Goal: Task Accomplishment & Management: Manage account settings

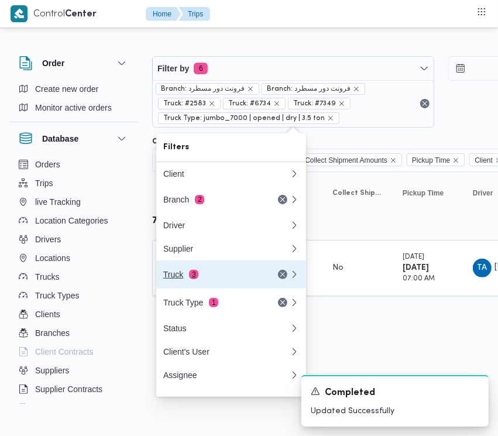
click at [236, 279] on div "Truck 3" at bounding box center [212, 274] width 98 height 9
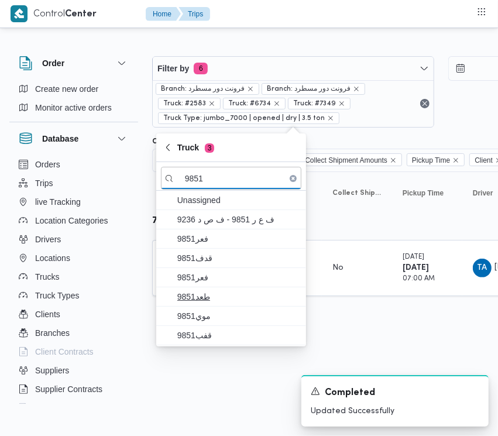
type input "9851"
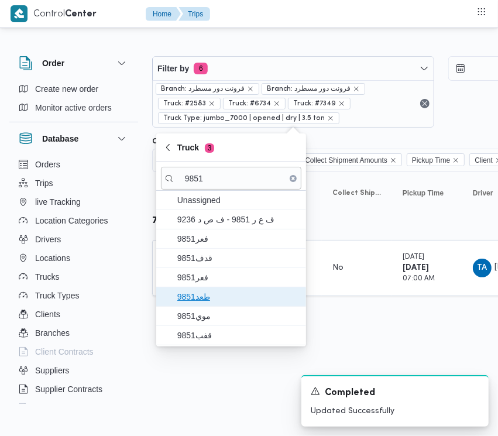
click at [219, 288] on span "طعد9851" at bounding box center [231, 296] width 140 height 19
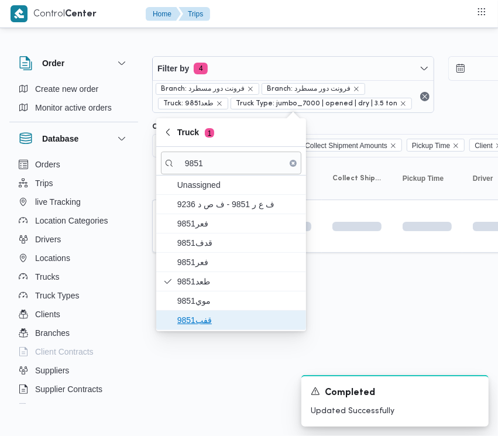
click at [214, 313] on span "قفب9851" at bounding box center [231, 320] width 140 height 19
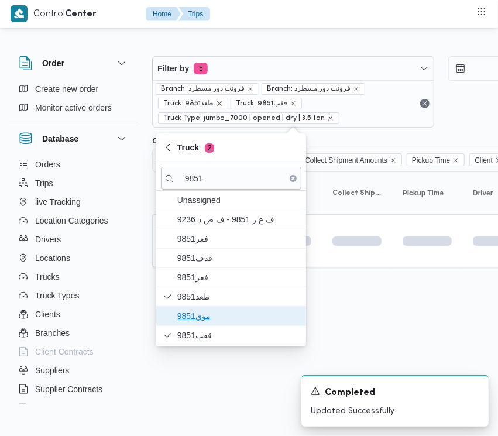
click at [214, 311] on span "موي9851" at bounding box center [238, 316] width 122 height 14
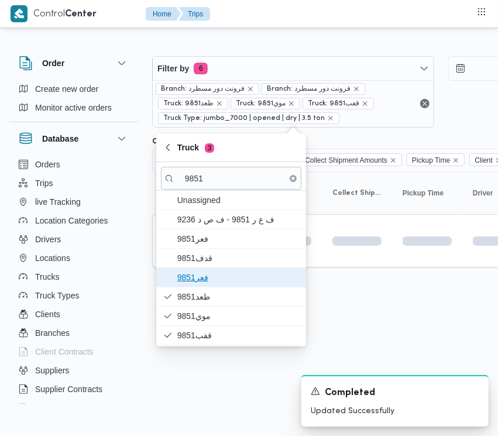
click at [214, 281] on span "فعر9851" at bounding box center [238, 277] width 122 height 14
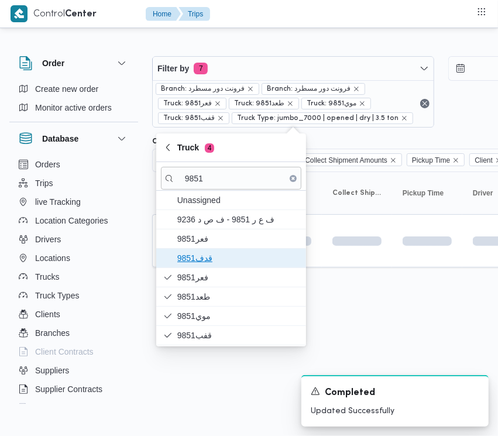
click at [208, 257] on span "9851قدف" at bounding box center [238, 258] width 122 height 14
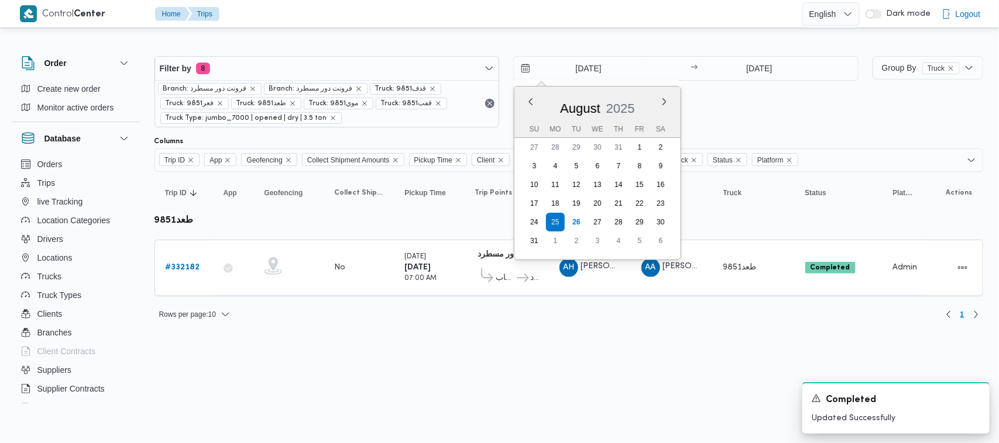
click at [497, 68] on input "[DATE]" at bounding box center [580, 68] width 133 height 23
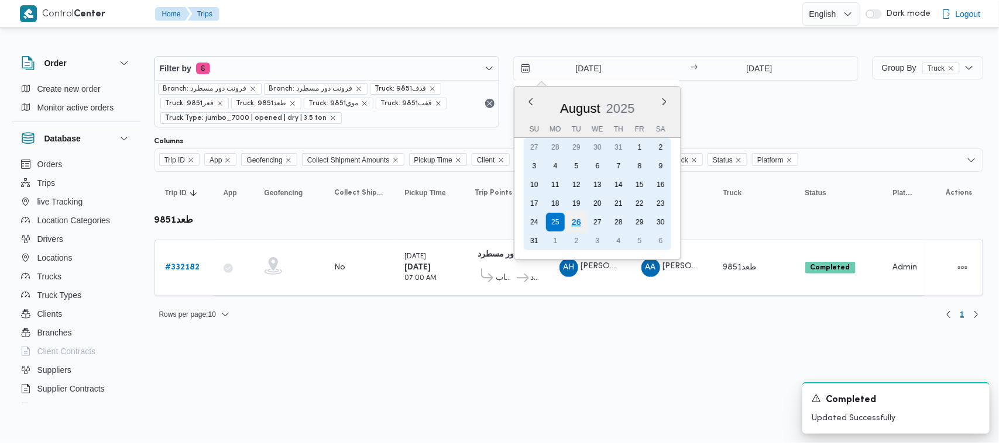
click at [497, 218] on div "26" at bounding box center [576, 222] width 22 height 22
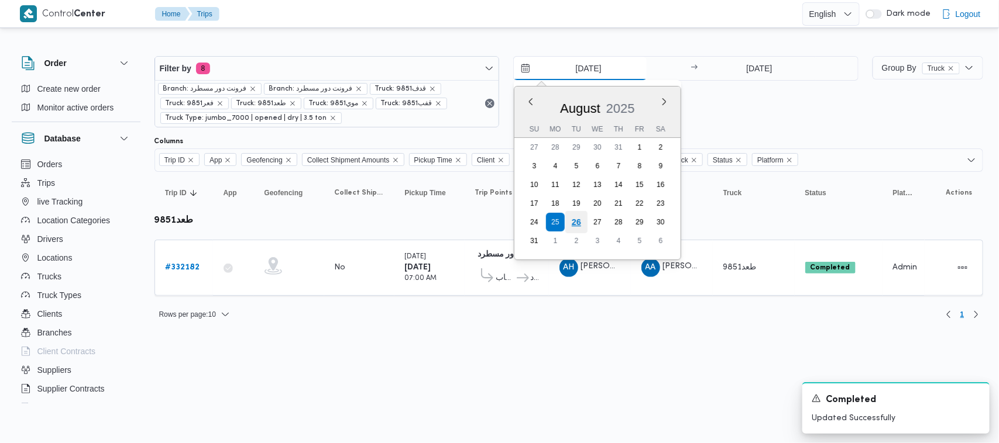
type input "[DATE]"
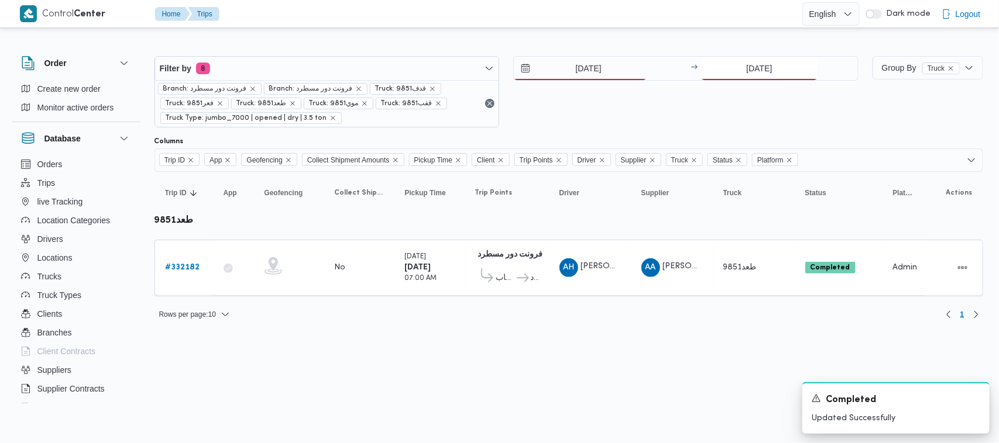
click at [497, 62] on input "[DATE]" at bounding box center [759, 68] width 116 height 23
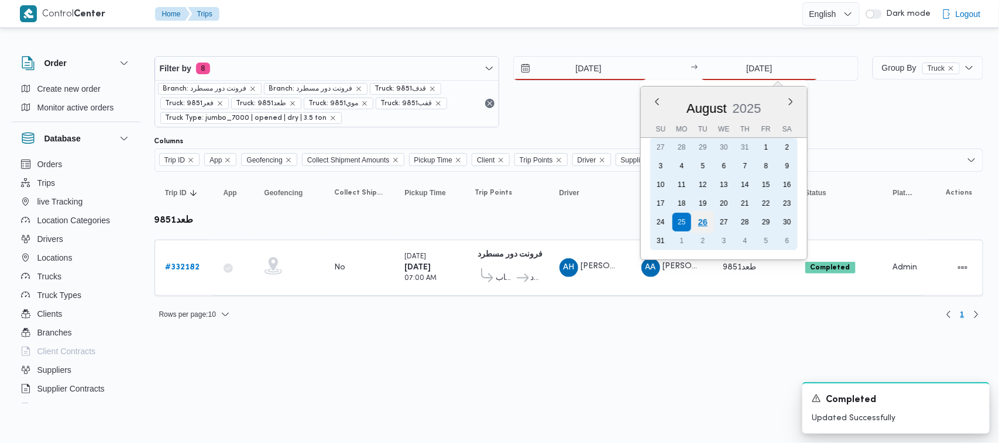
click at [497, 222] on div "26" at bounding box center [703, 222] width 22 height 22
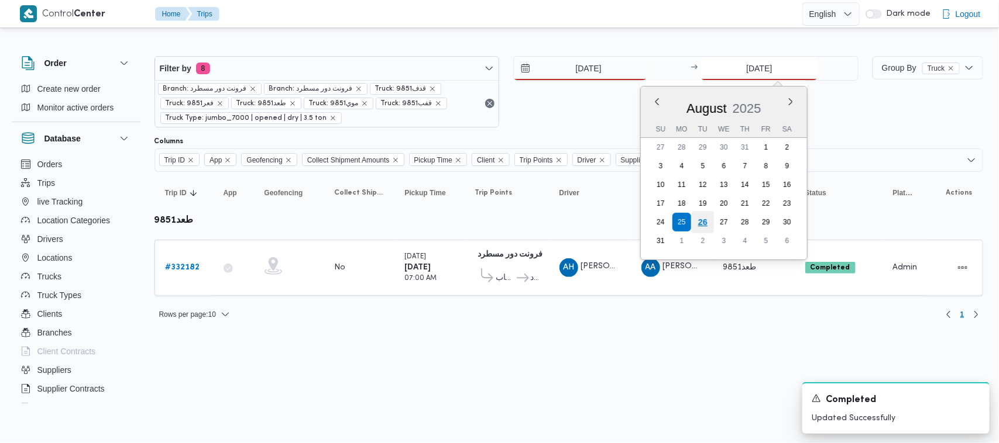
type input "[DATE]"
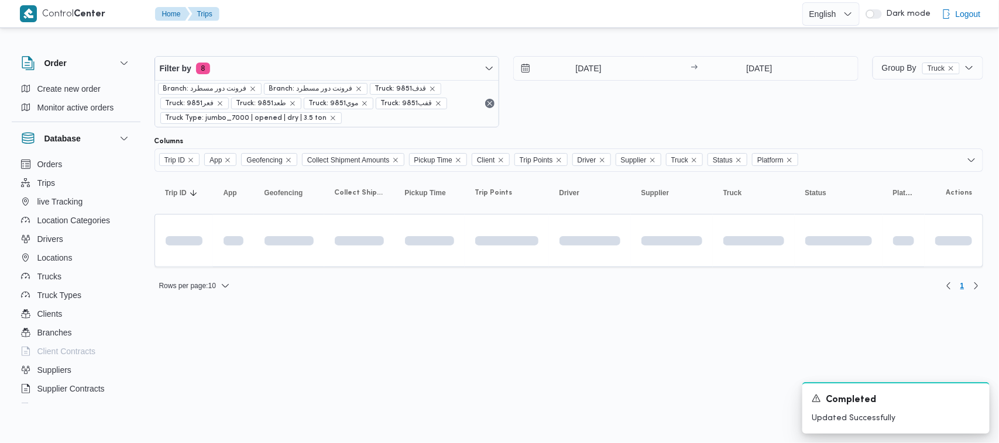
click at [497, 126] on div "[DATE] → [DATE]" at bounding box center [685, 91] width 345 height 71
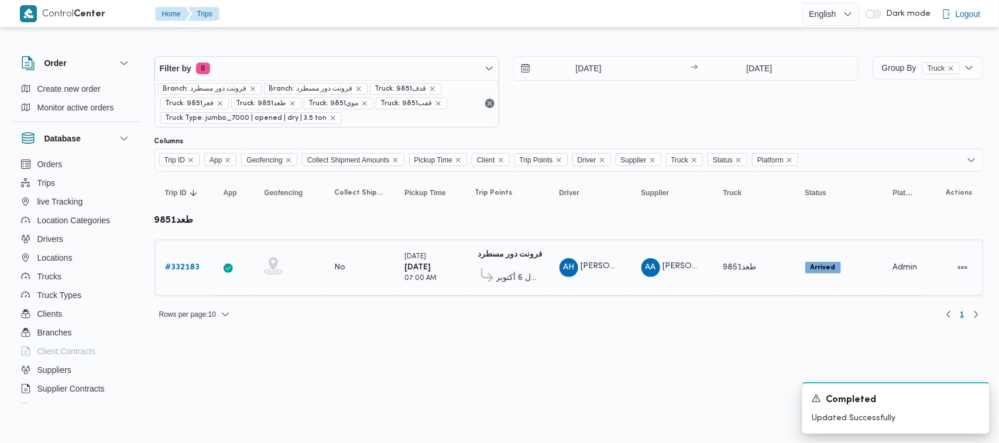
click at [182, 271] on b "# 332183" at bounding box center [183, 268] width 35 height 8
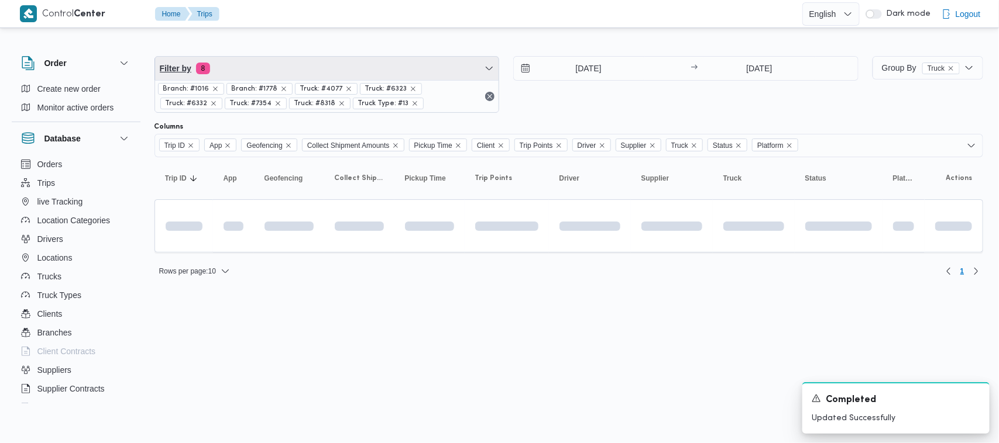
click at [296, 76] on span "Filter by 8" at bounding box center [327, 68] width 344 height 23
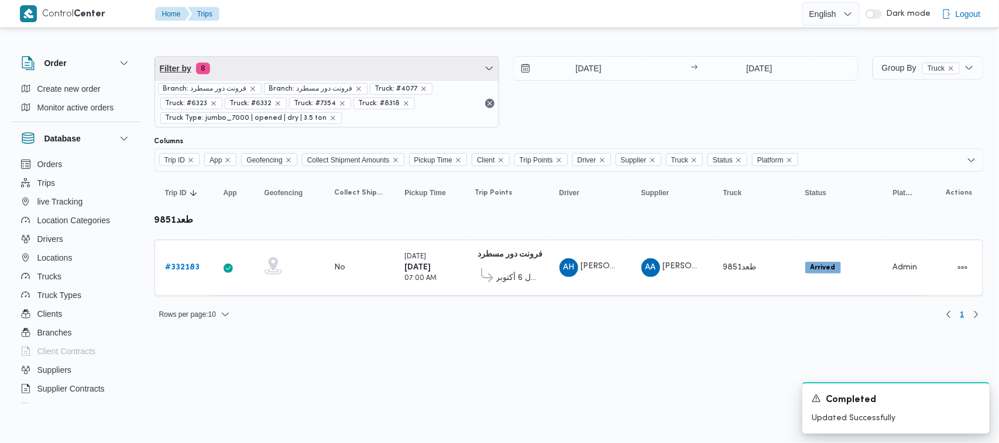
click at [285, 57] on span "Filter by 8" at bounding box center [327, 68] width 344 height 23
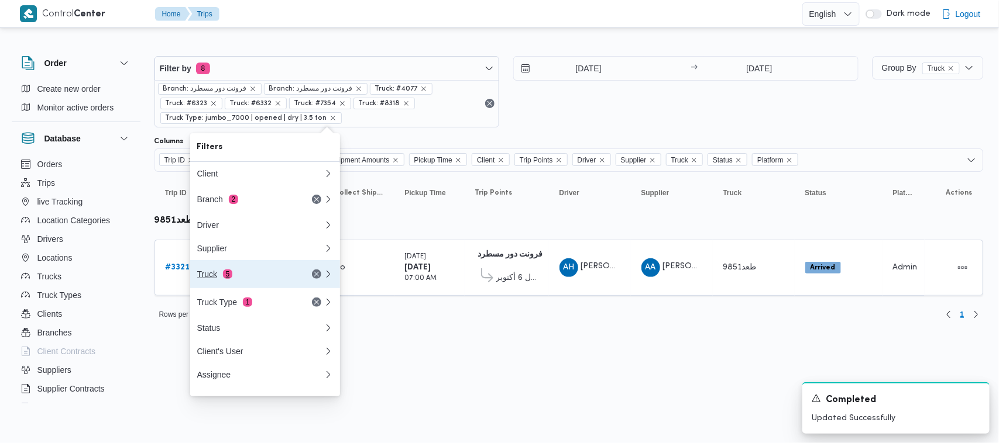
click at [238, 287] on button "Truck 5" at bounding box center [265, 274] width 150 height 28
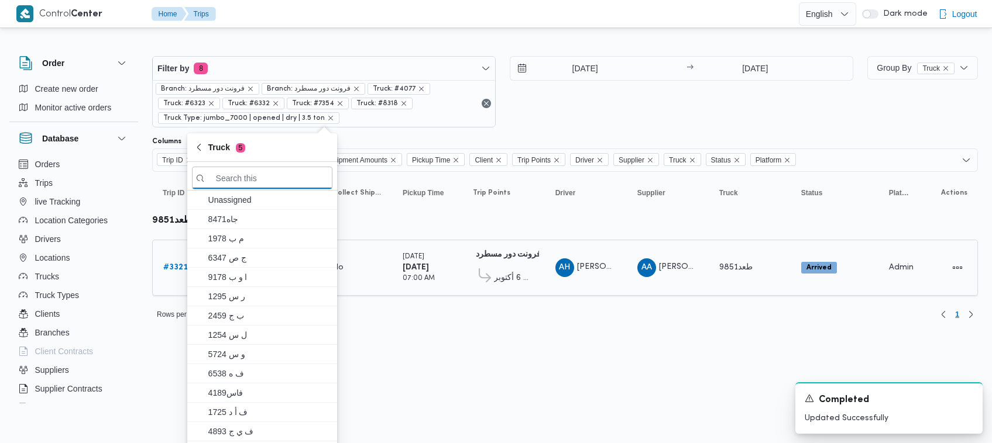
paste input "6121"
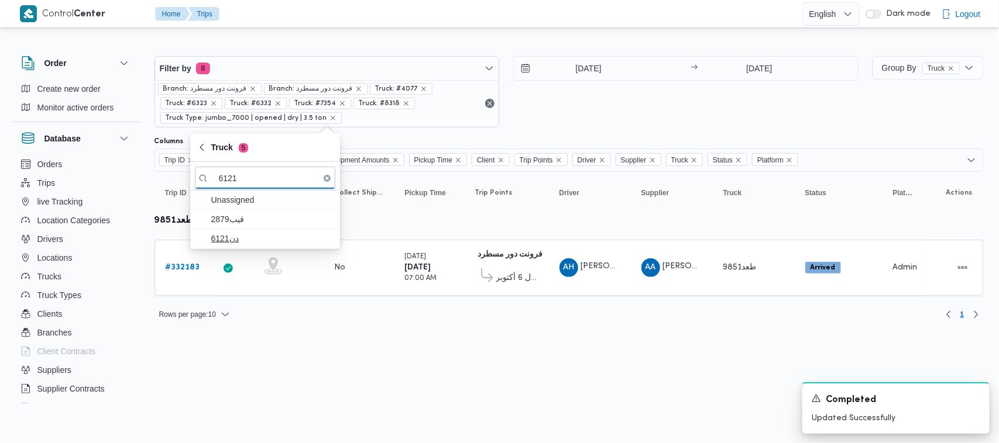
type input "6121"
click at [243, 233] on span "دن6121" at bounding box center [272, 239] width 122 height 14
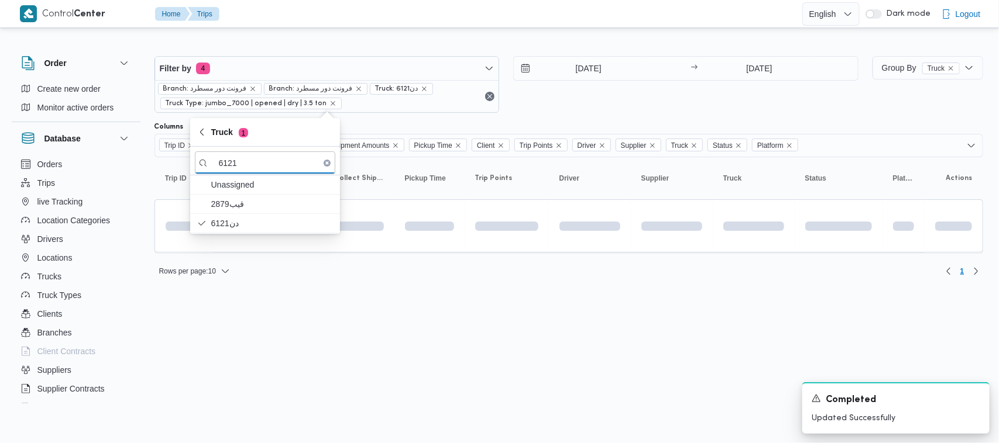
click at [271, 345] on html "Control Center Home Trips English عربي Dark mode Logout Order Create new order …" at bounding box center [499, 221] width 999 height 443
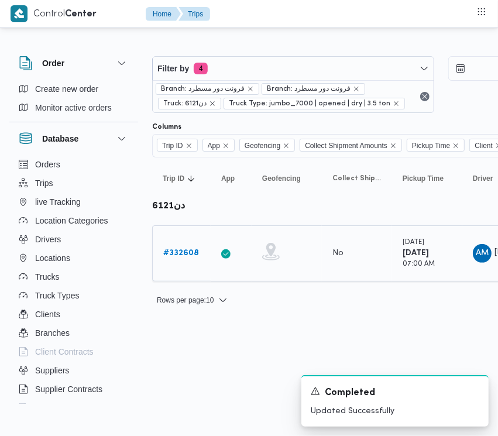
click at [170, 250] on b "# 332608" at bounding box center [181, 253] width 36 height 8
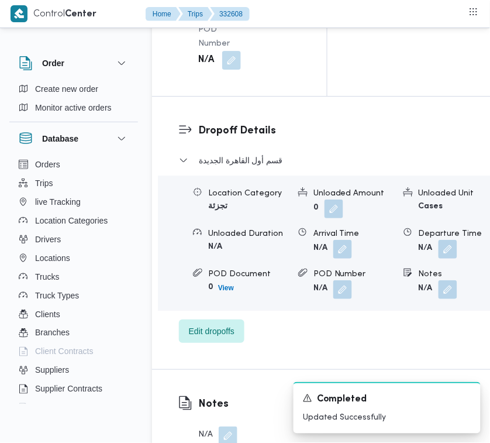
scroll to position [2316, 0]
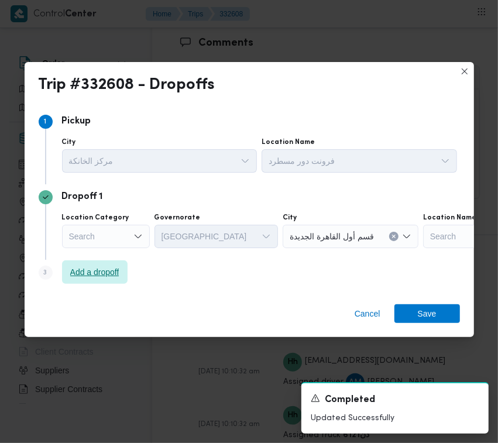
click at [106, 281] on span "Add a dropoff" at bounding box center [95, 271] width 66 height 23
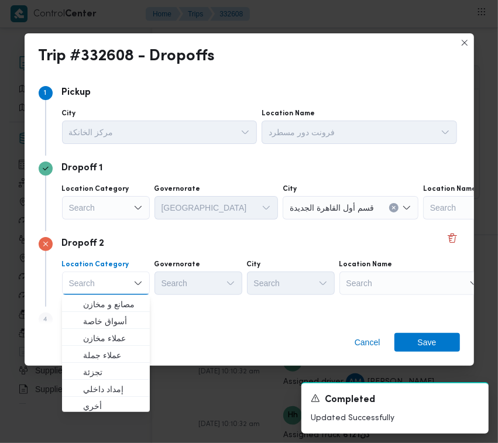
click at [400, 278] on div "Search" at bounding box center [412, 282] width 146 height 23
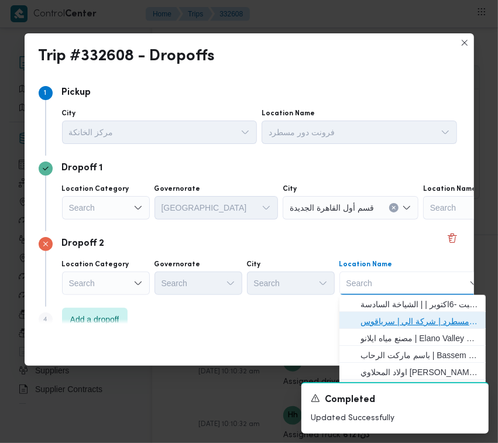
click at [415, 317] on span "فرونت دور مسطرد | شركة الي | سرياقوس" at bounding box center [419, 321] width 118 height 14
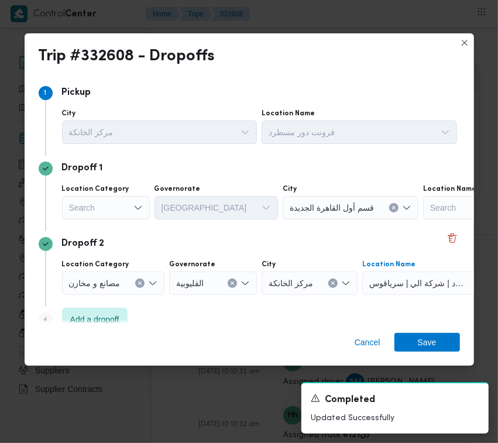
click at [95, 208] on div "Search" at bounding box center [106, 207] width 88 height 23
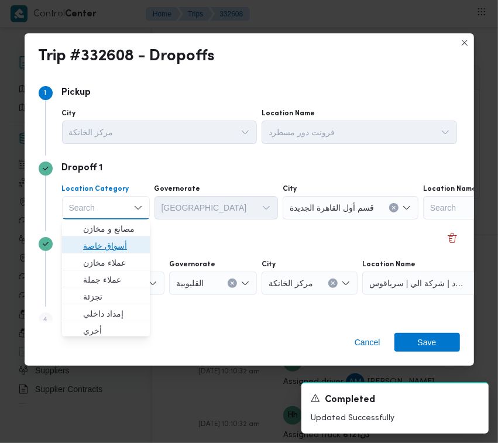
click at [104, 249] on span "أسواق خاصة" at bounding box center [113, 246] width 60 height 14
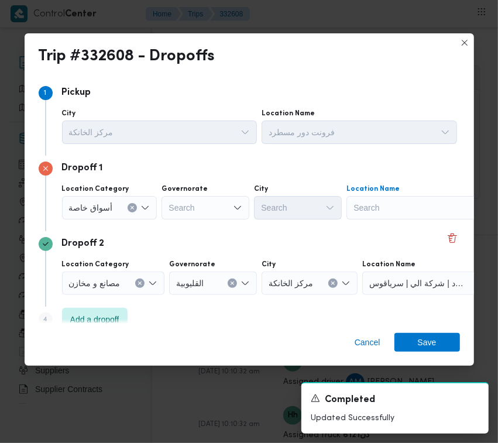
click at [384, 203] on div "Search" at bounding box center [419, 207] width 146 height 23
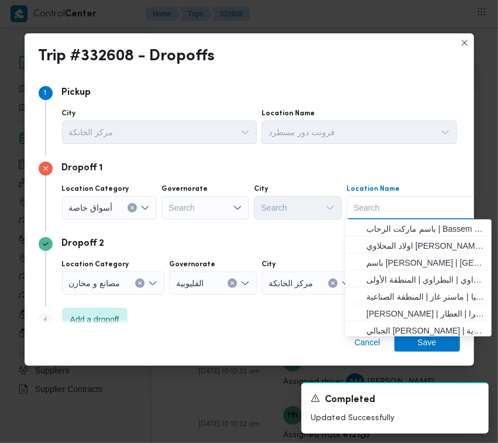
paste input "سيتي سنتر"
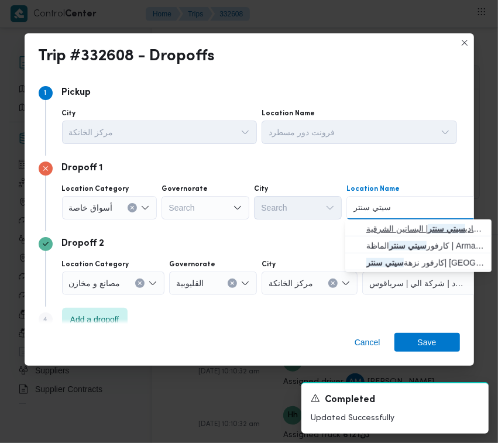
type input "سيتي سنتر"
click at [387, 220] on span "كارفور المعادي | كارفور المعادي سيتي سنتر | البساتين الشرقية" at bounding box center [418, 228] width 137 height 19
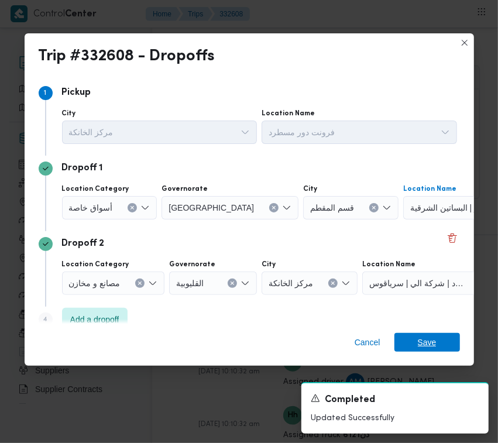
click at [439, 348] on span "Save" at bounding box center [427, 342] width 66 height 19
click at [439, 235] on div "Comments add a comment Type Your Comment... Add comment" at bounding box center [329, 122] width 354 height 226
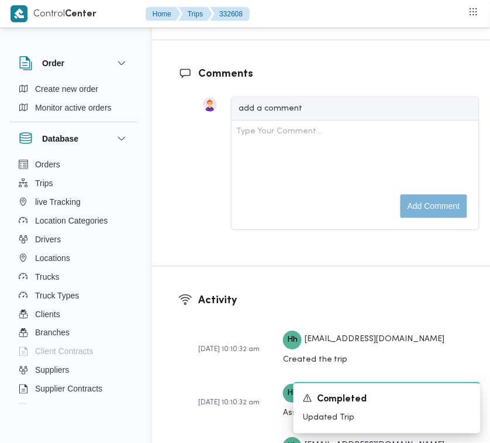
scroll to position [1928, 0]
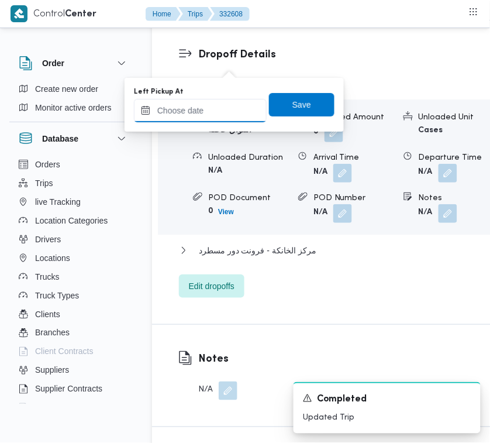
click at [216, 111] on input "Left Pickup At" at bounding box center [200, 110] width 133 height 23
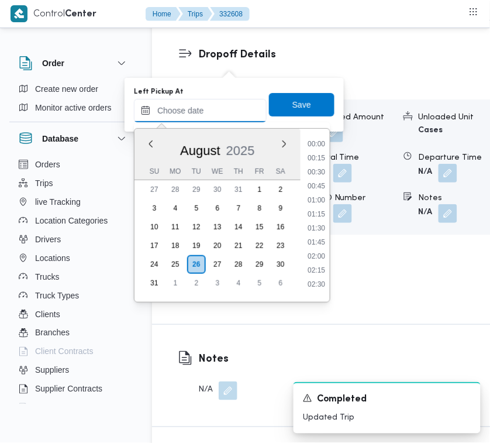
paste input "[DATE] 7:30:00 AM"
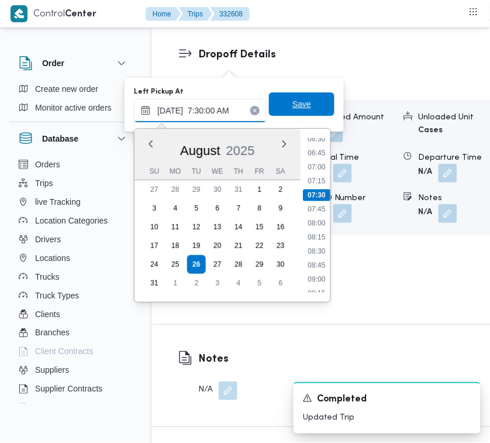
type input "[DATE] 7:30:00 AM"
type input "[DATE] 07:30"
drag, startPoint x: 287, startPoint y: 105, endPoint x: 288, endPoint y: 98, distance: 7.6
click at [293, 104] on span "Save" at bounding box center [302, 105] width 19 height 14
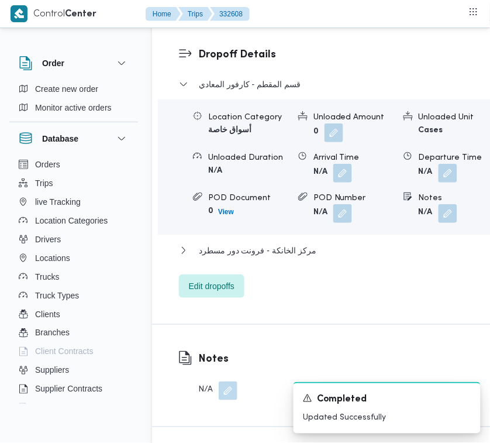
scroll to position [1540, 0]
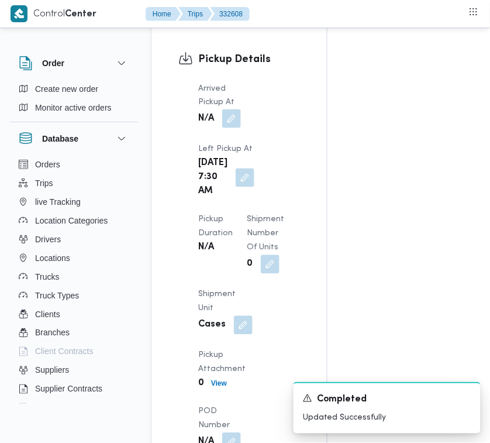
click at [225, 128] on button "button" at bounding box center [231, 118] width 19 height 19
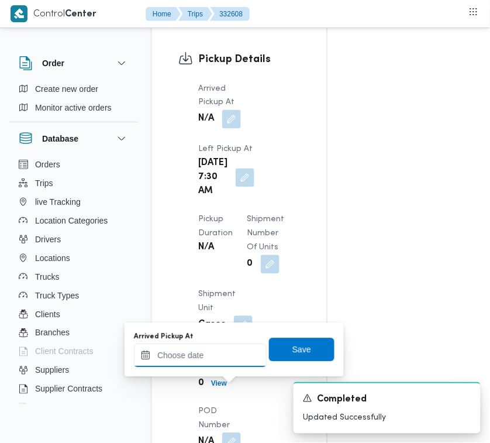
click at [229, 357] on input "Arrived Pickup At" at bounding box center [200, 355] width 133 height 23
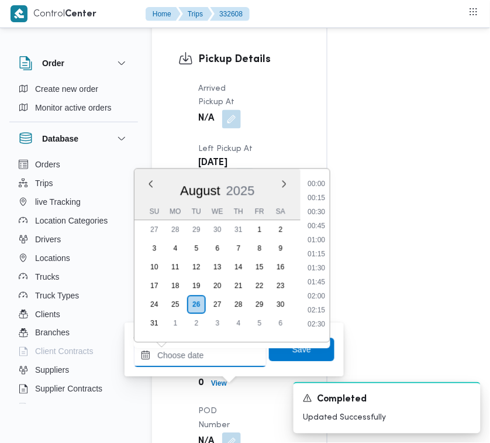
paste input "[DATE] 7:30:00 AM"
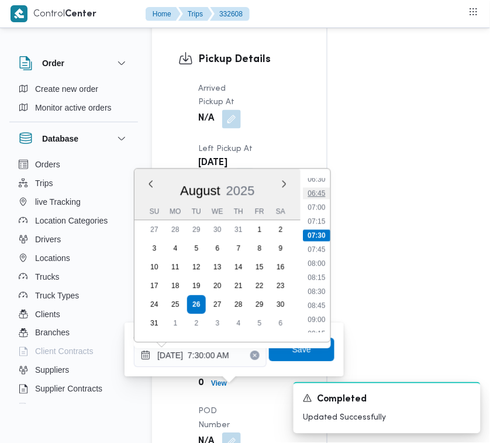
click at [322, 188] on li "06:45" at bounding box center [316, 194] width 27 height 12
type input "[DATE] 06:45"
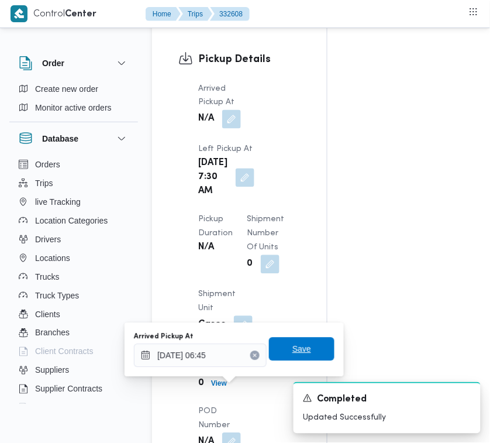
click at [304, 353] on span "Save" at bounding box center [302, 349] width 66 height 23
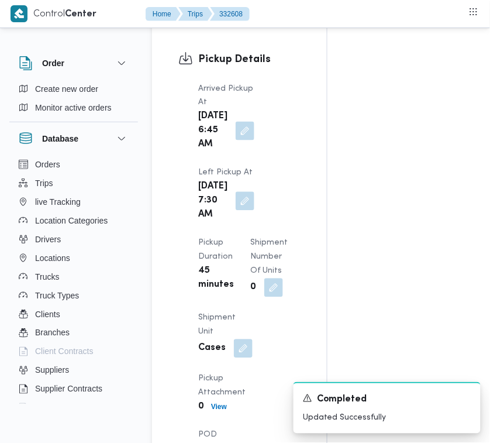
scroll to position [0, 0]
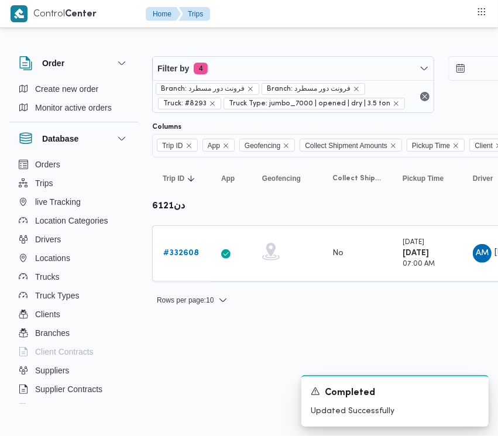
click at [273, 50] on div "Filter by 4 Branch: فرونت دور مسطرد Branch: فرونت دور مسطرد Truck: #8293 Truck …" at bounding box center [440, 84] width 591 height 71
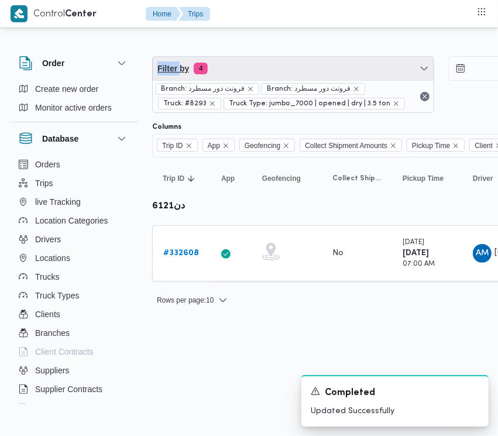
click at [270, 74] on span "Filter by 4" at bounding box center [293, 68] width 281 height 23
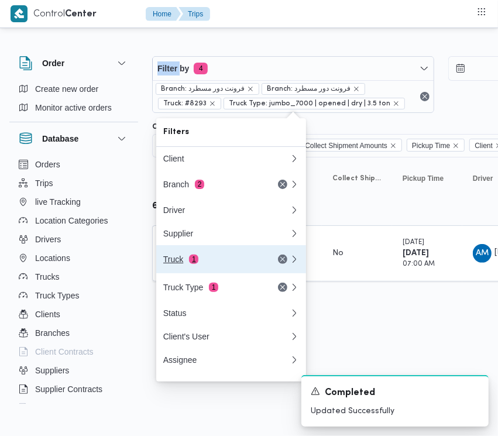
click at [176, 264] on div "Truck 1" at bounding box center [212, 259] width 98 height 9
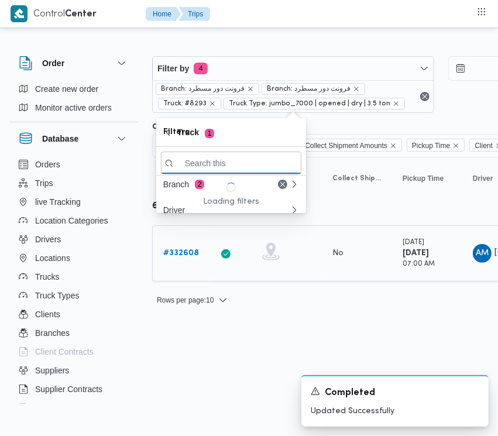
paste input "3598تور"
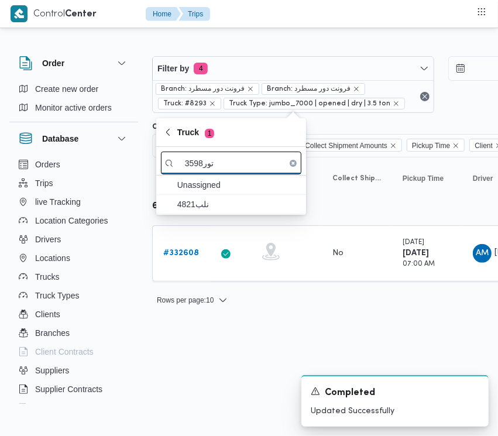
drag, startPoint x: 199, startPoint y: 163, endPoint x: 226, endPoint y: 171, distance: 28.1
click at [235, 164] on input "3598تور" at bounding box center [231, 163] width 140 height 23
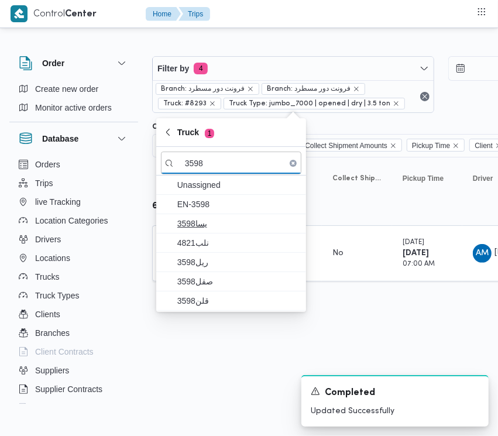
type input "3598"
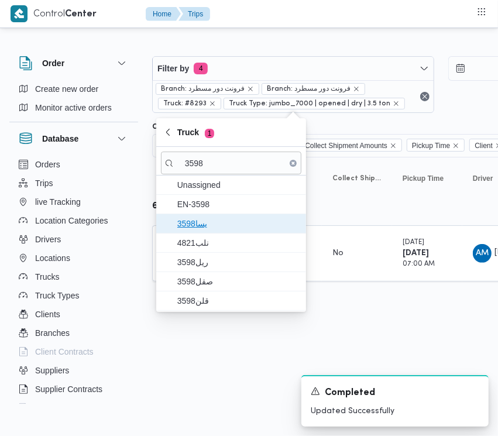
click at [203, 233] on span "3598يسا" at bounding box center [231, 223] width 140 height 19
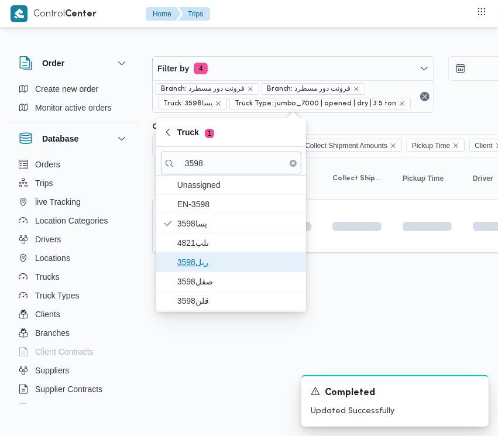
click at [203, 255] on span "ريل3598" at bounding box center [231, 262] width 140 height 19
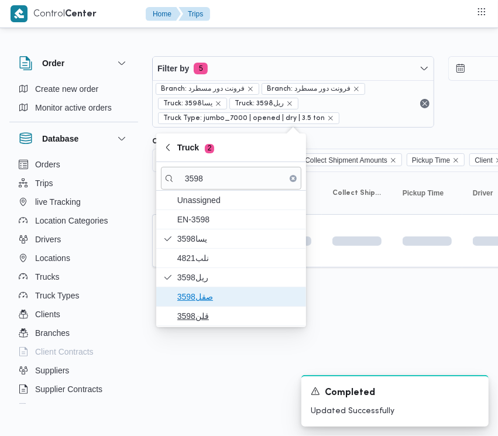
drag, startPoint x: 203, startPoint y: 302, endPoint x: 200, endPoint y: 319, distance: 17.2
click at [203, 305] on span "صقل3598" at bounding box center [231, 296] width 140 height 19
click at [203, 308] on div "Unassigned EN-3598 3598يسا نلب4821 ريل3598 صقل3598 قلن3598" at bounding box center [231, 258] width 150 height 135
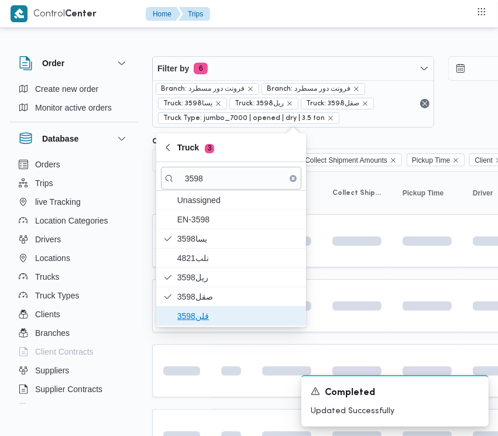
click at [197, 322] on span "قلن3598" at bounding box center [238, 316] width 122 height 14
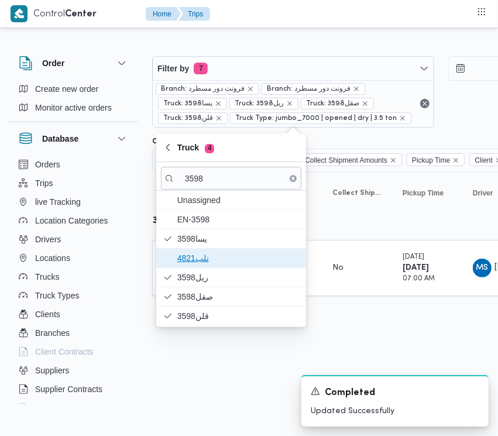
click at [204, 260] on span "نلب4821" at bounding box center [238, 258] width 122 height 14
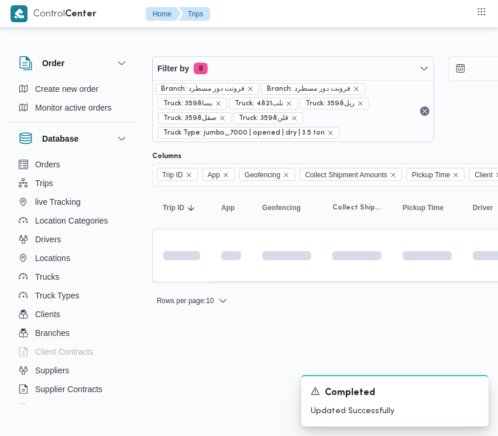
click at [218, 407] on html "Control Center Home Trips Order Create new order Monitor active orders Database…" at bounding box center [249, 218] width 498 height 436
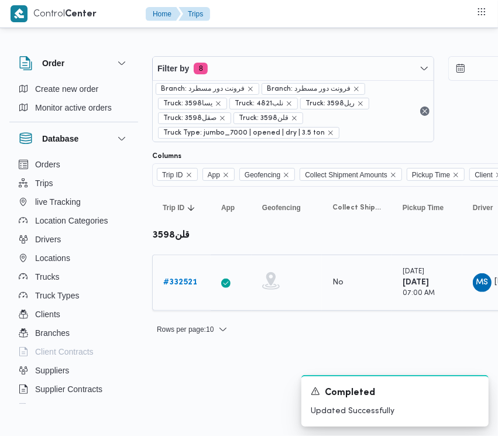
click at [192, 284] on b "# 332521" at bounding box center [180, 282] width 34 height 8
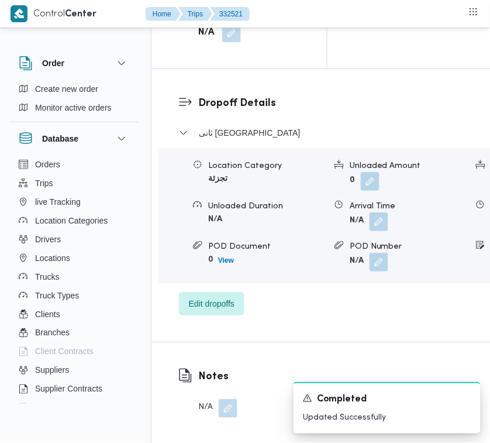
scroll to position [2316, 0]
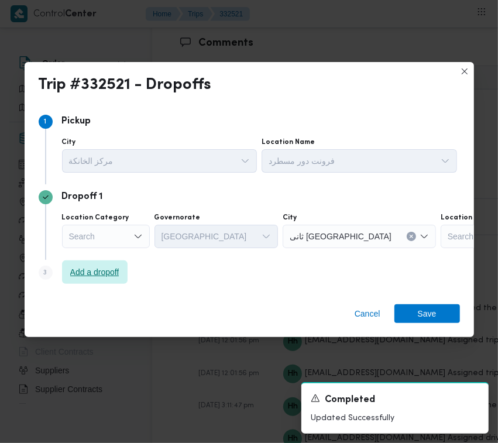
click at [107, 267] on span "Add a dropoff" at bounding box center [94, 272] width 49 height 14
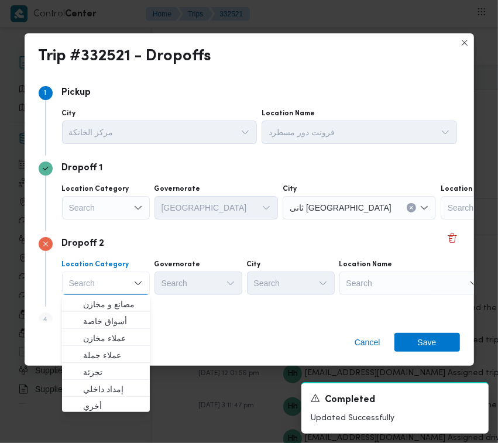
click at [394, 271] on div "Search" at bounding box center [412, 282] width 146 height 23
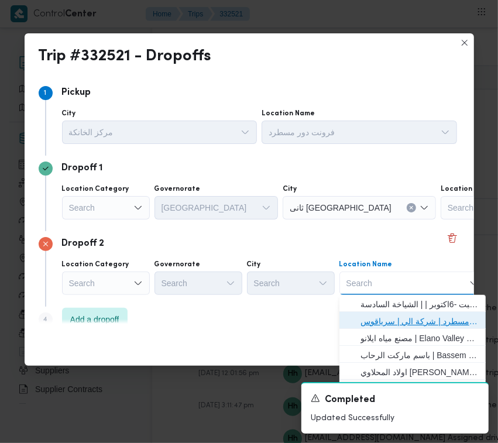
click at [413, 321] on span "فرونت دور مسطرد | شركة الي | سرياقوس" at bounding box center [419, 321] width 118 height 14
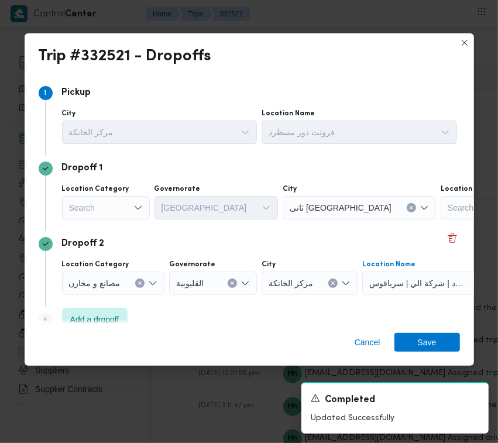
click at [101, 205] on div "Search" at bounding box center [106, 207] width 88 height 23
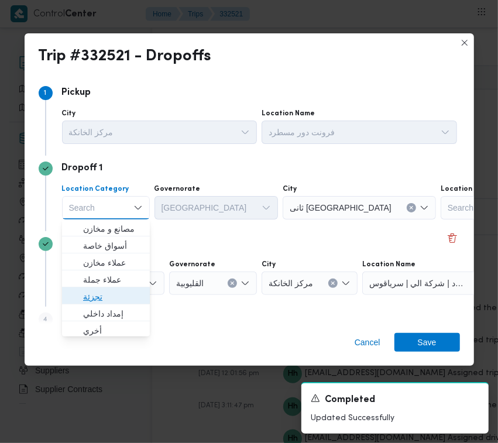
drag, startPoint x: 109, startPoint y: 297, endPoint x: 126, endPoint y: 270, distance: 32.1
click at [109, 298] on span "تجزئة" at bounding box center [113, 297] width 60 height 14
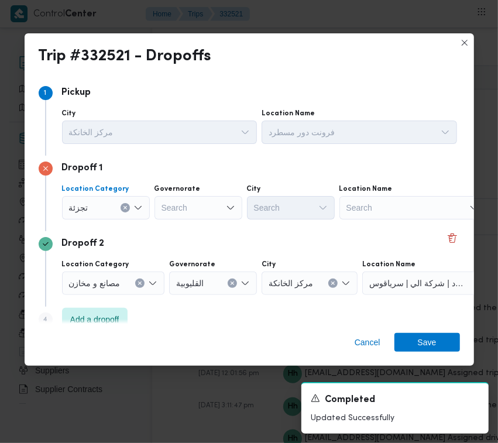
click at [176, 205] on div "Search" at bounding box center [198, 207] width 88 height 23
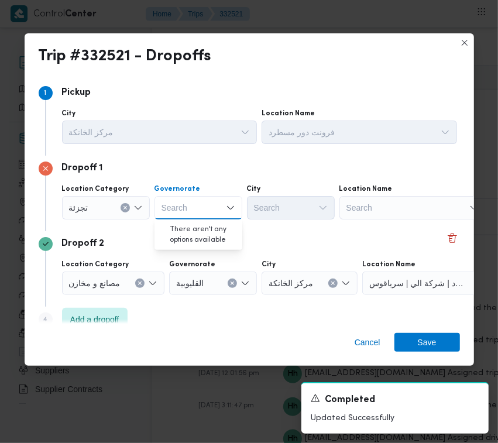
paste input "القليوبية"
type input "القليوبية"
click at [202, 207] on div "القليوبية القليوبية" at bounding box center [198, 207] width 88 height 23
click at [211, 230] on span "القليوبية" at bounding box center [206, 229] width 60 height 14
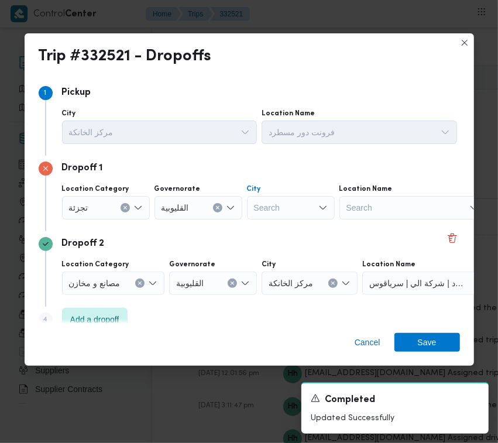
click at [267, 204] on div "Search" at bounding box center [291, 207] width 88 height 23
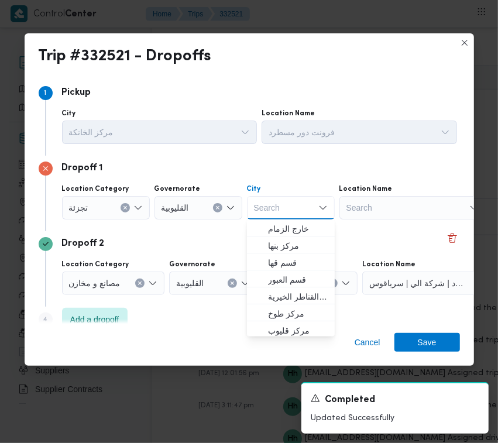
paste input "العبور"
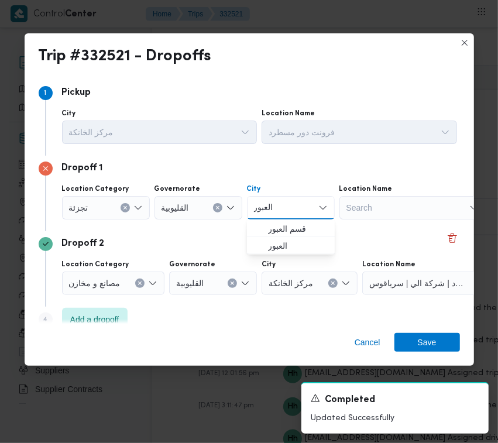
type input "العبور"
click at [279, 222] on span "قسم العبور" at bounding box center [298, 229] width 60 height 14
drag, startPoint x: 458, startPoint y: 334, endPoint x: 452, endPoint y: 338, distance: 7.3
click at [458, 336] on span "Save" at bounding box center [427, 342] width 66 height 19
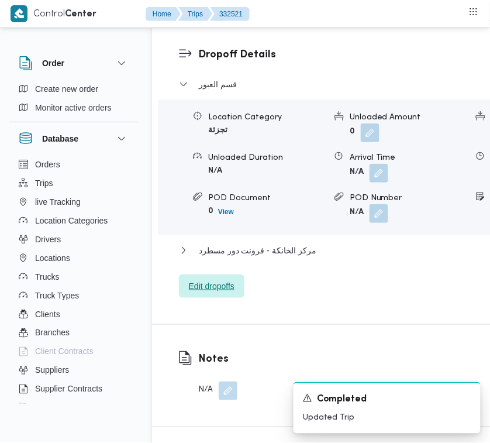
scroll to position [1655, 0]
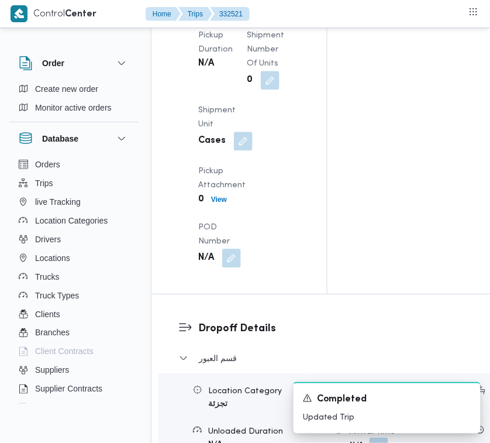
drag, startPoint x: 237, startPoint y: 246, endPoint x: 238, endPoint y: 262, distance: 15.2
click at [238, 15] on button "button" at bounding box center [231, 5] width 19 height 19
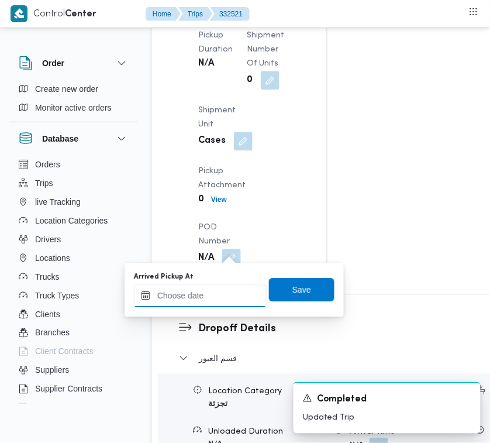
click at [232, 304] on input "Arrived Pickup At" at bounding box center [200, 295] width 133 height 23
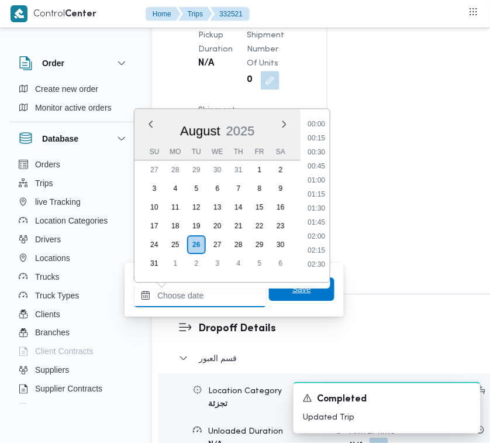
paste input "[DATE] 7:30:00 AM"
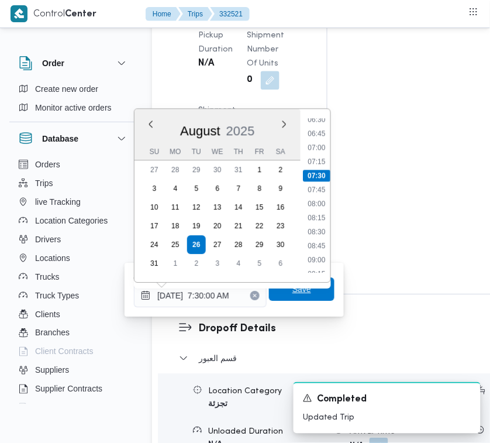
type input "[DATE] 07:30"
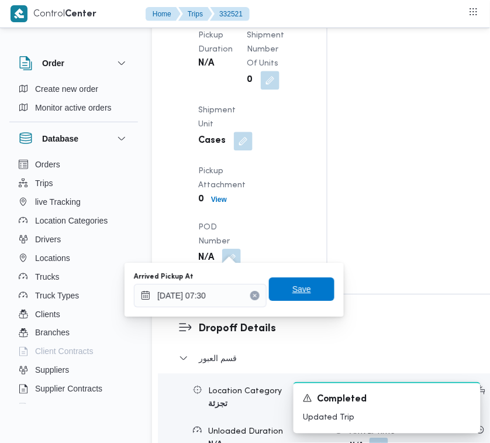
click at [297, 291] on span "Save" at bounding box center [302, 289] width 19 height 14
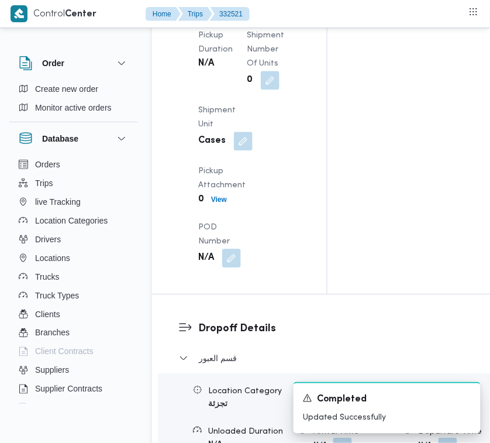
click at [279, 14] on button "button" at bounding box center [288, 4] width 19 height 19
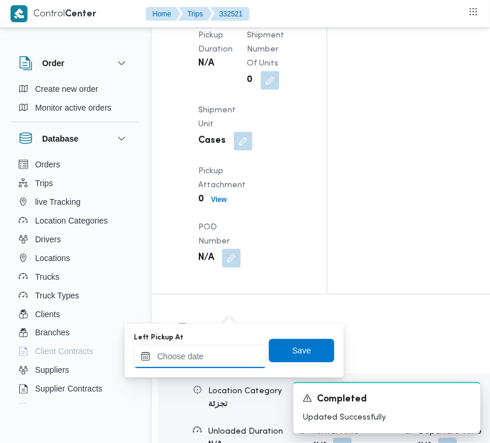
click at [212, 354] on input "Left Pickup At" at bounding box center [200, 356] width 133 height 23
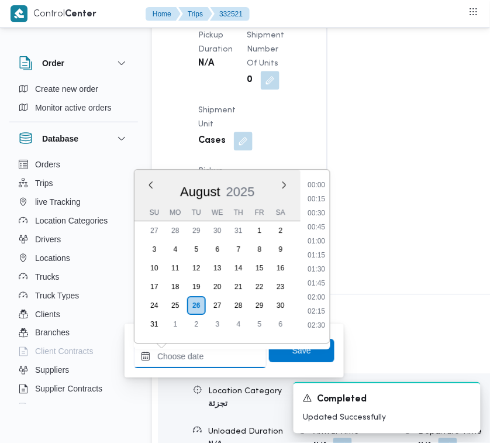
paste input "[DATE] 7:30:00 AM"
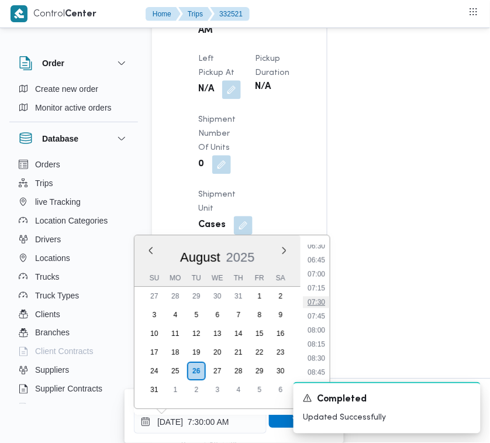
click at [315, 303] on li "07:30" at bounding box center [316, 302] width 27 height 12
type input "[DATE] 07:30"
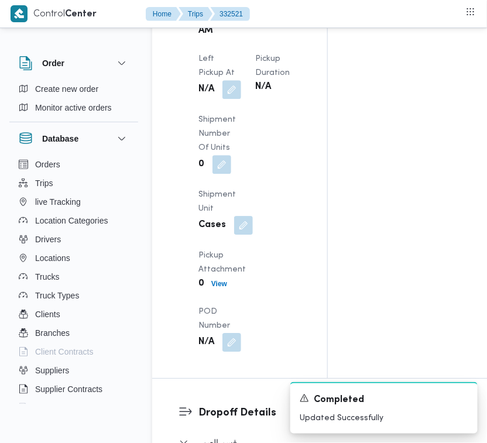
scroll to position [1840, 0]
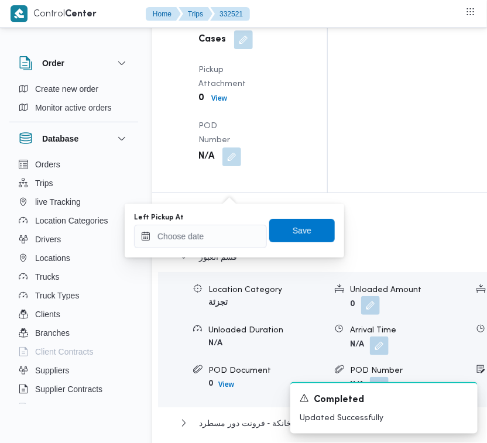
click at [223, 247] on div "Left Pickup At Save" at bounding box center [234, 230] width 203 height 37
click at [227, 238] on input "Left Pickup At" at bounding box center [200, 236] width 133 height 23
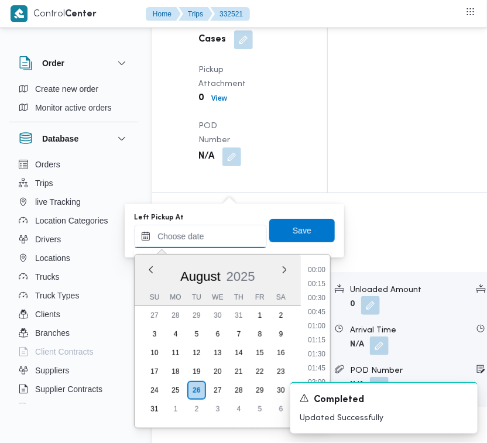
scroll to position [370, 0]
paste input "[DATE] 7:30:00 AM"
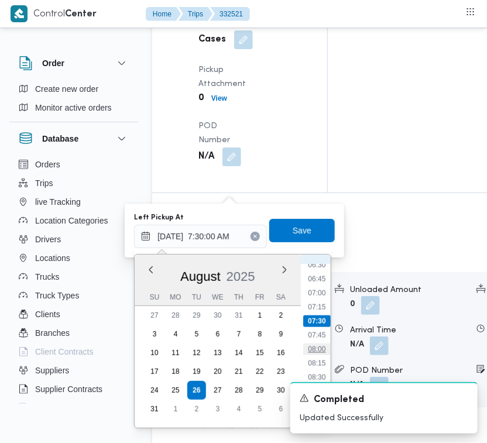
click at [324, 353] on li "08:00" at bounding box center [316, 349] width 27 height 12
type input "[DATE] 08:00"
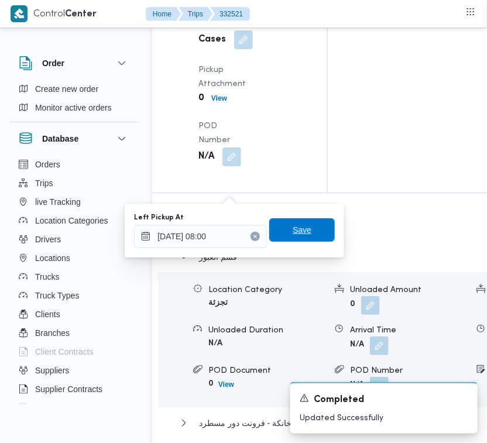
click at [305, 223] on span "Save" at bounding box center [302, 229] width 66 height 23
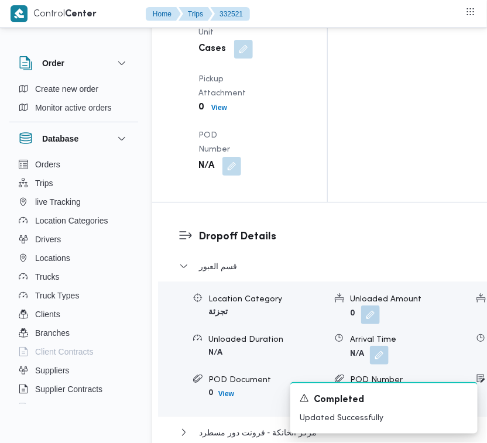
scroll to position [0, 0]
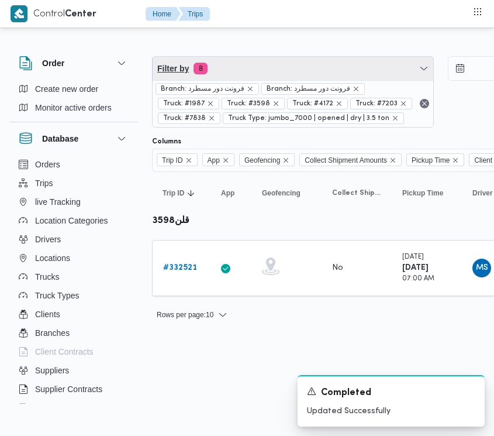
click at [287, 69] on span "Filter by 8" at bounding box center [293, 68] width 281 height 23
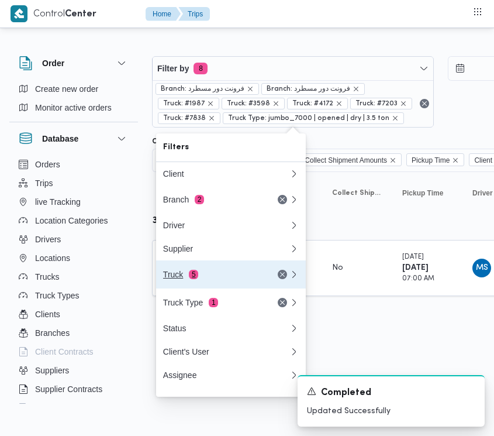
click at [229, 288] on button "Truck 5" at bounding box center [231, 274] width 150 height 28
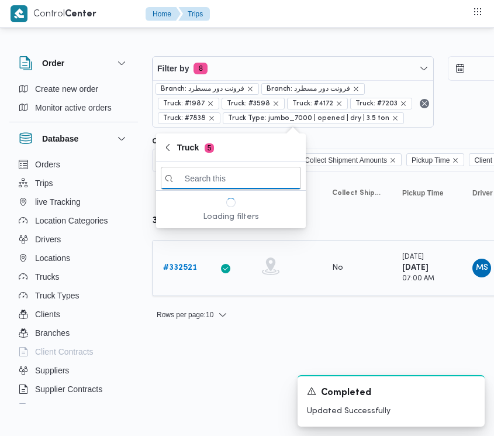
paste input "3265"
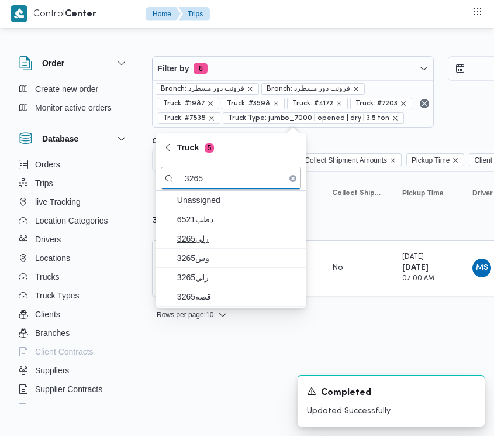
type input "3265"
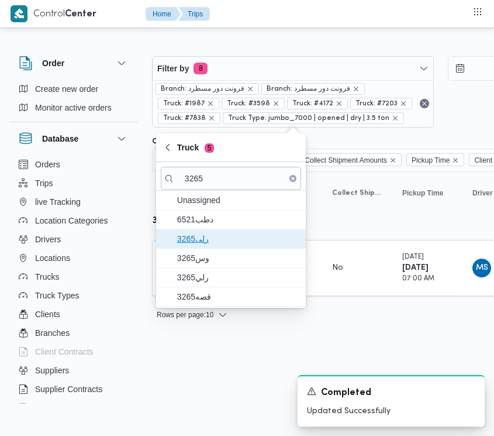
click at [219, 229] on span "3265رلى" at bounding box center [231, 238] width 140 height 19
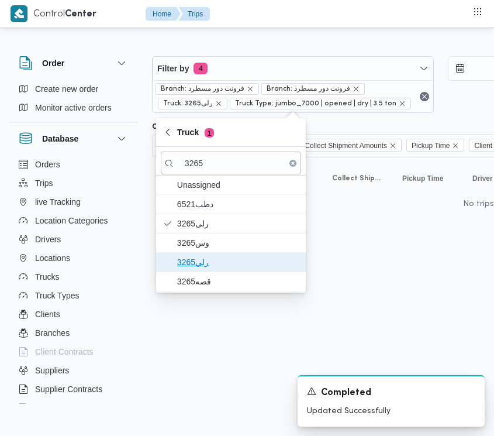
click at [217, 264] on span "رلي3265" at bounding box center [238, 262] width 122 height 14
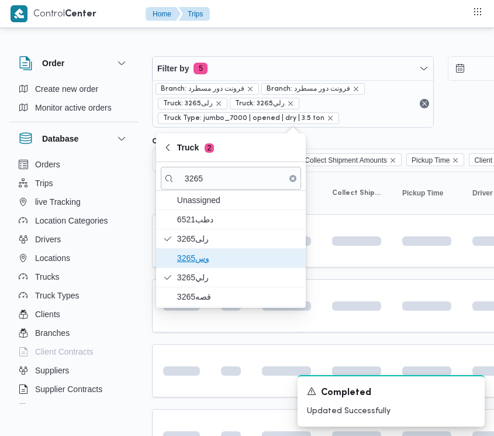
click at [217, 256] on span "وس3265" at bounding box center [238, 258] width 122 height 14
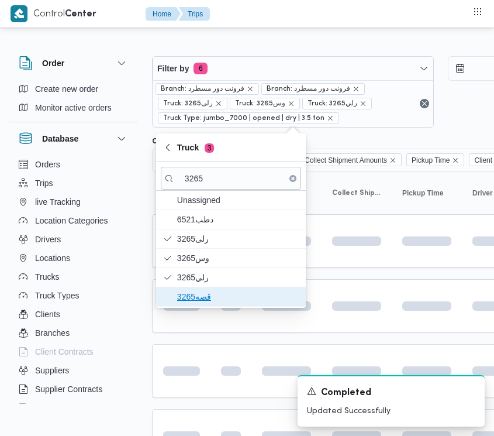
click at [214, 293] on span "قصه3265" at bounding box center [238, 297] width 122 height 14
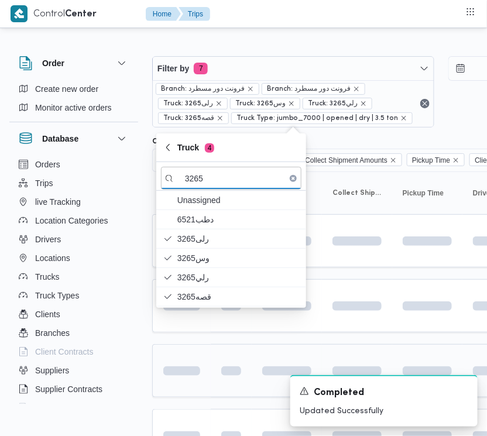
click at [220, 363] on td at bounding box center [231, 370] width 41 height 53
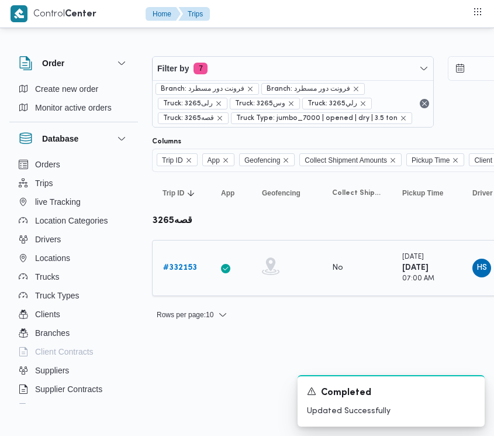
click at [184, 265] on b "# 332153" at bounding box center [180, 268] width 34 height 8
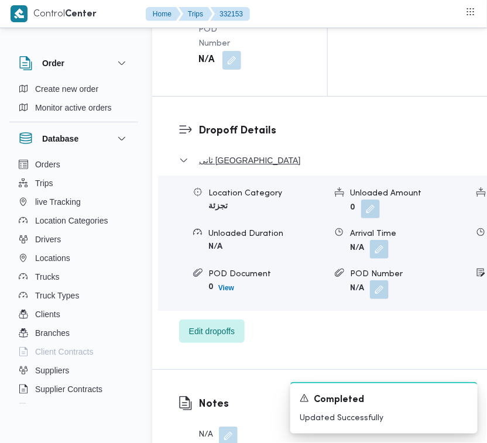
scroll to position [2316, 0]
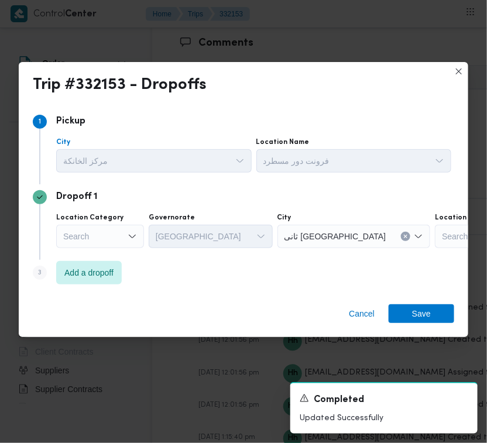
drag, startPoint x: 226, startPoint y: 177, endPoint x: 191, endPoint y: 182, distance: 36.1
click at [191, 173] on div "مركز الخانكة" at bounding box center [153, 160] width 195 height 23
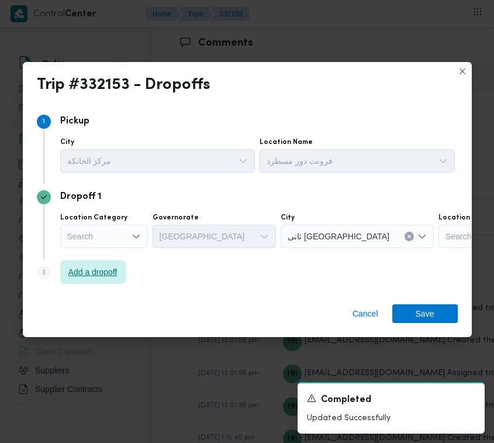
click at [102, 273] on span "Add a dropoff" at bounding box center [92, 272] width 49 height 14
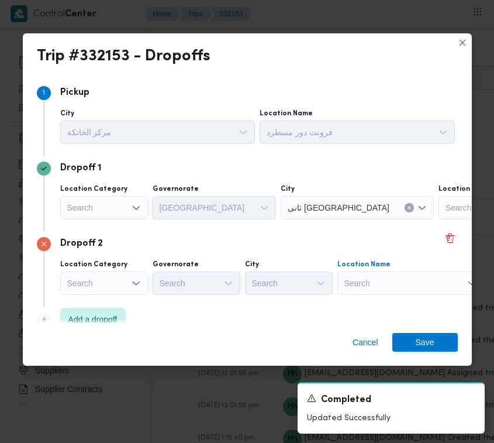
click at [353, 278] on div "Search" at bounding box center [411, 282] width 146 height 23
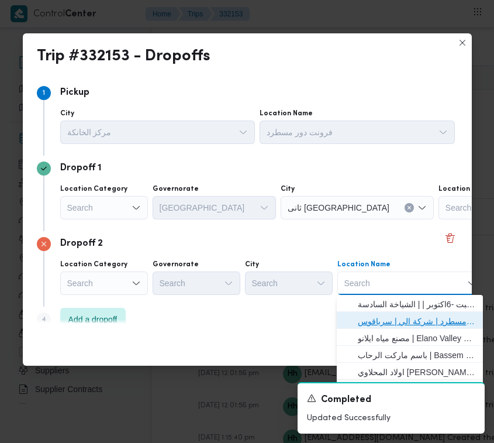
click at [392, 319] on span "فرونت دور مسطرد | شركة الي | سرياقوس" at bounding box center [417, 321] width 118 height 14
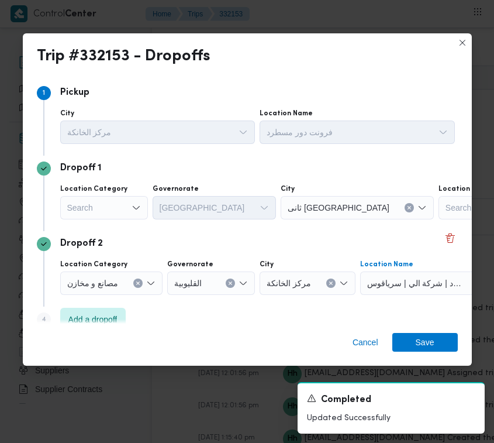
click at [113, 217] on div "Search" at bounding box center [104, 207] width 88 height 23
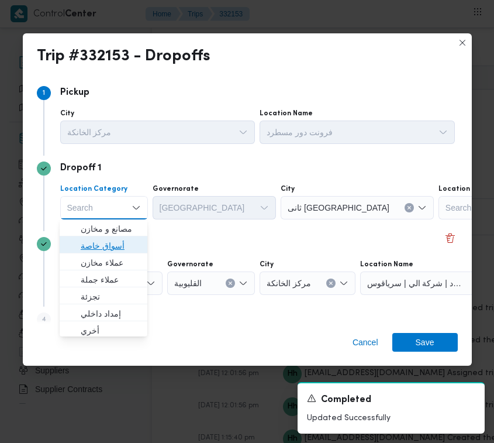
click at [120, 243] on span "أسواق خاصة" at bounding box center [111, 246] width 60 height 14
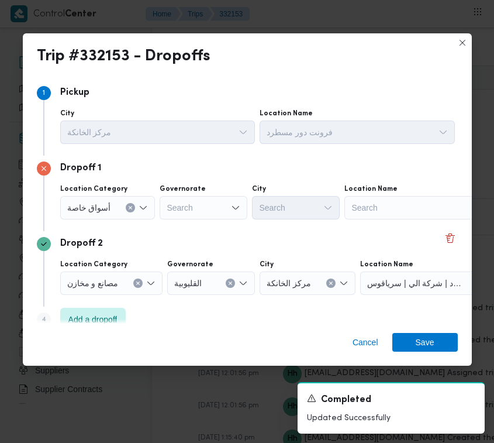
click at [341, 218] on div "Location Category أسواق خاصة Governorate Search City Search Location Name Search" at bounding box center [258, 202] width 400 height 40
click at [359, 211] on div "Search" at bounding box center [418, 207] width 146 height 23
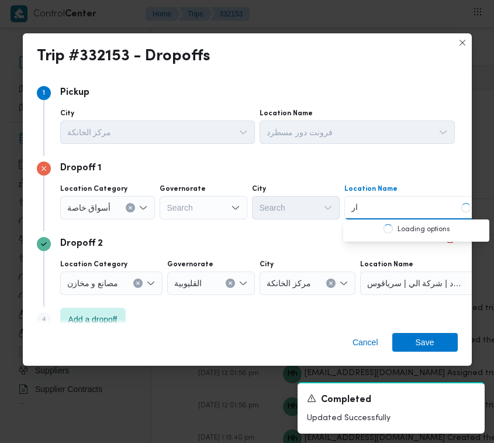
type input "ارينا"
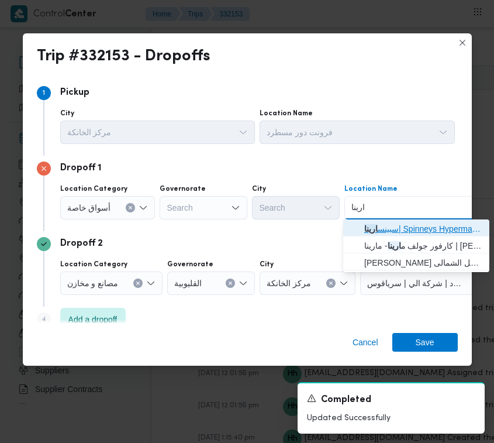
click at [393, 227] on span "سبينس ارينا | Spinneys Hypermarket | null" at bounding box center [423, 229] width 118 height 14
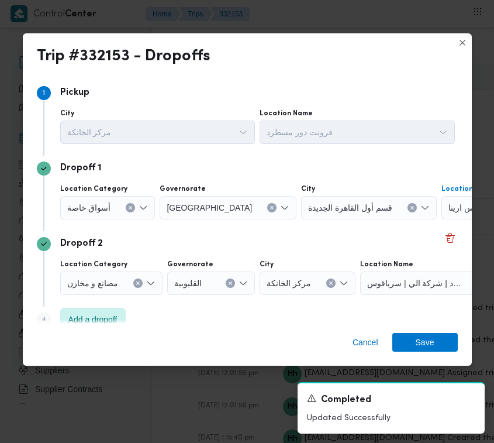
click at [433, 228] on div "Dropoff 1 Location Category أسواق خاصة Governorate [GEOGRAPHIC_DATA] قسم أول [G…" at bounding box center [247, 193] width 421 height 75
click at [398, 243] on div "Dropoff 2" at bounding box center [247, 244] width 421 height 14
click at [428, 348] on span "Save" at bounding box center [425, 341] width 19 height 19
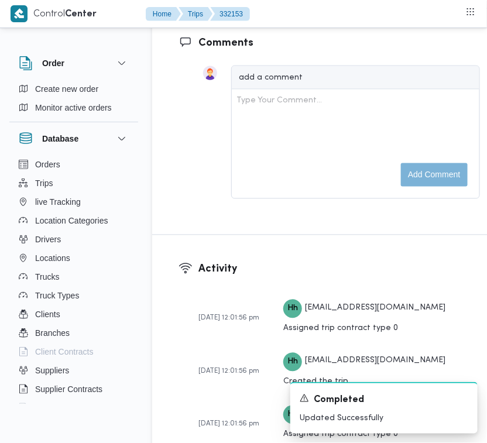
scroll to position [1928, 0]
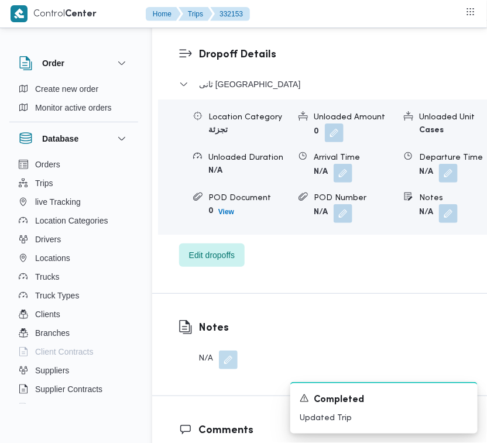
drag, startPoint x: 236, startPoint y: 54, endPoint x: 236, endPoint y: 71, distance: 16.4
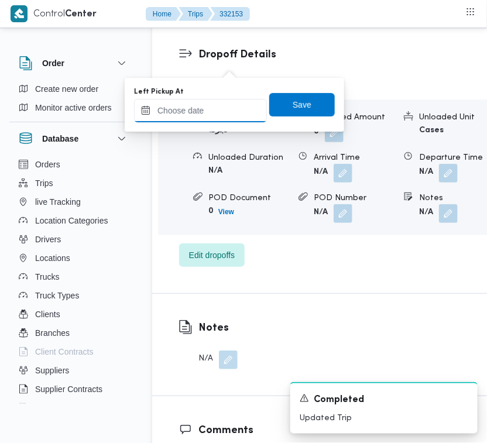
click at [224, 101] on input "Left Pickup At" at bounding box center [200, 110] width 133 height 23
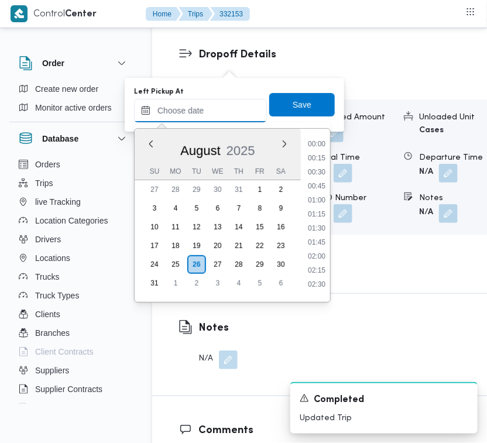
paste input "[DATE] 7:00:00 AM"
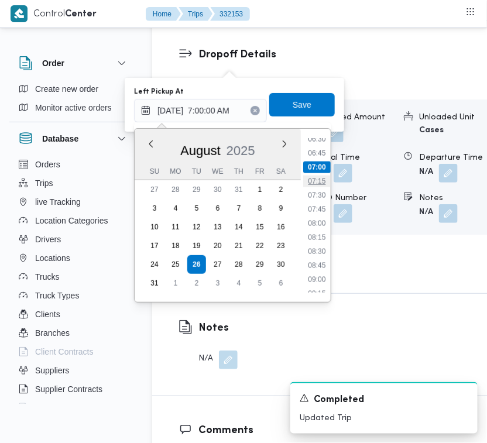
click at [308, 180] on li "07:15" at bounding box center [316, 182] width 27 height 12
type input "[DATE] 07:15"
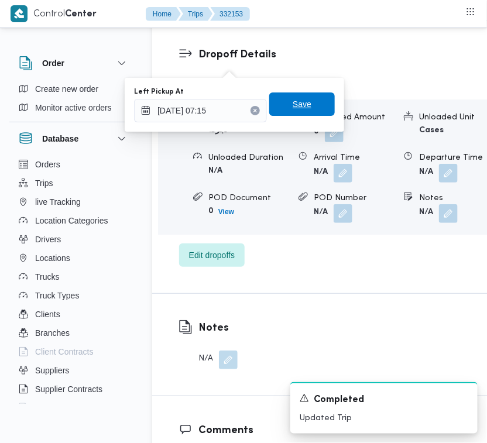
click at [306, 101] on span "Save" at bounding box center [302, 103] width 66 height 23
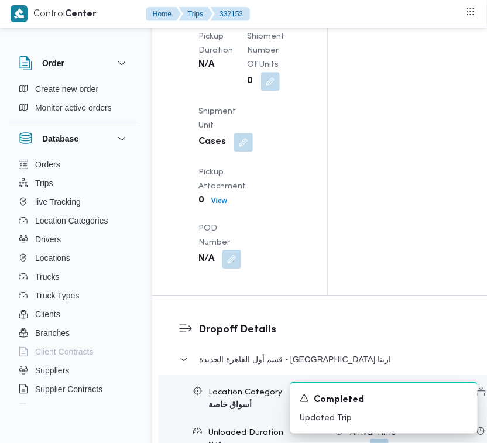
scroll to position [1693, 0]
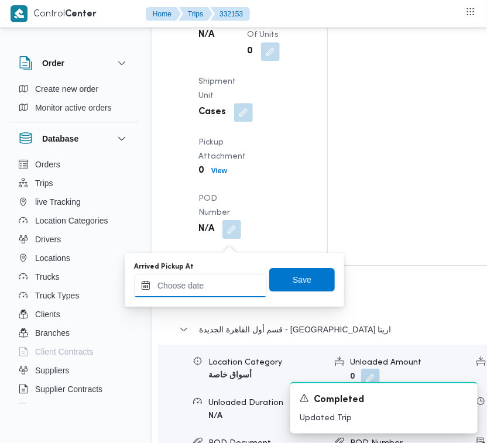
click at [217, 288] on input "Arrived Pickup At" at bounding box center [200, 285] width 133 height 23
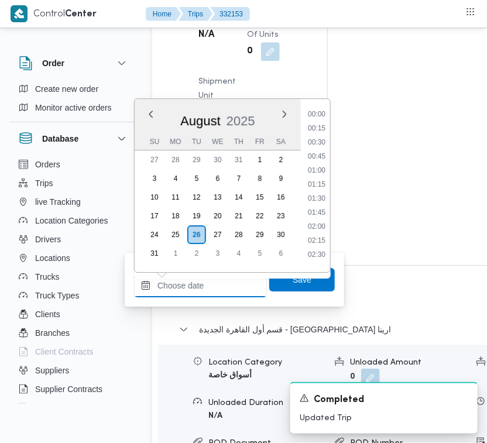
paste input "[DATE] 7:00:00 AM"
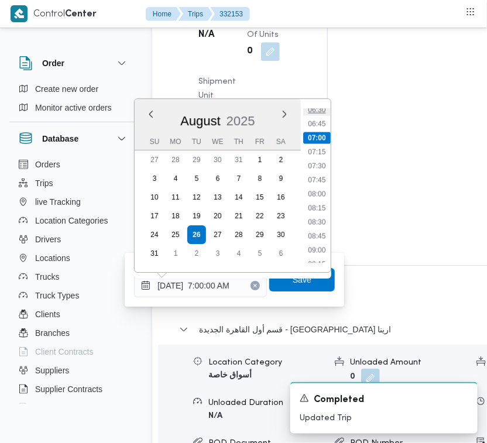
click at [320, 113] on li "06:30" at bounding box center [316, 110] width 27 height 12
type input "[DATE] 06:30"
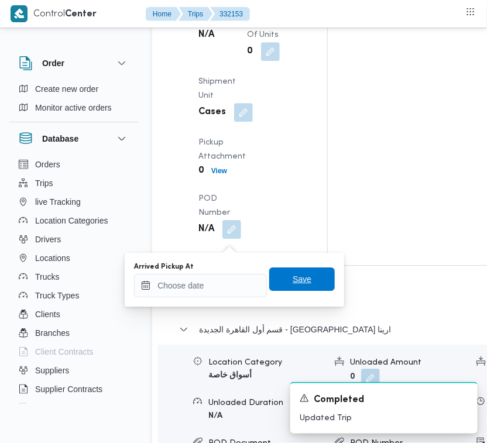
click at [299, 282] on span "Save" at bounding box center [302, 279] width 19 height 14
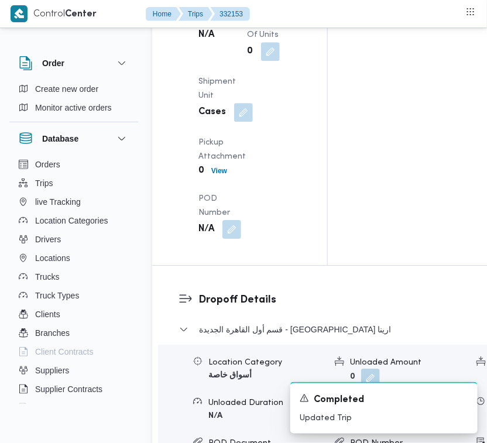
click at [297, 203] on div "Pickup Details Arrived Pickup At N/A Left Pickup At N/A Pickup Duration N/A Shi…" at bounding box center [239, 69] width 175 height 392
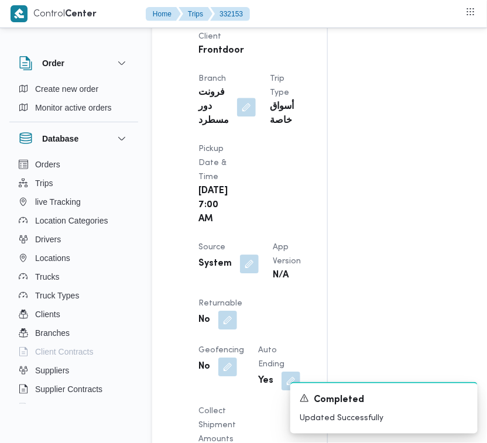
scroll to position [303, 0]
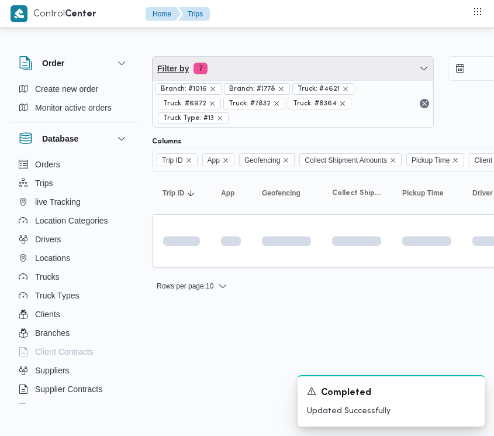
click at [263, 73] on span "Filter by 7" at bounding box center [293, 68] width 281 height 23
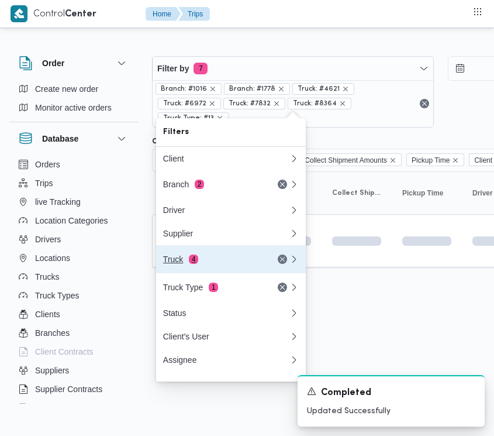
click at [221, 264] on div "Truck 4" at bounding box center [212, 259] width 98 height 9
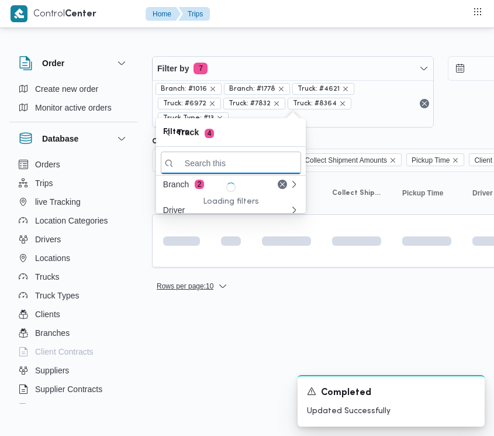
paste input "7495"
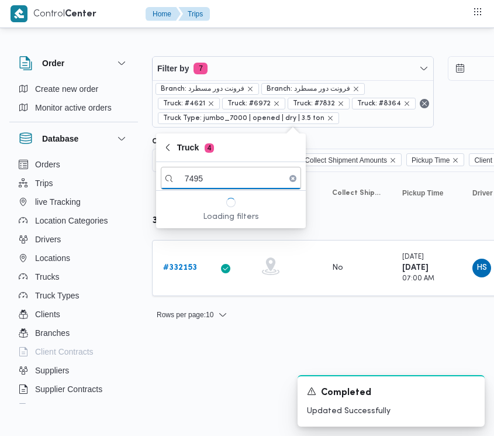
type input "7495"
click at [226, 326] on div "Rows per page : 10 1" at bounding box center [503, 315] width 716 height 28
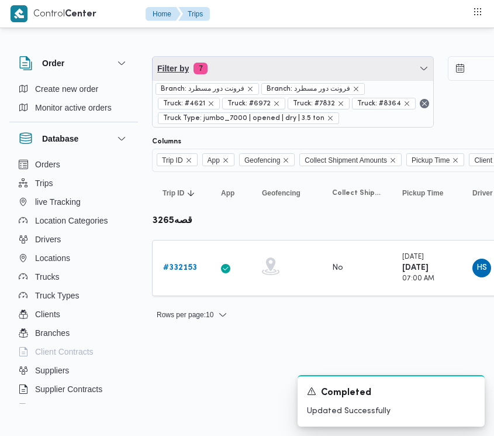
click at [270, 61] on span "Filter by 7" at bounding box center [293, 68] width 281 height 23
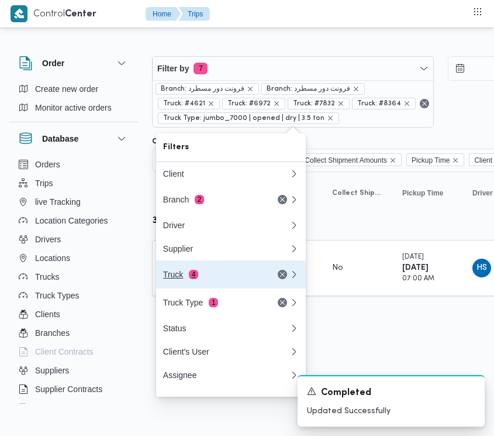
click at [218, 267] on button "Truck 4" at bounding box center [231, 274] width 150 height 28
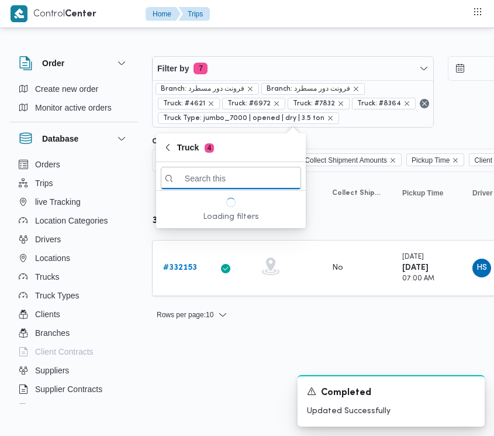
paste input "7495"
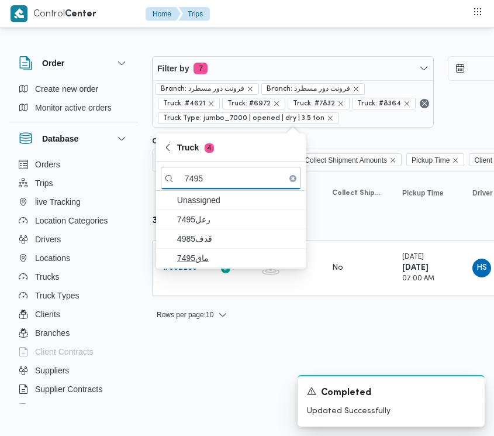
type input "7495"
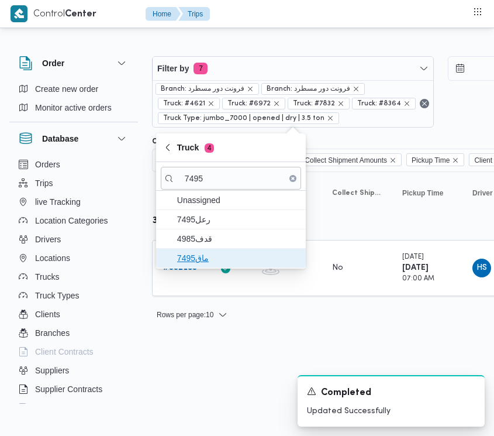
click at [212, 256] on span "ماق7495" at bounding box center [238, 258] width 122 height 14
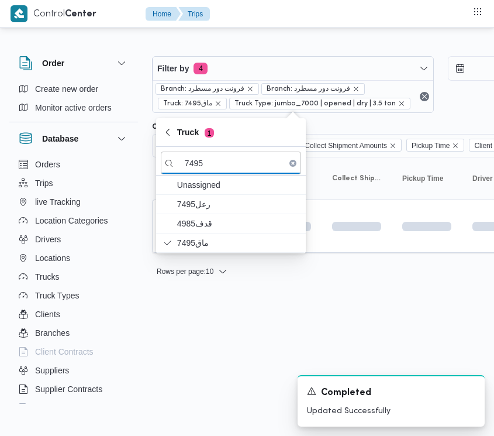
click at [201, 331] on html "Control Center Home Trips Order Create new order Monitor active orders Database…" at bounding box center [247, 218] width 494 height 436
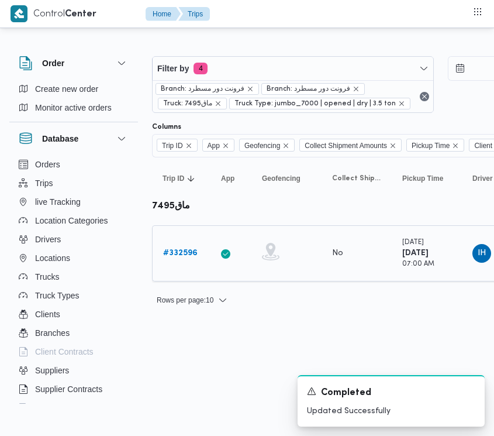
click at [177, 262] on div "# 332596" at bounding box center [182, 253] width 46 height 23
click at [177, 249] on b "# 332596" at bounding box center [180, 253] width 35 height 8
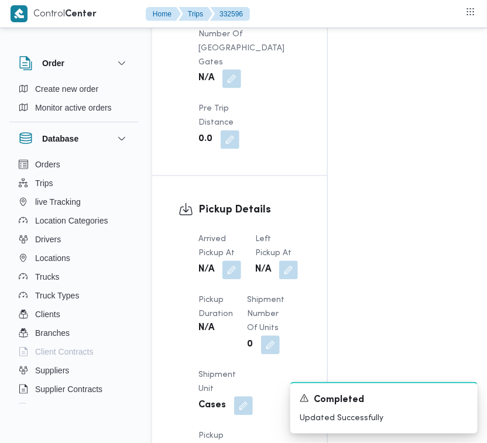
scroll to position [2316, 0]
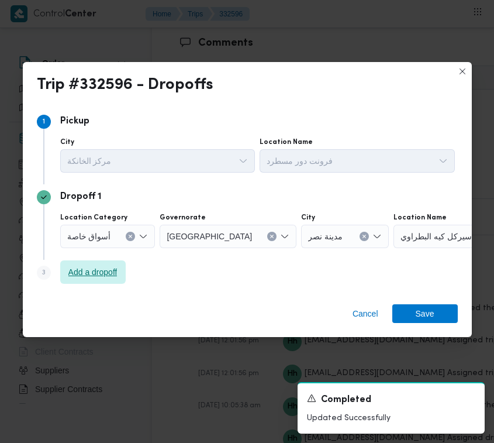
click at [100, 276] on span "Add a dropoff" at bounding box center [92, 272] width 49 height 14
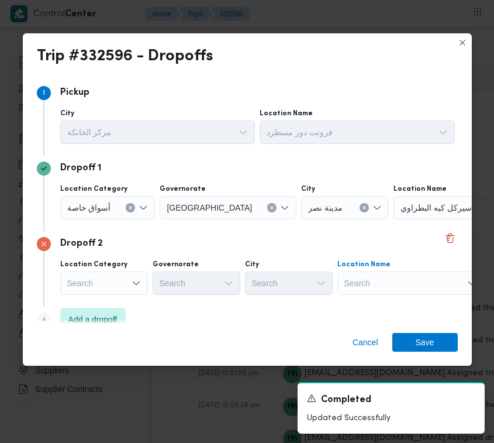
click at [367, 287] on div "Search" at bounding box center [411, 282] width 146 height 23
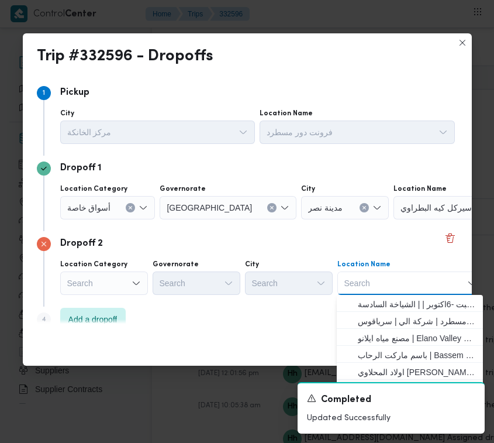
click at [362, 208] on icon "Clear input" at bounding box center [364, 207] width 5 height 5
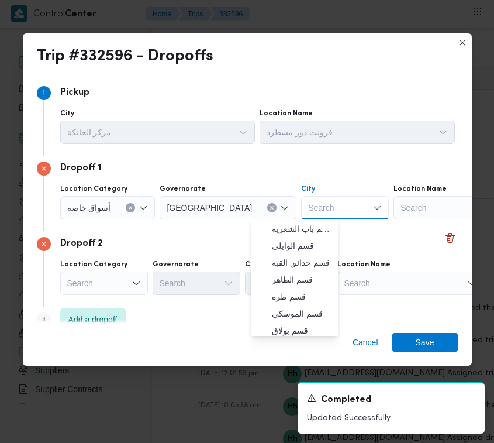
click at [394, 203] on div "Search" at bounding box center [467, 207] width 146 height 23
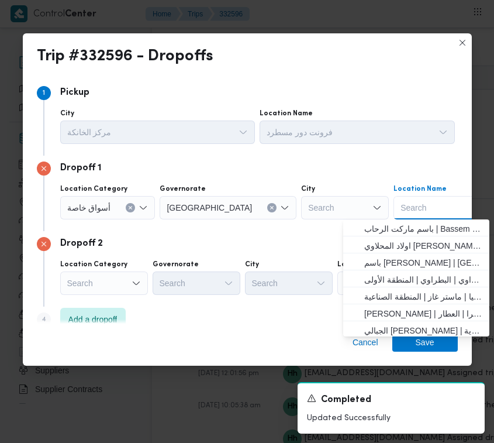
click at [306, 253] on div "Dropoff 2 Location Category Search Governorate Search City Search Location Name…" at bounding box center [247, 268] width 421 height 75
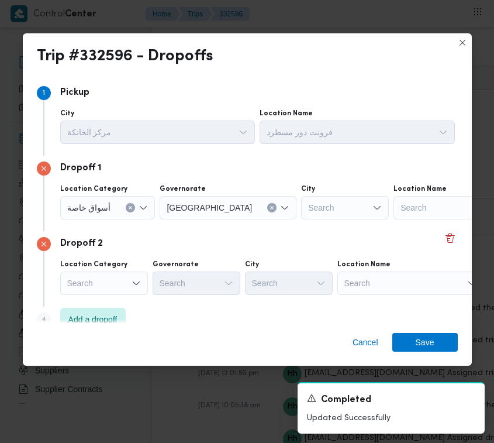
click at [360, 276] on div "Search" at bounding box center [411, 282] width 146 height 23
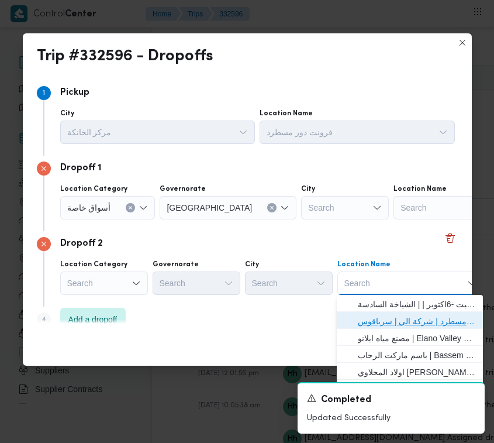
click at [377, 312] on span "فرونت دور مسطرد | شركة الي | سرياقوس" at bounding box center [410, 321] width 137 height 19
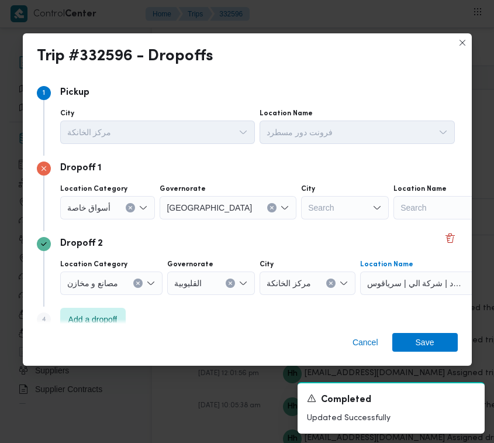
click at [394, 194] on div "Location Name Search" at bounding box center [467, 201] width 146 height 35
click at [397, 209] on div "Search" at bounding box center [467, 207] width 146 height 23
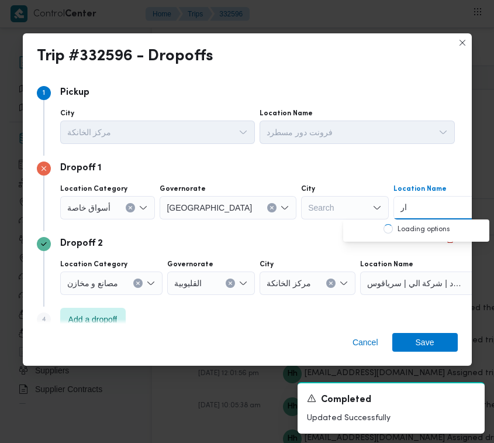
type input "ارينا"
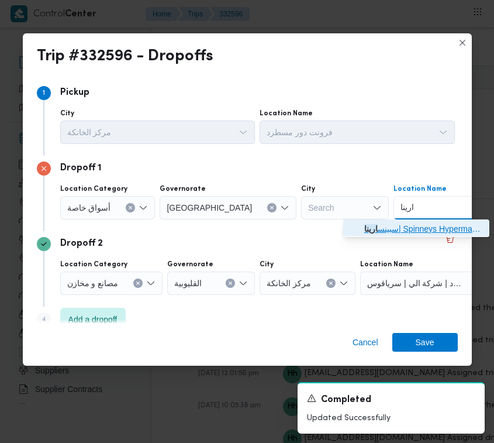
click at [384, 228] on span "سبينس ارينا | Spinneys Hypermarket | null" at bounding box center [423, 229] width 118 height 14
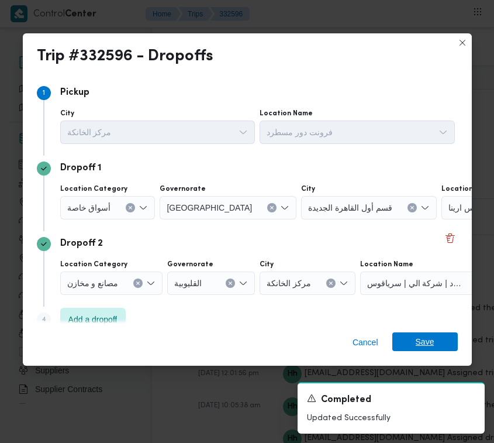
click at [416, 339] on span "Save" at bounding box center [425, 341] width 19 height 19
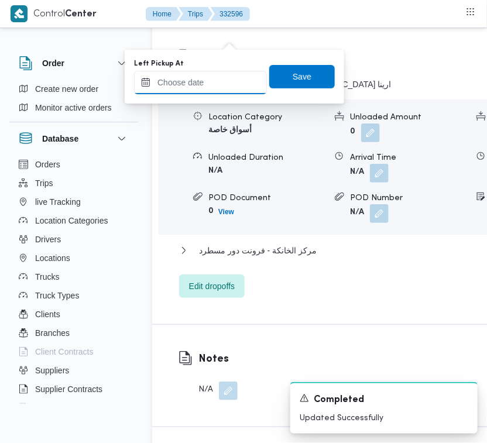
click at [227, 91] on input "Left Pickup At" at bounding box center [200, 82] width 133 height 23
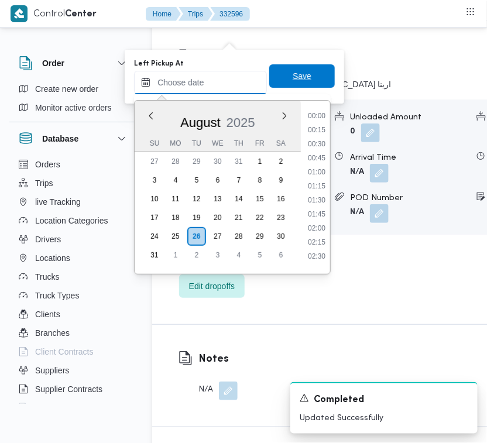
scroll to position [370, 0]
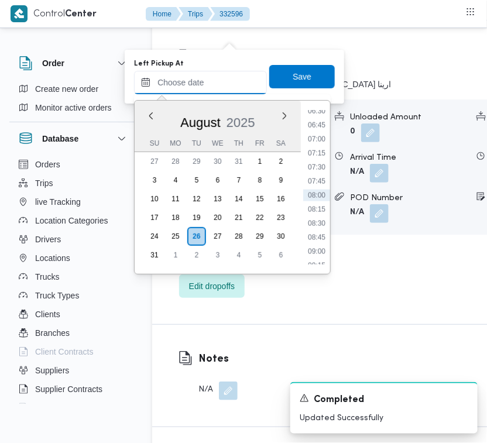
paste input "[DATE] 7:30:00 AM"
type input "[DATE] 7:30:00 AM"
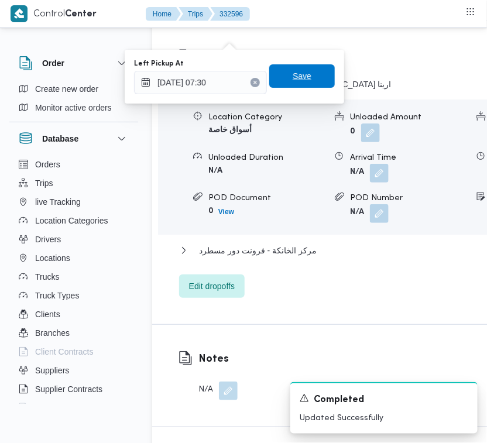
click at [322, 78] on span "Save" at bounding box center [302, 75] width 66 height 23
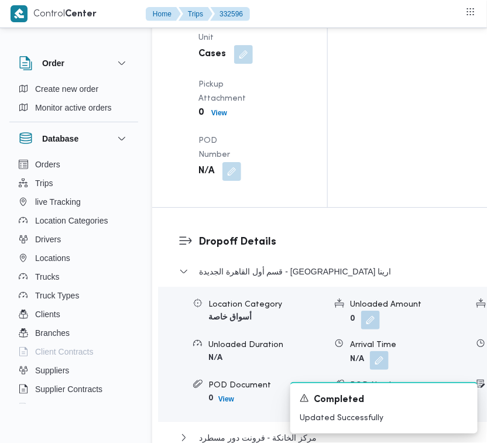
scroll to position [1768, 0]
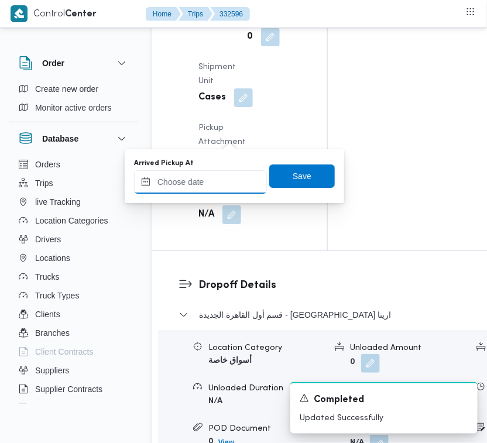
click at [226, 183] on input "Arrived Pickup At" at bounding box center [200, 181] width 133 height 23
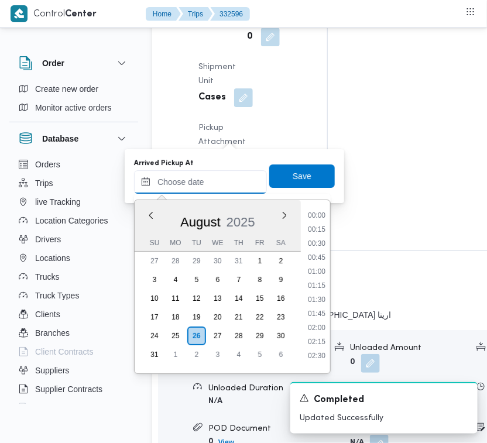
paste input "[DATE] 7:30:00 AM"
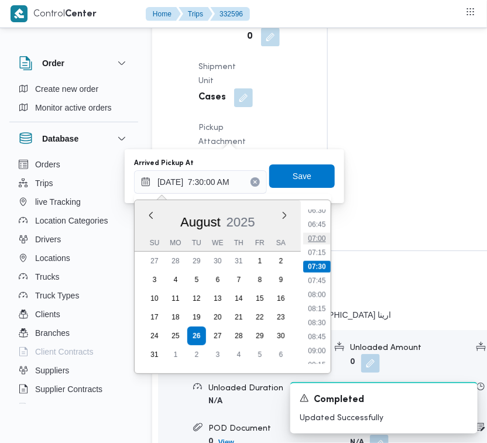
click at [323, 241] on li "07:00" at bounding box center [316, 239] width 27 height 12
type input "[DATE] 07:00"
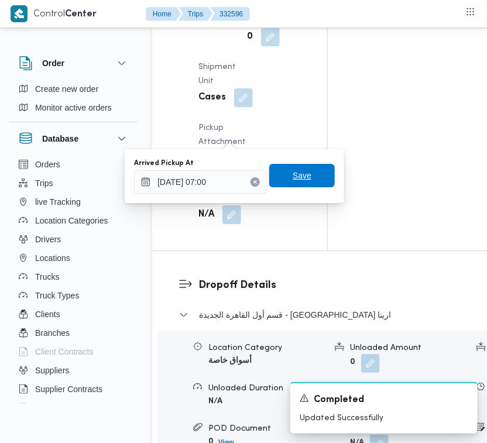
click at [301, 171] on span "Save" at bounding box center [302, 175] width 66 height 23
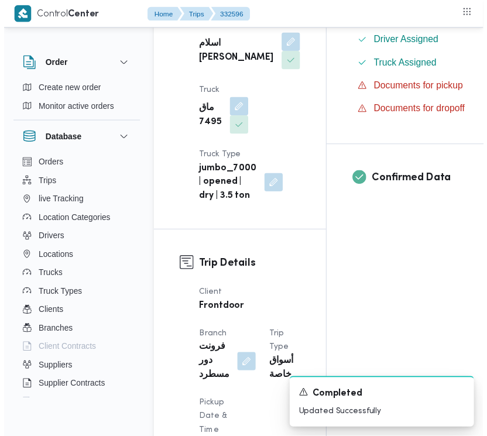
scroll to position [0, 0]
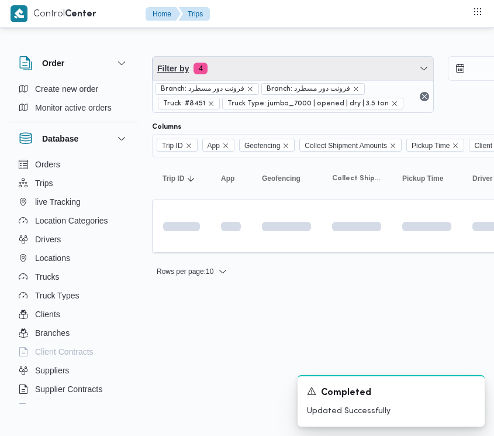
click at [243, 77] on span "Filter by 4" at bounding box center [293, 68] width 281 height 23
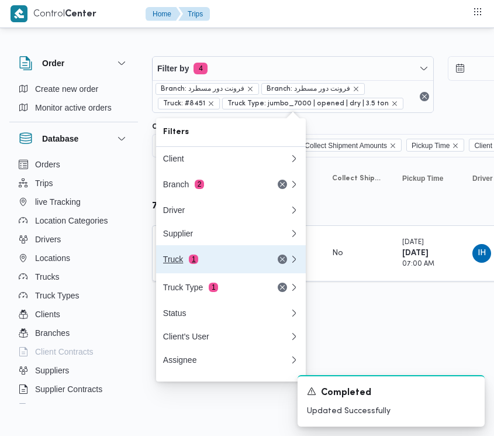
click at [230, 263] on div "Truck 1" at bounding box center [212, 259] width 98 height 9
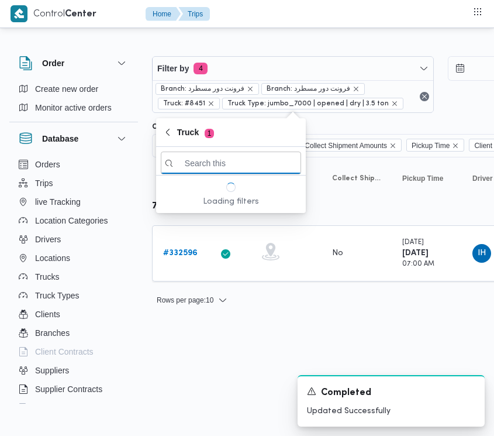
paste input "9465"
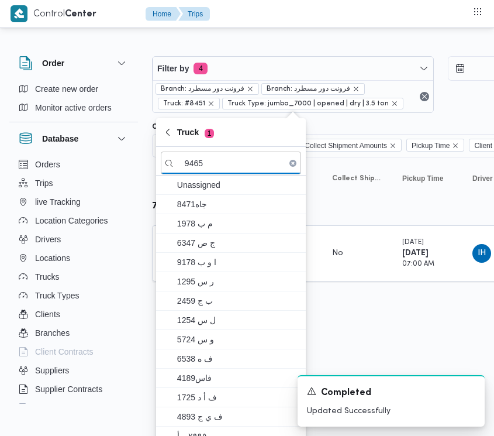
type input "9465"
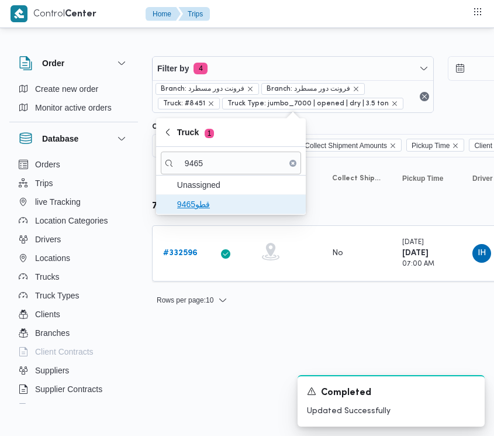
click at [185, 201] on span "قطو9465" at bounding box center [238, 204] width 122 height 14
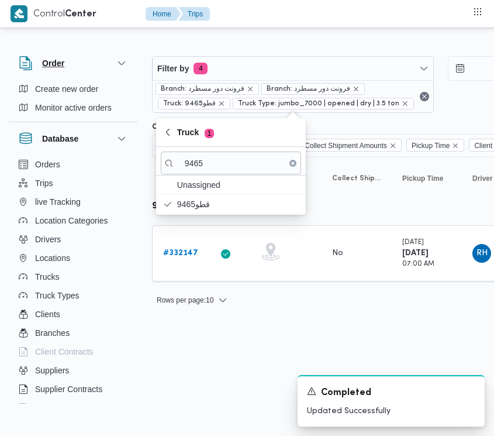
drag, startPoint x: 8, startPoint y: 51, endPoint x: 50, endPoint y: 68, distance: 46.0
click at [9, 51] on div "Order" at bounding box center [73, 63] width 129 height 33
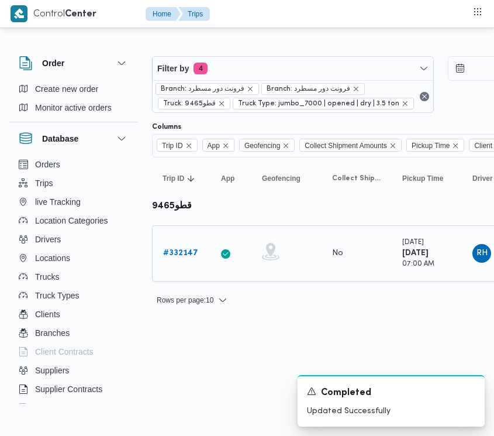
click at [174, 249] on b "# 332147" at bounding box center [180, 253] width 35 height 8
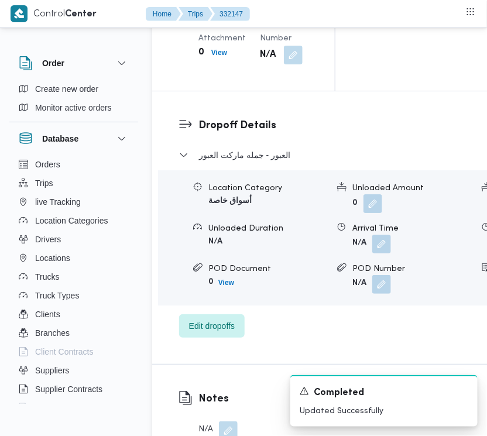
scroll to position [1852, 0]
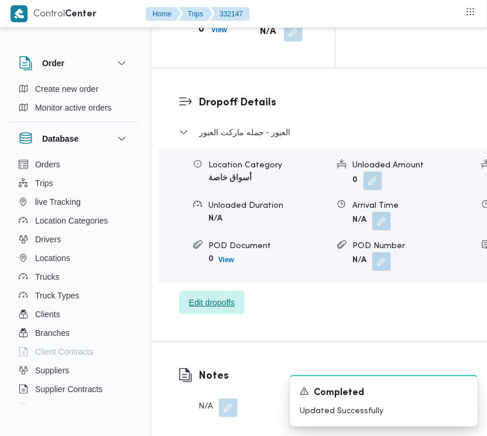
click at [207, 295] on span "Edit dropoffs" at bounding box center [212, 302] width 46 height 14
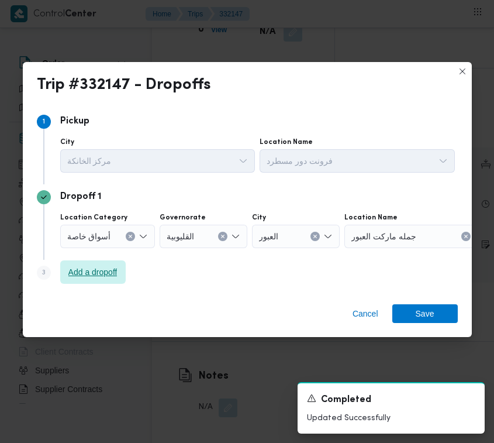
click at [91, 269] on span "Add a dropoff" at bounding box center [92, 272] width 49 height 14
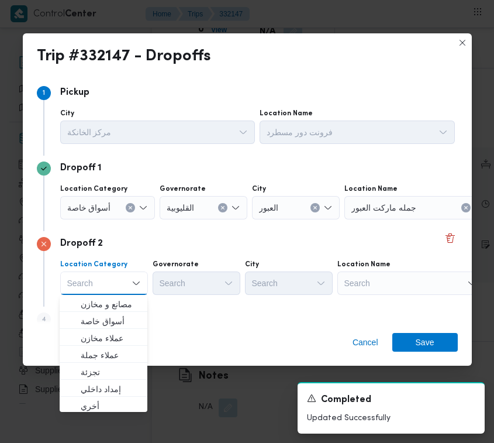
click at [428, 288] on div "Search" at bounding box center [411, 282] width 146 height 23
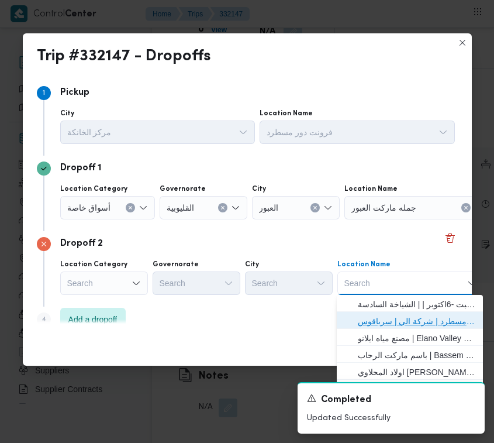
click at [436, 315] on span "فرونت دور مسطرد | شركة الي | سرياقوس" at bounding box center [417, 321] width 118 height 14
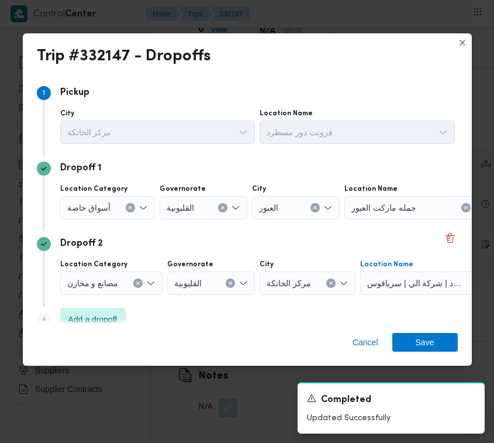
click at [129, 211] on button "Clear input" at bounding box center [130, 207] width 9 height 9
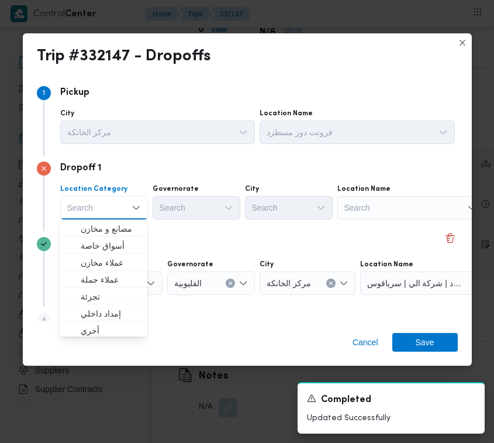
click at [387, 200] on div "Search" at bounding box center [411, 207] width 146 height 23
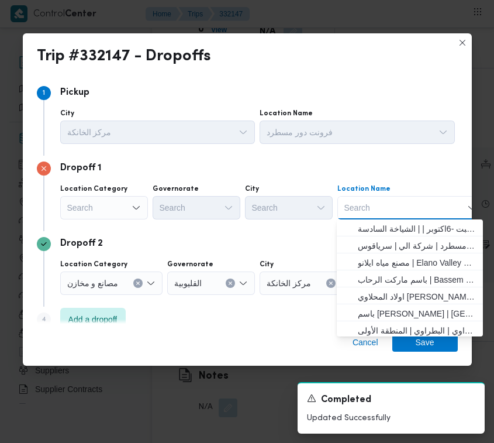
paste input "طلبات المخزن الرئيس"
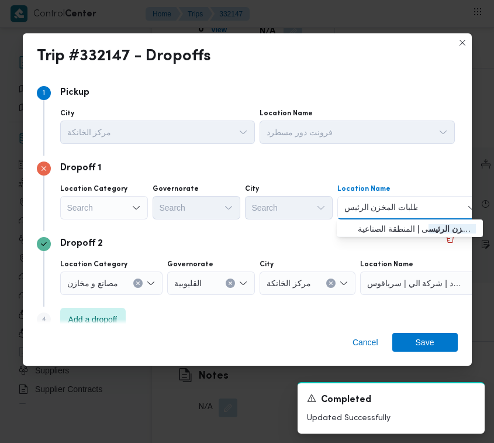
type input "طلبات المخزن الرئيس"
click at [396, 231] on span "طلبات المخزن الرئيسى | المنطقة الصناعية | null" at bounding box center [417, 229] width 118 height 14
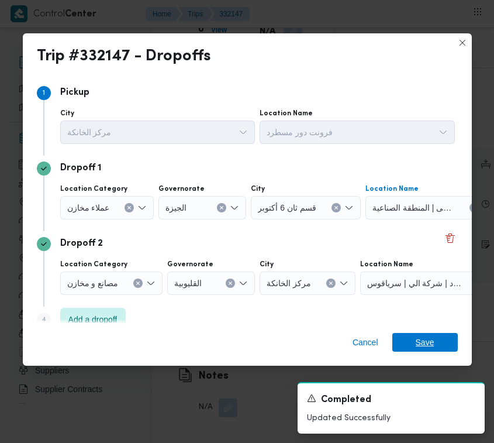
click at [441, 347] on span "Save" at bounding box center [426, 342] width 66 height 19
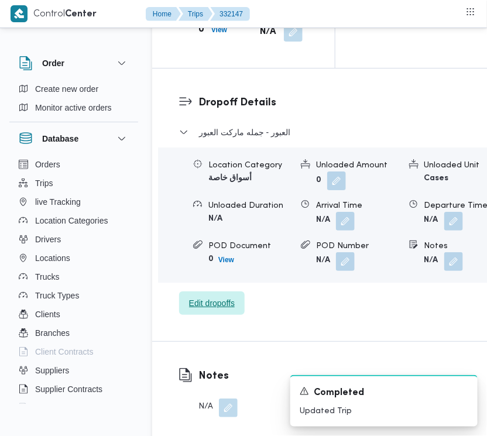
scroll to position [1471, 0]
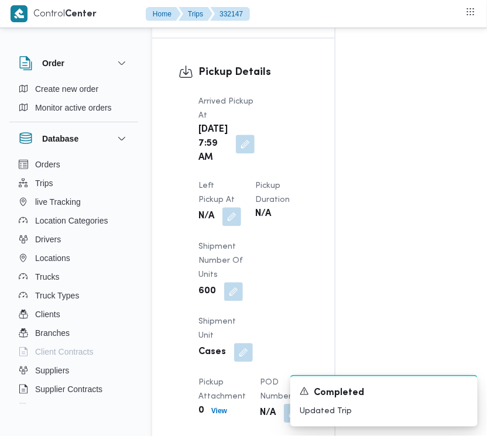
click at [242, 206] on div "N/A" at bounding box center [219, 216] width 45 height 21
drag, startPoint x: 298, startPoint y: 144, endPoint x: 296, endPoint y: 153, distance: 9.1
click at [241, 207] on button "button" at bounding box center [231, 216] width 19 height 19
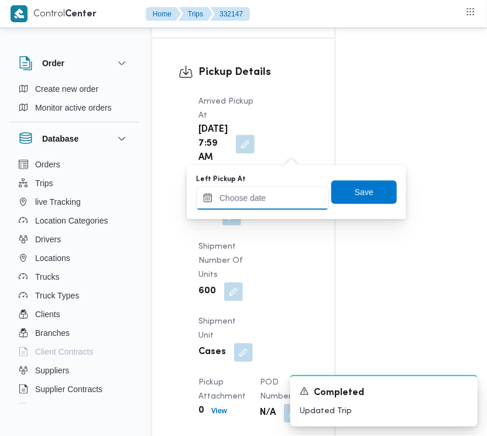
click at [282, 194] on input "Left Pickup At" at bounding box center [262, 197] width 133 height 23
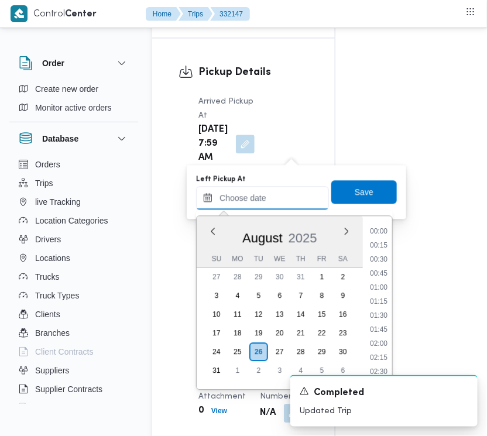
paste input "[DATE] 7:30:00 AM"
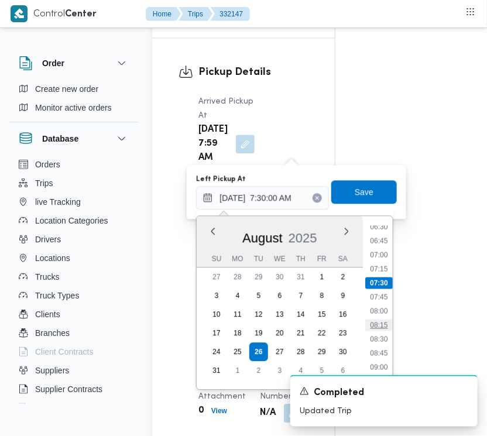
click at [386, 322] on li "08:15" at bounding box center [379, 325] width 27 height 12
type input "[DATE] 08:15"
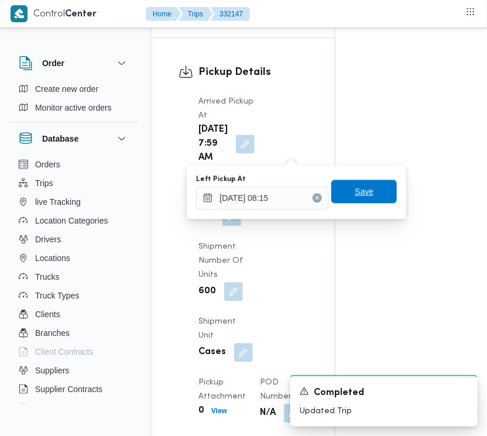
click at [364, 202] on span "Save" at bounding box center [364, 191] width 66 height 23
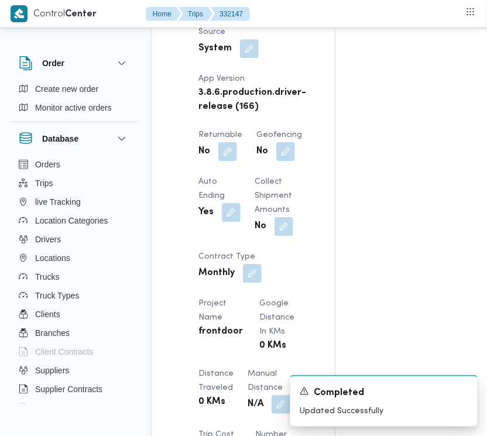
scroll to position [0, 0]
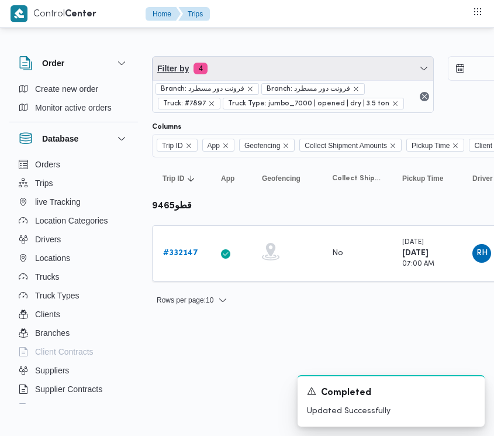
click at [235, 65] on span "Filter by 4" at bounding box center [293, 68] width 281 height 23
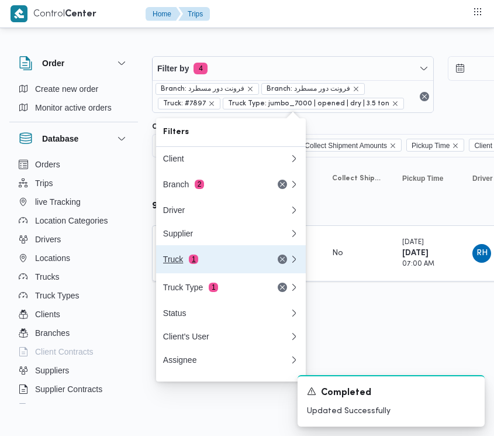
click at [196, 264] on span "1" at bounding box center [193, 259] width 9 height 9
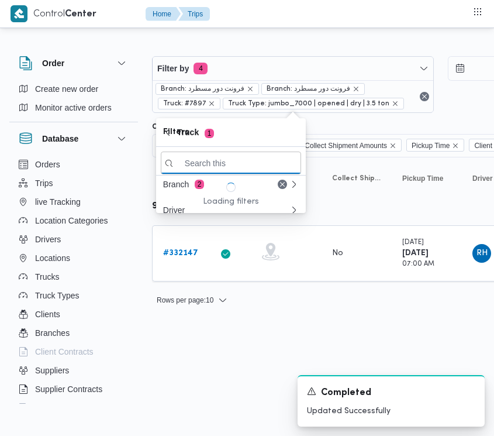
paste input "6487"
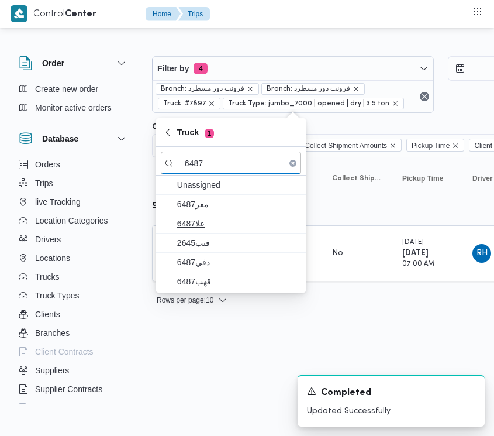
type input "6487"
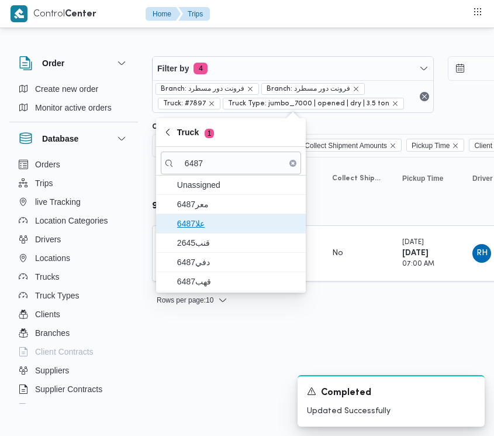
click at [191, 223] on span "علا6487" at bounding box center [238, 223] width 122 height 14
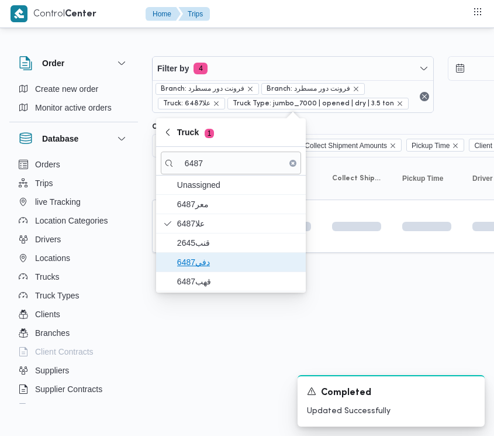
click at [199, 256] on span "دفي6487" at bounding box center [238, 262] width 122 height 14
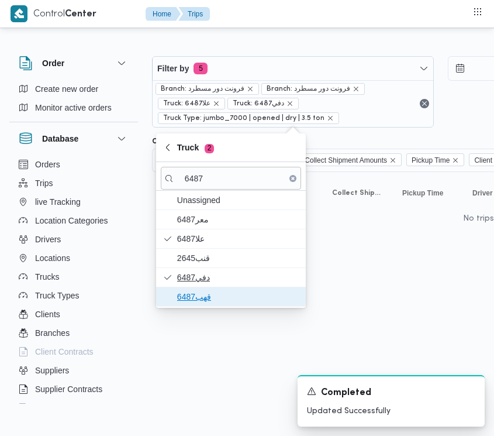
click at [201, 291] on span "قهب6487" at bounding box center [238, 297] width 122 height 14
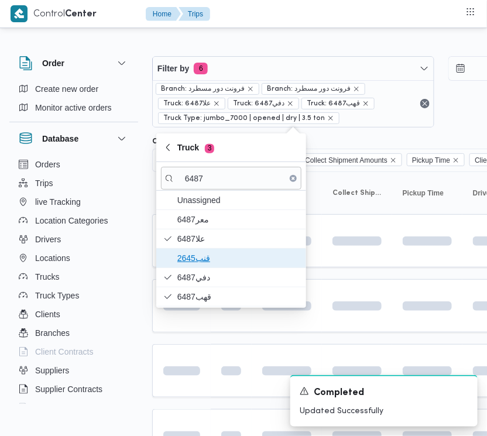
click at [198, 258] on span "قنب2645" at bounding box center [238, 258] width 122 height 14
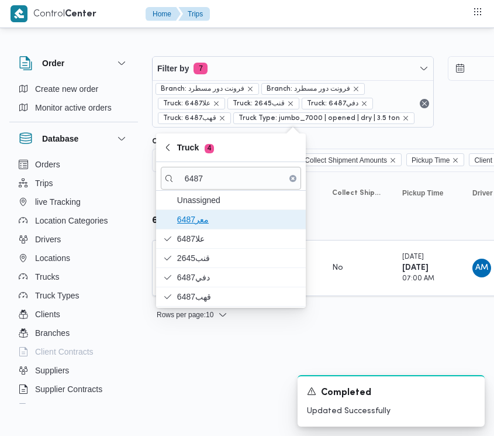
click at [200, 223] on span "معر6487" at bounding box center [238, 219] width 122 height 14
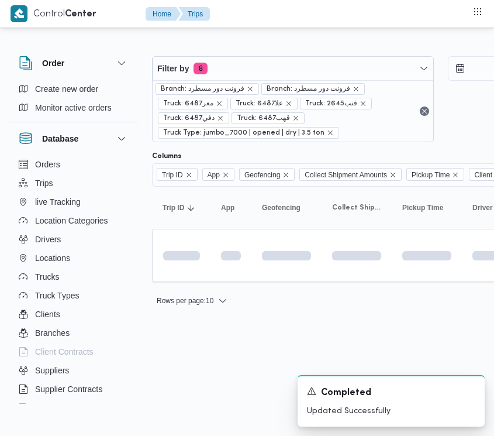
click at [189, 364] on html "Control Center Home Trips Order Create new order Monitor active orders Database…" at bounding box center [247, 218] width 494 height 436
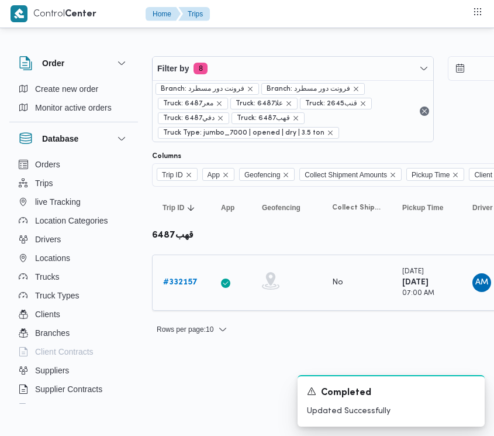
click at [181, 284] on b "# 332157" at bounding box center [180, 282] width 35 height 8
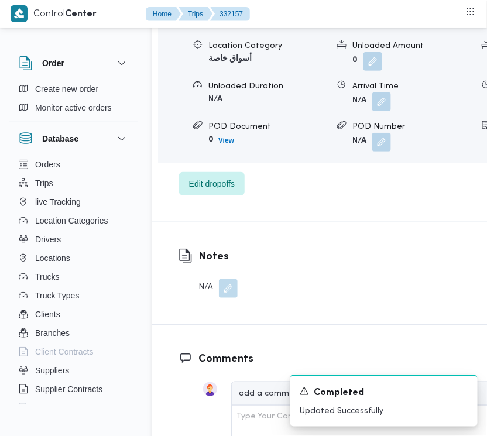
scroll to position [2051, 0]
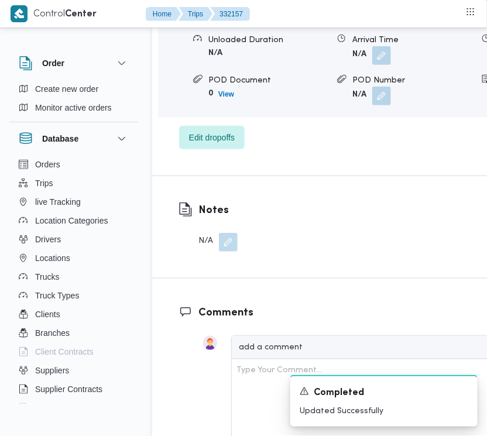
click at [218, 149] on div "مدينة نصر - سيركل كيه البطراوي Location Category أسواق خاصة Unloaded Amount 0 U…" at bounding box center [387, 55] width 417 height 190
click at [218, 144] on span "Edit dropoffs" at bounding box center [212, 137] width 46 height 14
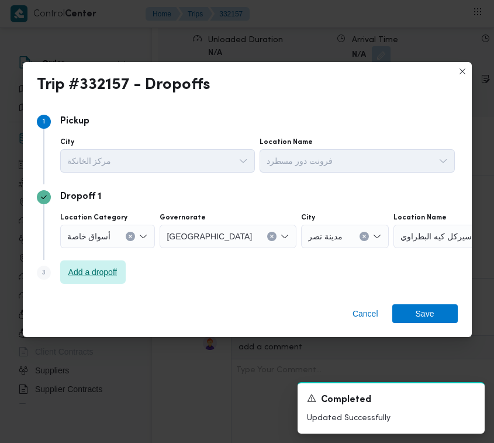
click at [98, 276] on span "Add a dropoff" at bounding box center [92, 272] width 49 height 14
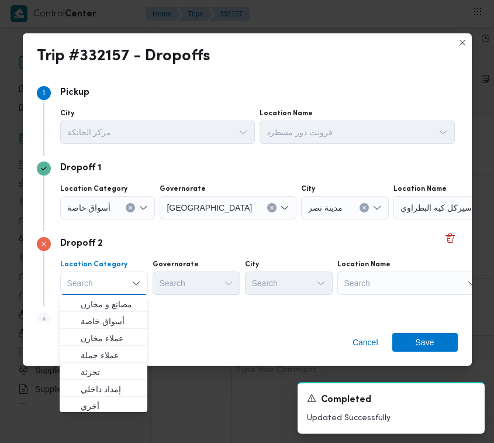
click at [422, 277] on div "Search" at bounding box center [411, 282] width 146 height 23
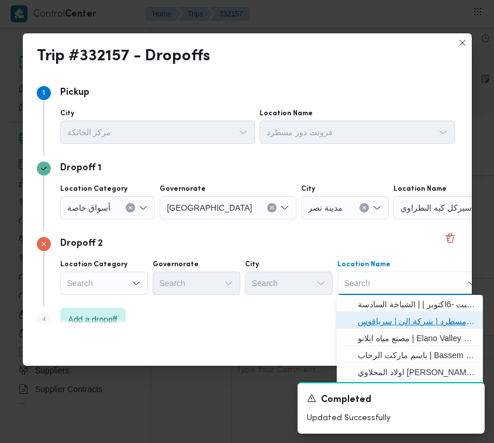
click at [417, 314] on span "فرونت دور مسطرد | شركة الي | سرياقوس" at bounding box center [417, 321] width 118 height 14
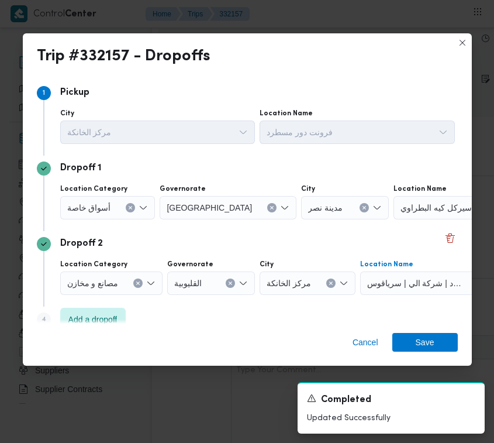
click at [102, 197] on div "أسواق خاصة" at bounding box center [107, 207] width 95 height 23
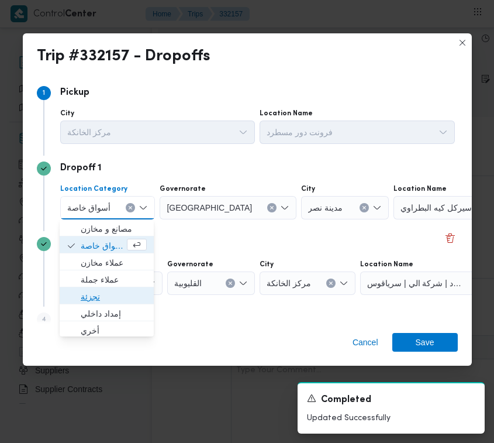
click at [106, 294] on span "تجزئة" at bounding box center [114, 297] width 66 height 14
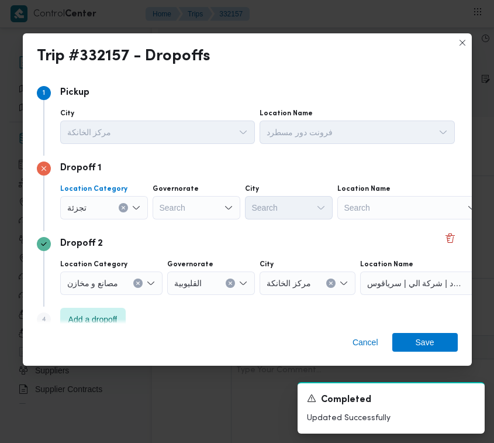
click at [180, 212] on div "Search" at bounding box center [197, 207] width 88 height 23
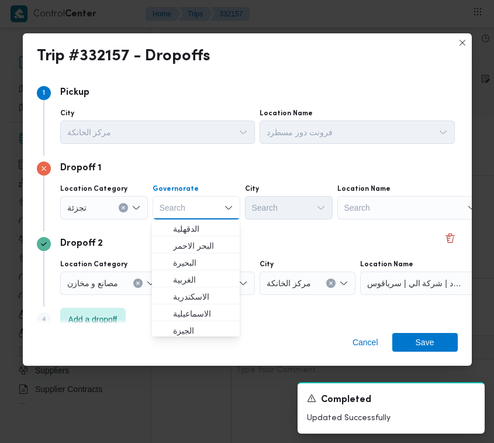
paste input "[GEOGRAPHIC_DATA]"
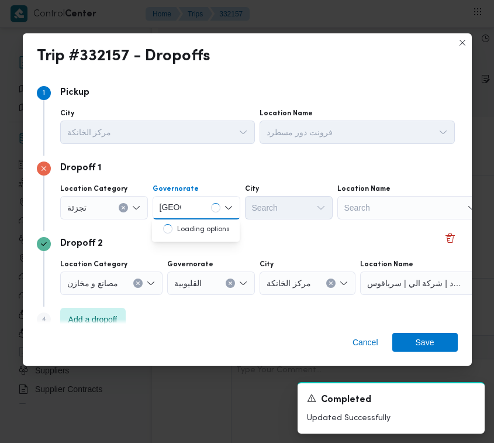
type input "[GEOGRAPHIC_DATA]"
click at [287, 233] on div "Dropoff 2 Location Category مصانع و [GEOGRAPHIC_DATA] القليوبية City مركز الخان…" at bounding box center [247, 268] width 421 height 75
click at [208, 212] on div "[GEOGRAPHIC_DATA] [GEOGRAPHIC_DATA]" at bounding box center [197, 207] width 88 height 23
click at [177, 208] on input "[GEOGRAPHIC_DATA]" at bounding box center [171, 208] width 22 height 14
click at [194, 232] on span "[GEOGRAPHIC_DATA]" at bounding box center [203, 229] width 60 height 14
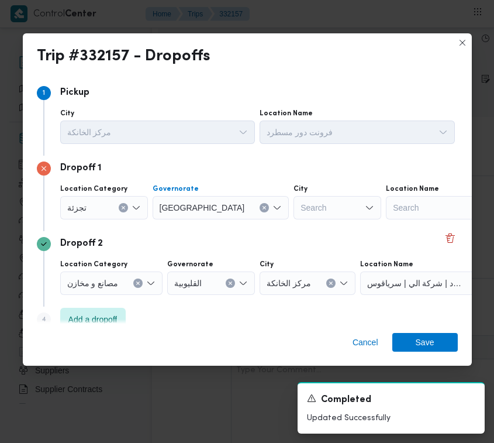
click at [294, 217] on div "Search" at bounding box center [338, 207] width 88 height 23
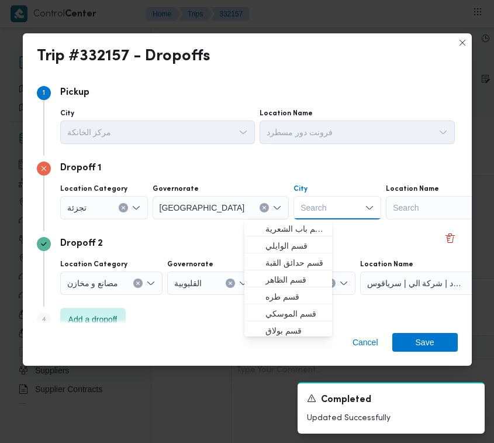
paste input "[GEOGRAPHIC_DATA]"
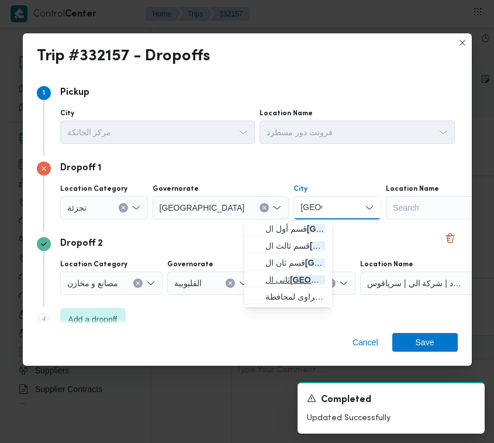
type input "[GEOGRAPHIC_DATA]"
click at [297, 275] on mark "[GEOGRAPHIC_DATA]" at bounding box center [334, 279] width 88 height 9
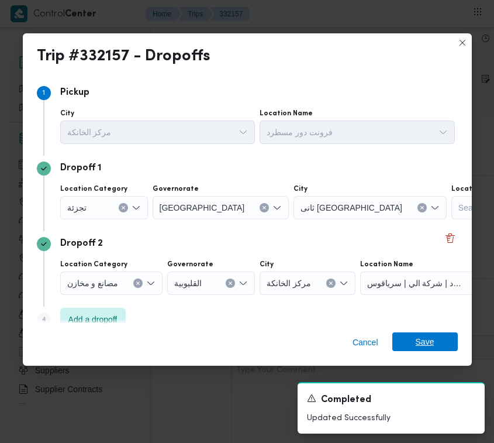
click at [439, 340] on span "Save" at bounding box center [426, 341] width 66 height 19
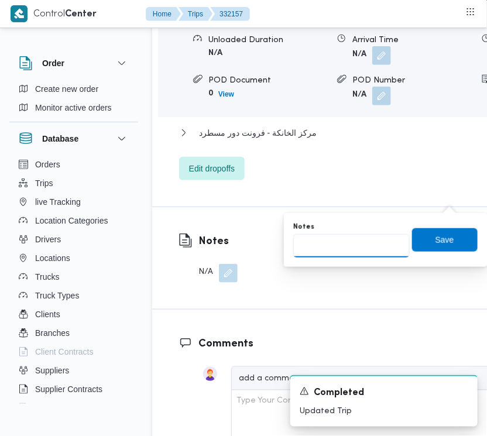
click at [396, 247] on input "Notes" at bounding box center [351, 245] width 116 height 23
paste input "الرحاب"
type input "الرحاب"
click at [435, 241] on span "Save" at bounding box center [444, 240] width 19 height 14
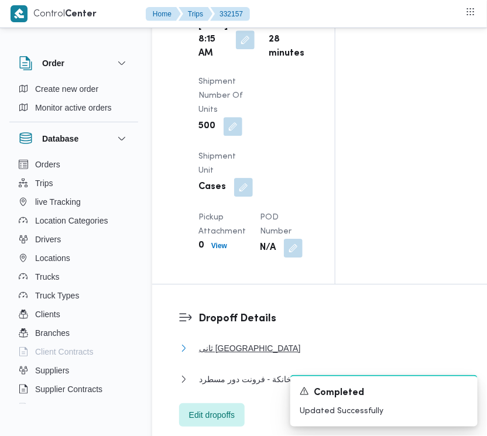
scroll to position [0, 0]
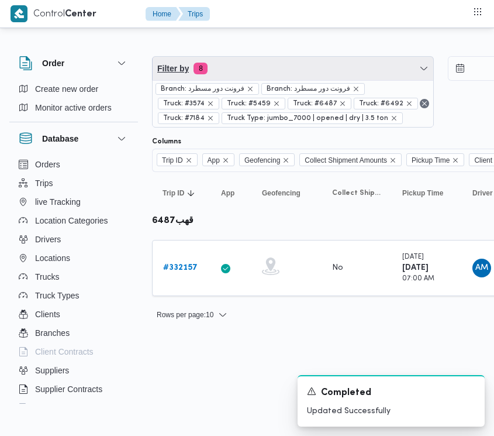
click at [253, 75] on span "Filter by 8" at bounding box center [293, 68] width 281 height 23
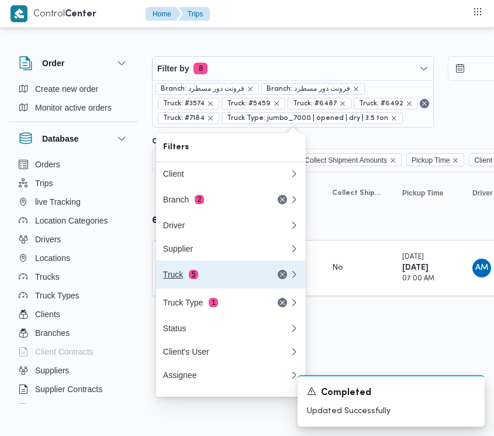
click at [247, 269] on button "Truck 5" at bounding box center [231, 274] width 150 height 28
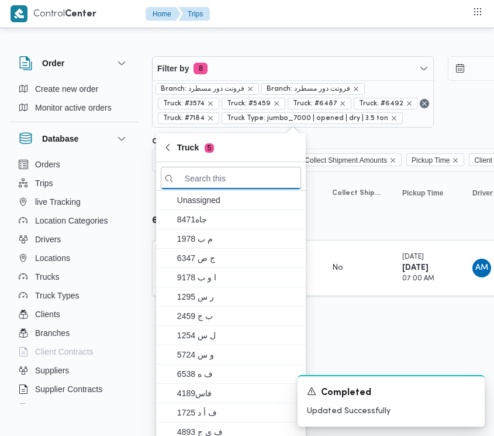
paste input "جهف418"
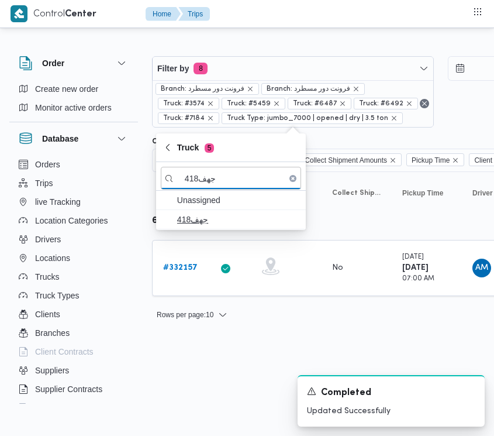
type input "جهف418"
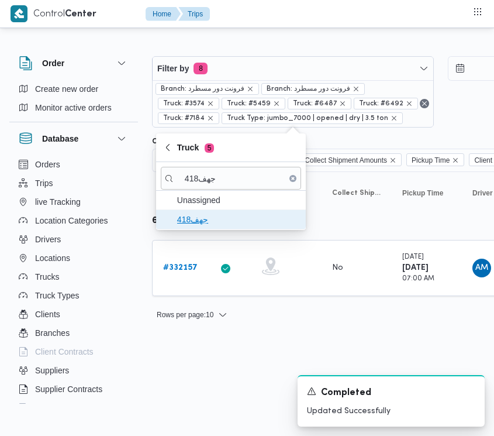
click at [179, 229] on button "جهف418" at bounding box center [231, 219] width 150 height 19
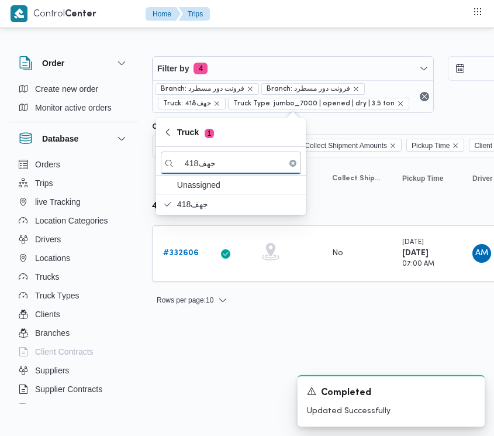
click at [193, 362] on html "Control Center Home Trips Order Create new order Monitor active orders Database…" at bounding box center [247, 218] width 494 height 436
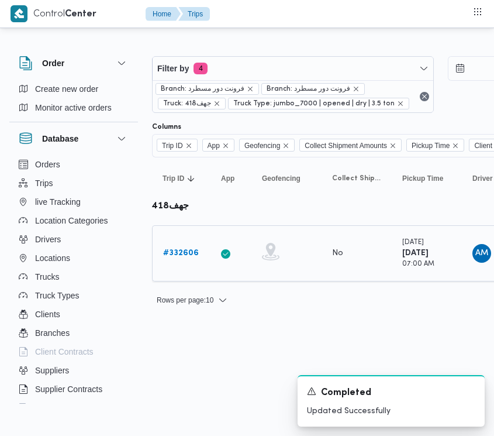
click at [176, 246] on div "# 332606" at bounding box center [182, 253] width 46 height 23
click at [179, 249] on b "# 332606" at bounding box center [181, 253] width 36 height 8
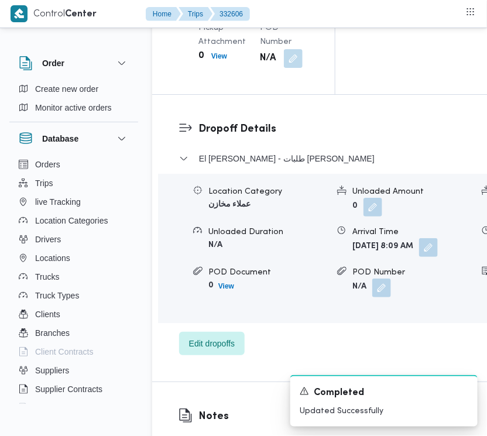
scroll to position [1870, 0]
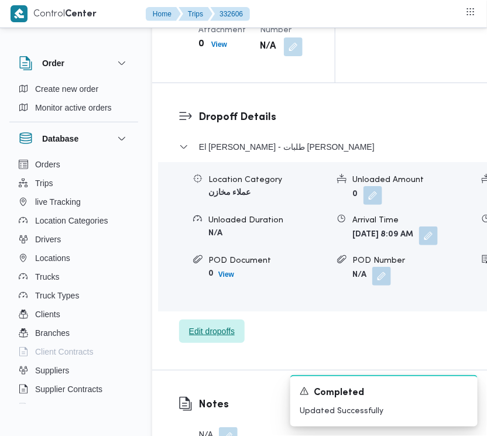
click at [221, 338] on span "Edit dropoffs" at bounding box center [212, 331] width 46 height 14
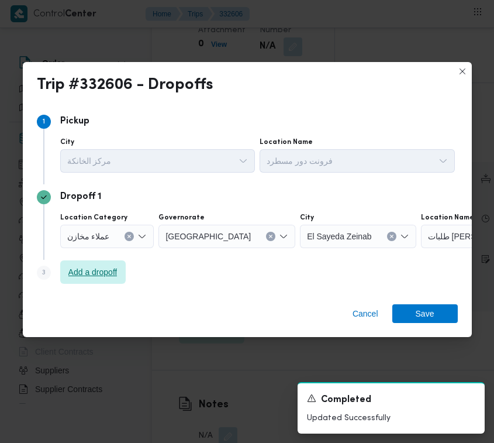
click at [102, 276] on span "Add a dropoff" at bounding box center [92, 272] width 49 height 14
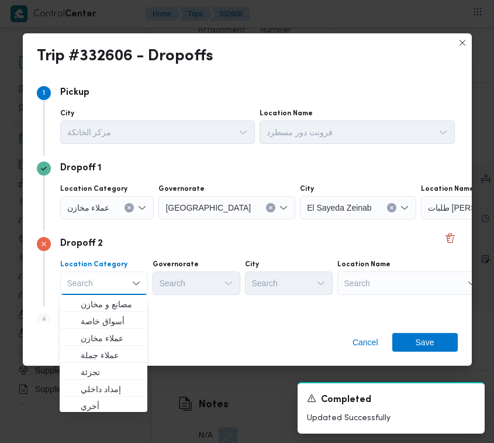
click at [396, 291] on div "Search" at bounding box center [411, 282] width 146 height 23
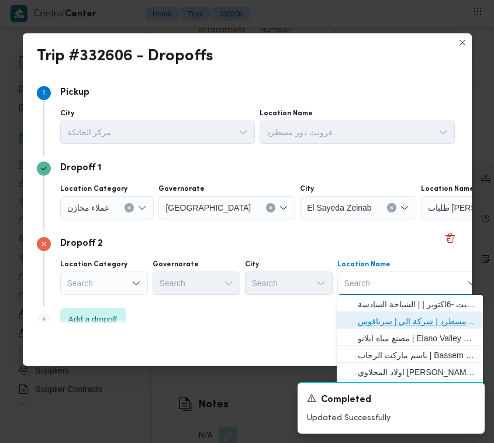
drag, startPoint x: 405, startPoint y: 322, endPoint x: 387, endPoint y: 319, distance: 17.8
click at [405, 323] on span "فرونت دور مسطرد | شركة الي | سرياقوس" at bounding box center [417, 321] width 118 height 14
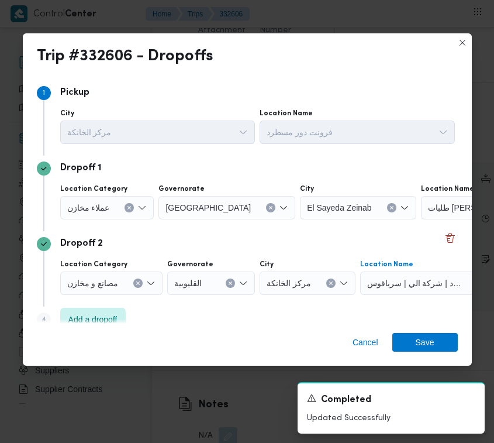
click at [117, 212] on div "عملاء مخازن" at bounding box center [107, 207] width 94 height 23
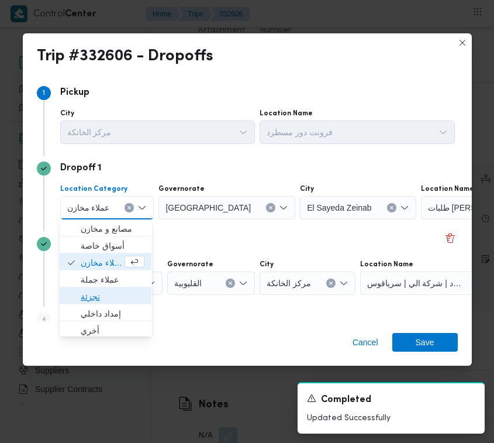
click at [109, 300] on span "تجزئة" at bounding box center [113, 297] width 64 height 14
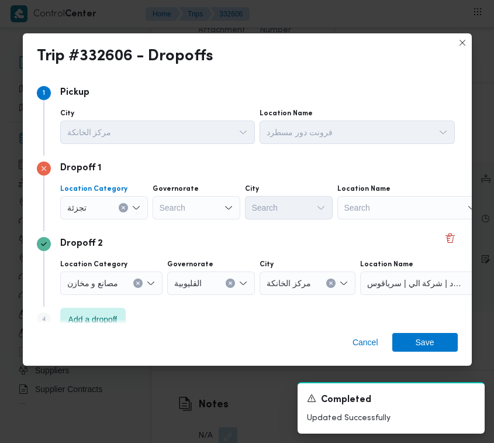
click at [202, 215] on div "Search" at bounding box center [197, 207] width 88 height 23
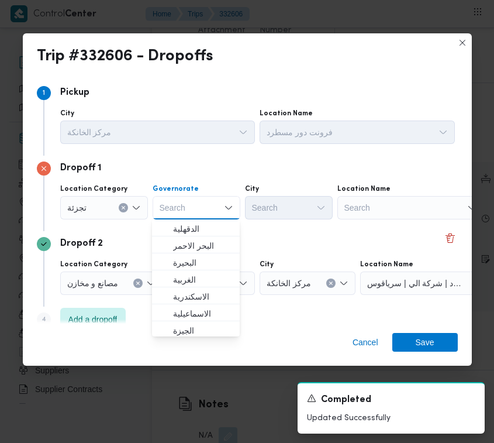
paste input "[GEOGRAPHIC_DATA]"
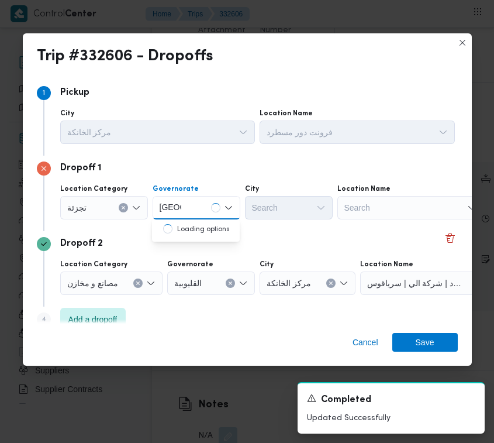
type input "[GEOGRAPHIC_DATA]"
click at [202, 212] on div "[GEOGRAPHIC_DATA] [GEOGRAPHIC_DATA]" at bounding box center [197, 207] width 88 height 23
drag, startPoint x: 209, startPoint y: 232, endPoint x: 283, endPoint y: 208, distance: 77.5
click at [209, 233] on span "[GEOGRAPHIC_DATA]" at bounding box center [203, 229] width 60 height 14
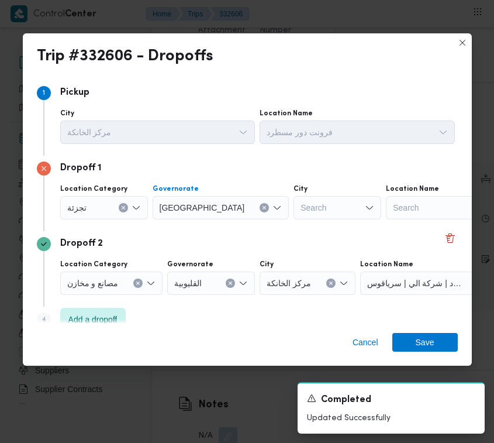
click at [294, 208] on div "Search" at bounding box center [338, 207] width 88 height 23
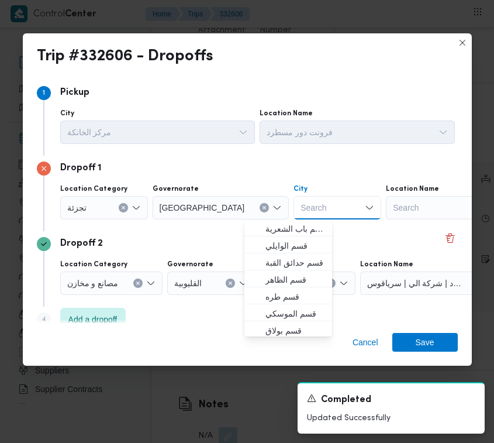
paste input "[PERSON_NAME]"
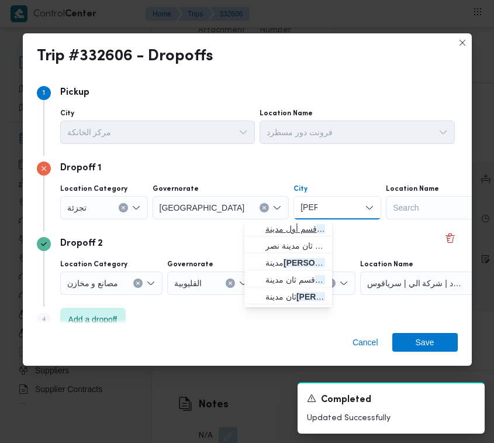
type input "[PERSON_NAME]"
click at [260, 224] on icon "button" at bounding box center [256, 228] width 9 height 9
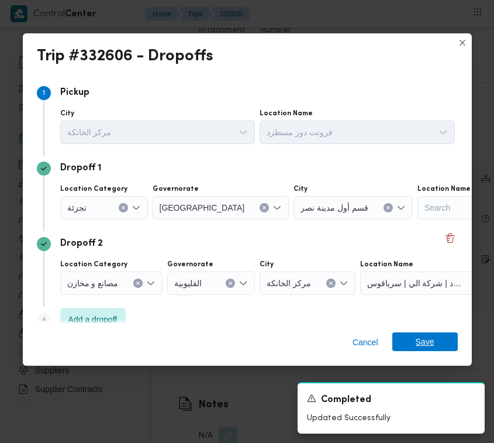
click at [432, 348] on span "Save" at bounding box center [425, 341] width 19 height 19
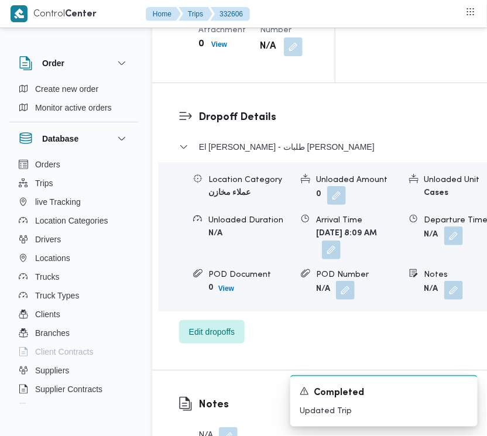
click at [287, 162] on div "El [PERSON_NAME] - طلبات [PERSON_NAME]" at bounding box center [333, 151] width 308 height 22
click at [283, 154] on span "El [PERSON_NAME] - طلبات [PERSON_NAME]" at bounding box center [287, 147] width 176 height 14
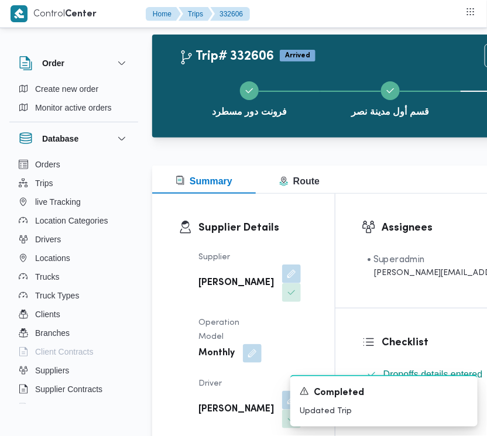
scroll to position [0, 0]
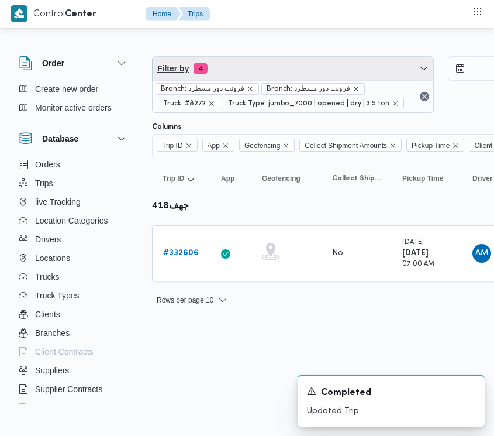
click at [267, 66] on span "Filter by 4" at bounding box center [293, 68] width 281 height 23
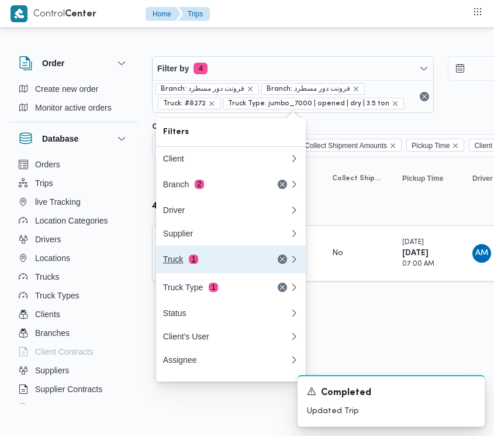
click at [245, 261] on div "Truck 1" at bounding box center [212, 259] width 98 height 9
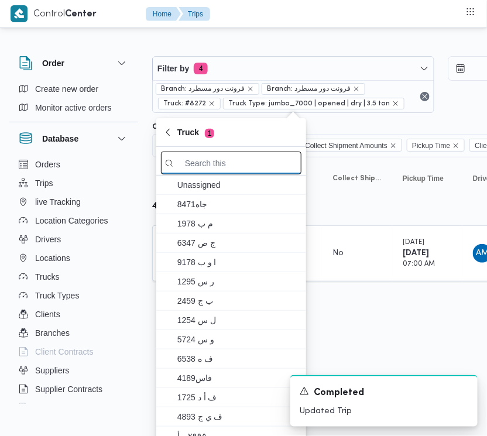
paste input "4657"
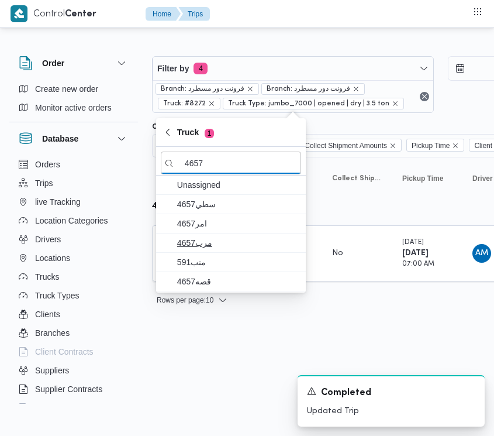
type input "4657"
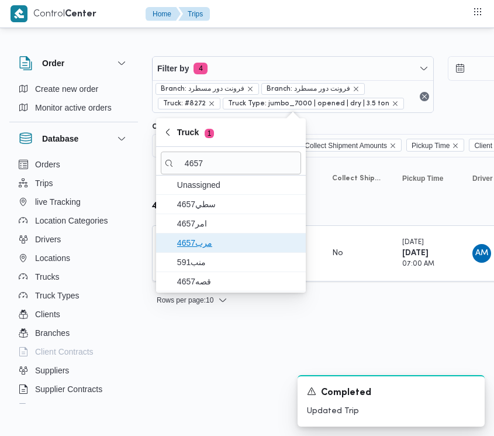
click at [221, 243] on span "4657مرب" at bounding box center [238, 243] width 122 height 14
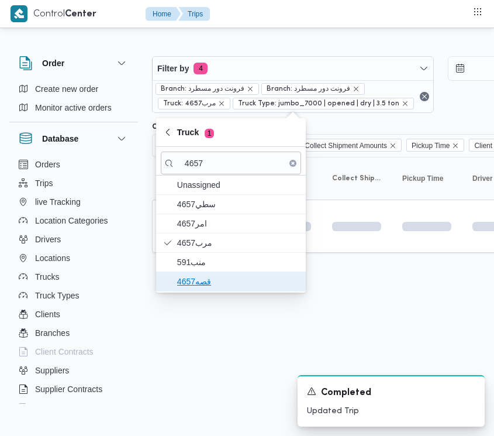
click at [209, 284] on span "قصه4657" at bounding box center [238, 281] width 122 height 14
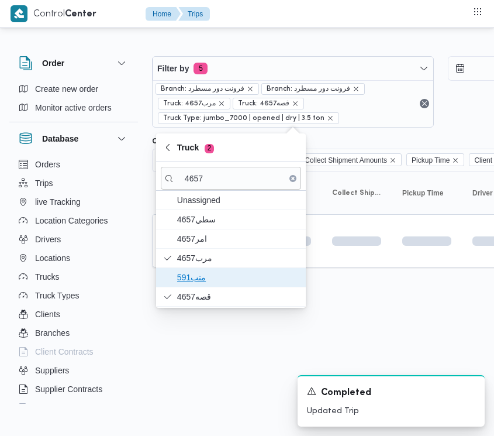
click at [204, 275] on span "منب591" at bounding box center [238, 277] width 122 height 14
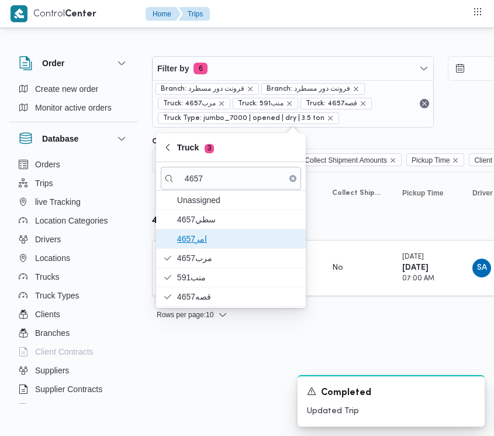
click at [202, 232] on span "4657امر" at bounding box center [238, 239] width 122 height 14
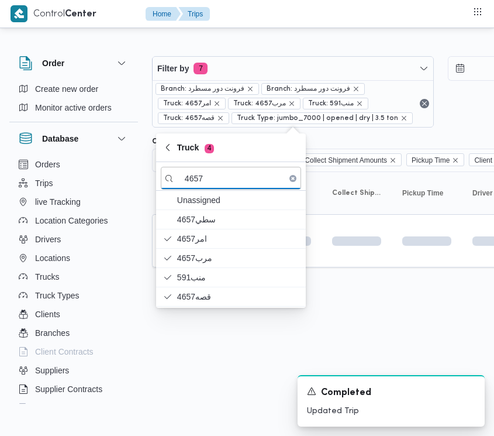
click at [199, 362] on html "Control Center Home Trips Order Create new order Monitor active orders Database…" at bounding box center [247, 218] width 494 height 436
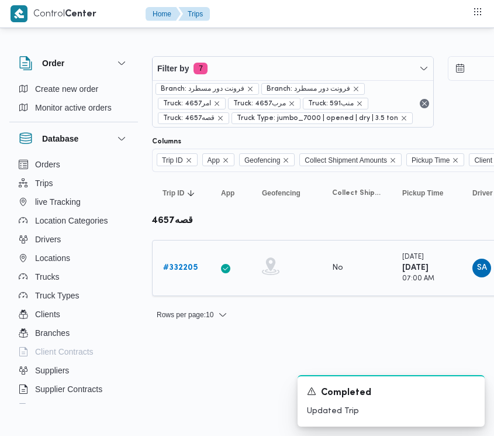
click at [187, 264] on b "# 332205" at bounding box center [180, 268] width 35 height 8
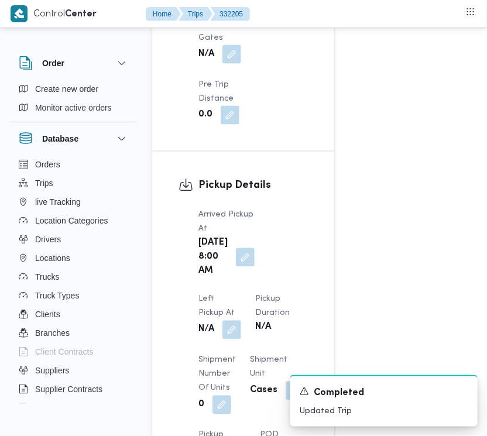
scroll to position [1852, 0]
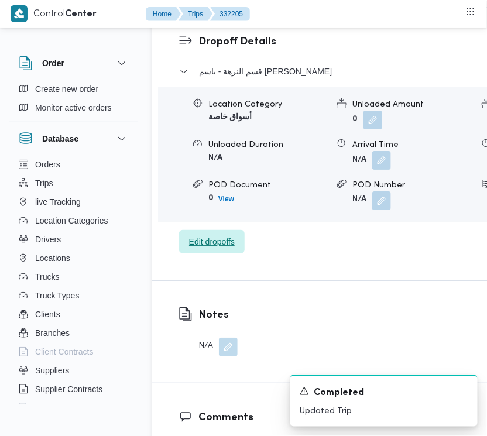
click at [243, 253] on span "Edit dropoffs" at bounding box center [212, 241] width 66 height 23
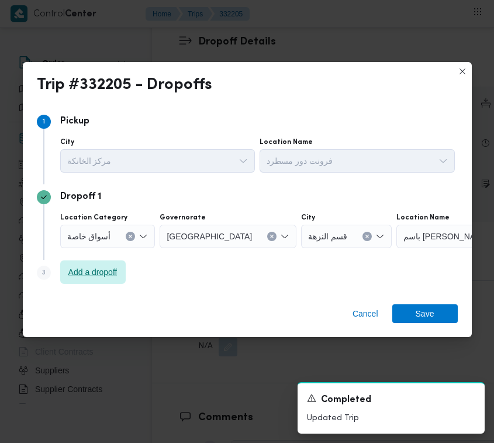
click at [85, 267] on span "Add a dropoff" at bounding box center [92, 272] width 49 height 14
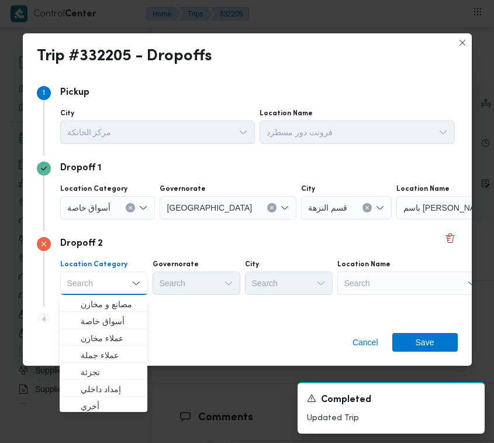
click at [433, 291] on div "Search" at bounding box center [411, 282] width 146 height 23
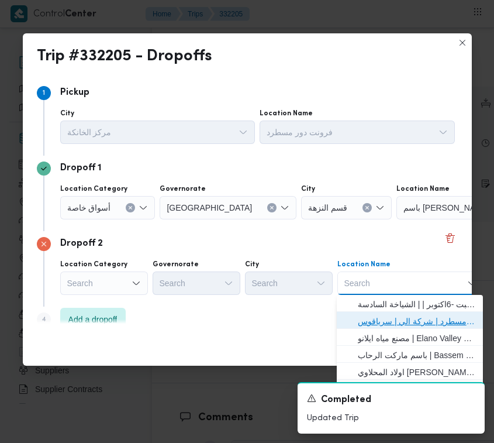
click at [430, 318] on span "فرونت دور مسطرد | شركة الي | سرياقوس" at bounding box center [417, 321] width 118 height 14
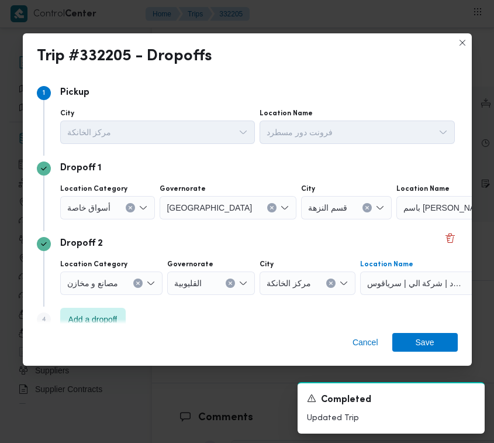
click at [88, 206] on span "أسواق خاصة" at bounding box center [89, 207] width 44 height 13
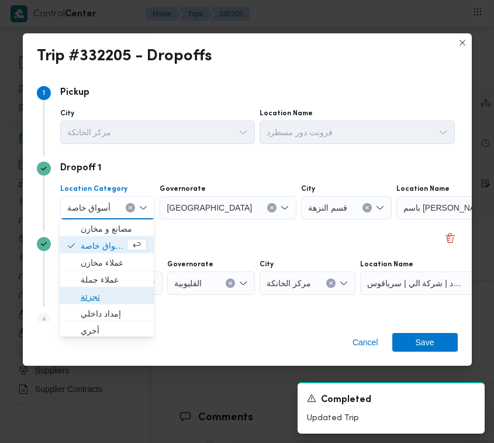
click at [101, 296] on span "تجزئة" at bounding box center [114, 297] width 66 height 14
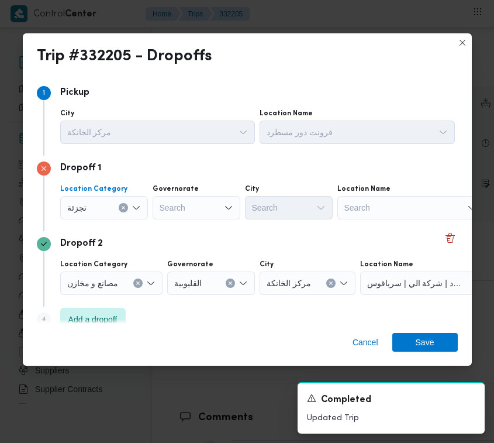
click at [192, 192] on label "Governorate" at bounding box center [176, 188] width 46 height 9
click at [161, 201] on input "Governorate" at bounding box center [160, 208] width 1 height 14
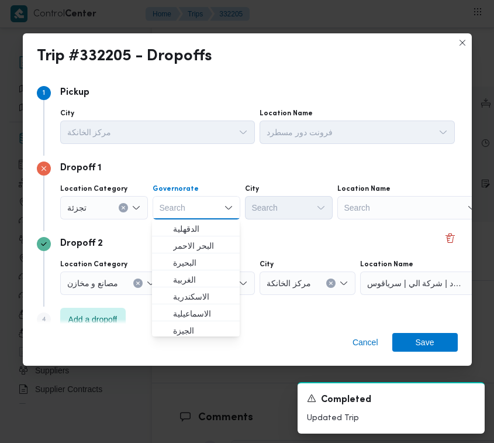
click at [193, 205] on div "Search" at bounding box center [197, 207] width 88 height 23
paste input "[GEOGRAPHIC_DATA]"
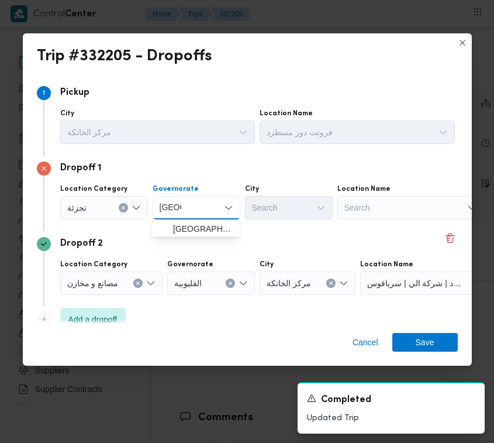
type input "[GEOGRAPHIC_DATA]"
click at [207, 208] on div "[GEOGRAPHIC_DATA] [GEOGRAPHIC_DATA]" at bounding box center [197, 207] width 88 height 23
click at [208, 231] on span "[GEOGRAPHIC_DATA]" at bounding box center [203, 229] width 60 height 14
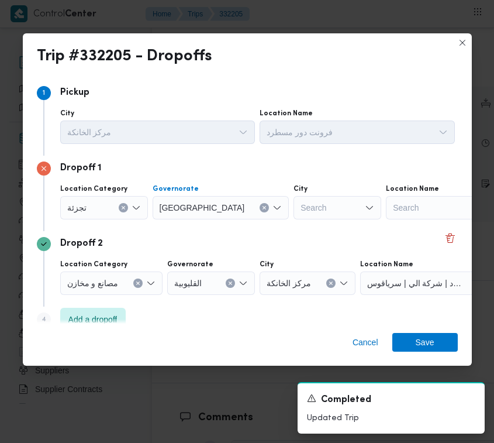
click at [274, 220] on div "Location Category تجزئة Governorate [GEOGRAPHIC_DATA] Combo box. Selected. [GEO…" at bounding box center [258, 202] width 400 height 40
click at [294, 215] on div "Search" at bounding box center [338, 207] width 88 height 23
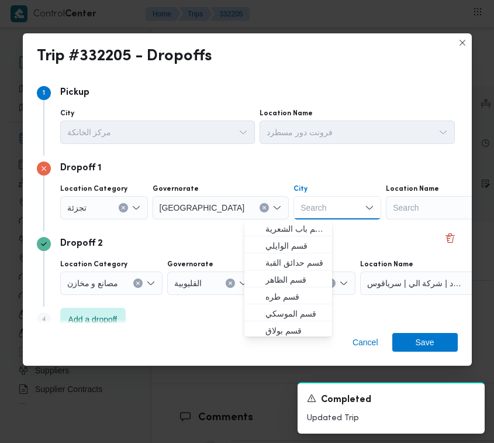
paste input "المعادي"
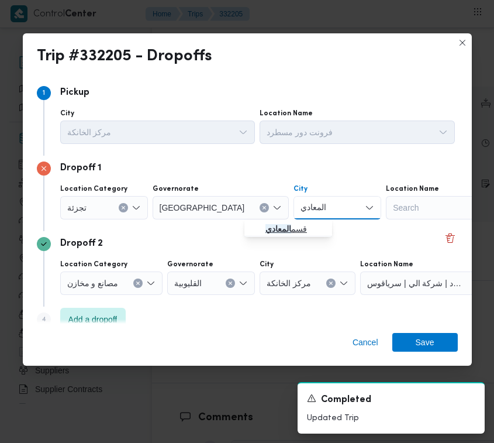
type input "المعادي"
click at [269, 229] on mark "المعادي" at bounding box center [279, 228] width 26 height 9
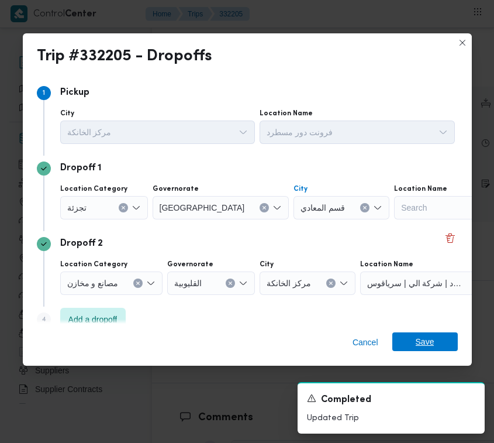
click at [407, 336] on span "Save" at bounding box center [426, 341] width 66 height 19
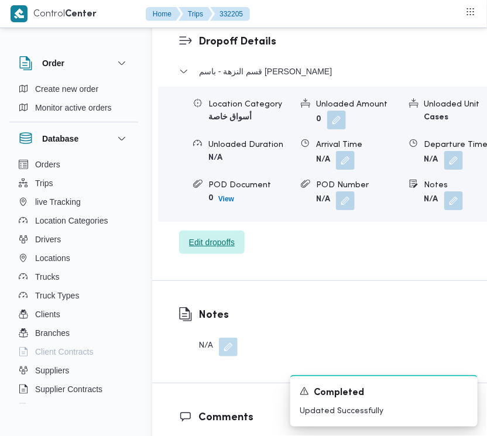
scroll to position [1471, 0]
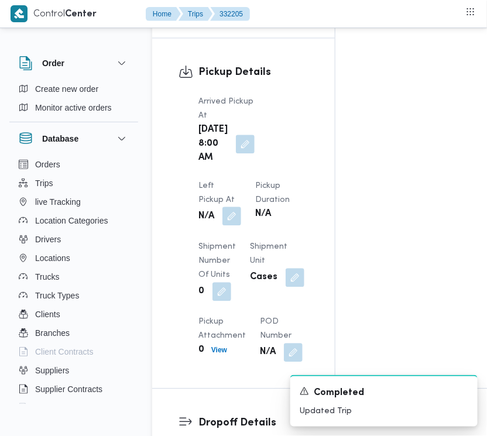
click at [241, 207] on button "button" at bounding box center [231, 216] width 19 height 19
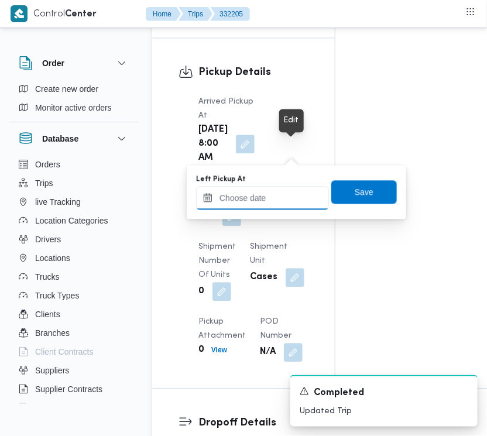
drag, startPoint x: 299, startPoint y: 197, endPoint x: 307, endPoint y: 201, distance: 8.9
click at [299, 197] on input "Left Pickup At" at bounding box center [262, 197] width 133 height 23
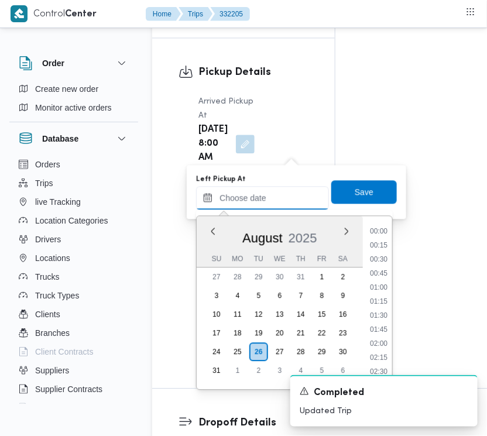
scroll to position [384, 0]
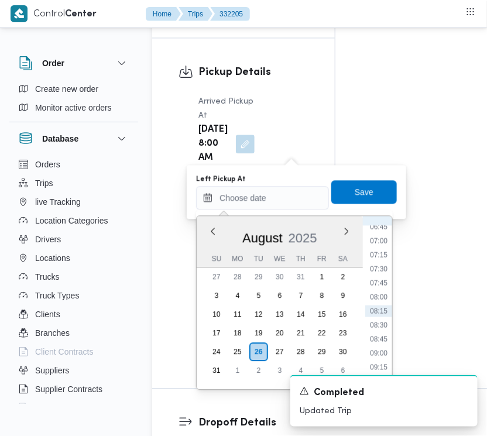
click at [386, 252] on li "07:15" at bounding box center [378, 255] width 27 height 12
type input "[DATE] 07:15"
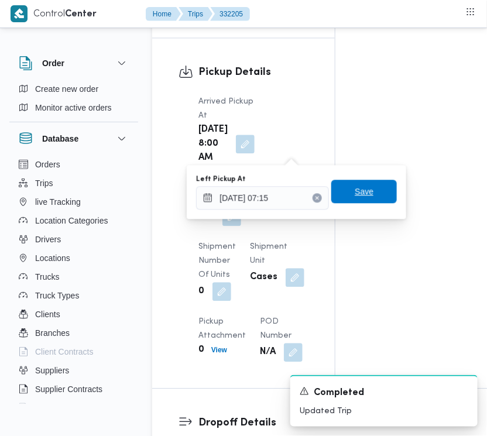
click at [359, 192] on span "Save" at bounding box center [364, 191] width 19 height 14
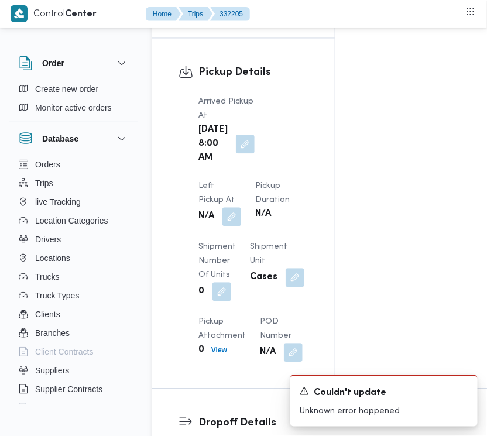
click at [241, 179] on div "Left Pickup At N/A" at bounding box center [219, 202] width 43 height 47
click at [241, 207] on span at bounding box center [228, 216] width 25 height 19
click at [241, 207] on button "button" at bounding box center [231, 216] width 19 height 19
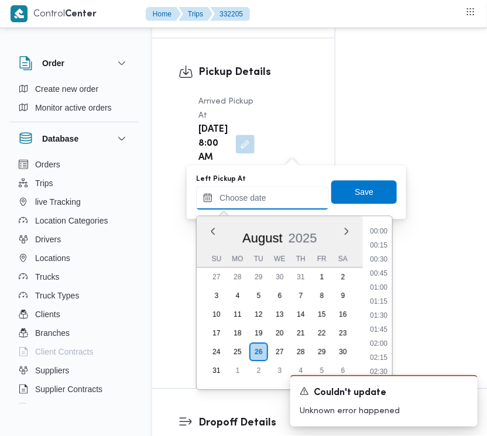
click at [295, 206] on input "Left Pickup At" at bounding box center [262, 197] width 133 height 23
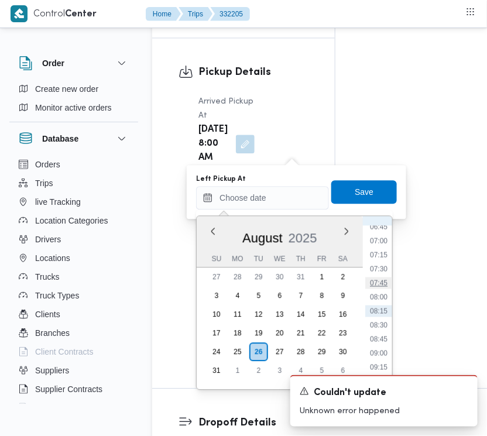
click at [386, 281] on li "07:45" at bounding box center [378, 283] width 27 height 12
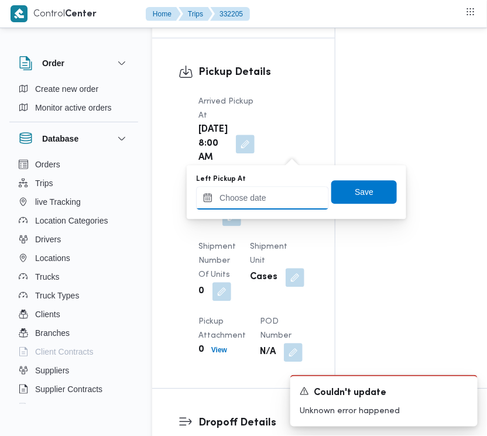
click at [291, 200] on input "Left Pickup At" at bounding box center [262, 197] width 133 height 23
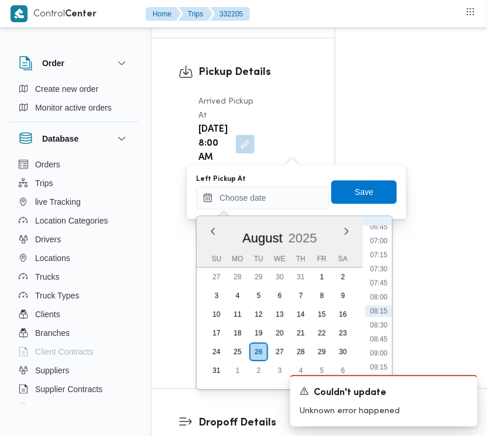
click at [386, 281] on li "07:45" at bounding box center [378, 283] width 27 height 12
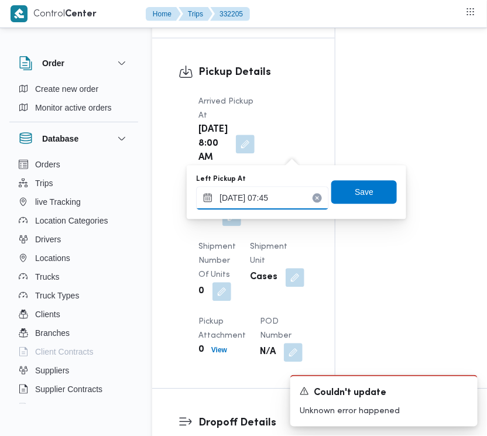
click at [290, 200] on input "[DATE] 07:45" at bounding box center [262, 197] width 133 height 23
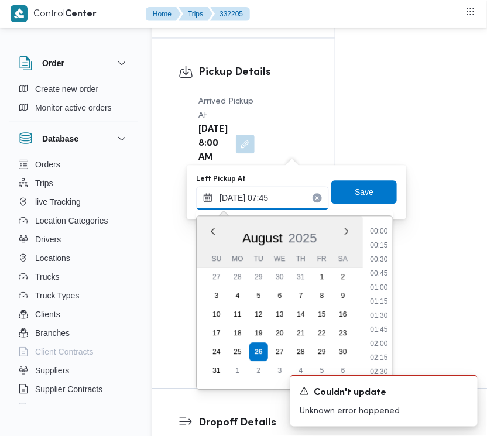
scroll to position [355, 0]
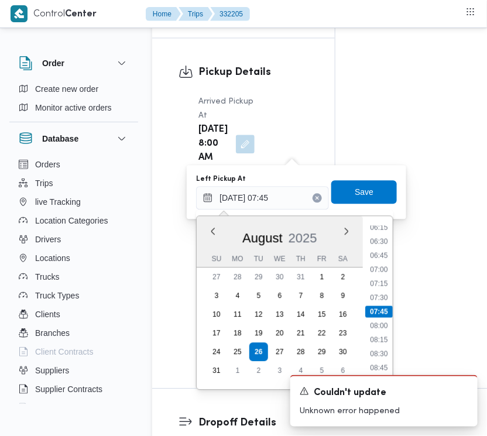
click at [384, 353] on li "08:30" at bounding box center [379, 354] width 27 height 12
type input "[DATE] 08:30"
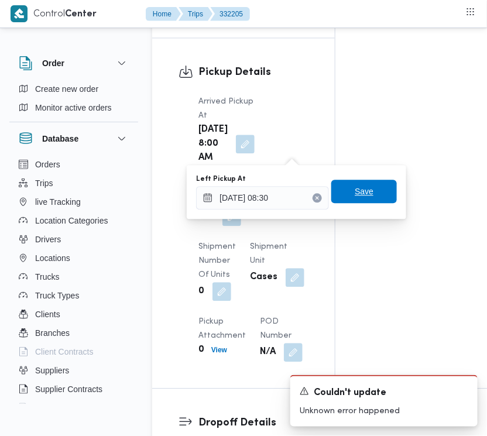
click at [384, 194] on span "Save" at bounding box center [364, 191] width 66 height 23
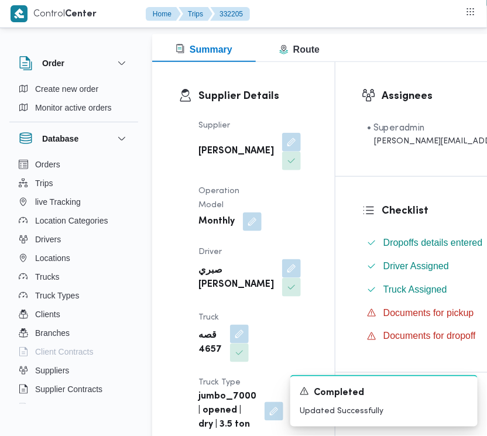
scroll to position [0, 0]
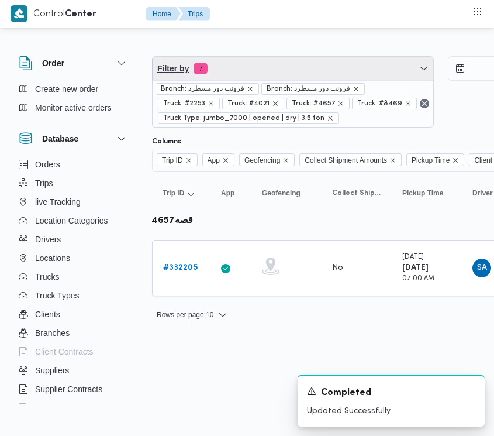
click at [263, 70] on span "Filter by 7" at bounding box center [293, 68] width 281 height 23
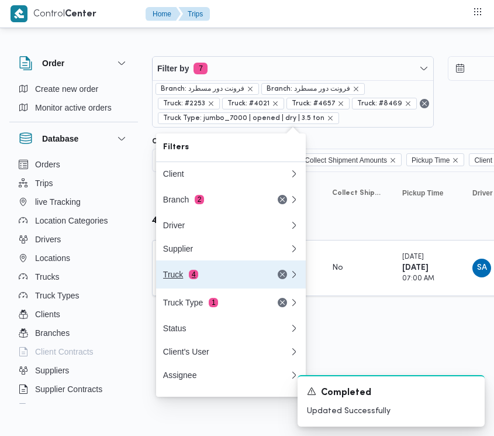
click at [207, 279] on div "Truck 4" at bounding box center [212, 274] width 98 height 9
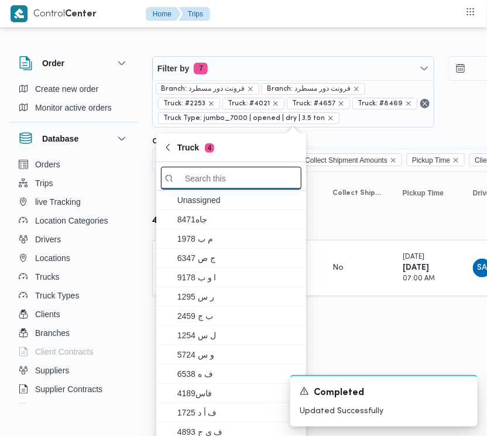
paste input "5984"
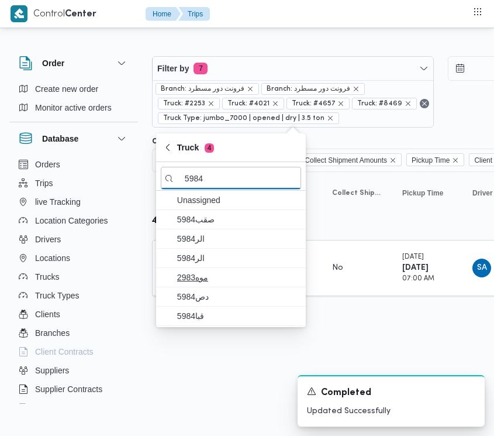
type input "5984"
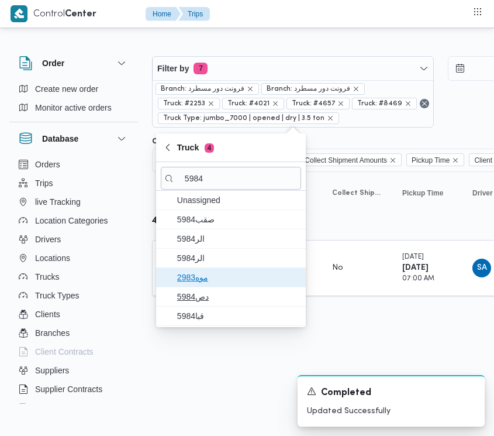
drag, startPoint x: 226, startPoint y: 281, endPoint x: 222, endPoint y: 288, distance: 7.8
click at [226, 282] on span "موه2983" at bounding box center [238, 277] width 122 height 14
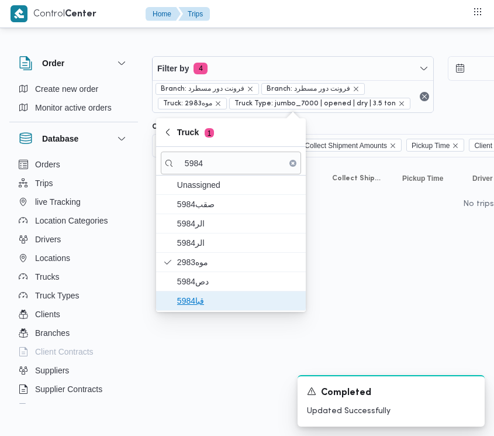
click at [216, 299] on span "قبا5984" at bounding box center [238, 301] width 122 height 14
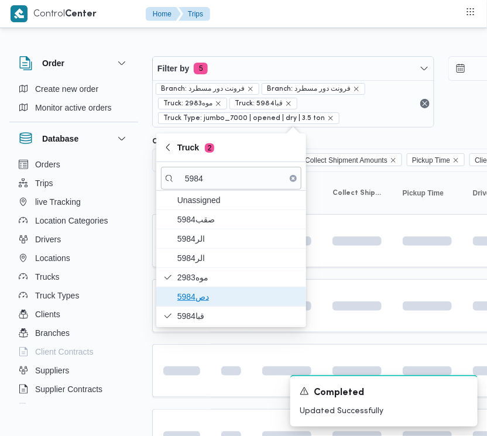
click at [212, 293] on span "دص5984" at bounding box center [238, 297] width 122 height 14
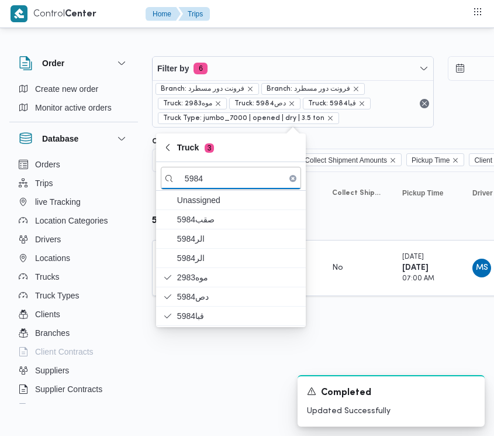
drag, startPoint x: 163, startPoint y: 382, endPoint x: 173, endPoint y: 338, distance: 45.0
click at [163, 382] on html "Control Center Home Trips Order Create new order Monitor active orders Database…" at bounding box center [247, 218] width 494 height 436
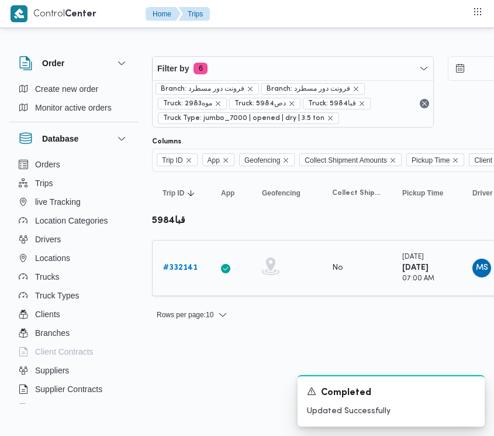
click at [194, 267] on b "# 332141" at bounding box center [180, 268] width 35 height 8
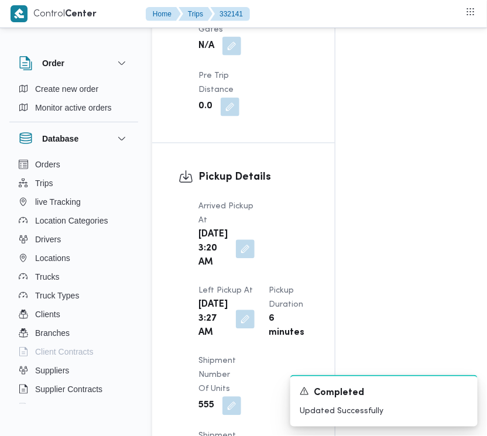
scroll to position [1852, 0]
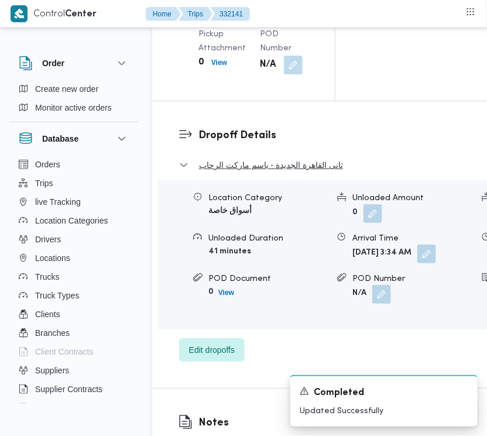
drag, startPoint x: 484, startPoint y: 264, endPoint x: 484, endPoint y: 277, distance: 12.9
click at [484, 277] on dl "Dropoff Details ثانى القاهرة الجديدة - باسم ماركت الرحاب Location Category أسوا…" at bounding box center [397, 245] width 398 height 234
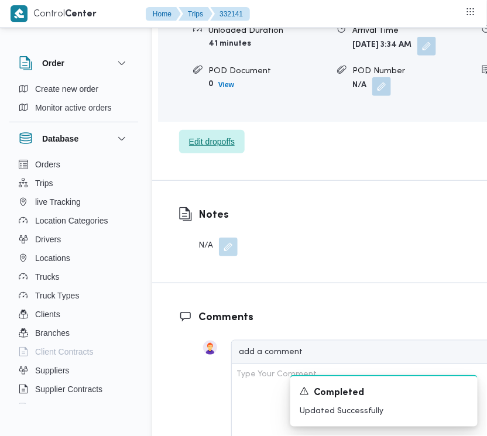
click at [193, 153] on span "Edit dropoffs" at bounding box center [212, 141] width 66 height 23
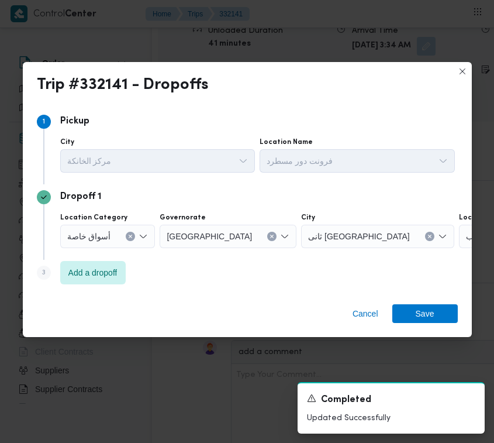
drag, startPoint x: 94, startPoint y: 285, endPoint x: 110, endPoint y: 291, distance: 16.8
click at [97, 286] on div "Step 3 is disabled 3 Add a dropoff" at bounding box center [247, 275] width 421 height 30
click at [111, 262] on span "Add a dropoff" at bounding box center [93, 271] width 66 height 23
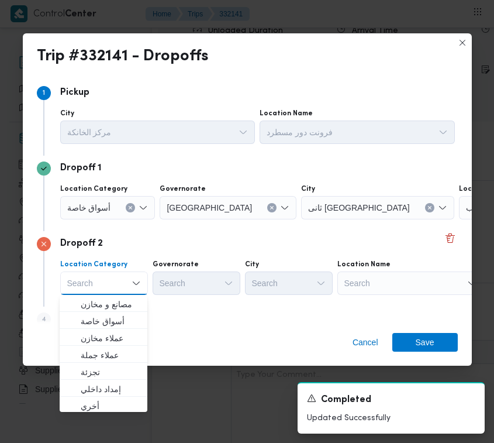
click at [108, 209] on span "أسواق خاصة" at bounding box center [89, 207] width 44 height 13
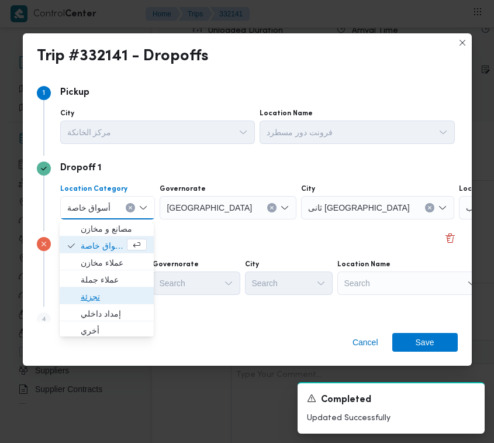
click at [111, 296] on span "تجزئة" at bounding box center [114, 297] width 66 height 14
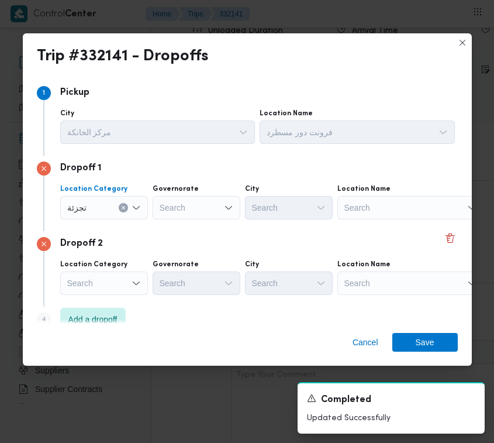
click at [380, 288] on div "Search" at bounding box center [411, 282] width 146 height 23
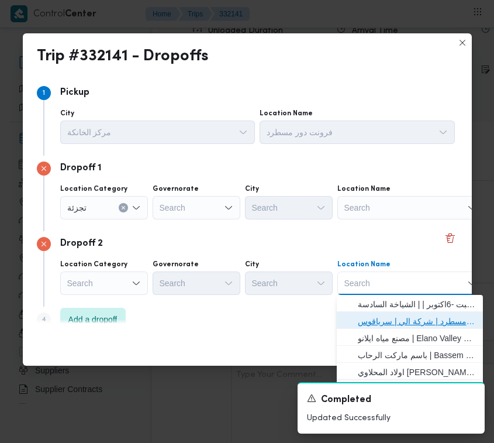
click at [396, 326] on span "فرونت دور مسطرد | شركة الي | سرياقوس" at bounding box center [417, 321] width 118 height 14
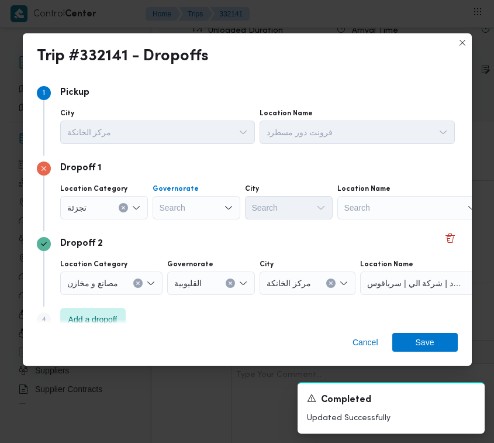
drag, startPoint x: 198, startPoint y: 207, endPoint x: 178, endPoint y: 211, distance: 19.7
click at [178, 211] on div "Search" at bounding box center [197, 207] width 88 height 23
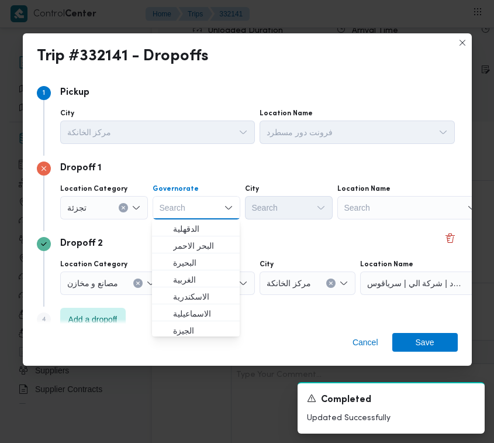
paste input "[GEOGRAPHIC_DATA]"
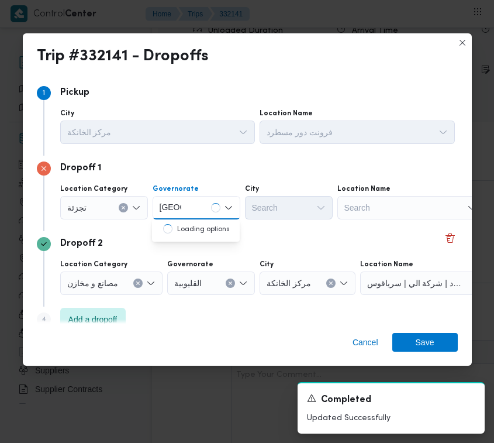
type input "[GEOGRAPHIC_DATA]"
click at [207, 205] on div "[GEOGRAPHIC_DATA] [GEOGRAPHIC_DATA]" at bounding box center [197, 207] width 88 height 23
click at [211, 228] on span "[GEOGRAPHIC_DATA]" at bounding box center [203, 229] width 60 height 14
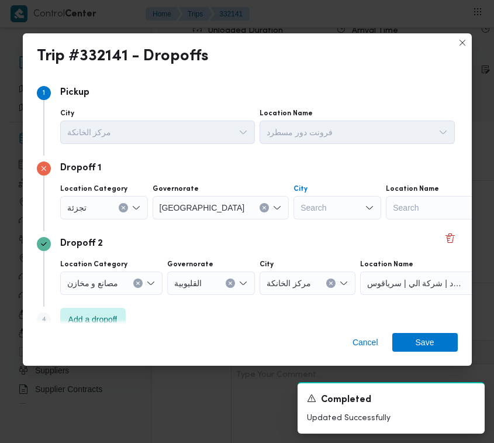
click at [294, 218] on div "Search" at bounding box center [338, 207] width 88 height 23
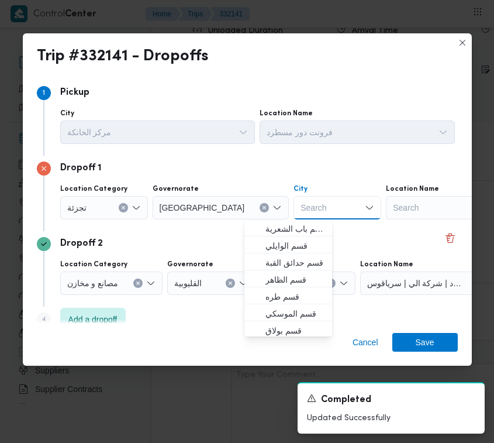
paste input "[GEOGRAPHIC_DATA]"
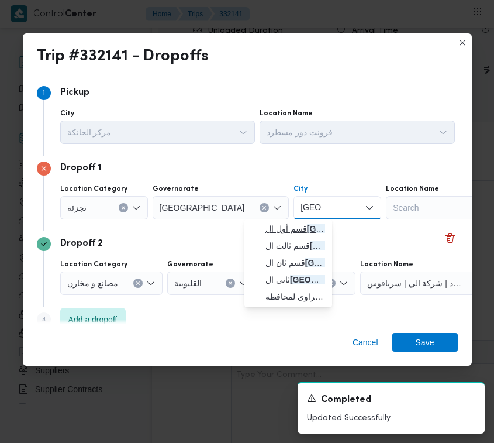
type input "[GEOGRAPHIC_DATA]"
click at [307, 229] on mark "[GEOGRAPHIC_DATA]" at bounding box center [351, 228] width 88 height 9
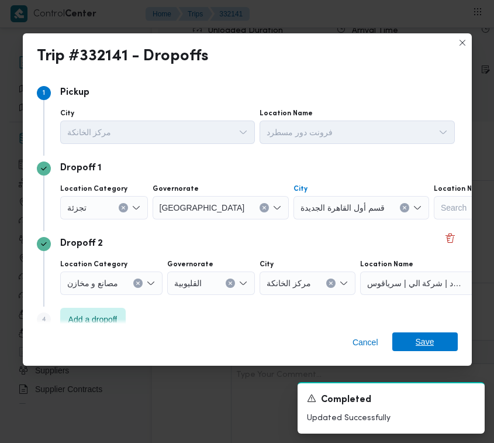
click at [439, 341] on span "Save" at bounding box center [426, 341] width 66 height 19
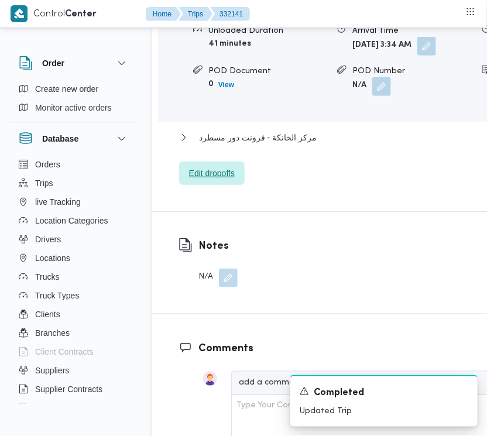
scroll to position [2074, 0]
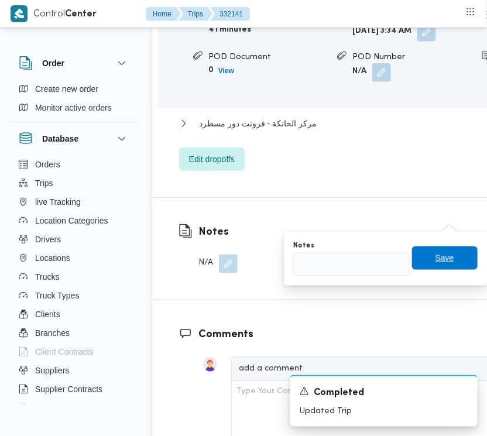
click at [412, 257] on span "Save" at bounding box center [445, 257] width 66 height 23
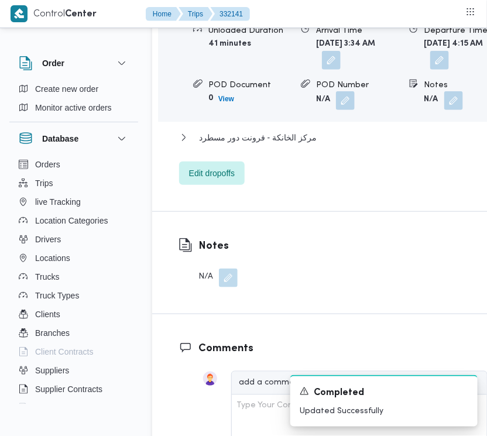
click at [438, 110] on span at bounding box center [450, 100] width 25 height 19
click at [446, 109] on button "button" at bounding box center [453, 100] width 19 height 19
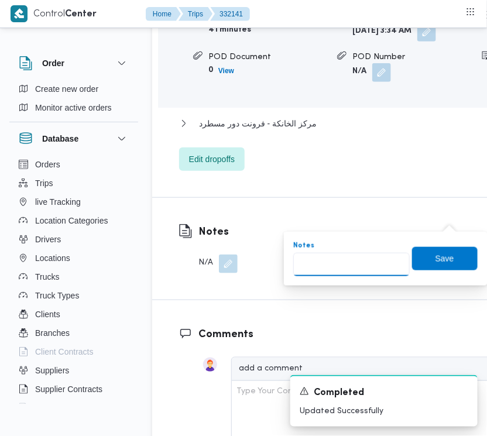
click at [384, 266] on input "Notes" at bounding box center [351, 264] width 116 height 23
paste input "تجمع"
type input "تجمع"
click at [435, 262] on span "Save" at bounding box center [444, 259] width 19 height 14
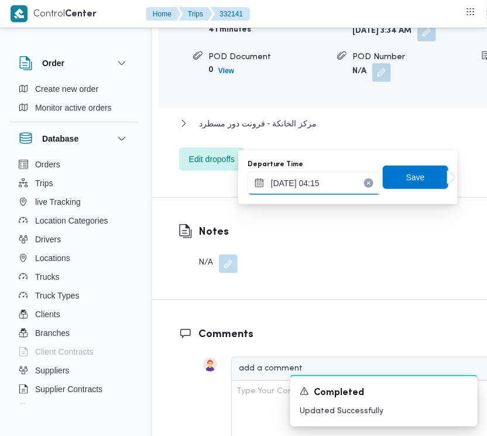
click at [341, 186] on input "[DATE] 04:15" at bounding box center [313, 182] width 133 height 23
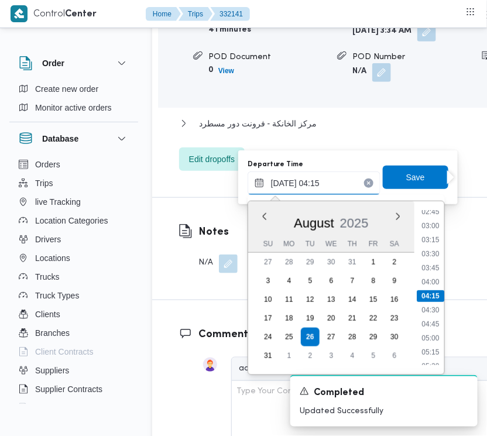
click at [341, 186] on input "[DATE] 04:15" at bounding box center [313, 182] width 133 height 23
click at [343, 186] on input "[DATE] 04:15" at bounding box center [313, 182] width 133 height 23
paste input "8/2025 9:00:00 AM"
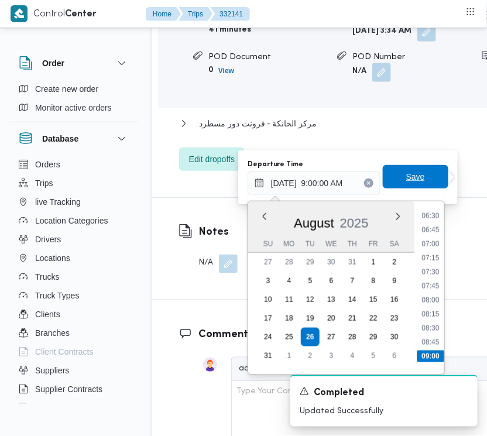
type input "[DATE] 09:00"
click at [406, 173] on span "Save" at bounding box center [415, 177] width 19 height 14
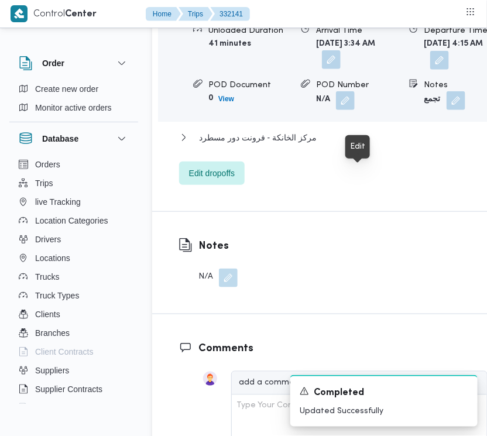
click at [341, 69] on button "button" at bounding box center [331, 59] width 19 height 19
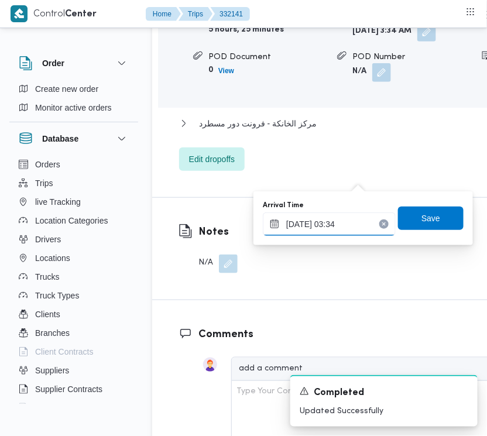
click at [355, 232] on input "[DATE] 03:34" at bounding box center [329, 223] width 133 height 23
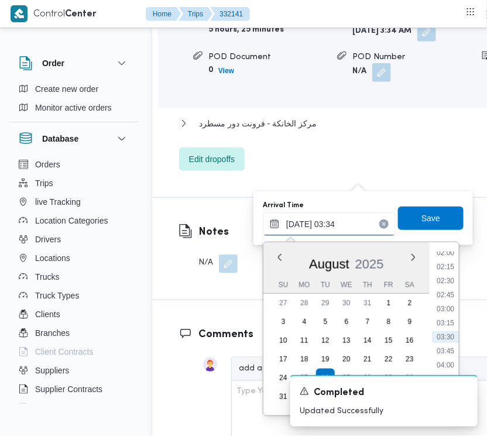
click at [355, 232] on input "[DATE] 03:34" at bounding box center [329, 223] width 133 height 23
paste input "8/2025 9:00:00 AM"
click at [452, 256] on li "06:30" at bounding box center [445, 257] width 27 height 12
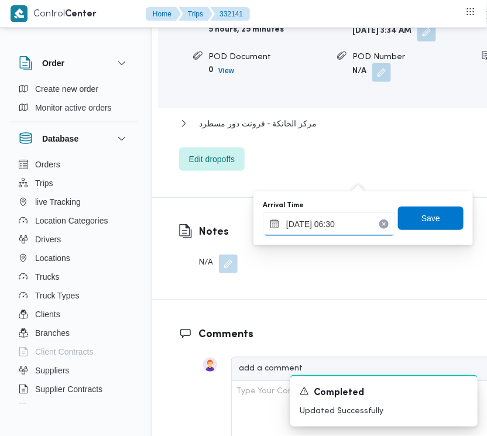
click at [350, 223] on input "[DATE] 06:30" at bounding box center [329, 223] width 133 height 23
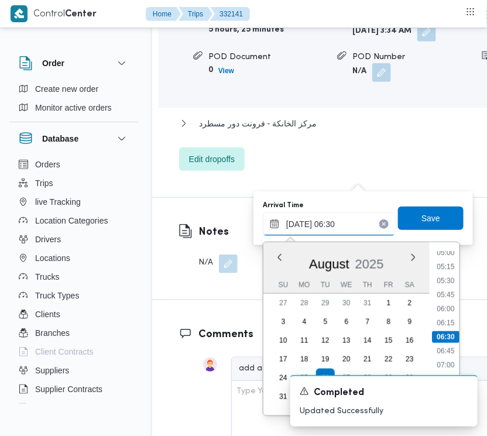
click at [350, 222] on input "[DATE] 06:30" at bounding box center [329, 223] width 133 height 23
paste input "8/2025 9:00:00 AM"
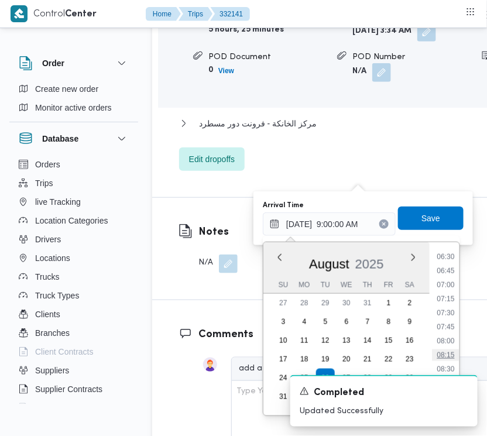
click at [446, 356] on li "08:15" at bounding box center [445, 355] width 27 height 12
type input "[DATE] 08:15"
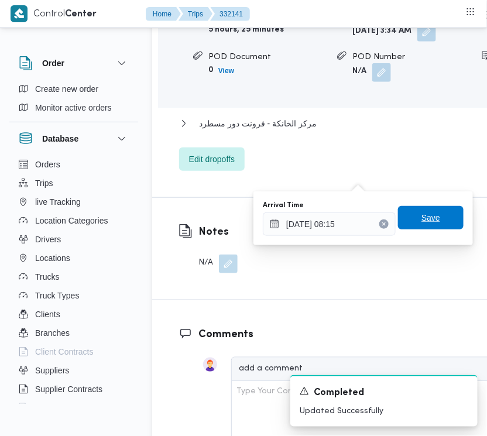
click at [412, 208] on span "Save" at bounding box center [431, 217] width 66 height 23
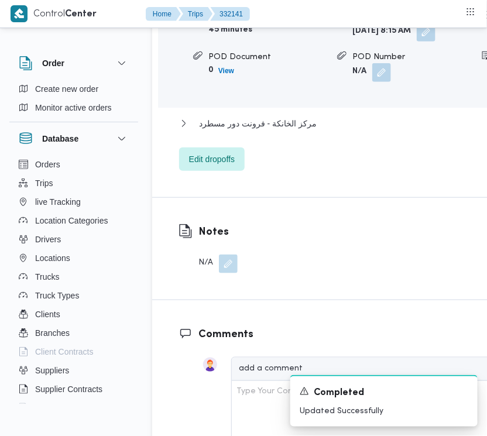
scroll to position [1693, 0]
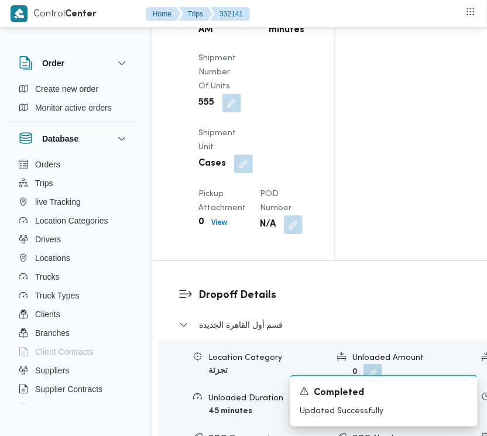
click at [238, 25] on button "button" at bounding box center [245, 15] width 19 height 19
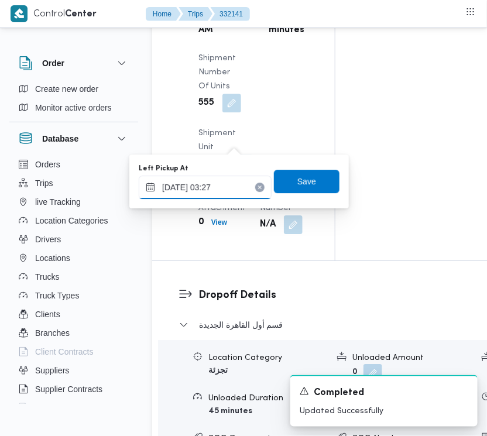
click at [240, 192] on input "[DATE] 03:27" at bounding box center [205, 187] width 133 height 23
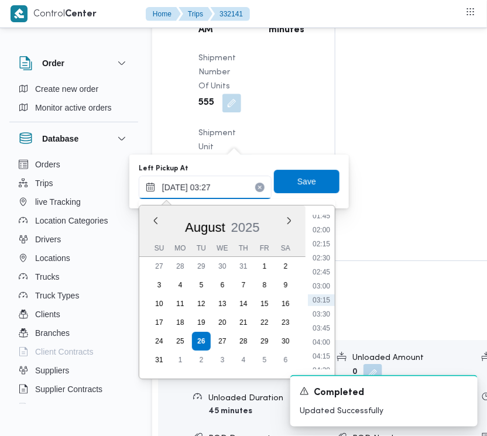
click at [240, 192] on input "[DATE] 03:27" at bounding box center [205, 187] width 133 height 23
paste input "8/2025 7:00:00 AM"
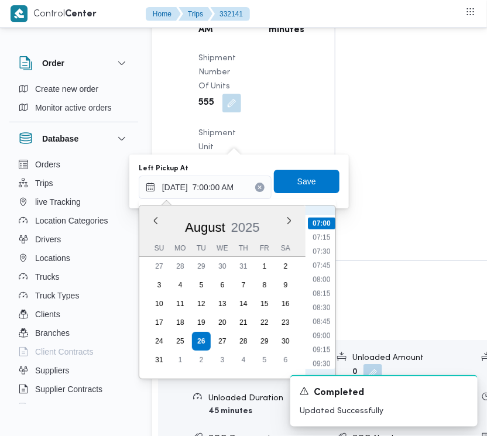
scroll to position [355, 0]
click at [325, 284] on li "07:30" at bounding box center [321, 287] width 27 height 12
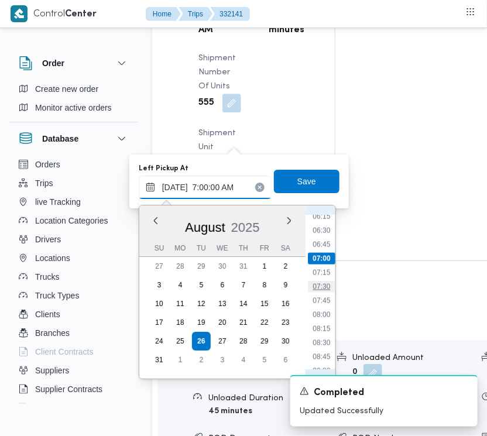
type input "[DATE] 07:30"
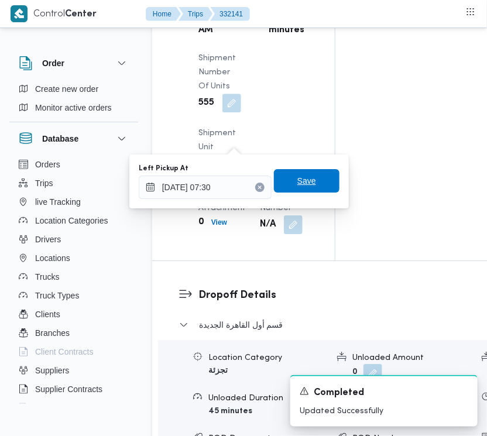
click at [309, 191] on span "Save" at bounding box center [307, 180] width 66 height 23
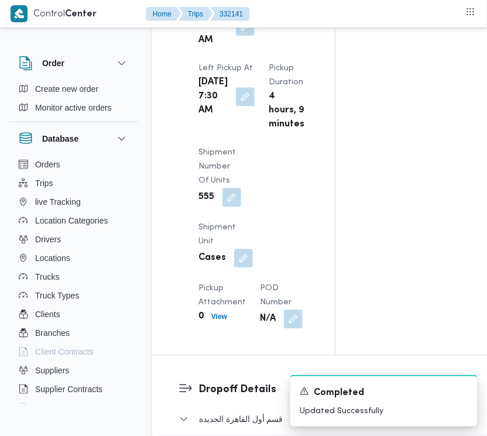
scroll to position [1559, 0]
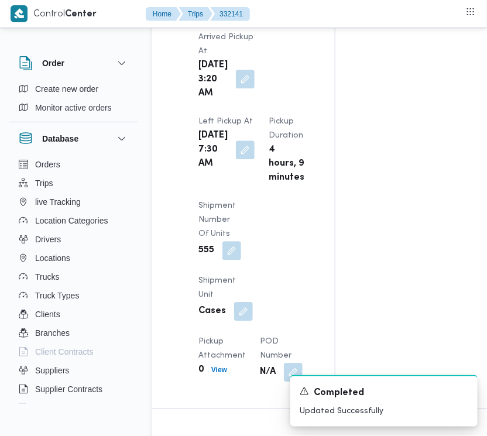
click at [245, 88] on button "button" at bounding box center [245, 79] width 19 height 19
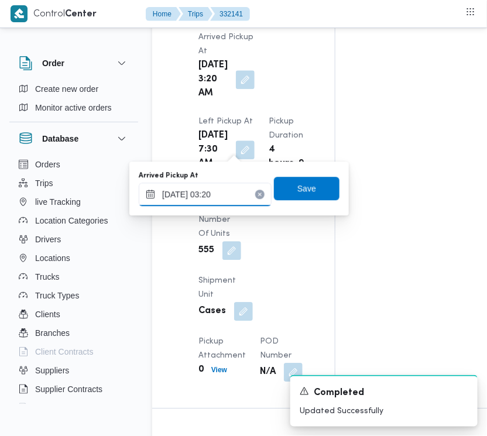
click at [223, 194] on input "[DATE] 03:20" at bounding box center [205, 194] width 133 height 23
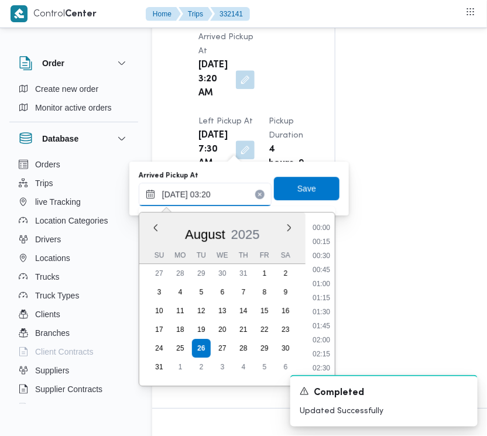
click at [223, 194] on input "[DATE] 03:20" at bounding box center [205, 194] width 133 height 23
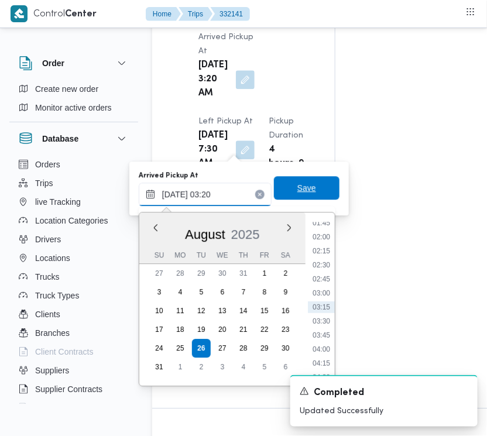
paste input "8/2025 7:00:00 AM"
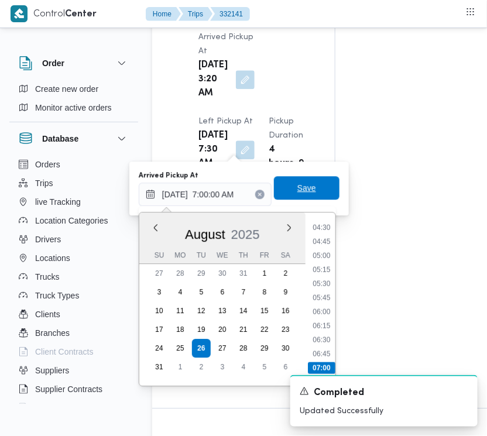
type input "[DATE] 07:00"
click at [305, 187] on span "Save" at bounding box center [307, 187] width 66 height 23
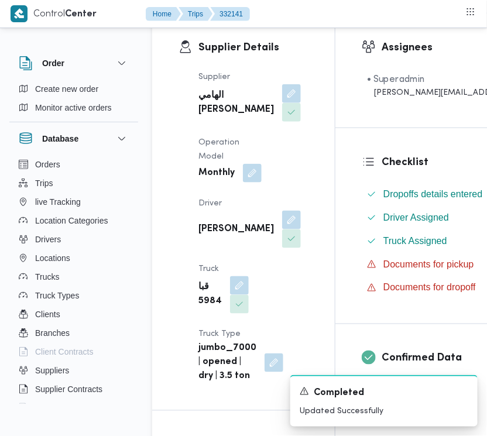
scroll to position [0, 0]
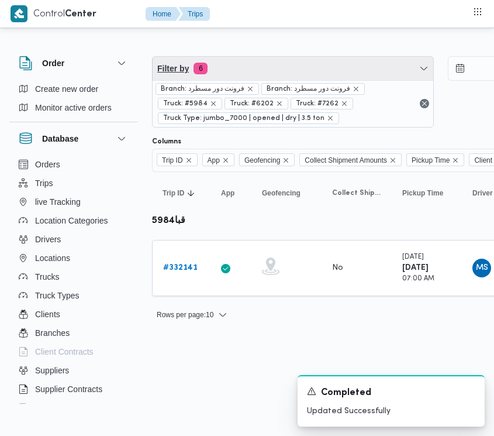
click at [232, 72] on span "Filter by 6" at bounding box center [293, 68] width 281 height 23
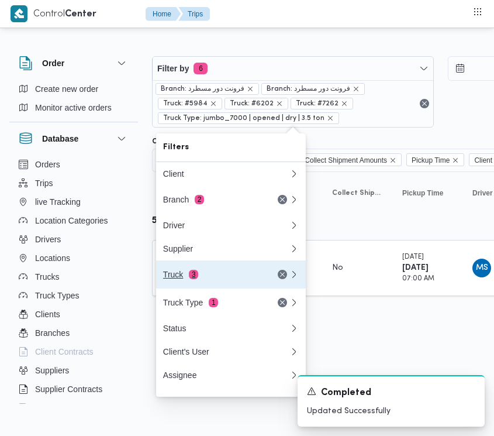
click at [217, 273] on div "Truck 3" at bounding box center [226, 274] width 140 height 28
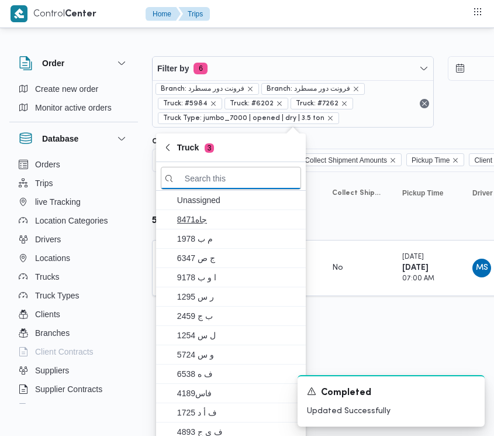
paste input "1234"
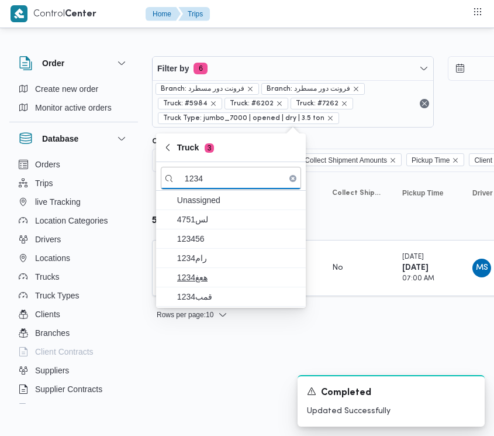
type input "1234"
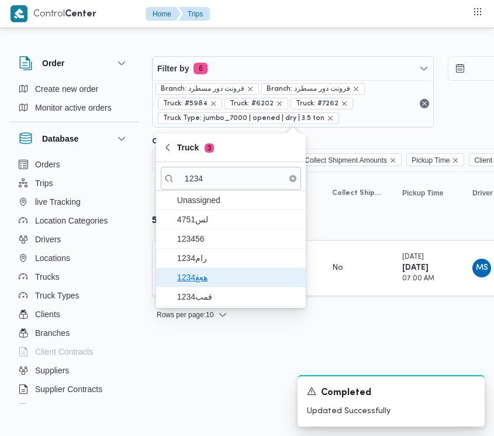
click at [197, 278] on span "هعغ1234" at bounding box center [238, 277] width 122 height 14
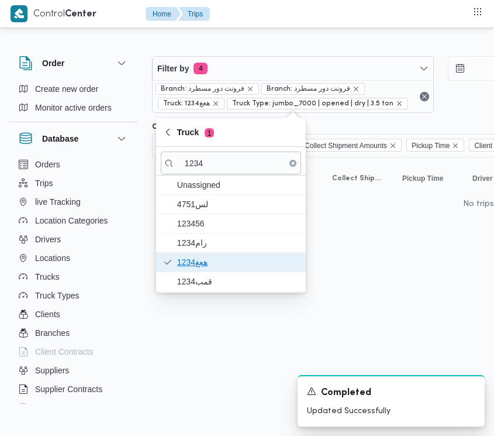
click at [201, 269] on span "هعغ1234" at bounding box center [238, 262] width 122 height 14
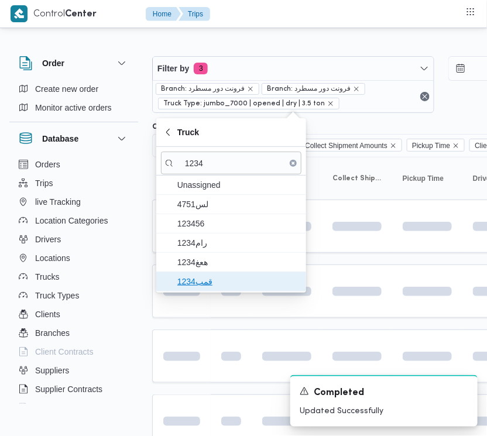
click at [202, 281] on span "قمب1234" at bounding box center [238, 281] width 122 height 14
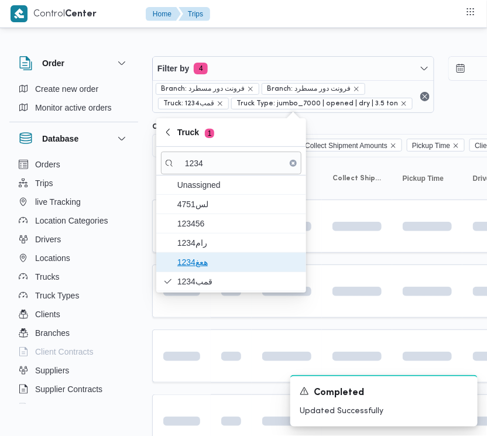
click at [205, 269] on span "هعغ1234" at bounding box center [238, 262] width 122 height 14
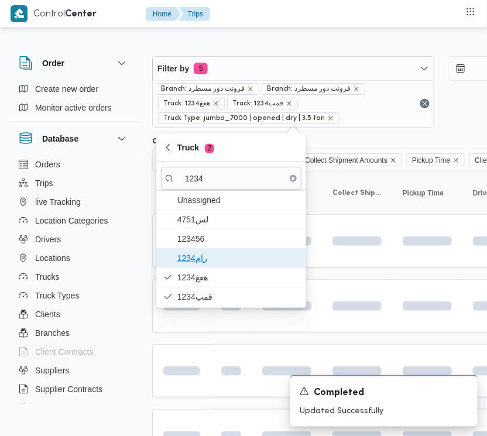
click at [202, 252] on span "رام1234" at bounding box center [238, 258] width 122 height 14
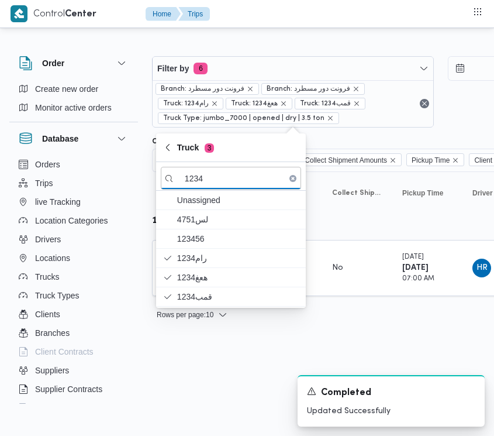
click at [246, 400] on html "Control Center Home Trips Order Create new order Monitor active orders Database…" at bounding box center [247, 218] width 494 height 436
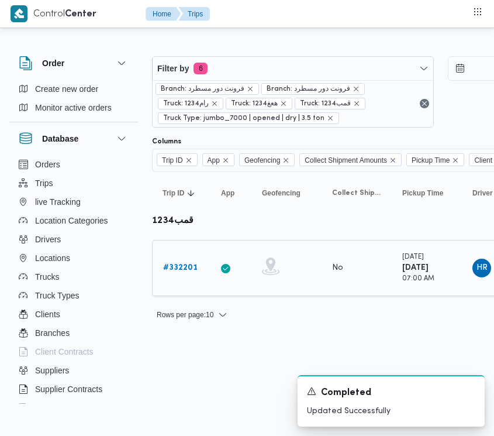
click at [186, 275] on link "# 332201" at bounding box center [180, 268] width 35 height 14
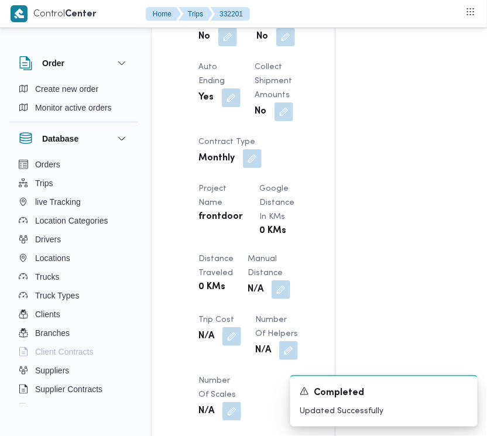
scroll to position [1390, 0]
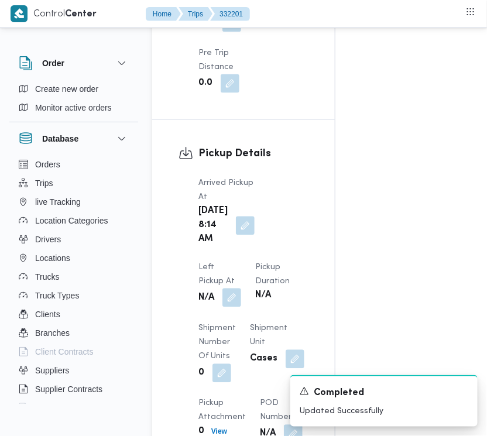
click at [241, 288] on button "button" at bounding box center [231, 297] width 19 height 19
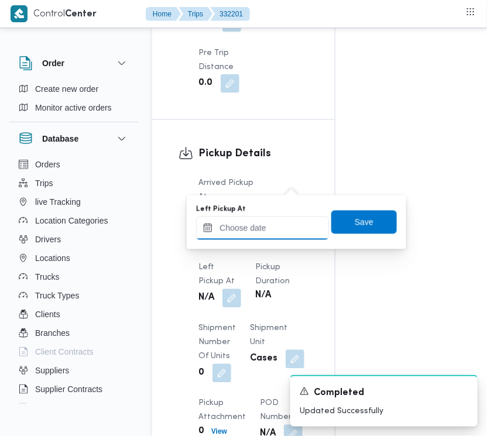
click at [278, 238] on input "Left Pickup At" at bounding box center [262, 227] width 133 height 23
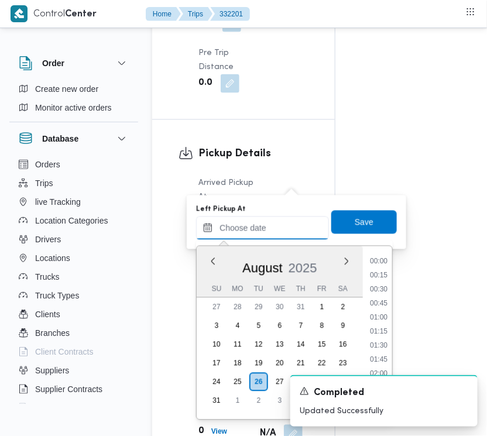
scroll to position [384, 0]
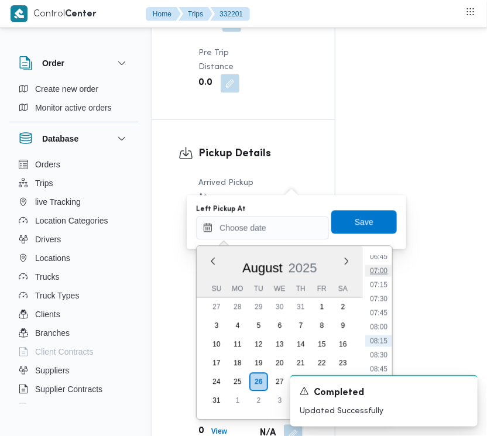
click at [390, 265] on li "07:00" at bounding box center [378, 271] width 27 height 12
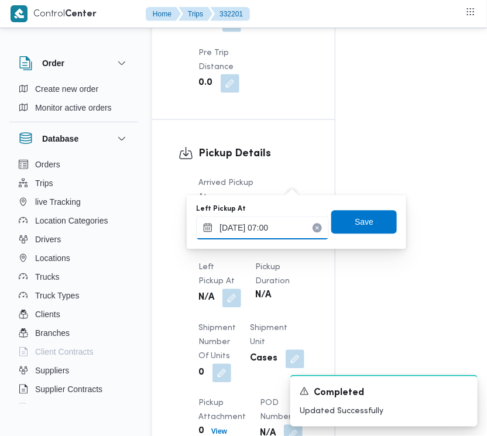
click at [293, 232] on input "[DATE] 07:00" at bounding box center [262, 227] width 133 height 23
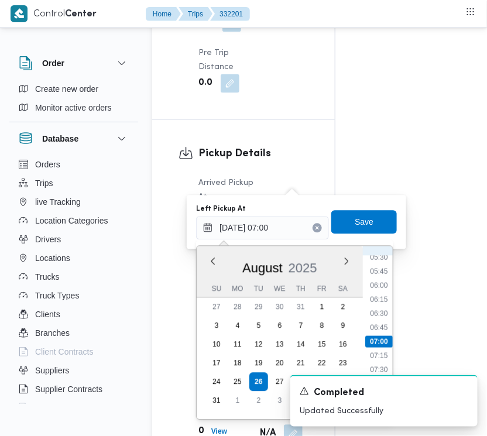
scroll to position [445, 0]
click at [384, 296] on li "08:30" at bounding box center [379, 294] width 27 height 12
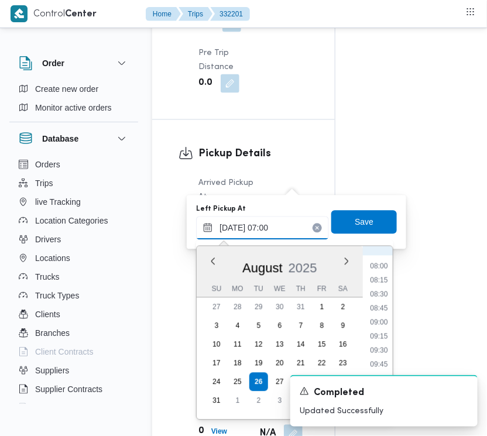
type input "[DATE] 08:30"
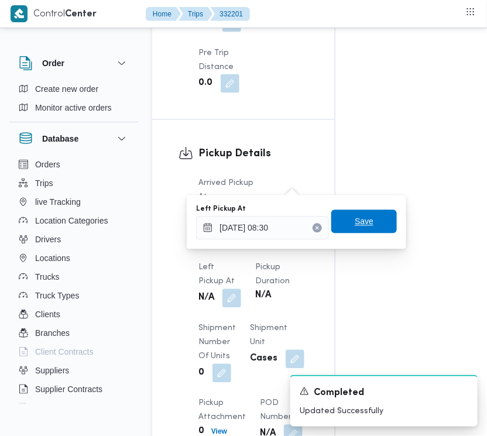
click at [372, 227] on span "Save" at bounding box center [364, 221] width 66 height 23
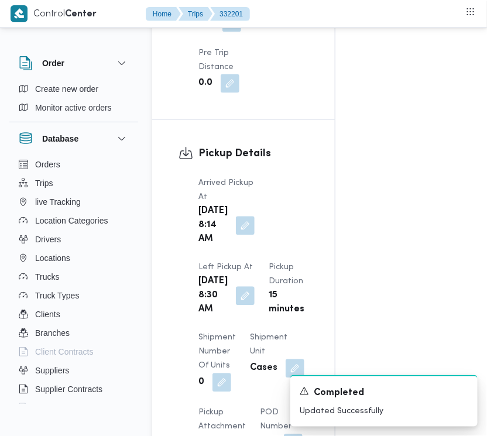
scroll to position [1770, 0]
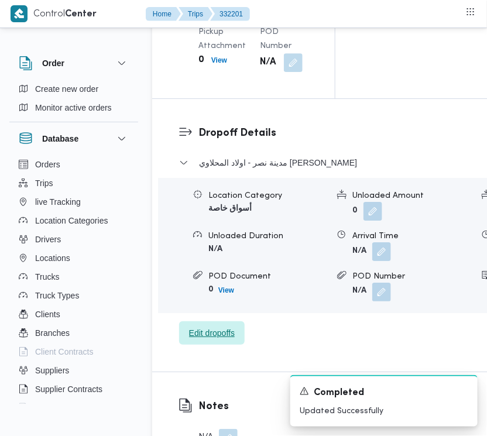
click at [226, 345] on span "Edit dropoffs" at bounding box center [212, 332] width 66 height 23
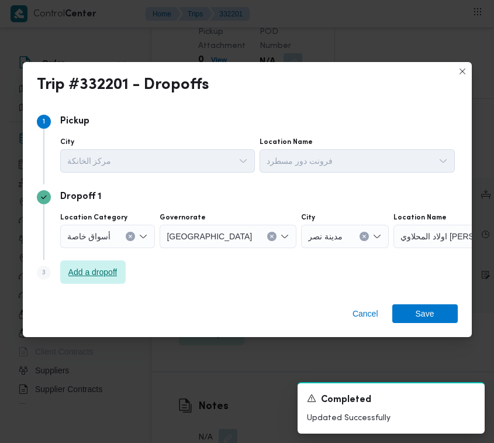
click at [89, 264] on span "Add a dropoff" at bounding box center [93, 271] width 66 height 23
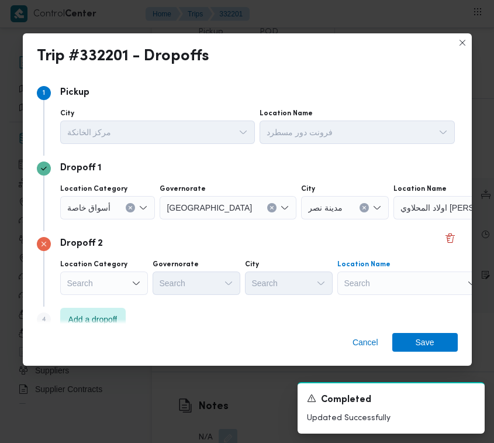
click at [416, 285] on div "Search" at bounding box center [411, 282] width 146 height 23
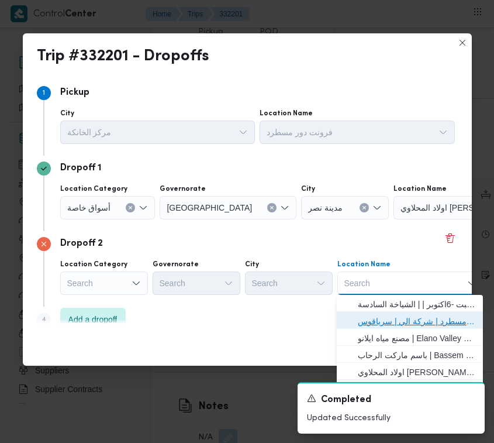
click at [384, 319] on span "فرونت دور مسطرد | شركة الي | سرياقوس" at bounding box center [417, 321] width 118 height 14
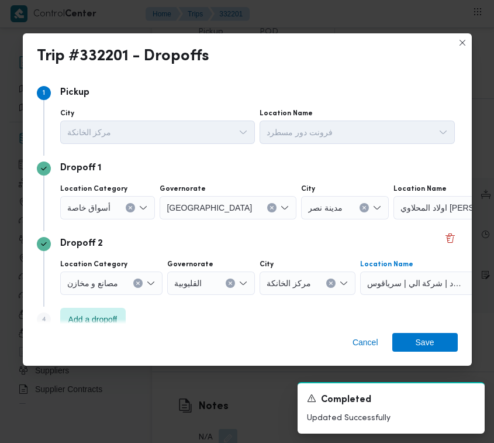
click at [94, 215] on div "أسواق خاصة" at bounding box center [107, 207] width 95 height 23
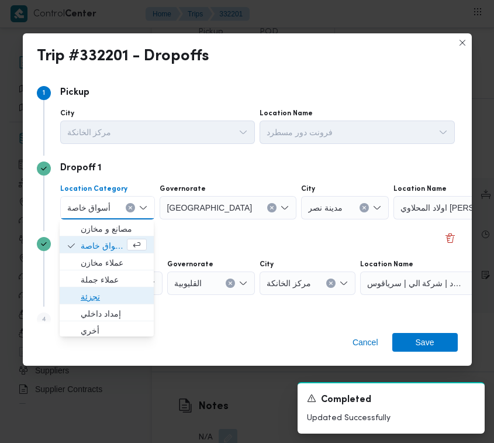
click at [101, 297] on span "تجزئة" at bounding box center [114, 297] width 66 height 14
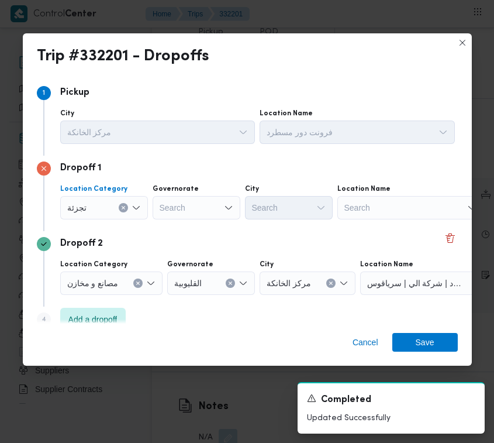
click at [195, 212] on div "Search" at bounding box center [197, 207] width 88 height 23
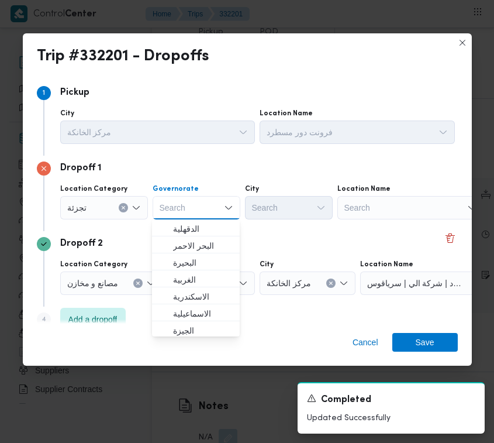
paste input "[GEOGRAPHIC_DATA]"
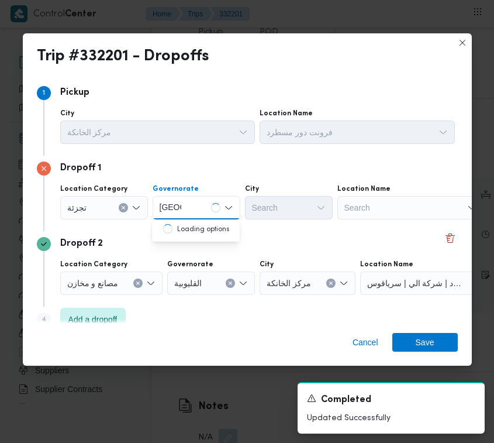
type input "[GEOGRAPHIC_DATA]"
click at [188, 202] on div "[GEOGRAPHIC_DATA] [GEOGRAPHIC_DATA]" at bounding box center [197, 207] width 88 height 23
click at [190, 212] on div "[GEOGRAPHIC_DATA] [GEOGRAPHIC_DATA]" at bounding box center [197, 207] width 88 height 23
drag, startPoint x: 189, startPoint y: 227, endPoint x: 211, endPoint y: 229, distance: 21.7
click at [189, 228] on span "[GEOGRAPHIC_DATA]" at bounding box center [203, 229] width 60 height 14
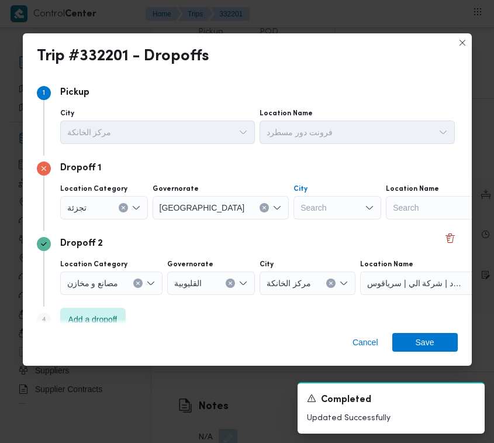
click at [299, 202] on div "Search" at bounding box center [338, 207] width 88 height 23
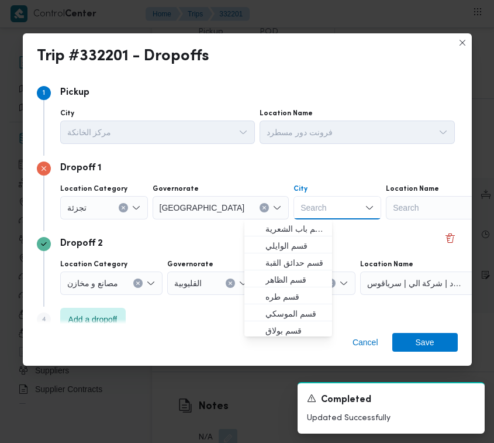
paste input "[GEOGRAPHIC_DATA]"
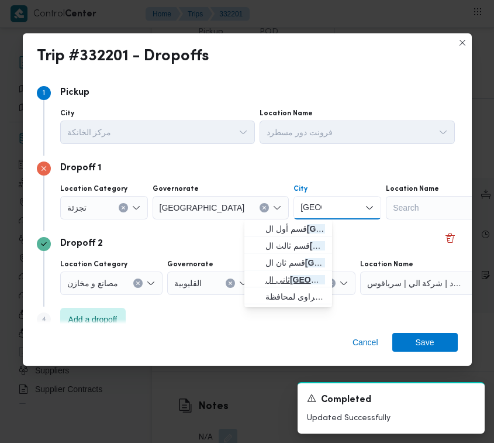
type input "[GEOGRAPHIC_DATA]"
click at [295, 285] on span "ثانى ال قاهرة الجديدة" at bounding box center [296, 280] width 60 height 14
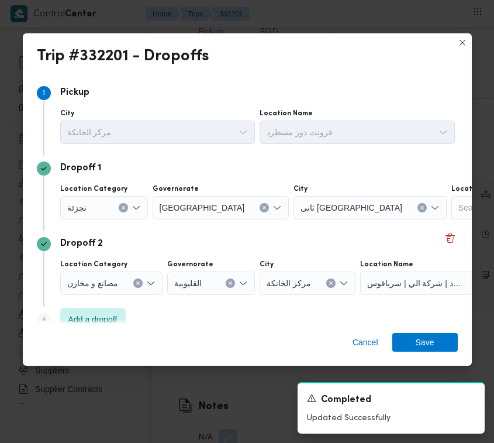
click at [303, 246] on div "Dropoff 2" at bounding box center [247, 244] width 421 height 14
click at [415, 341] on span "Save" at bounding box center [426, 342] width 66 height 19
click at [482, 279] on icon at bounding box center [486, 275] width 8 height 8
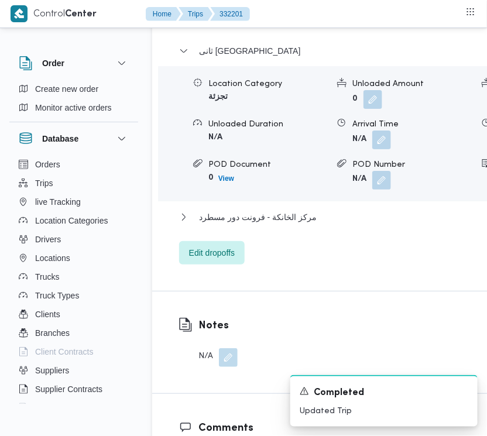
scroll to position [1917, 0]
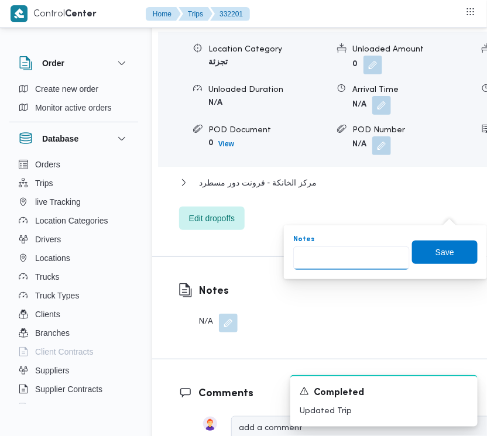
drag, startPoint x: 337, startPoint y: 252, endPoint x: 347, endPoint y: 252, distance: 9.9
click at [337, 250] on input "Notes" at bounding box center [351, 257] width 116 height 23
paste input "مدينتي"
type input "مدينتي"
click at [439, 256] on span "Save" at bounding box center [444, 252] width 19 height 14
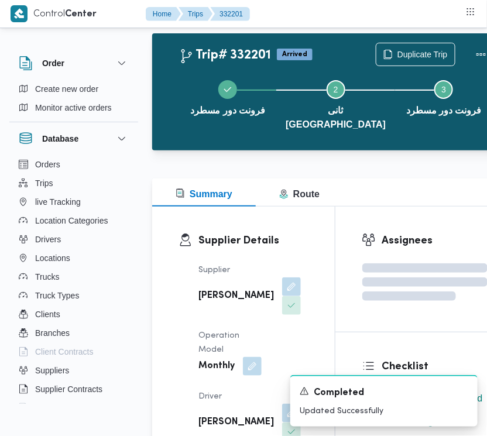
scroll to position [0, 0]
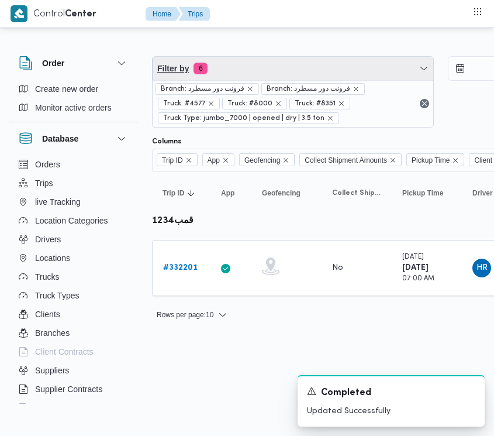
click at [276, 59] on span "Filter by 6" at bounding box center [293, 68] width 281 height 23
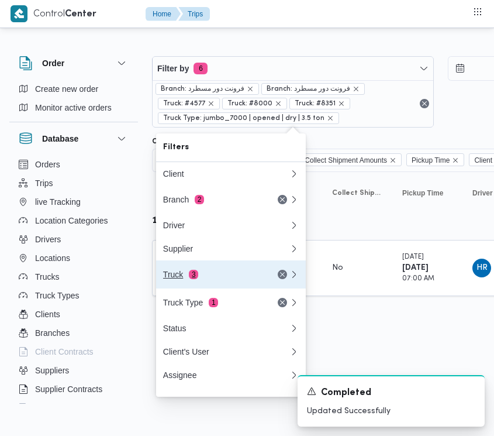
click at [211, 272] on button "Truck 3" at bounding box center [231, 274] width 150 height 28
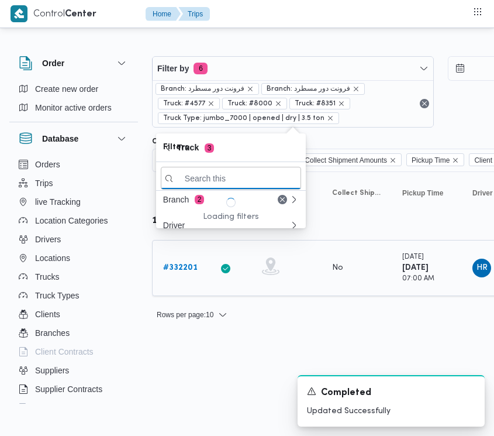
paste input "7121"
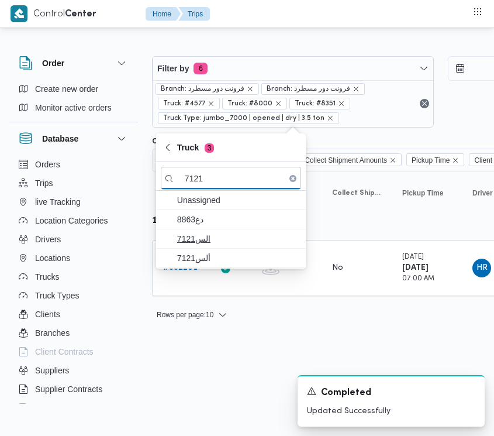
type input "7121"
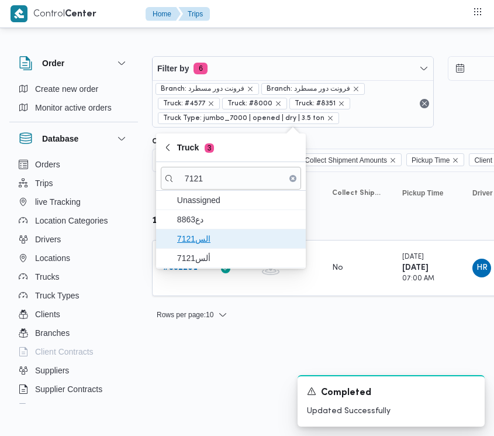
click at [193, 235] on span "الس7121" at bounding box center [238, 239] width 122 height 14
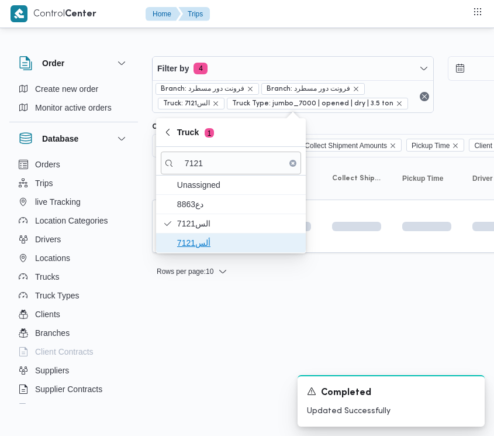
click at [180, 246] on span "ألس7121" at bounding box center [238, 243] width 122 height 14
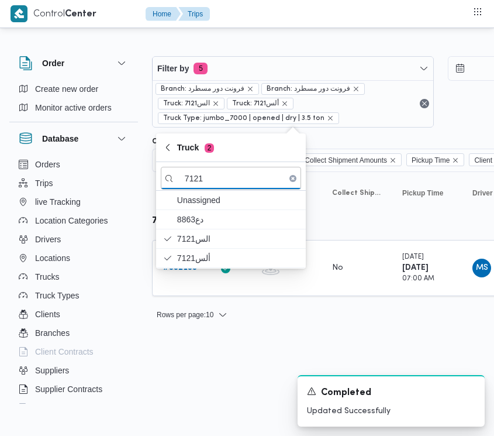
click at [189, 349] on html "Control Center Home Trips Order Create new order Monitor active orders Database…" at bounding box center [247, 218] width 494 height 436
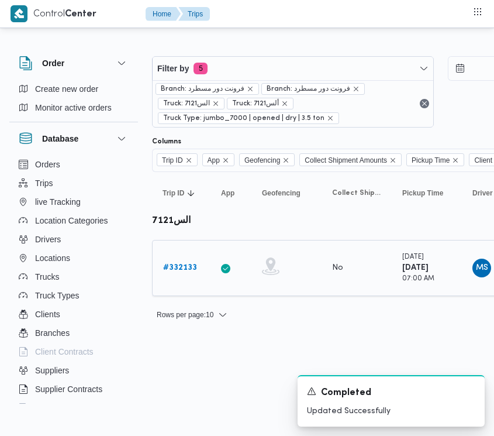
click at [188, 278] on div "# 332133" at bounding box center [182, 267] width 46 height 23
click at [187, 266] on b "# 332133" at bounding box center [180, 268] width 34 height 8
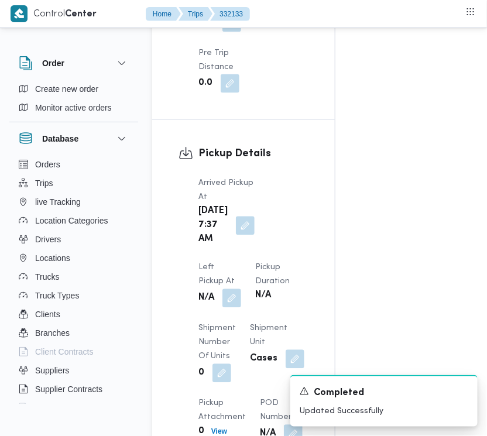
scroll to position [1852, 0]
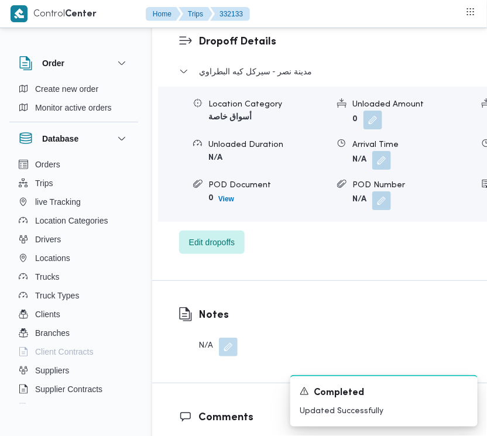
click at [205, 254] on div "مدينة نصر - سيركل كيه البطراوي Location Category أسواق خاصة Unloaded Amount 0 U…" at bounding box center [387, 159] width 417 height 190
click at [205, 249] on span "Edit dropoffs" at bounding box center [212, 242] width 46 height 14
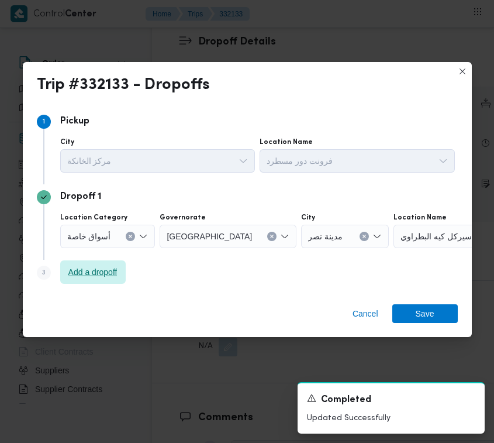
click at [106, 267] on span "Add a dropoff" at bounding box center [92, 272] width 49 height 14
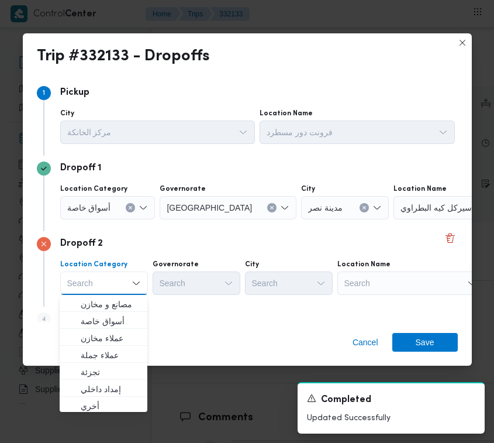
click at [392, 288] on div "Search" at bounding box center [411, 282] width 146 height 23
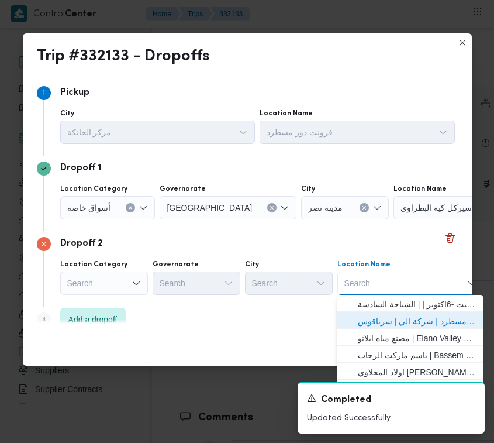
click at [393, 320] on span "فرونت دور مسطرد | شركة الي | سرياقوس" at bounding box center [417, 321] width 118 height 14
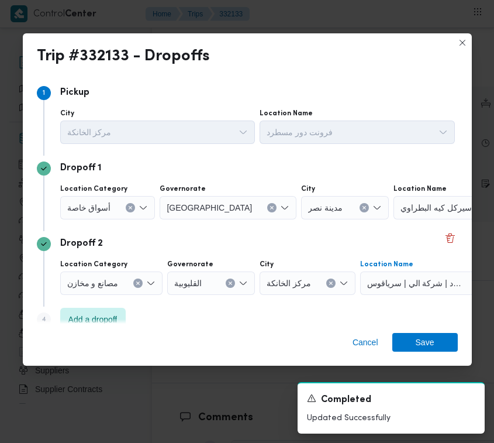
click at [115, 207] on input "Location Category" at bounding box center [115, 208] width 1 height 14
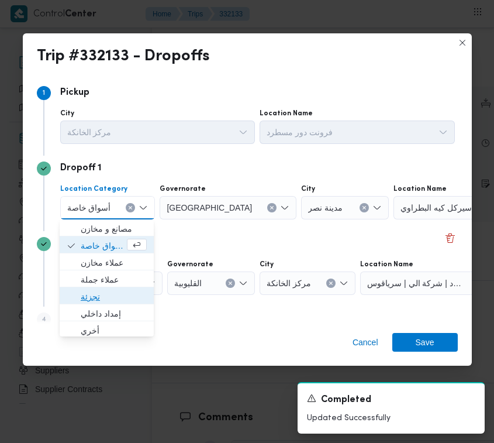
drag, startPoint x: 98, startPoint y: 291, endPoint x: 105, endPoint y: 288, distance: 8.1
click at [97, 291] on span "تجزئة" at bounding box center [114, 297] width 66 height 14
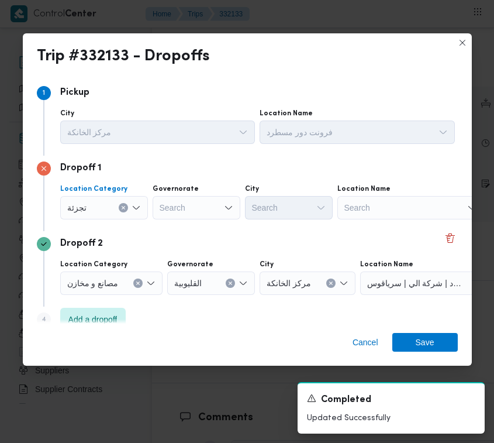
click at [197, 214] on div "Search" at bounding box center [197, 207] width 88 height 23
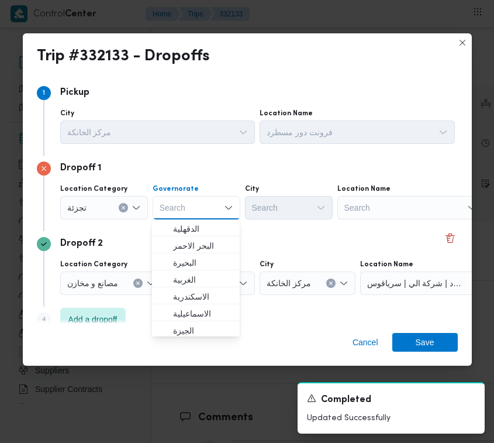
paste input "7121"
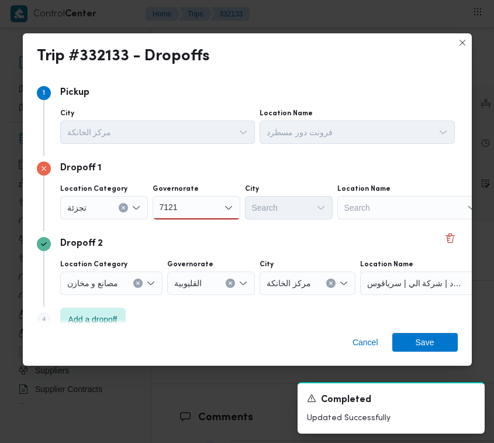
click at [177, 207] on input "7121" at bounding box center [169, 208] width 19 height 14
paste input "جيزة"
type input "جيزة"
click at [191, 205] on div "جيزة جيزة" at bounding box center [197, 207] width 88 height 23
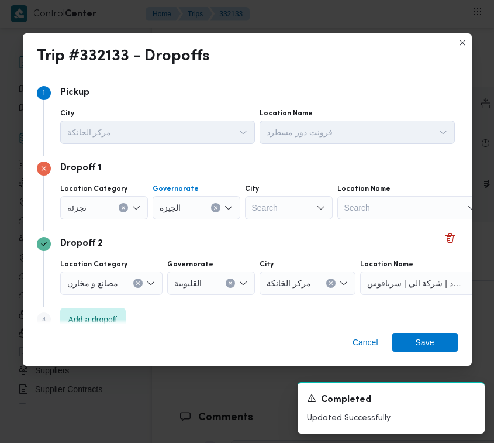
click at [269, 216] on div "Search" at bounding box center [289, 207] width 88 height 23
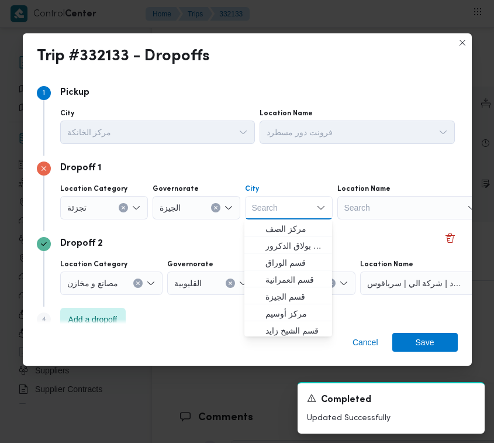
paste input "زايد"
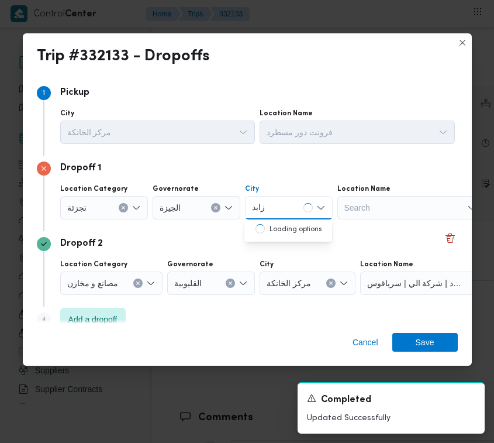
type input "زايد"
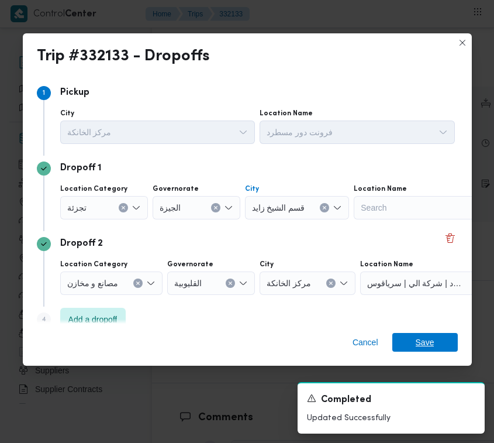
click at [440, 345] on span "Save" at bounding box center [426, 342] width 66 height 19
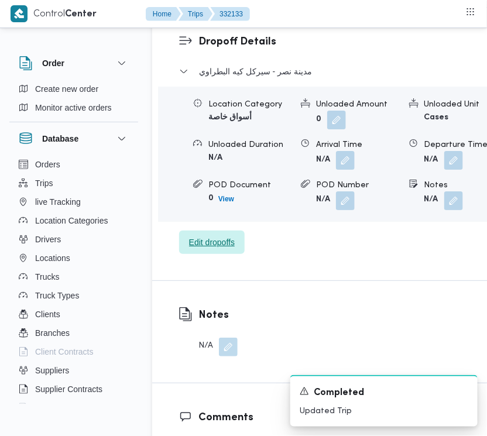
scroll to position [1471, 0]
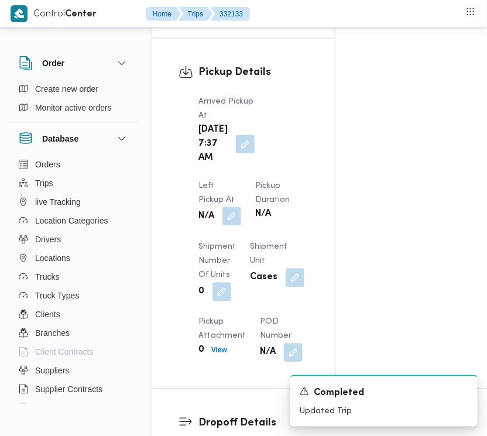
click at [241, 207] on button "button" at bounding box center [231, 216] width 19 height 19
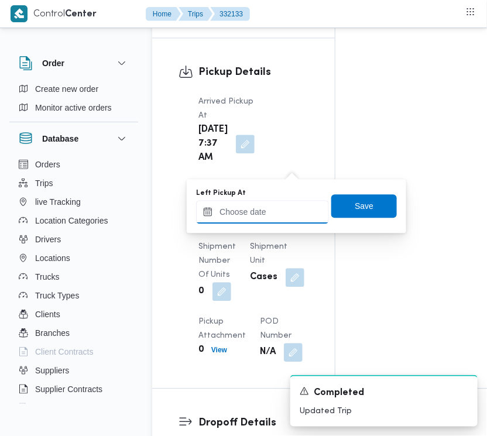
drag, startPoint x: 285, startPoint y: 215, endPoint x: 298, endPoint y: 209, distance: 14.7
click at [286, 216] on input "Left Pickup At" at bounding box center [262, 211] width 133 height 23
paste input "[DATE] 7:30:00 AM"
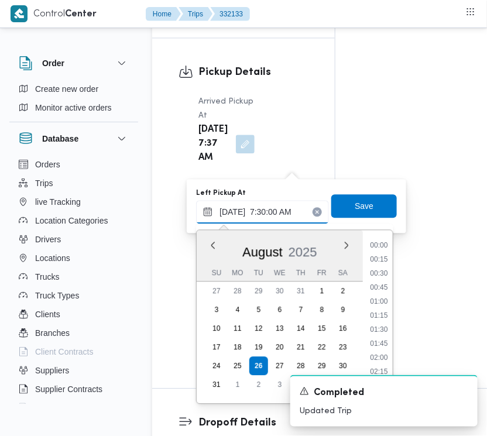
scroll to position [384, 0]
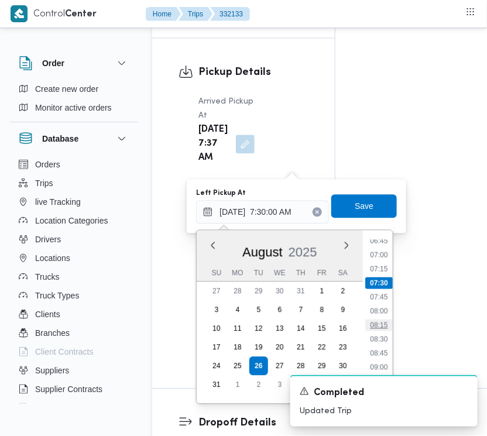
click at [376, 323] on li "08:15" at bounding box center [379, 325] width 27 height 12
type input "[DATE] 08:15"
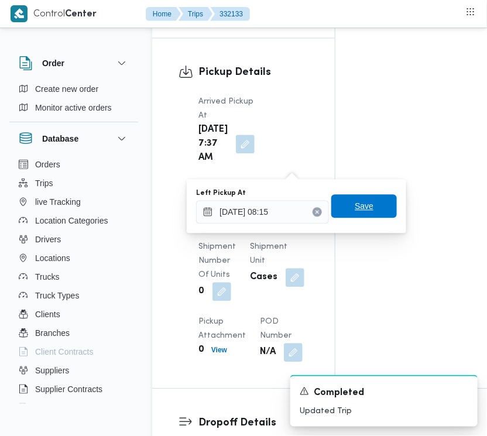
click at [360, 197] on span "Save" at bounding box center [364, 205] width 66 height 23
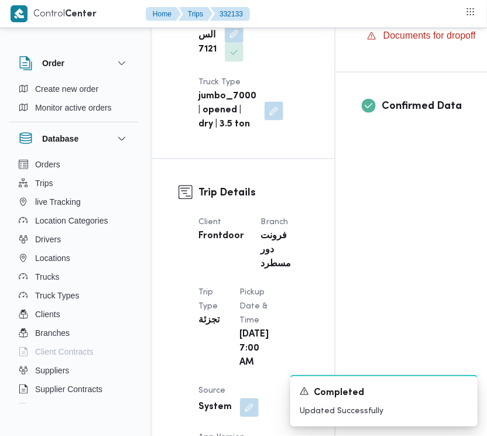
scroll to position [164, 0]
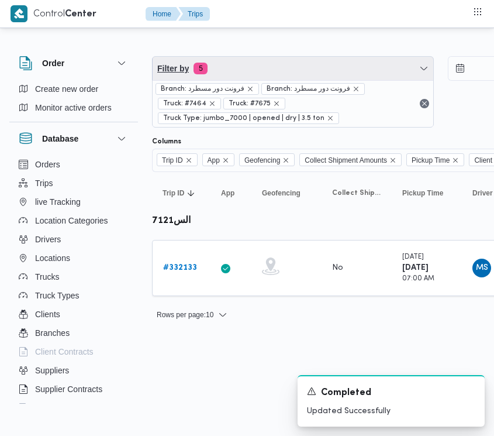
click at [288, 57] on span "Filter by 5" at bounding box center [293, 68] width 281 height 23
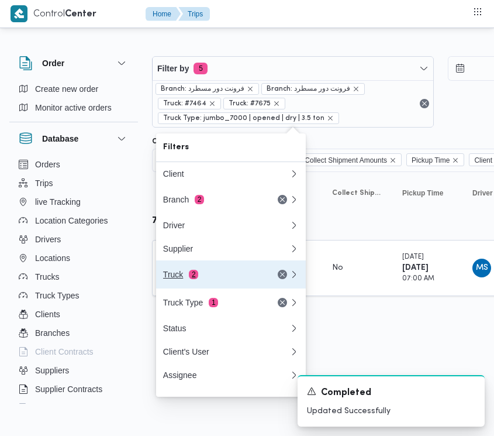
click at [196, 272] on div "Truck 2" at bounding box center [226, 274] width 140 height 28
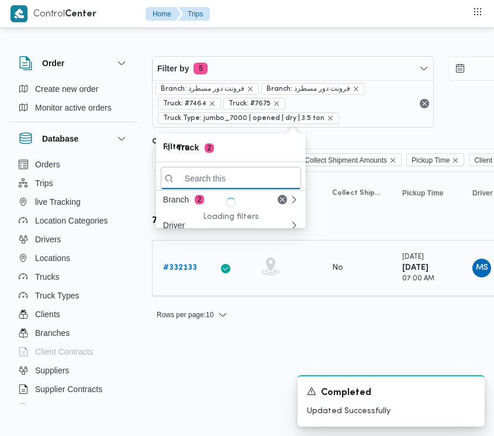
paste input "6471"
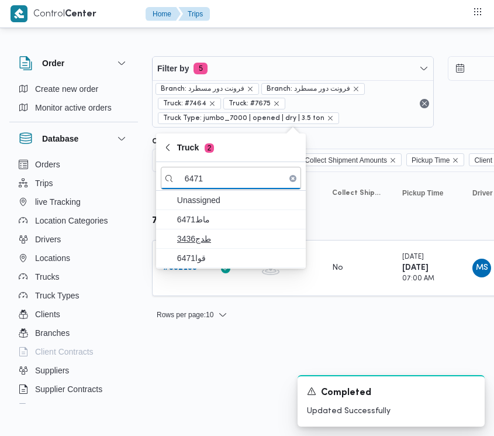
type input "6471"
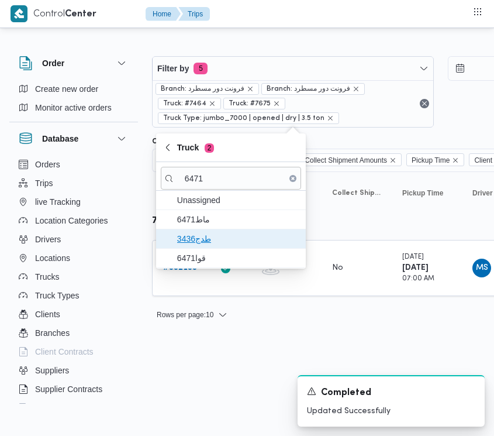
click at [219, 231] on span "طدج3436" at bounding box center [231, 238] width 140 height 19
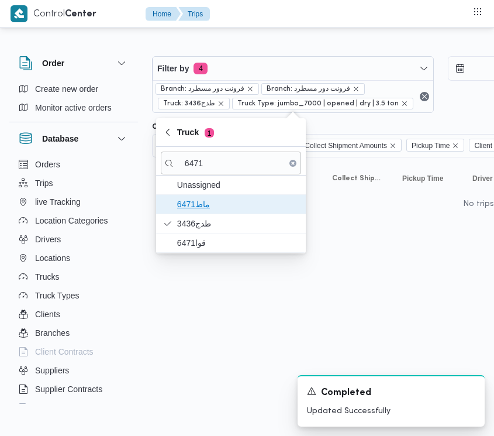
click at [215, 211] on span "ماط6471" at bounding box center [238, 204] width 122 height 14
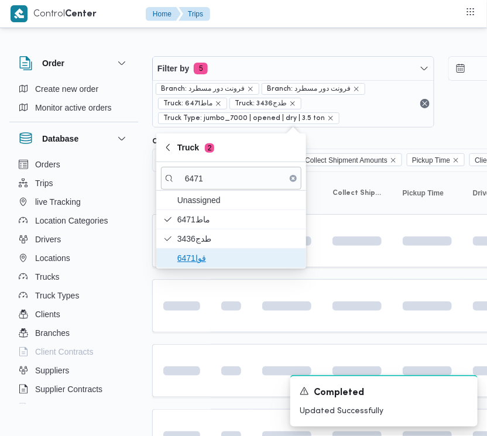
click at [197, 255] on span "قوا6471" at bounding box center [238, 258] width 122 height 14
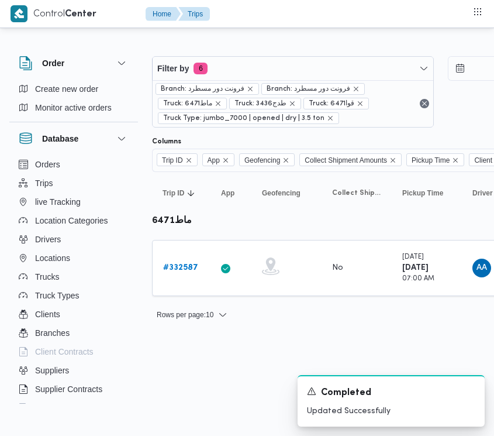
click at [220, 354] on html "Control Center Home Trips Order Create new order Monitor active orders Database…" at bounding box center [247, 218] width 494 height 436
click at [192, 270] on b "# 332587" at bounding box center [180, 268] width 35 height 8
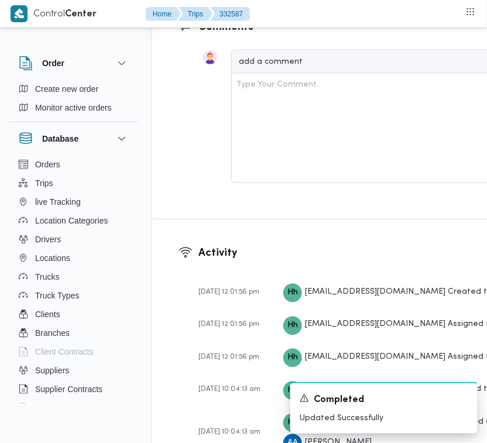
scroll to position [2316, 0]
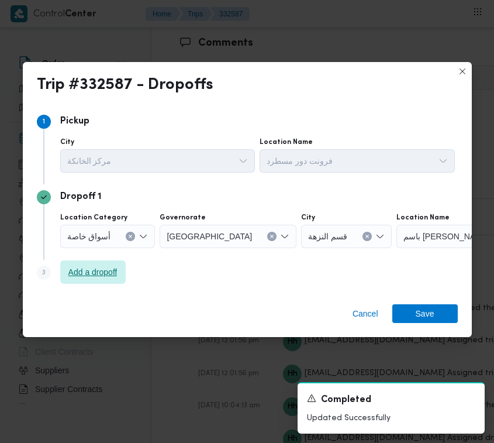
click at [116, 280] on span "Add a dropoff" at bounding box center [93, 271] width 66 height 23
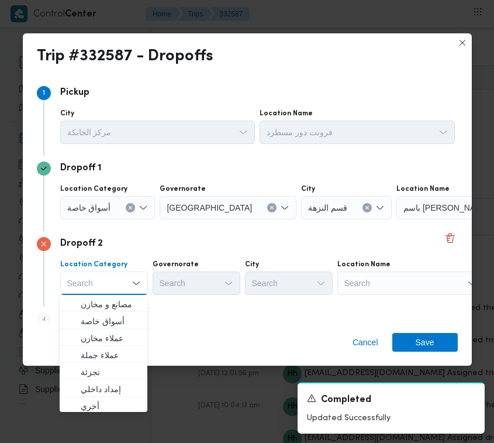
click at [348, 278] on div "Search" at bounding box center [411, 282] width 146 height 23
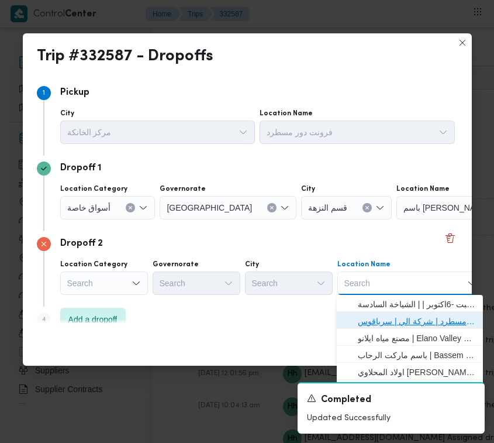
click at [396, 317] on span "فرونت دور مسطرد | شركة الي | سرياقوس" at bounding box center [417, 321] width 118 height 14
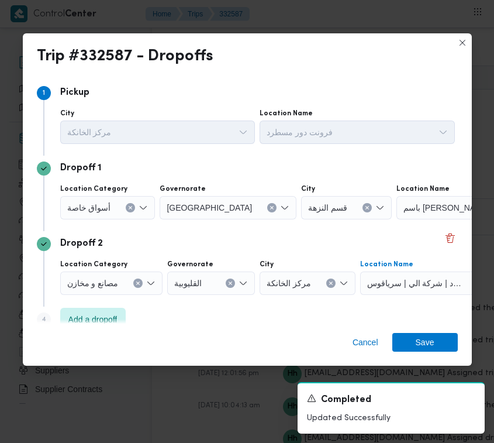
click at [115, 206] on input "Location Category" at bounding box center [115, 208] width 1 height 14
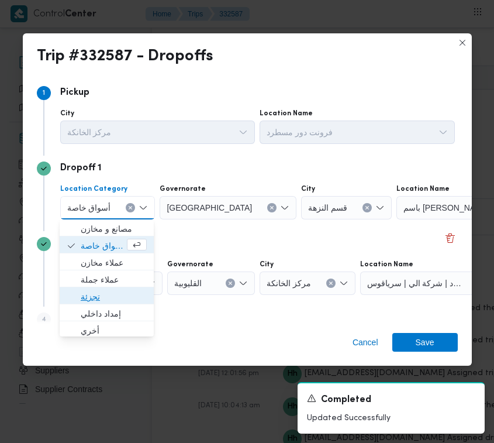
click at [88, 290] on span "تجزئة" at bounding box center [114, 297] width 66 height 14
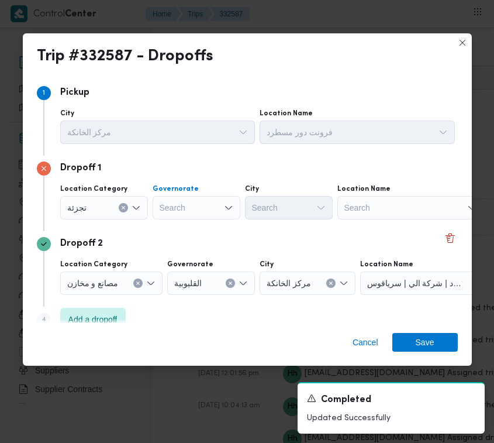
click at [189, 197] on div "Search" at bounding box center [197, 207] width 88 height 23
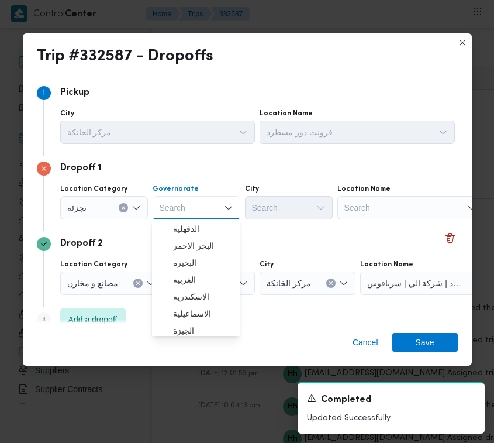
paste input "[GEOGRAPHIC_DATA]"
type input "[GEOGRAPHIC_DATA]"
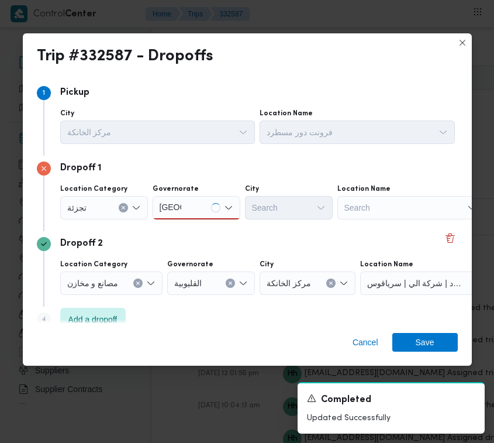
click at [201, 207] on div "[GEOGRAPHIC_DATA] [GEOGRAPHIC_DATA]" at bounding box center [197, 207] width 88 height 23
click at [202, 206] on div "[GEOGRAPHIC_DATA] [GEOGRAPHIC_DATA]" at bounding box center [197, 207] width 88 height 23
click at [203, 219] on span "[GEOGRAPHIC_DATA]" at bounding box center [196, 228] width 78 height 19
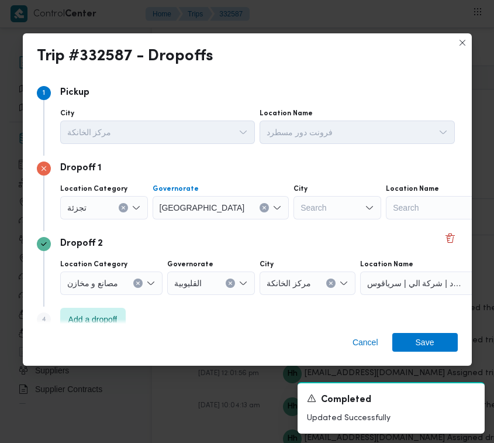
click at [294, 208] on div "Search" at bounding box center [338, 207] width 88 height 23
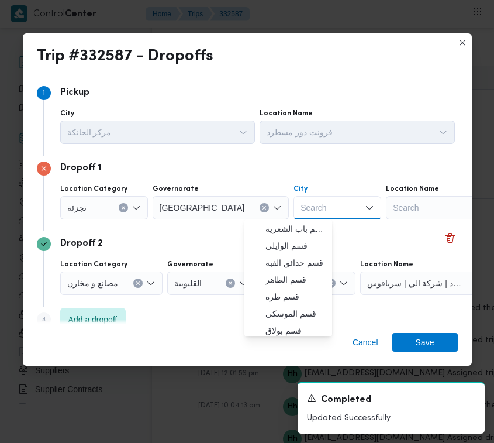
paste input "النزهة"
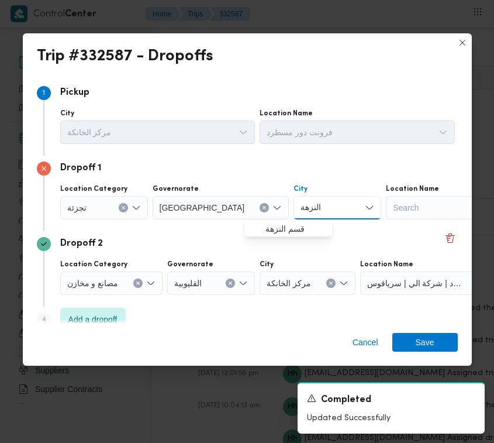
type input "النزهة"
click at [242, 228] on div "Dropoff 1 Location Category تجزئة Governorate [GEOGRAPHIC_DATA] City النزهة الن…" at bounding box center [247, 193] width 421 height 75
drag, startPoint x: 290, startPoint y: 205, endPoint x: 291, endPoint y: 214, distance: 8.9
click at [294, 205] on div "النزهة النزهة" at bounding box center [338, 207] width 88 height 23
click at [291, 228] on span "قسم النزهة" at bounding box center [296, 229] width 60 height 14
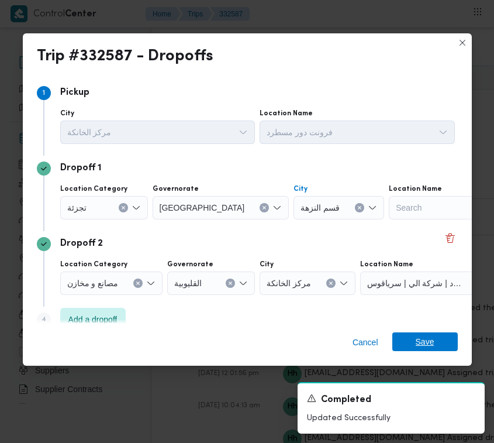
click at [417, 338] on span "Save" at bounding box center [425, 341] width 19 height 19
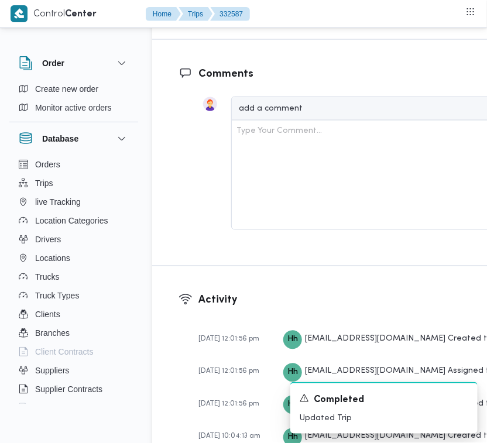
scroll to position [1928, 0]
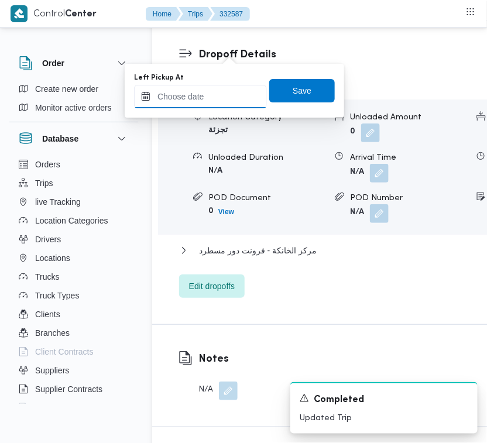
click at [232, 100] on input "Left Pickup At" at bounding box center [200, 96] width 133 height 23
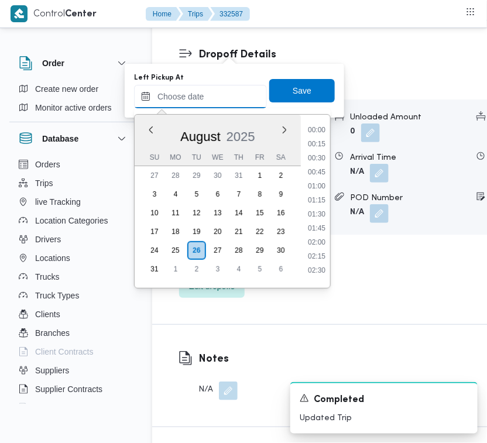
scroll to position [384, 0]
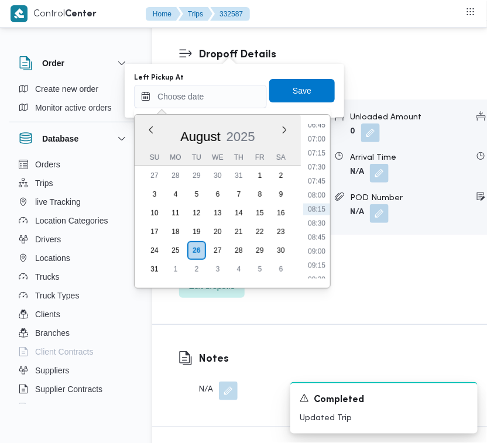
click at [326, 186] on ul "00:00 00:15 00:30 00:45 01:00 01:15 01:30 01:45 02:00 02:15 02:30 02:45 03:00 0…" at bounding box center [316, 201] width 27 height 154
click at [322, 179] on li "07:45" at bounding box center [316, 182] width 27 height 12
type input "[DATE] 07:45"
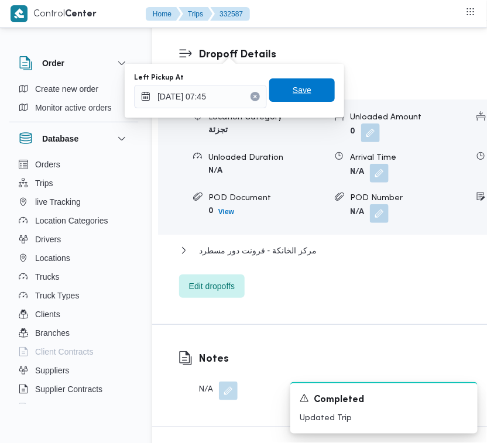
click at [293, 89] on span "Save" at bounding box center [302, 90] width 19 height 14
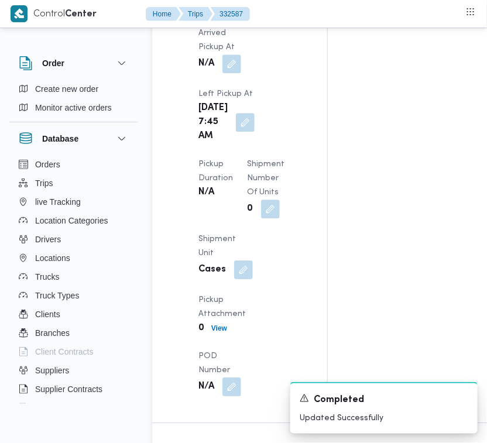
scroll to position [1603, 0]
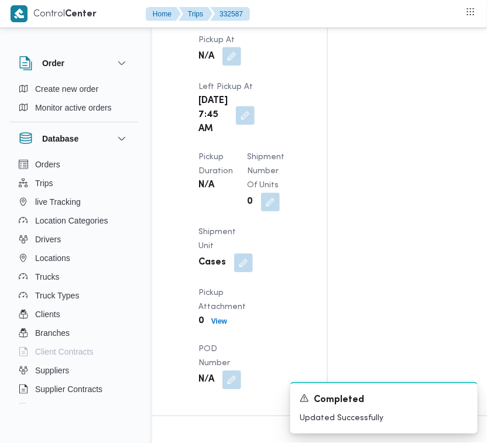
click at [232, 66] on button "button" at bounding box center [231, 56] width 19 height 19
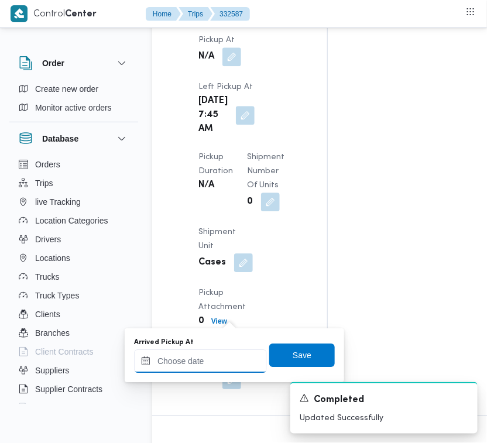
click at [231, 350] on input "Arrived Pickup At" at bounding box center [200, 360] width 133 height 23
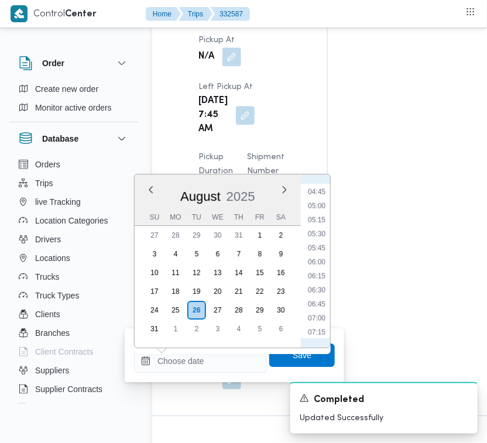
scroll to position [253, 0]
click at [319, 319] on li "06:45" at bounding box center [316, 316] width 27 height 12
type input "[DATE] 06:45"
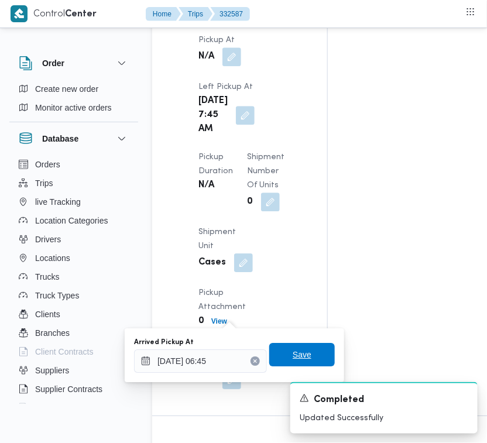
click at [312, 351] on span "Save" at bounding box center [302, 354] width 66 height 23
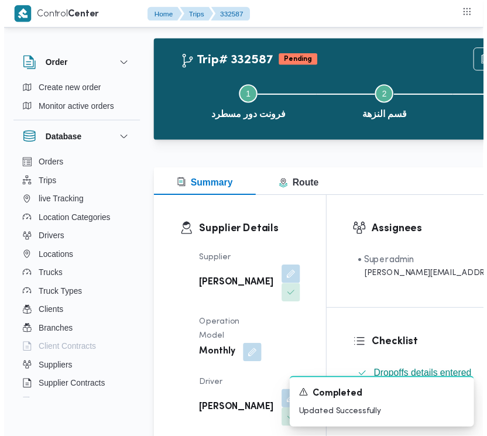
scroll to position [0, 0]
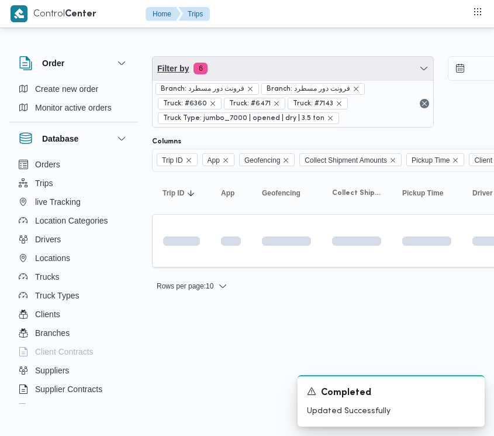
click at [271, 68] on span "Filter by 6" at bounding box center [293, 68] width 281 height 23
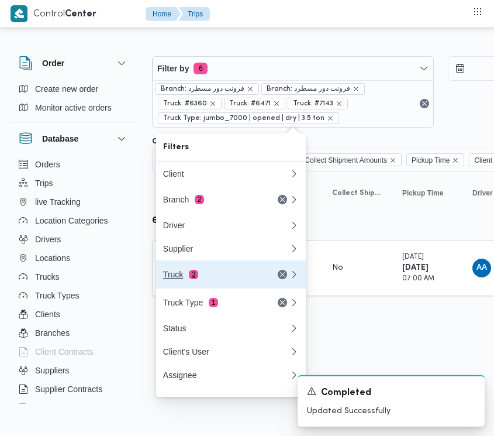
click at [235, 270] on button "Truck 3" at bounding box center [231, 274] width 150 height 28
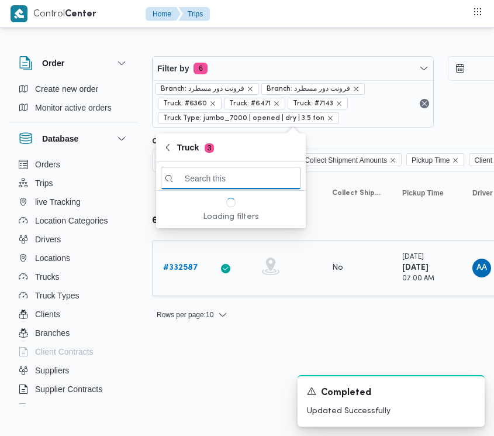
paste input "6238"
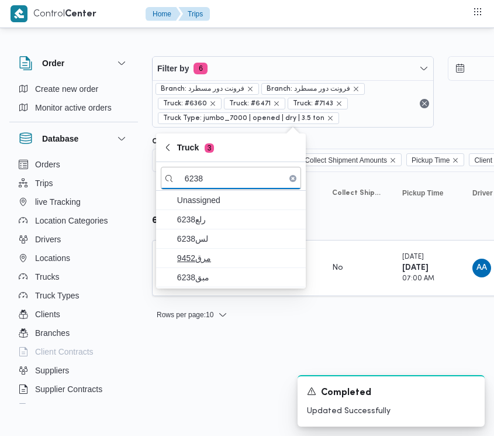
type input "6238"
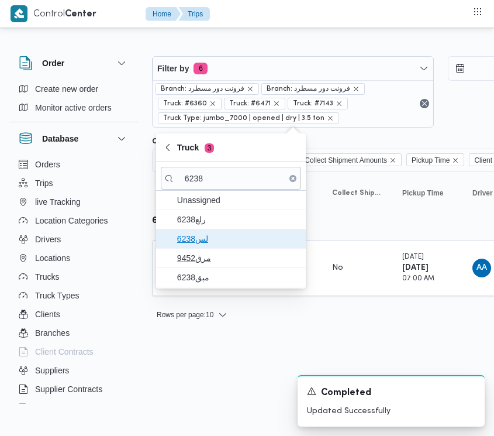
click at [208, 234] on span "6238لس" at bounding box center [238, 239] width 122 height 14
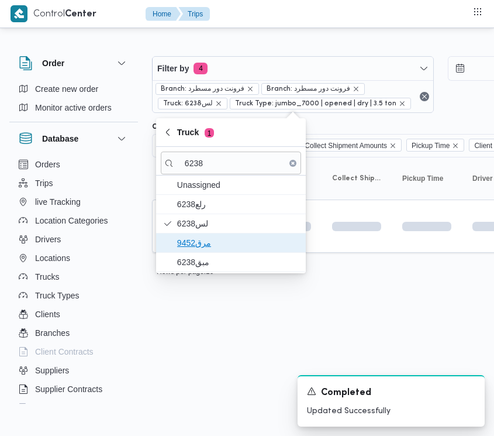
click at [211, 250] on span "مرق9452" at bounding box center [238, 243] width 122 height 14
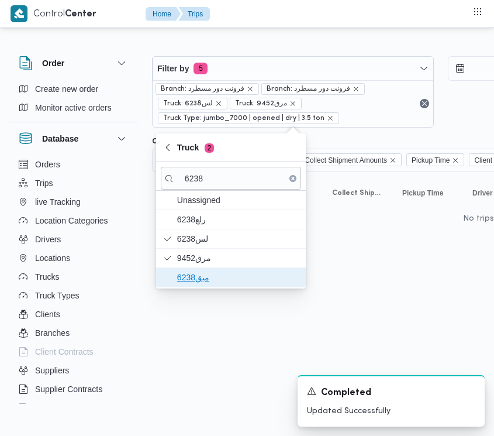
click at [208, 269] on span "مبق6238" at bounding box center [231, 277] width 140 height 19
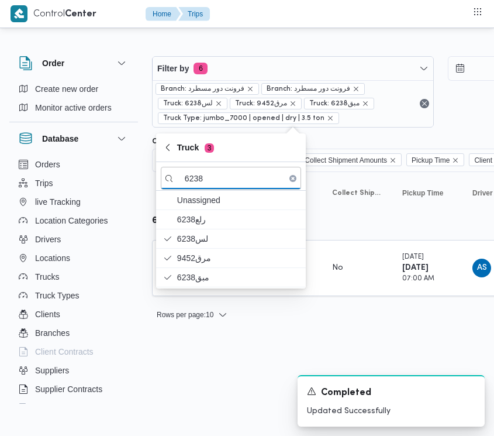
click at [218, 353] on html "Control Center Home Trips Order Create new order Monitor active orders Database…" at bounding box center [247, 218] width 494 height 436
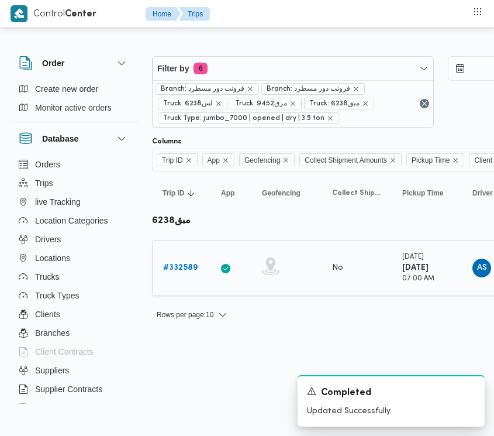
click at [186, 268] on b "# 332589" at bounding box center [180, 268] width 35 height 8
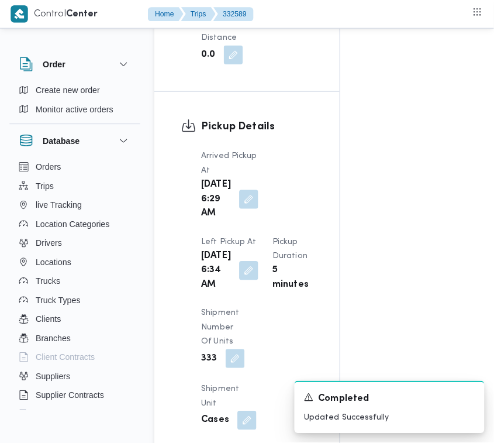
scroll to position [1852, 0]
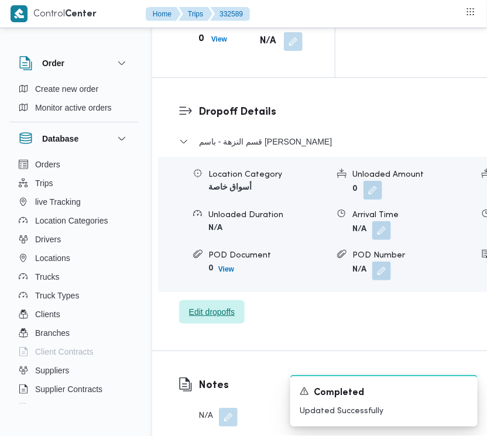
click at [215, 319] on span "Edit dropoffs" at bounding box center [212, 312] width 46 height 14
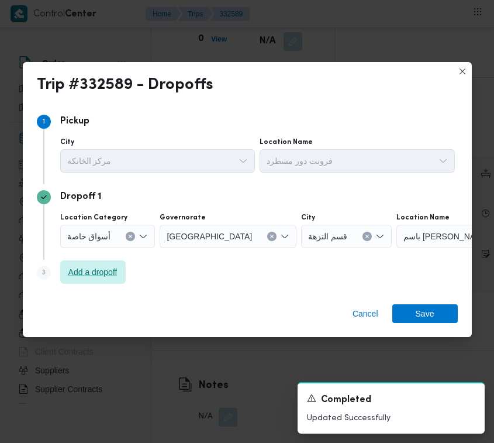
click at [112, 265] on span "Add a dropoff" at bounding box center [92, 272] width 49 height 14
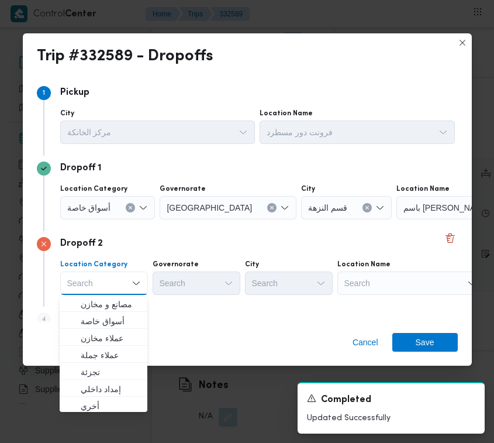
click at [365, 205] on icon "Clear input" at bounding box center [367, 207] width 5 height 5
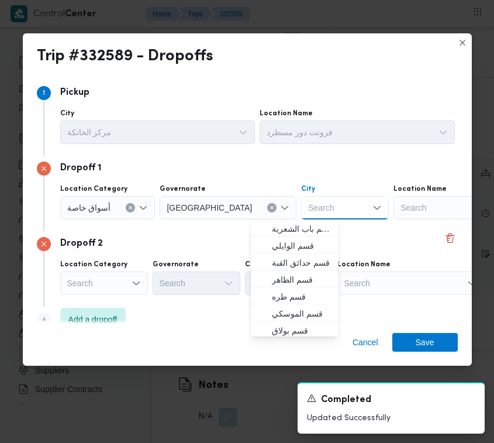
click at [394, 211] on div "Search" at bounding box center [467, 207] width 146 height 23
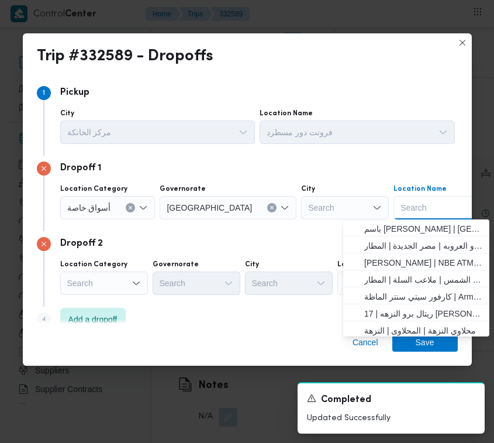
paste input "خير زمان اركاديا"
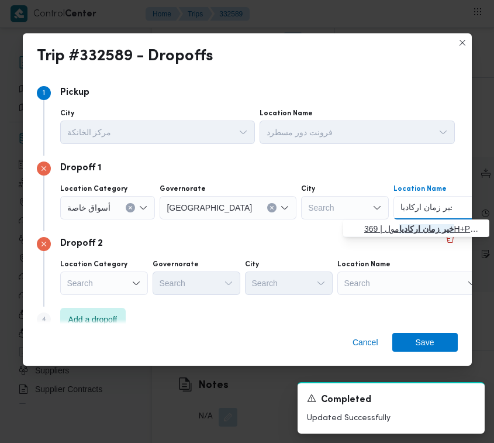
type input "خير زمان اركاديا"
click at [381, 222] on span "خير زمان اركاديا مول | 369H+P9X | بولاق1" at bounding box center [423, 229] width 118 height 14
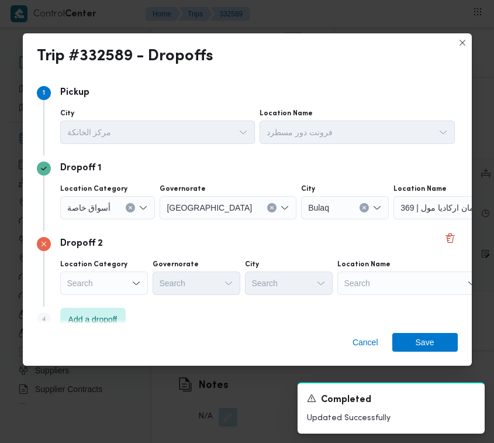
click at [370, 269] on div "Location Name Search" at bounding box center [411, 277] width 146 height 35
click at [376, 284] on div "Search" at bounding box center [411, 282] width 146 height 23
paste input "يوكل الزمالك"
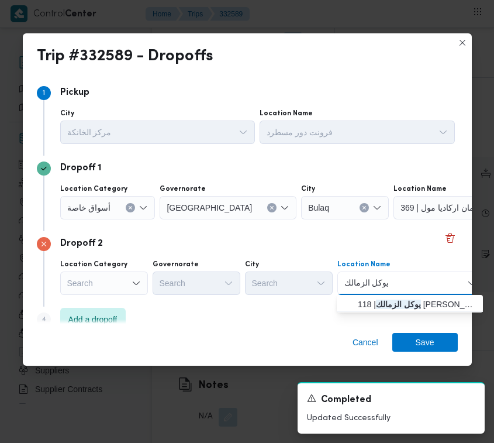
type input "يوكل الزمالك"
click at [381, 303] on span "يوكل الزمالك | 118 [PERSON_NAME] | الجبلاية" at bounding box center [417, 304] width 118 height 14
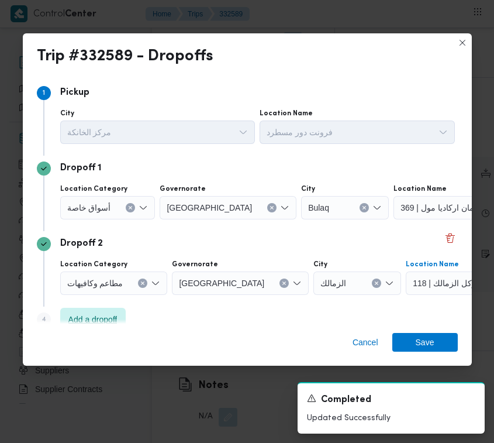
click at [94, 314] on span "Add a dropoff" at bounding box center [92, 319] width 49 height 14
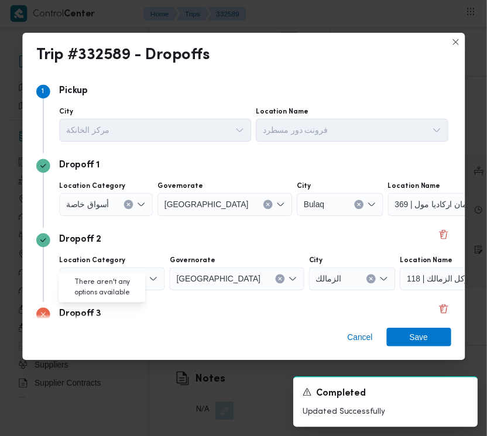
scroll to position [94, 0]
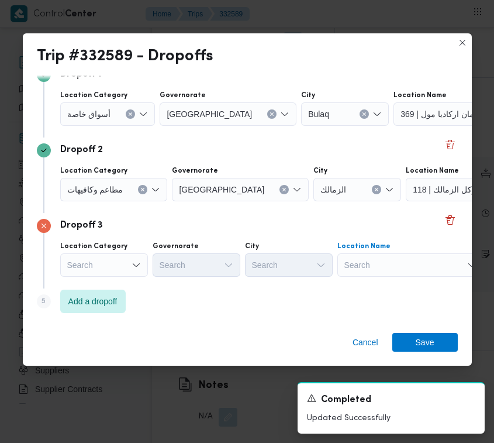
click at [373, 262] on div "Search" at bounding box center [411, 264] width 146 height 23
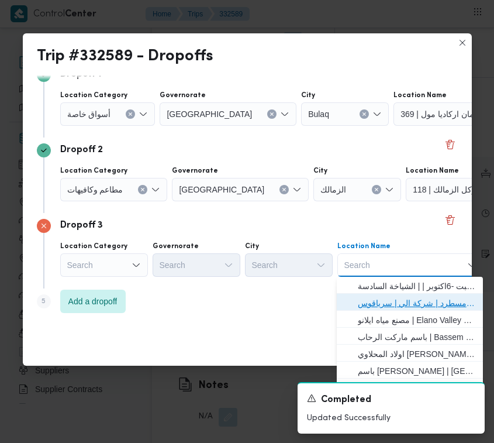
click at [393, 300] on span "فرونت دور مسطرد | شركة الي | سرياقوس" at bounding box center [417, 303] width 118 height 14
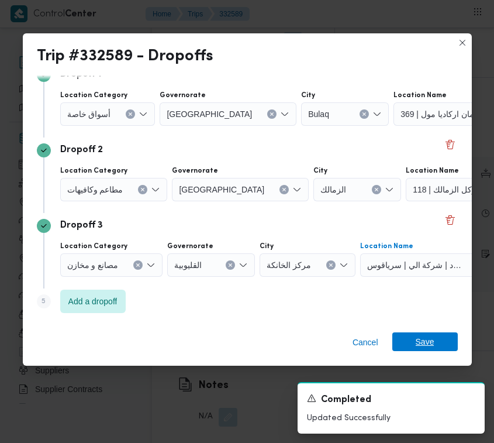
click at [424, 349] on span "Save" at bounding box center [425, 341] width 19 height 19
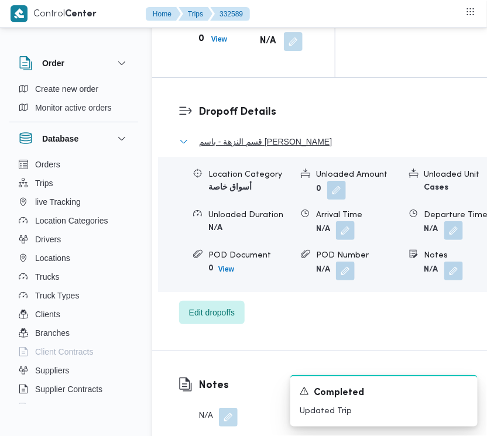
click at [279, 149] on span "قسم النزهة - باسم [PERSON_NAME]" at bounding box center [265, 142] width 133 height 14
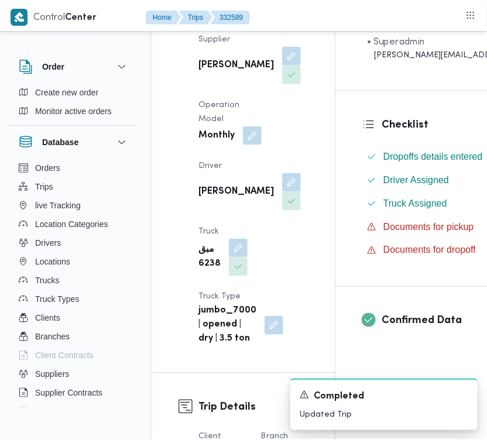
scroll to position [0, 0]
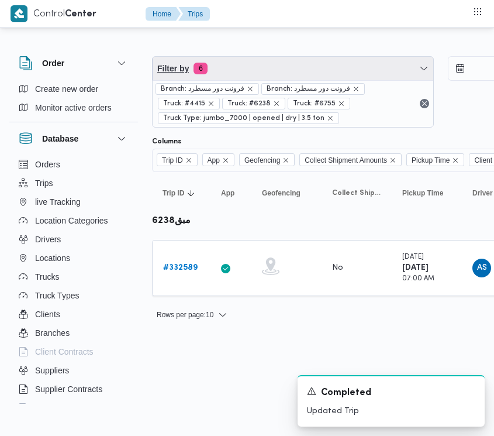
click at [266, 64] on span "Filter by 6" at bounding box center [293, 68] width 281 height 23
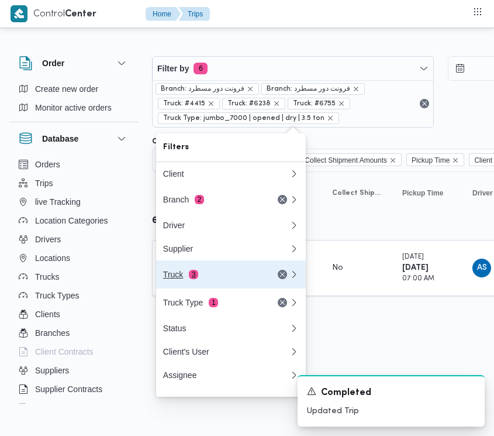
click at [214, 279] on div "Truck 3" at bounding box center [212, 274] width 98 height 9
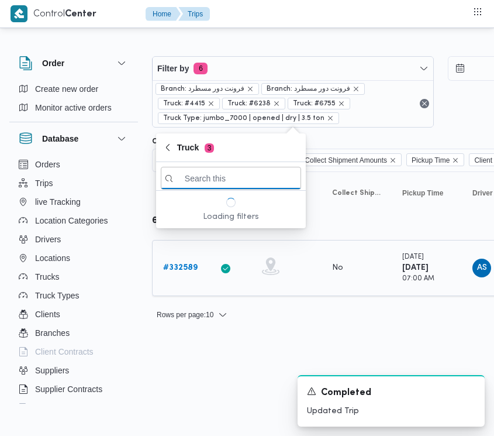
paste input "2784"
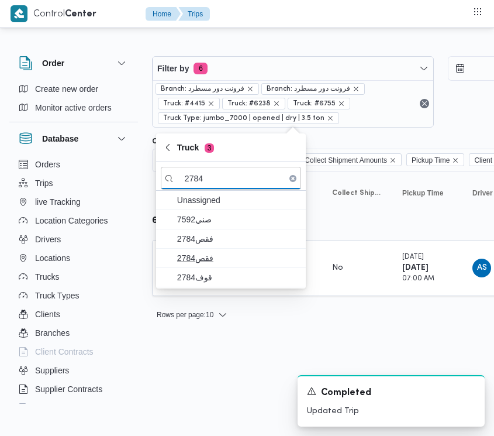
type input "2784"
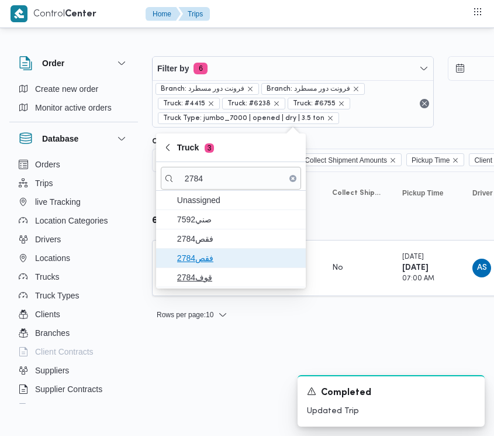
click at [211, 256] on span "فقص2784" at bounding box center [238, 258] width 122 height 14
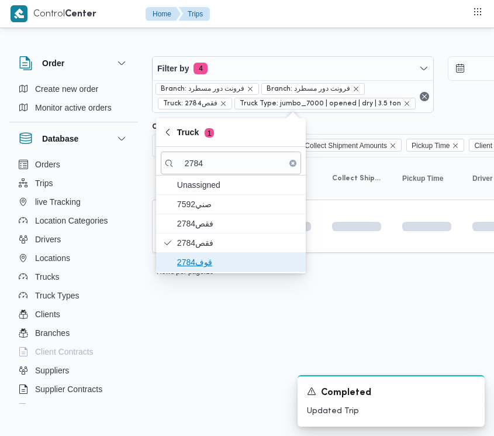
click at [197, 270] on span "قوف2784" at bounding box center [231, 262] width 140 height 19
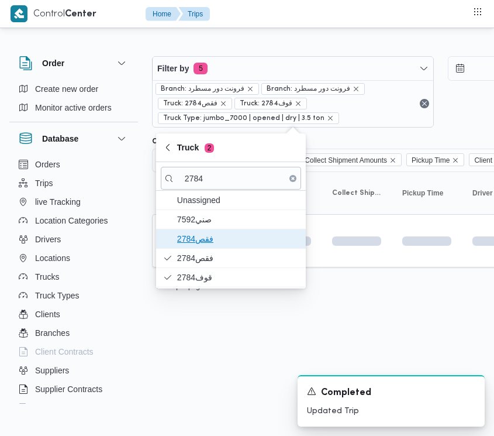
click at [205, 242] on span "فقص2784" at bounding box center [238, 239] width 122 height 14
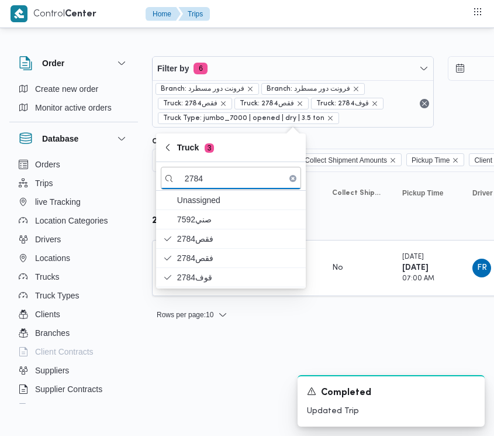
click at [261, 380] on div "A new notification appears Completed Updated Trip" at bounding box center [377, 401] width 234 height 70
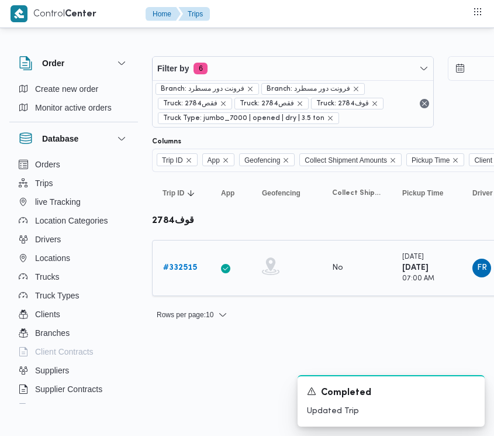
click at [180, 271] on b "# 332515" at bounding box center [180, 268] width 34 height 8
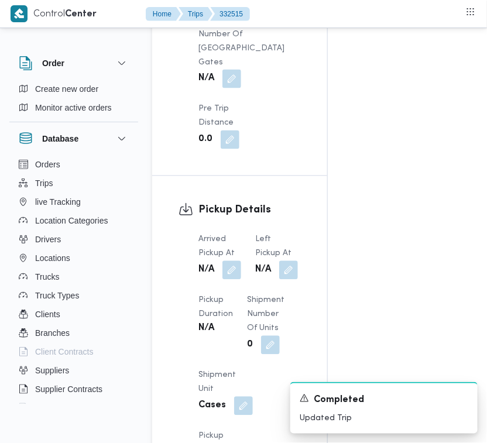
scroll to position [2316, 0]
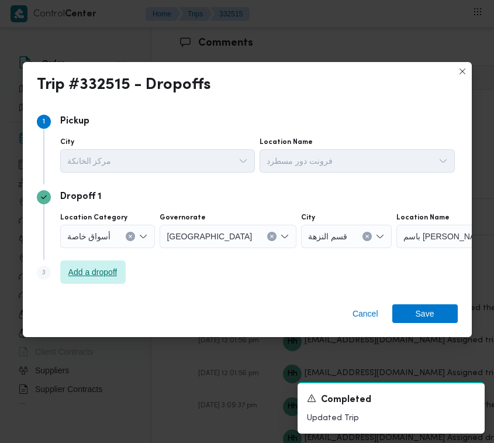
click at [98, 279] on span "Add a dropoff" at bounding box center [92, 272] width 49 height 14
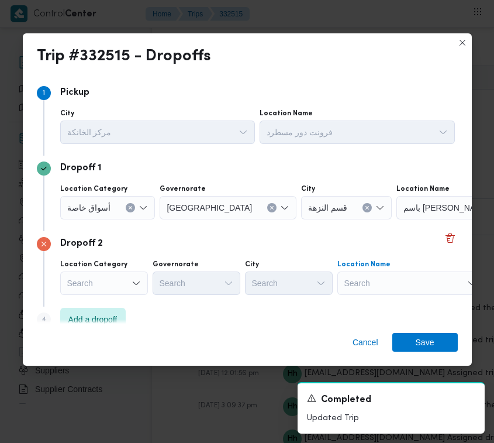
click at [382, 288] on div "Search" at bounding box center [411, 282] width 146 height 23
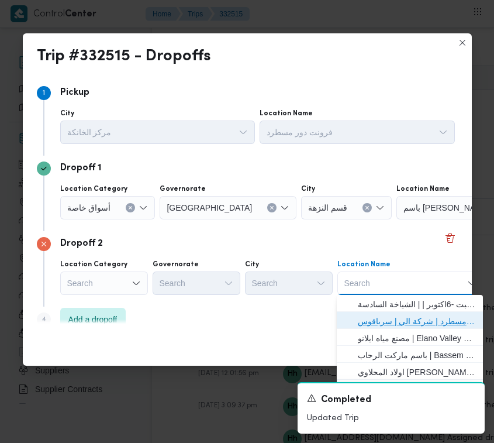
click at [405, 328] on span "فرونت دور مسطرد | شركة الي | سرياقوس" at bounding box center [417, 321] width 118 height 14
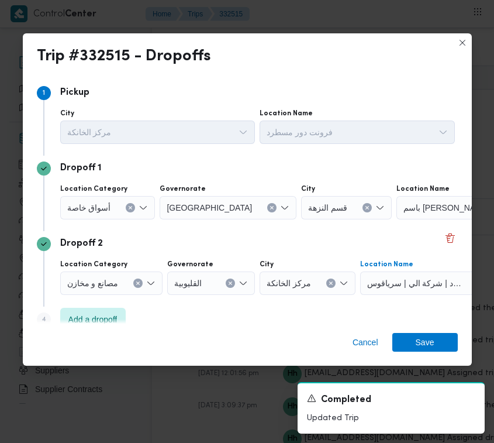
click at [100, 208] on span "أسواق خاصة" at bounding box center [89, 207] width 44 height 13
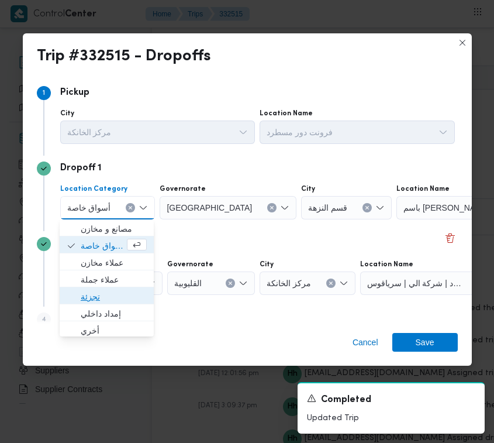
click at [91, 288] on span "تجزئة" at bounding box center [106, 296] width 85 height 19
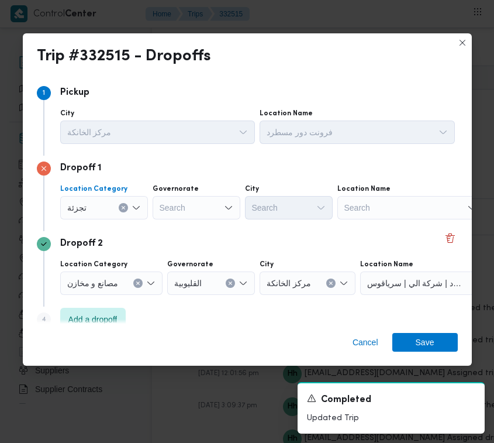
click at [223, 196] on div "Search" at bounding box center [197, 207] width 88 height 23
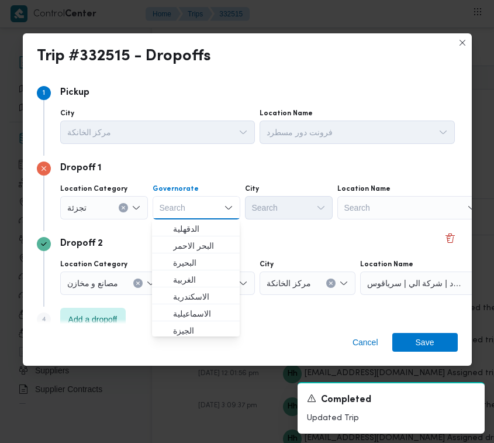
paste input "[GEOGRAPHIC_DATA]"
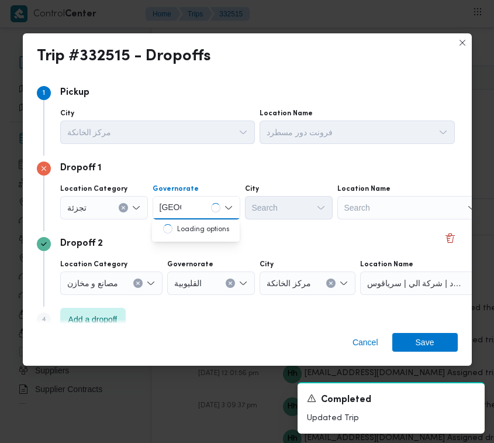
type input "[GEOGRAPHIC_DATA]"
click at [209, 205] on div "[GEOGRAPHIC_DATA] [GEOGRAPHIC_DATA]" at bounding box center [197, 207] width 88 height 23
click at [215, 228] on span "[GEOGRAPHIC_DATA]" at bounding box center [203, 229] width 60 height 14
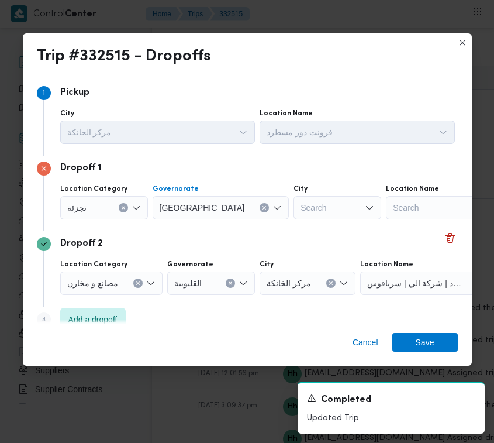
click at [299, 205] on div "Search" at bounding box center [338, 207] width 88 height 23
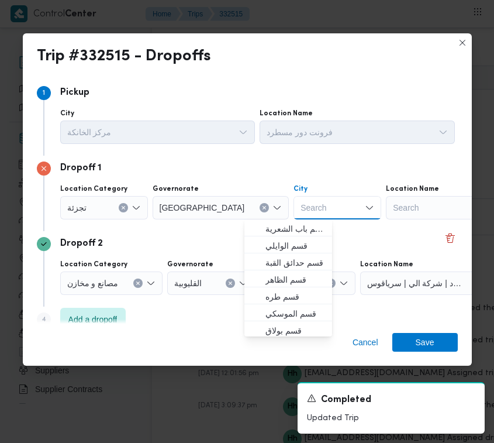
paste input "النزهة"
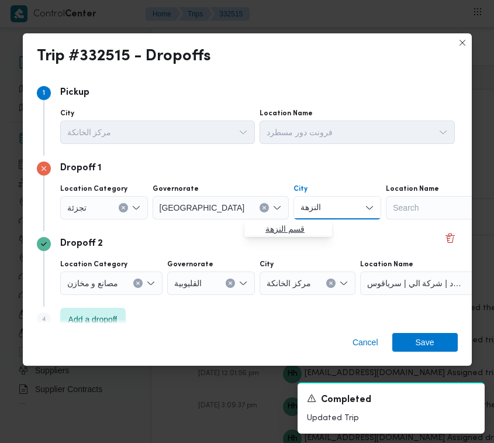
type input "النزهة"
click at [284, 232] on span "قسم النزهة" at bounding box center [296, 229] width 60 height 14
click at [435, 343] on span "Save" at bounding box center [426, 342] width 66 height 19
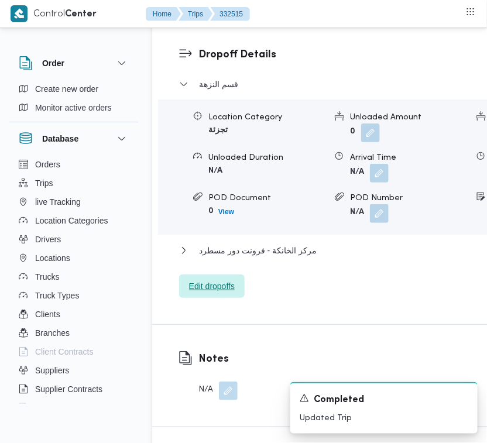
scroll to position [1827, 0]
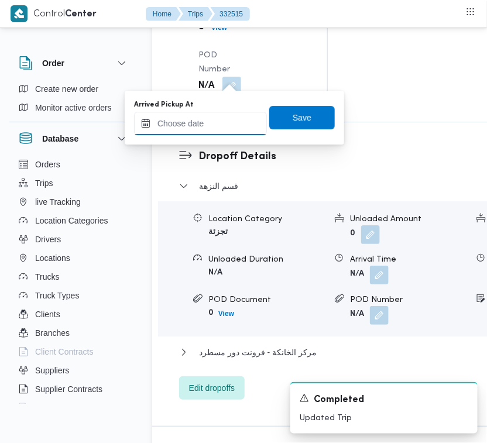
click at [212, 127] on input "Arrived Pickup At" at bounding box center [200, 123] width 133 height 23
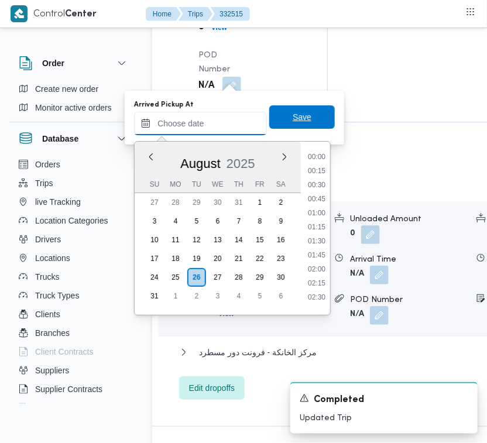
scroll to position [384, 0]
paste input "[DATE] 7:00:00 AM"
type input "[DATE] 7:00:00 AM"
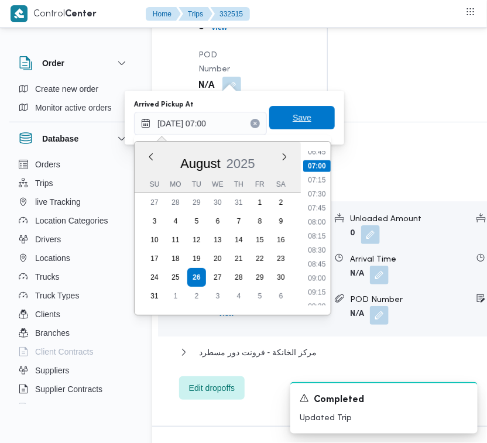
click at [305, 124] on span "Save" at bounding box center [302, 117] width 66 height 23
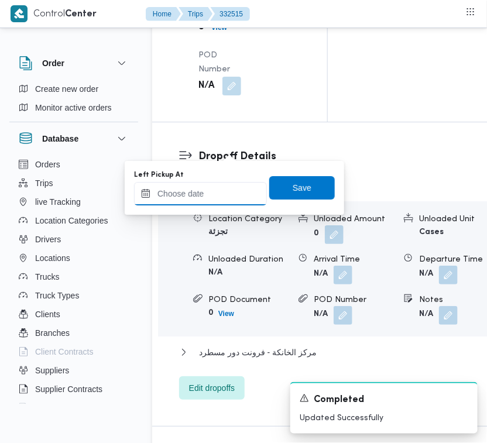
click at [230, 182] on input "Left Pickup At" at bounding box center [200, 193] width 133 height 23
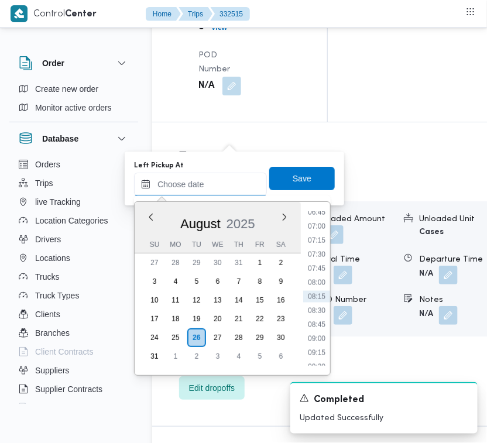
paste input "[DATE] 7:00:00 AM"
type input "[DATE] 7:00:00 AM"
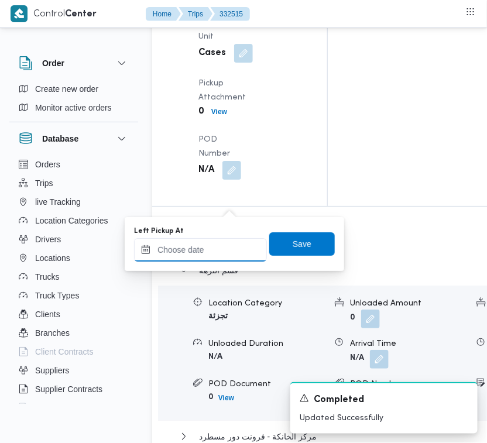
click at [189, 253] on input "Left Pickup At" at bounding box center [200, 249] width 133 height 23
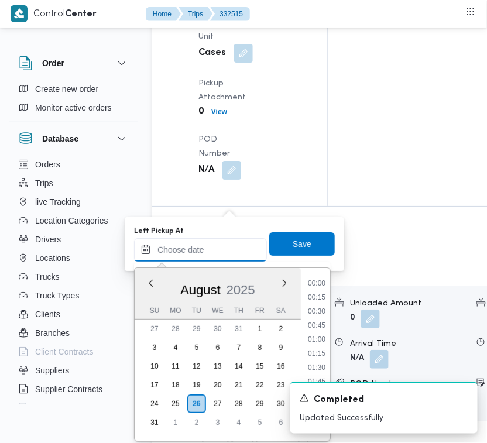
paste input "[DATE] 7:00:00 AM"
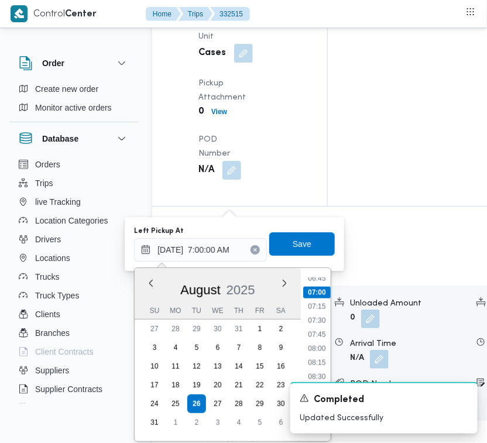
click at [321, 331] on li "07:45" at bounding box center [316, 335] width 27 height 12
type input "[DATE] 07:45"
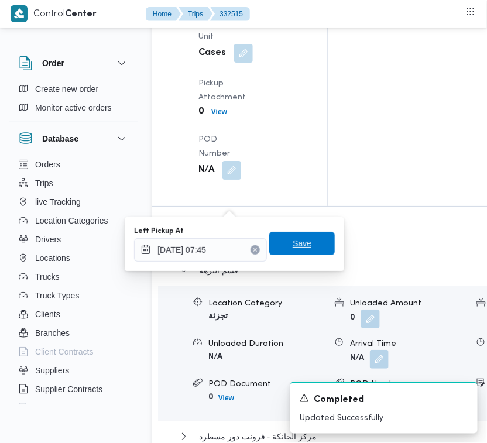
click at [293, 242] on span "Save" at bounding box center [302, 243] width 19 height 14
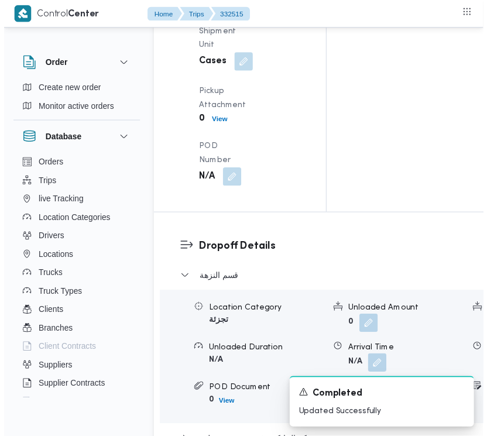
scroll to position [0, 0]
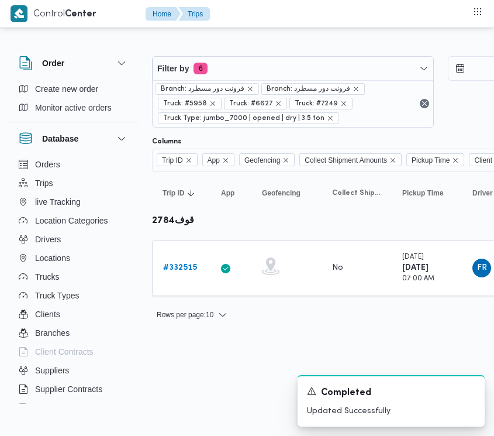
click at [276, 92] on span "Branch: فرونت دور مسطرد" at bounding box center [309, 89] width 84 height 11
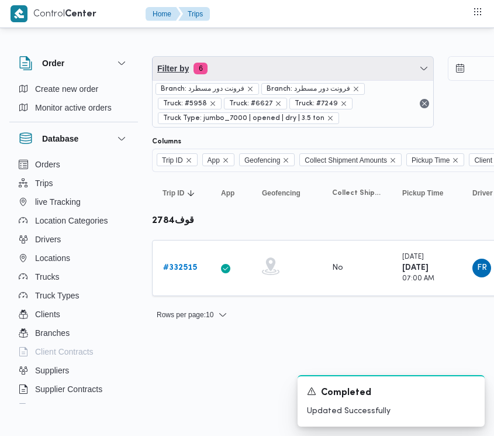
click at [273, 72] on span "Filter by 6" at bounding box center [293, 68] width 281 height 23
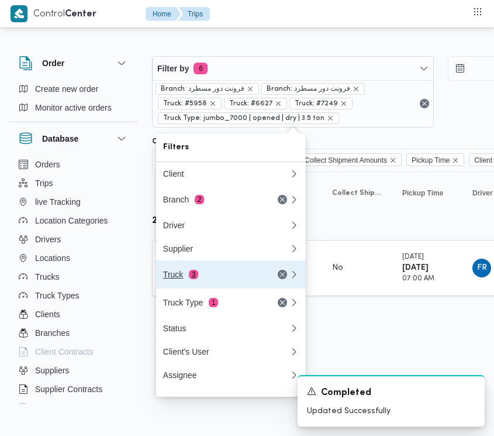
click at [206, 285] on div "Truck 3" at bounding box center [226, 274] width 140 height 28
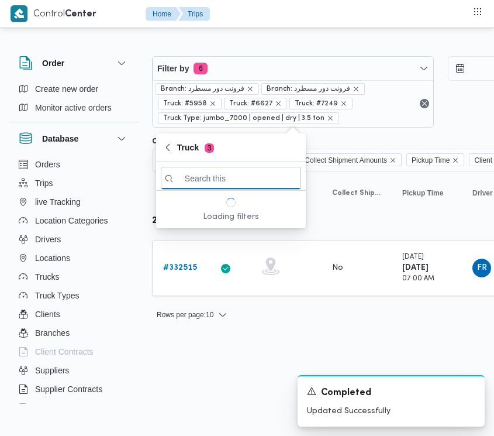
paste input "9879"
type input "9879"
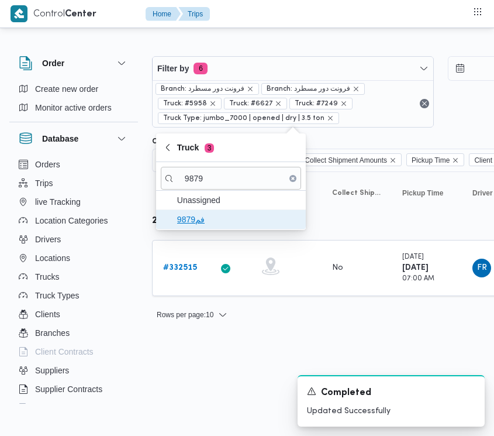
click at [200, 223] on span "فم9879" at bounding box center [238, 219] width 122 height 14
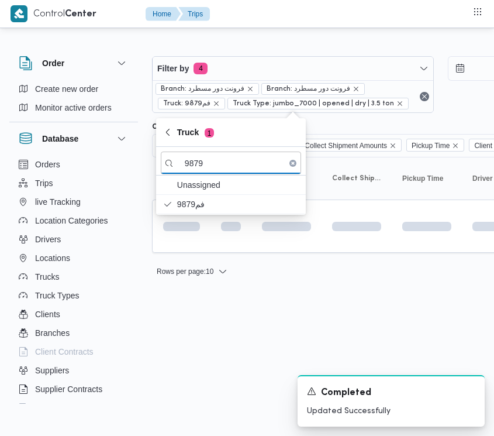
drag, startPoint x: 200, startPoint y: 398, endPoint x: 195, endPoint y: 388, distance: 11.3
click at [200, 398] on html "Control Center Home Trips Order Create new order Monitor active orders Database…" at bounding box center [247, 218] width 494 height 436
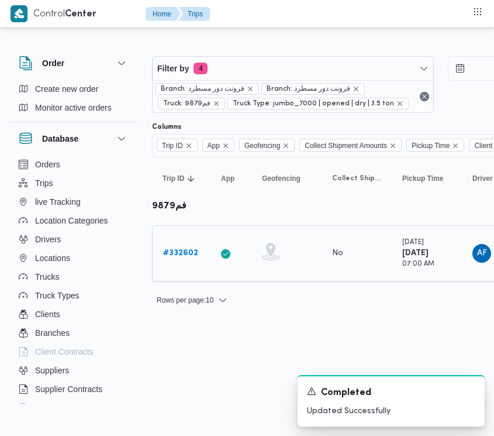
click at [174, 256] on b "# 332602" at bounding box center [180, 253] width 35 height 8
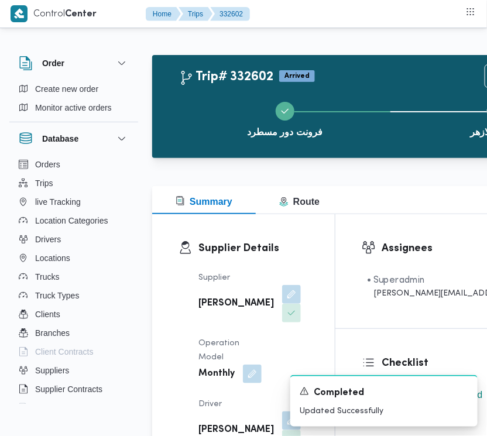
scroll to position [1390, 0]
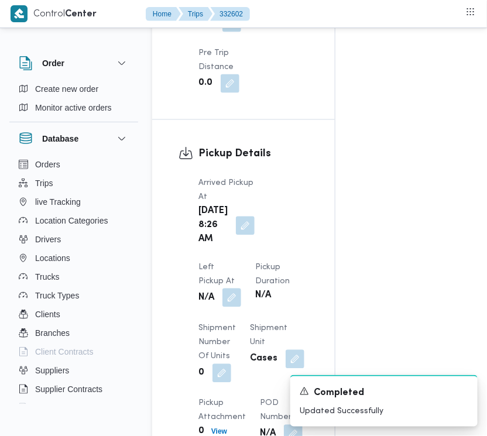
click at [241, 288] on button "button" at bounding box center [231, 297] width 19 height 19
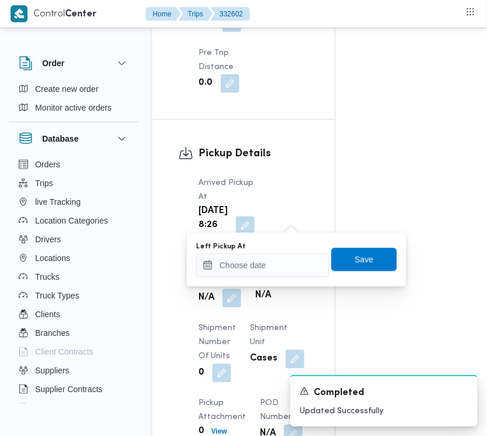
click at [297, 280] on div "You are in a dialog. To close this dialog, hit escape. Left Pickup At Save" at bounding box center [296, 260] width 219 height 54
click at [262, 266] on input "Left Pickup At" at bounding box center [262, 265] width 133 height 23
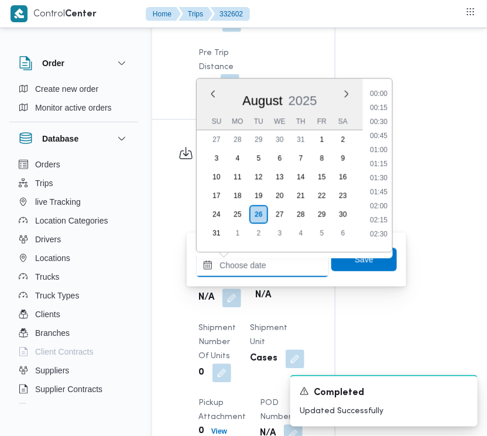
scroll to position [384, 0]
click at [389, 185] on li "08:30" at bounding box center [378, 188] width 27 height 12
type input "[DATE] 08:30"
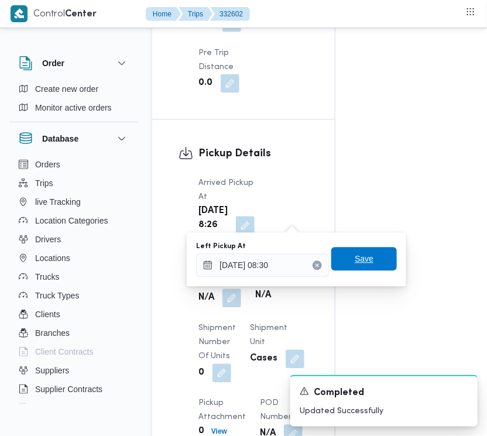
click at [374, 259] on span "Save" at bounding box center [364, 258] width 66 height 23
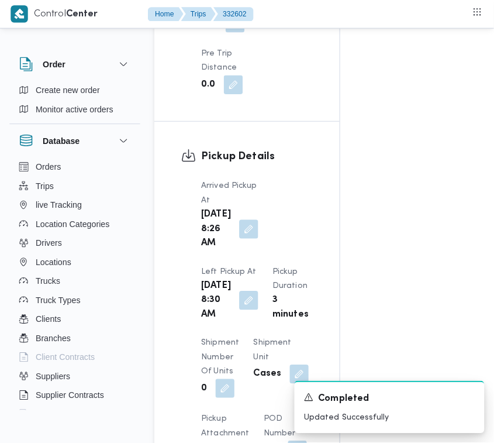
scroll to position [1770, 0]
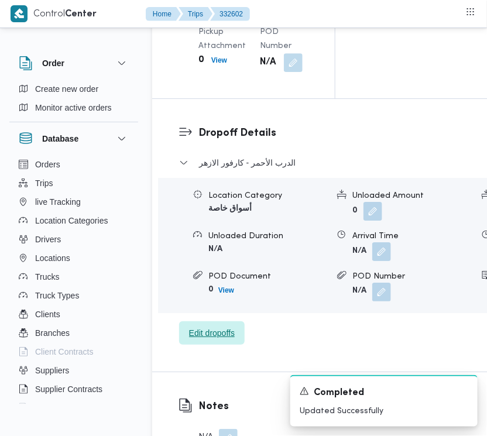
click at [212, 345] on span "Edit dropoffs" at bounding box center [212, 332] width 66 height 23
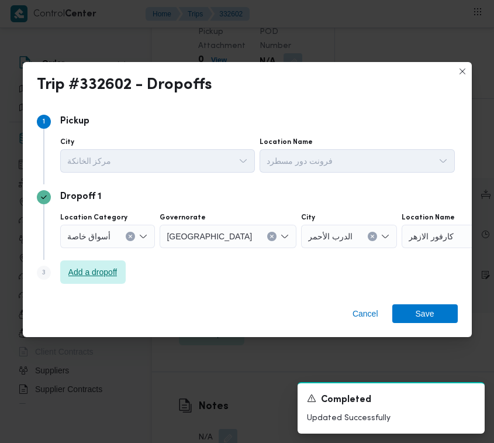
click at [82, 264] on span "Add a dropoff" at bounding box center [93, 271] width 66 height 23
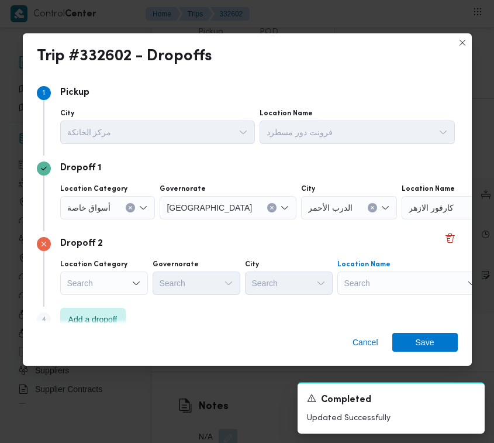
click at [389, 286] on div "Search" at bounding box center [411, 282] width 146 height 23
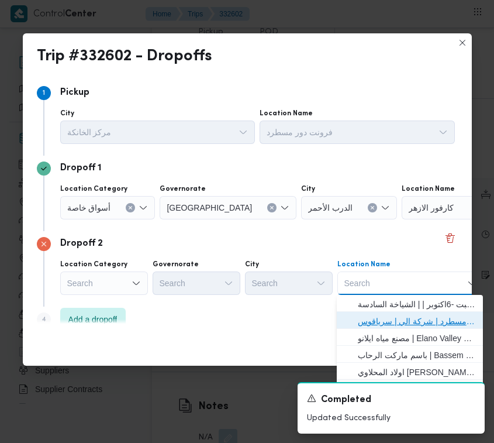
click at [398, 314] on span "فرونت دور مسطرد | شركة الي | سرياقوس" at bounding box center [417, 321] width 118 height 14
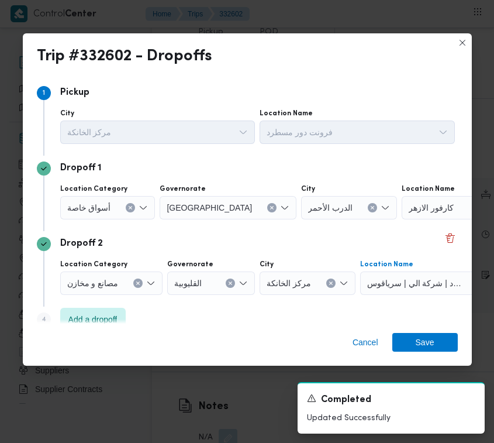
click at [110, 209] on div "أسواق خاصة" at bounding box center [107, 207] width 95 height 23
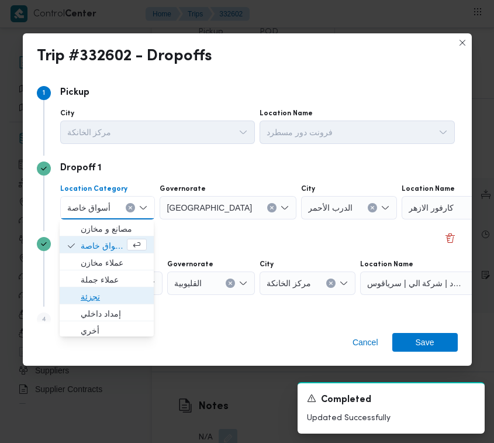
click at [110, 302] on span "تجزئة" at bounding box center [114, 297] width 66 height 14
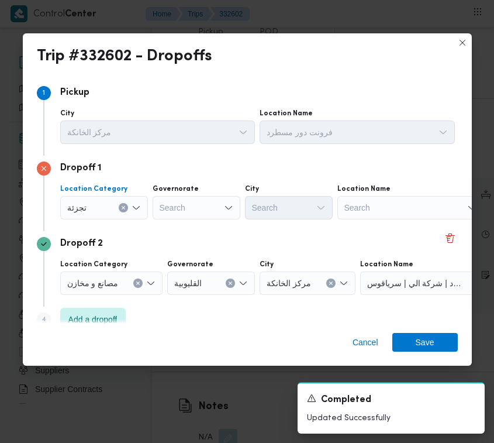
click at [188, 202] on div "Search" at bounding box center [197, 207] width 88 height 23
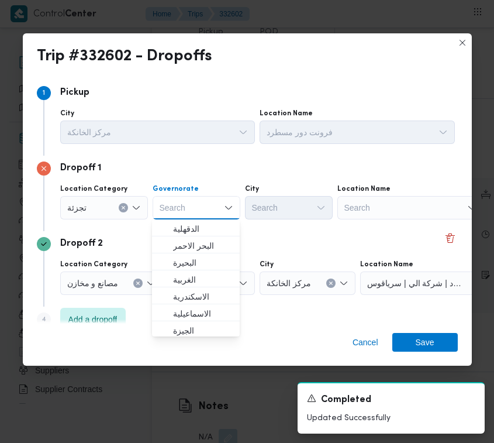
paste input "جيزة"
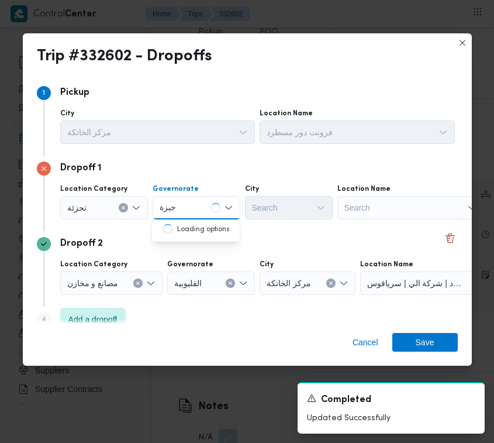
type input "جيزة"
click at [205, 205] on div "جيزة جيزة" at bounding box center [197, 207] width 88 height 23
click at [200, 227] on span "ال جيزة" at bounding box center [203, 229] width 60 height 14
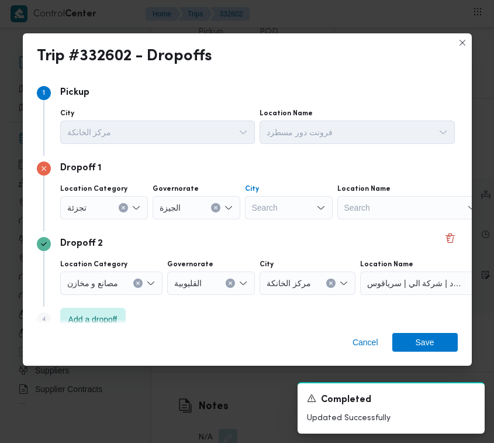
click at [263, 212] on div "Search" at bounding box center [289, 207] width 88 height 23
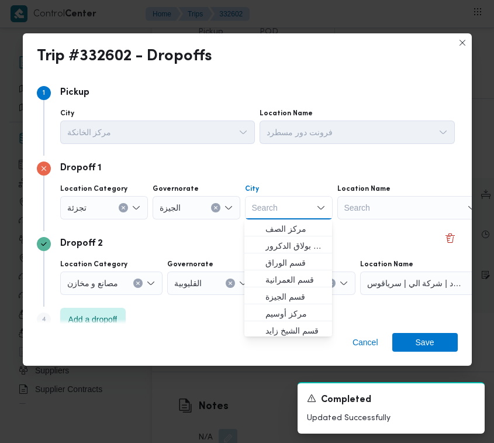
paste input "أكتوبر"
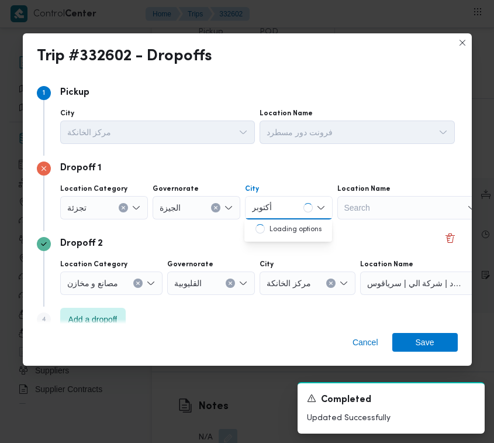
type input "أكتوبر"
click at [264, 226] on span "قسم أول 6 أكتوبر" at bounding box center [288, 228] width 78 height 19
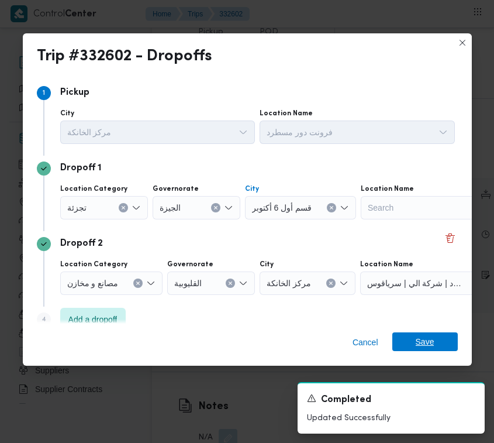
click at [426, 343] on span "Save" at bounding box center [425, 341] width 19 height 19
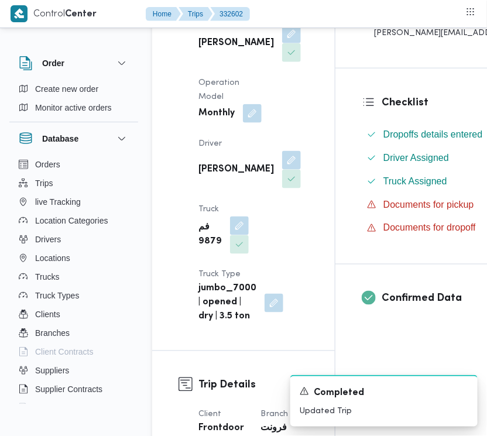
scroll to position [0, 0]
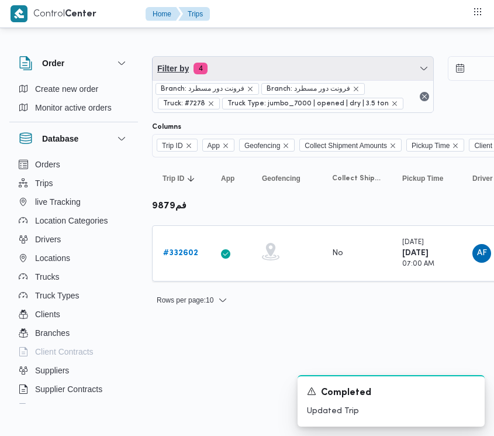
click at [257, 60] on span "Filter by 4" at bounding box center [293, 68] width 281 height 23
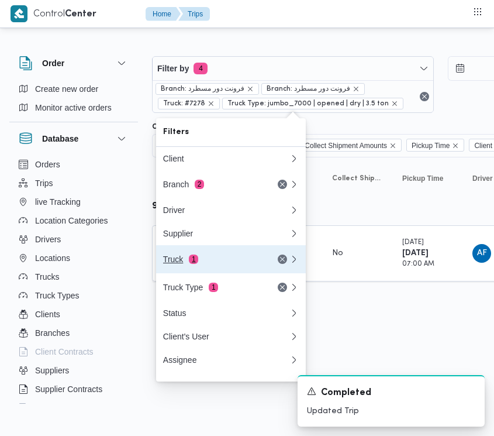
click at [190, 273] on button "Truck 1" at bounding box center [231, 259] width 150 height 28
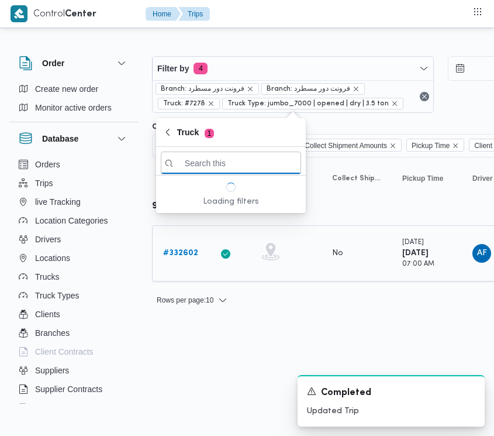
paste input "6849"
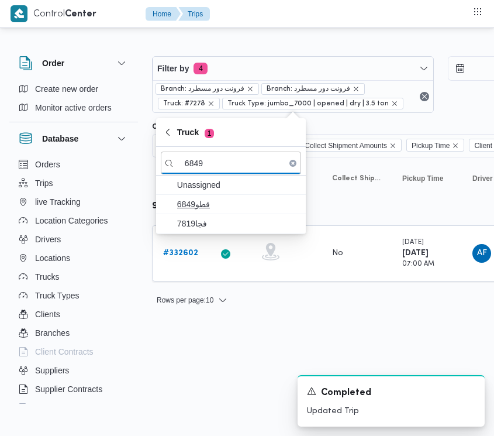
type input "6849"
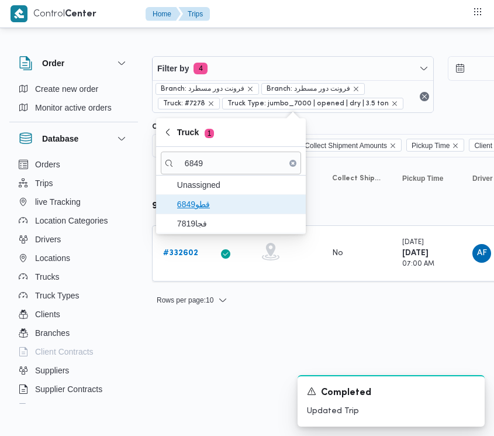
click at [188, 201] on span "قطو6849" at bounding box center [238, 204] width 122 height 14
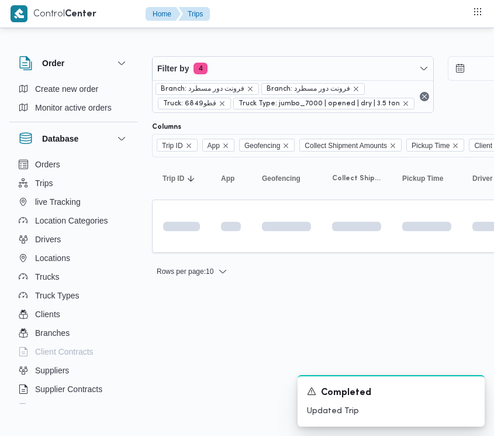
click at [211, 334] on html "Control Center Home Trips Order Create new order Monitor active orders Database…" at bounding box center [247, 218] width 494 height 436
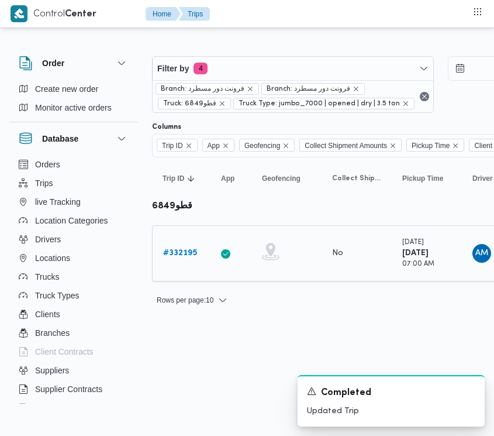
click at [188, 256] on b "# 332195" at bounding box center [180, 253] width 34 height 8
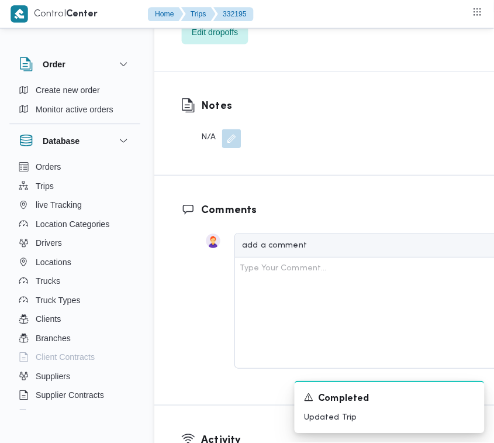
scroll to position [2127, 0]
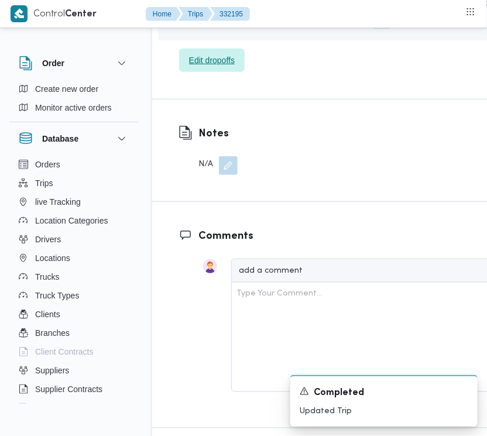
click at [189, 67] on span "Edit dropoffs" at bounding box center [212, 60] width 46 height 14
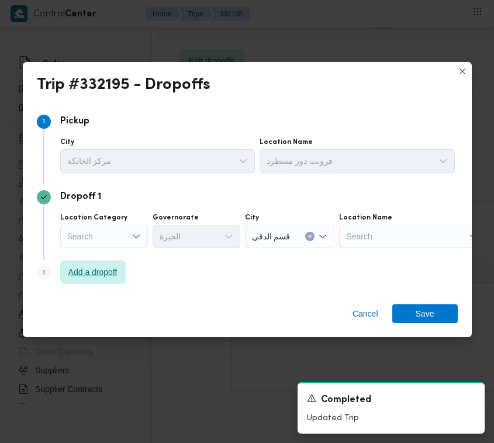
click at [94, 273] on span "Add a dropoff" at bounding box center [92, 272] width 49 height 14
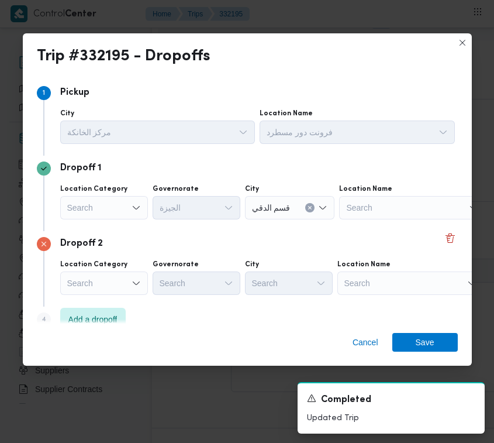
click at [211, 312] on div "Step 4 is disabled 4 Add a dropoff" at bounding box center [247, 322] width 421 height 30
click at [85, 309] on span "Add a dropoff" at bounding box center [93, 318] width 66 height 23
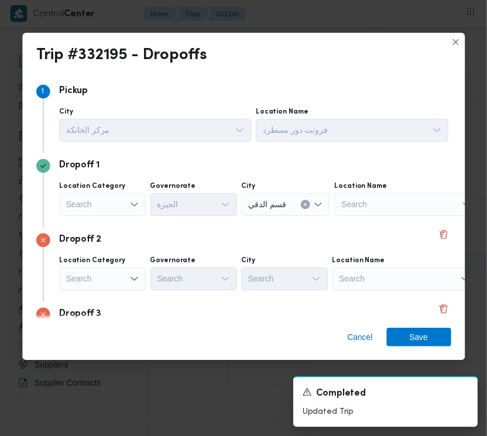
scroll to position [94, 0]
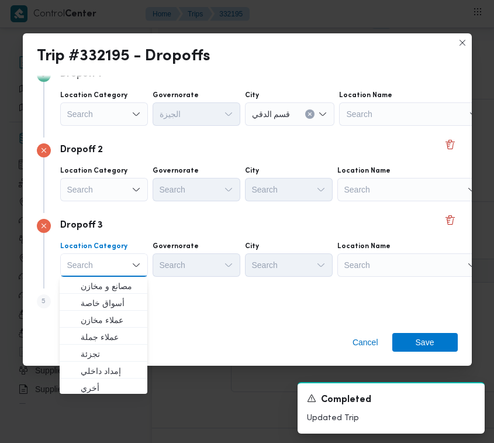
click at [373, 268] on div "Search" at bounding box center [411, 264] width 146 height 23
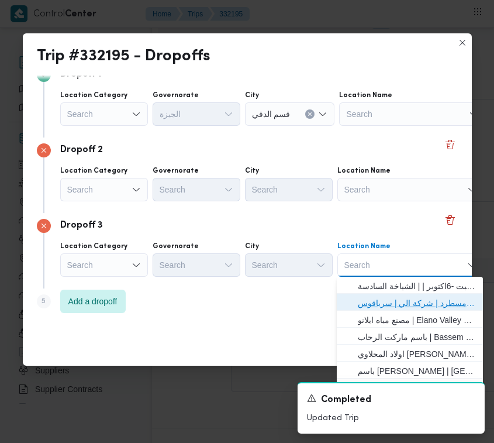
drag, startPoint x: 394, startPoint y: 302, endPoint x: 306, endPoint y: 279, distance: 90.7
click at [395, 302] on span "فرونت دور مسطرد | شركة الي | سرياقوس" at bounding box center [417, 303] width 118 height 14
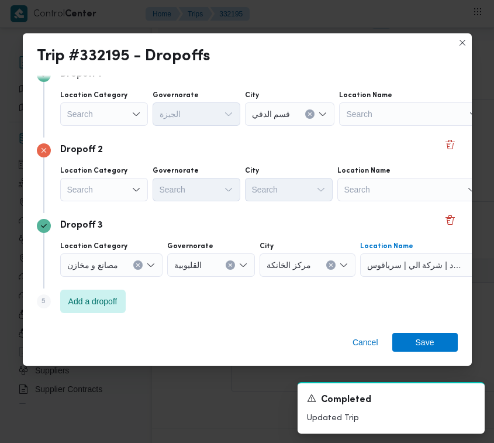
click at [106, 191] on div "Search" at bounding box center [104, 189] width 88 height 23
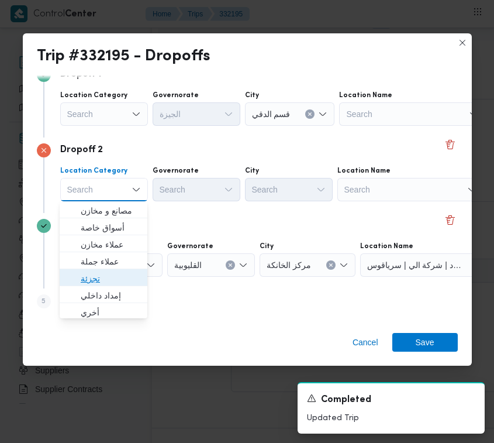
click at [110, 273] on span "تجزئة" at bounding box center [111, 278] width 60 height 14
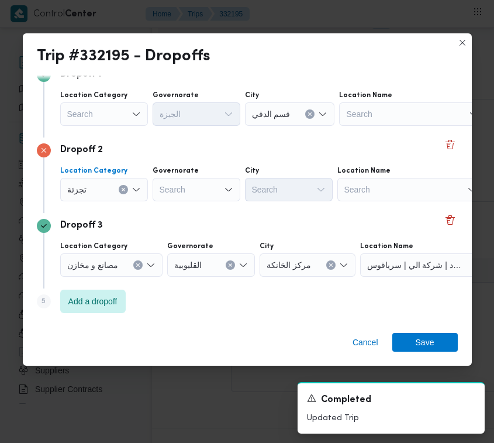
click at [200, 187] on div "Search" at bounding box center [197, 189] width 88 height 23
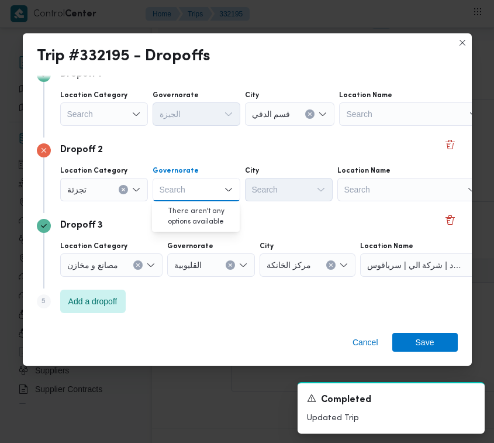
paste input "جيزة"
type input "جيزة"
click at [198, 190] on div "جيزة جيزة" at bounding box center [197, 189] width 88 height 23
click at [195, 211] on span "ال جيزة" at bounding box center [203, 211] width 60 height 14
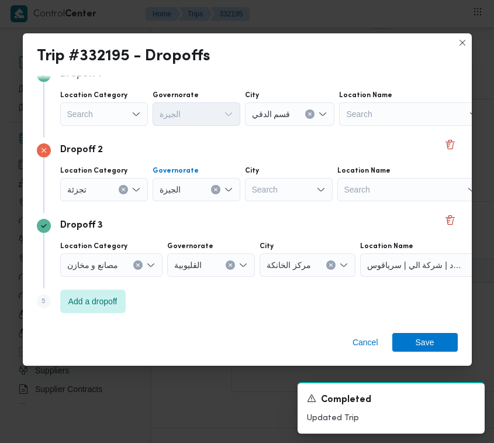
click at [285, 185] on div "Search" at bounding box center [289, 189] width 88 height 23
paste input "عجوز"
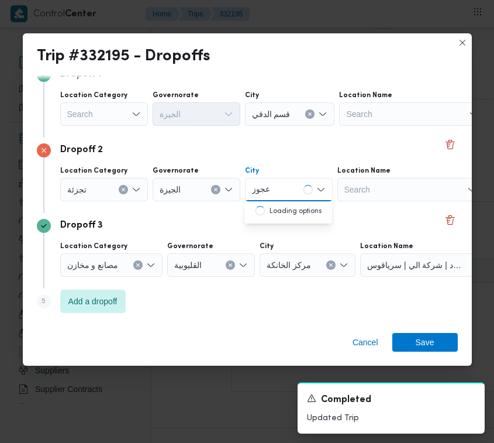
type input "عجوز"
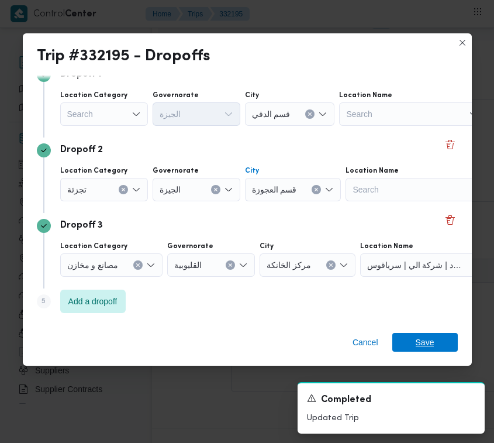
click at [440, 346] on span "Save" at bounding box center [426, 342] width 66 height 19
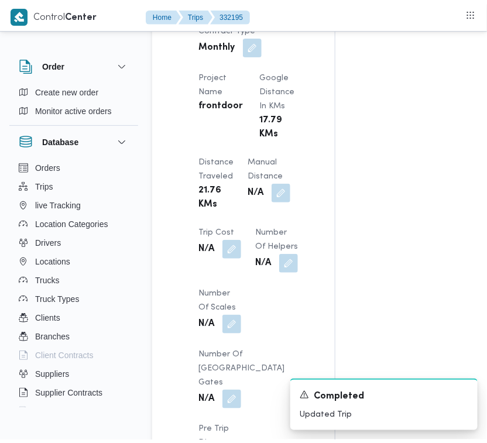
scroll to position [0, 0]
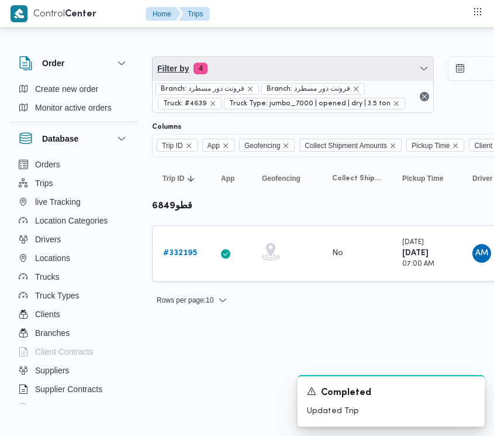
drag, startPoint x: 243, startPoint y: 57, endPoint x: 252, endPoint y: 65, distance: 11.6
click at [243, 57] on span "Filter by 4" at bounding box center [293, 68] width 281 height 23
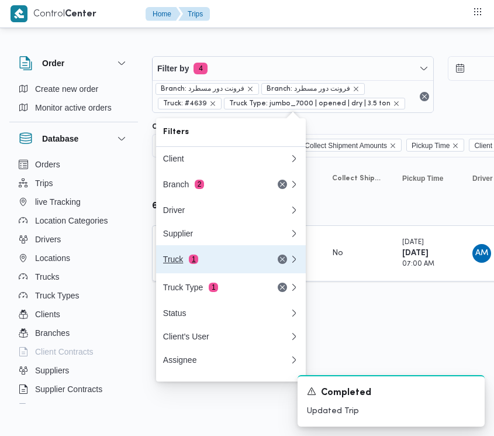
click at [223, 261] on div "Truck 1" at bounding box center [212, 259] width 98 height 9
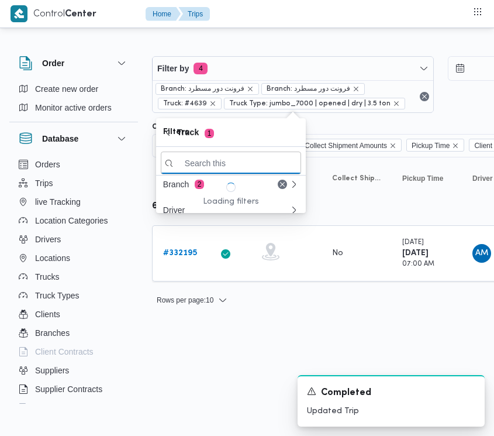
paste input "4361"
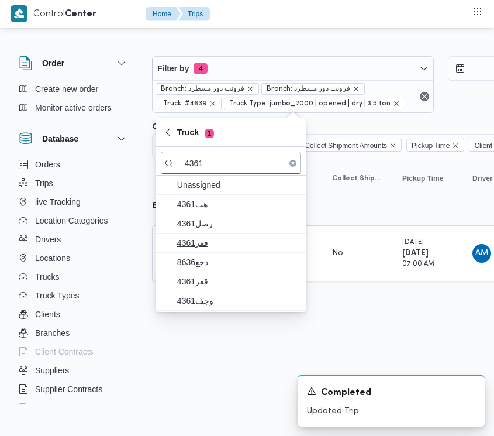
type input "4361"
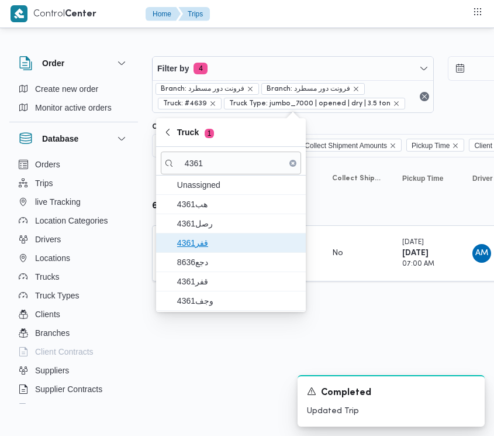
click at [238, 243] on span "4361قفر" at bounding box center [238, 243] width 122 height 14
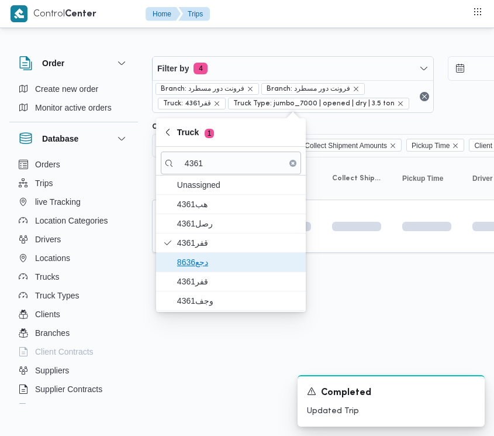
drag, startPoint x: 226, startPoint y: 261, endPoint x: 207, endPoint y: 294, distance: 38.8
click at [227, 262] on span "دجع8636" at bounding box center [238, 262] width 122 height 14
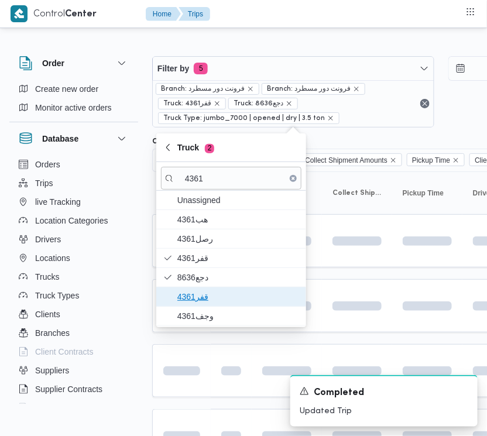
drag, startPoint x: 205, startPoint y: 298, endPoint x: 206, endPoint y: 304, distance: 5.9
click at [206, 299] on span "قفر4361" at bounding box center [238, 297] width 122 height 14
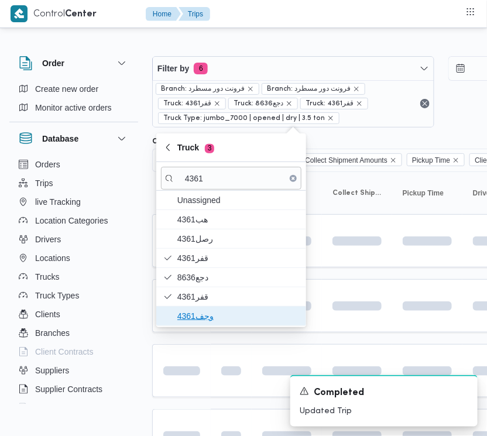
click at [198, 320] on span "وجف4361" at bounding box center [238, 316] width 122 height 14
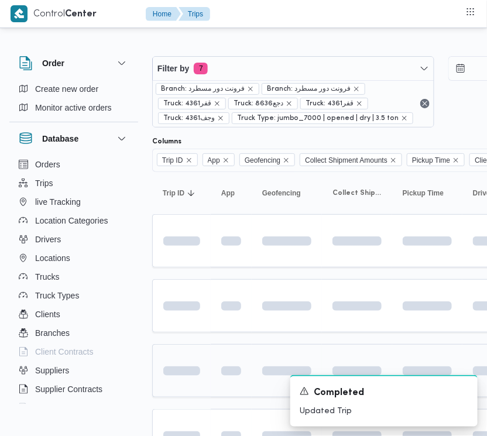
click at [209, 396] on td at bounding box center [181, 370] width 59 height 53
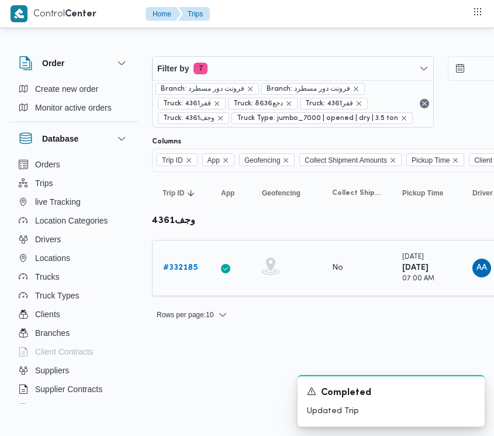
click at [180, 261] on link "# 332185" at bounding box center [180, 268] width 35 height 14
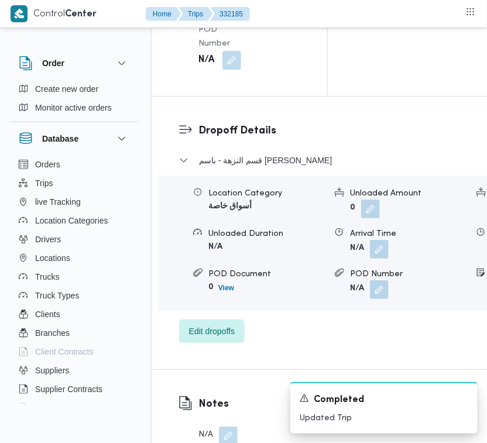
scroll to position [2316, 0]
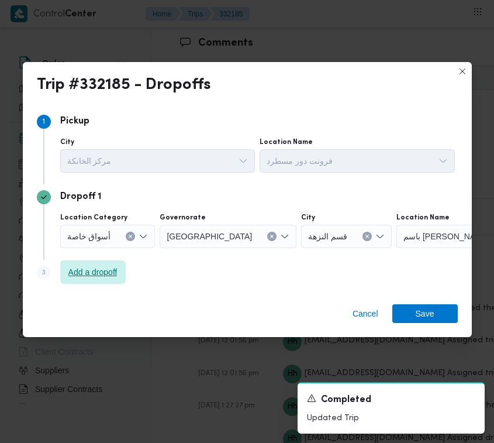
click at [106, 276] on span "Add a dropoff" at bounding box center [92, 272] width 49 height 14
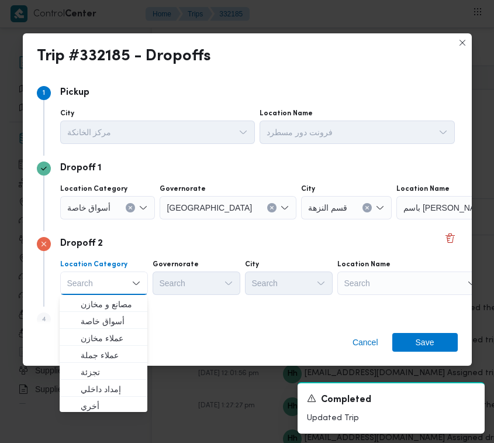
click at [387, 276] on div "Search" at bounding box center [411, 282] width 146 height 23
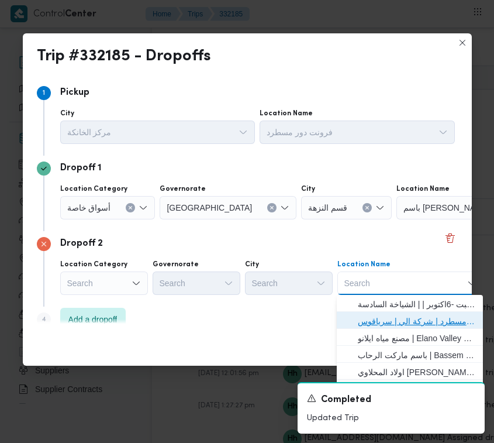
click at [414, 326] on span "فرونت دور مسطرد | شركة الي | سرياقوس" at bounding box center [417, 321] width 118 height 14
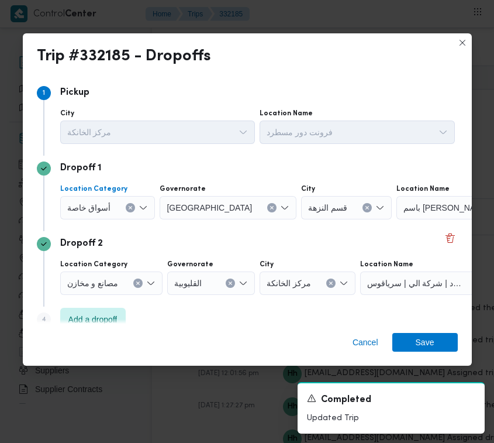
click at [99, 196] on div "أسواق خاصة" at bounding box center [107, 207] width 95 height 23
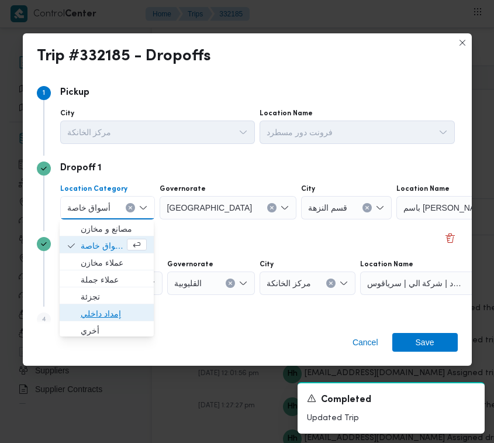
click at [95, 304] on span "إمداد داخلي" at bounding box center [106, 313] width 85 height 19
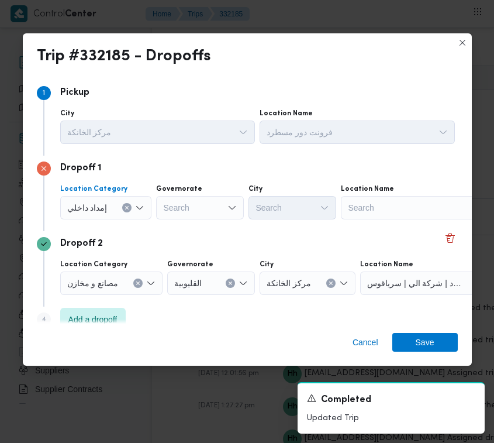
click at [92, 205] on span "إمداد داخلي" at bounding box center [87, 207] width 40 height 13
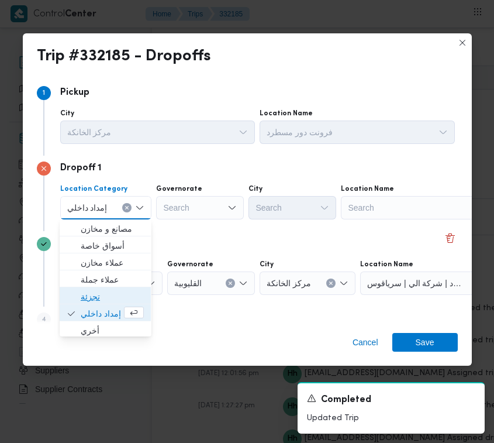
click at [102, 293] on span "تجزئة" at bounding box center [112, 297] width 63 height 14
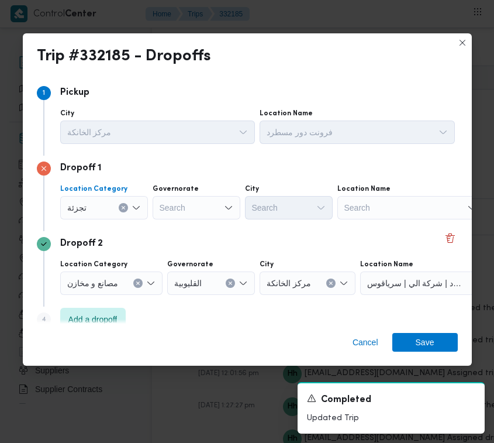
click at [161, 202] on div at bounding box center [160, 207] width 6 height 19
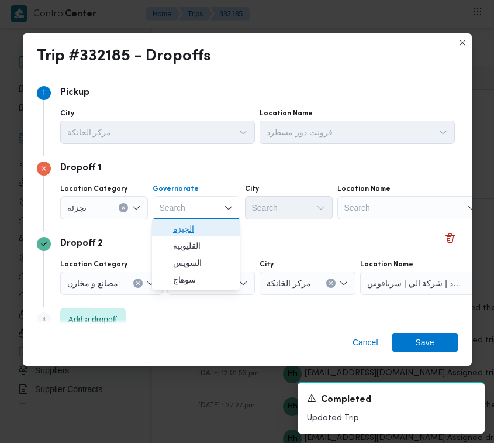
click at [200, 229] on span "الجيزة" at bounding box center [203, 229] width 60 height 14
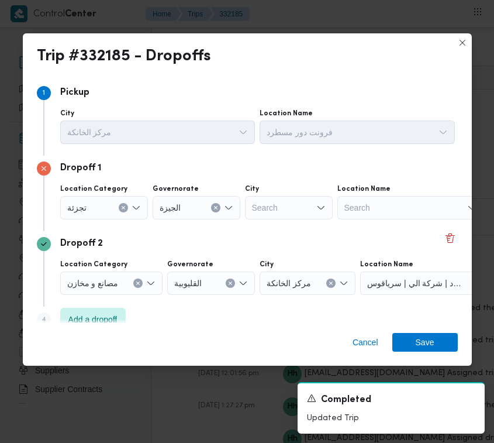
click at [294, 208] on div "Search" at bounding box center [289, 207] width 88 height 23
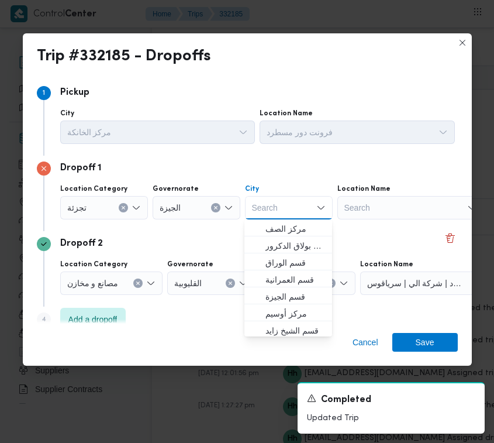
paste input "زايد"
type input "زايد"
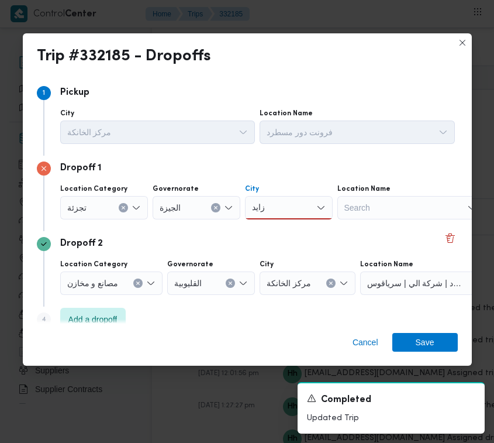
click at [291, 214] on div "[PERSON_NAME]" at bounding box center [289, 207] width 88 height 23
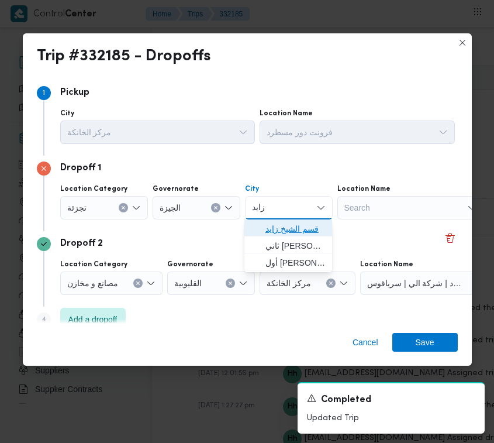
click at [286, 232] on span "قسم الشيخ زايد" at bounding box center [296, 229] width 60 height 14
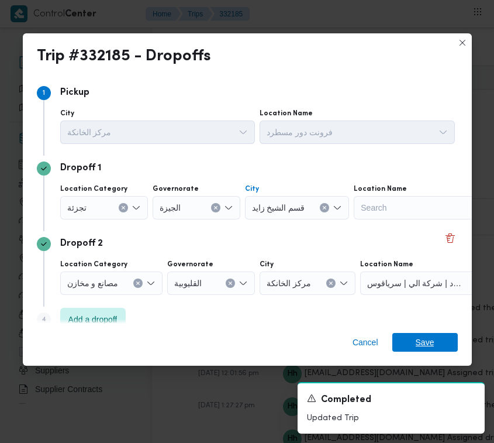
click at [425, 340] on span "Save" at bounding box center [425, 342] width 19 height 19
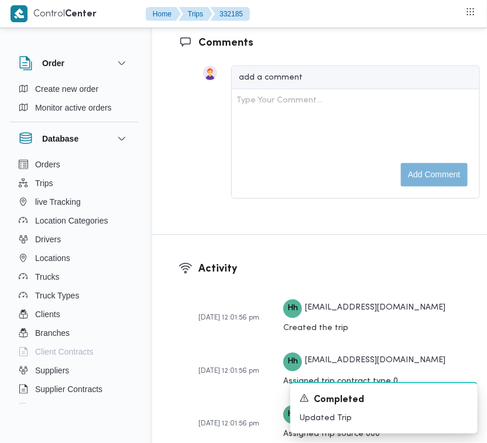
scroll to position [1928, 0]
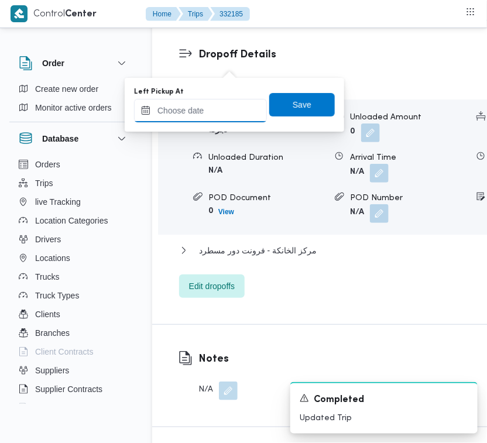
click at [226, 109] on input "Left Pickup At" at bounding box center [200, 110] width 133 height 23
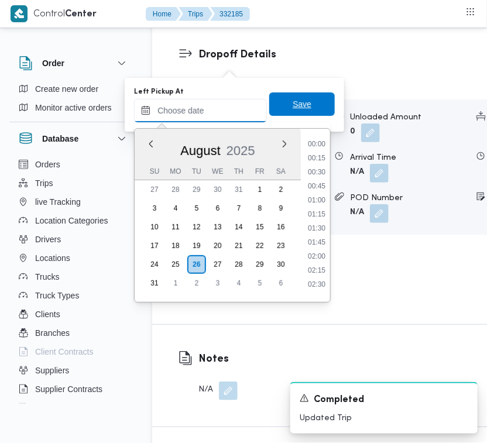
paste input "[DATE] 7:30:00 AM"
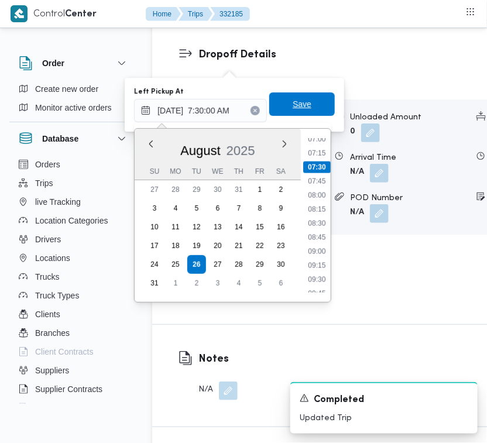
type input "[DATE] 07:30"
click at [296, 104] on span "Save" at bounding box center [302, 104] width 19 height 14
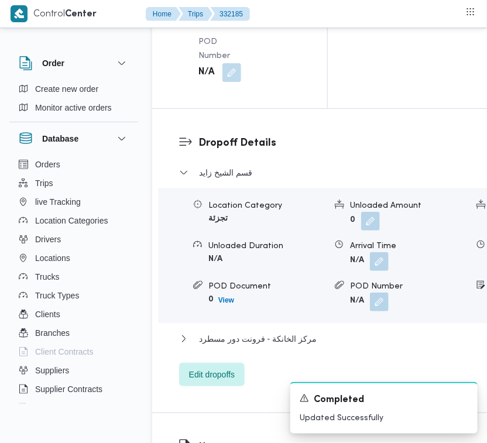
scroll to position [1903, 0]
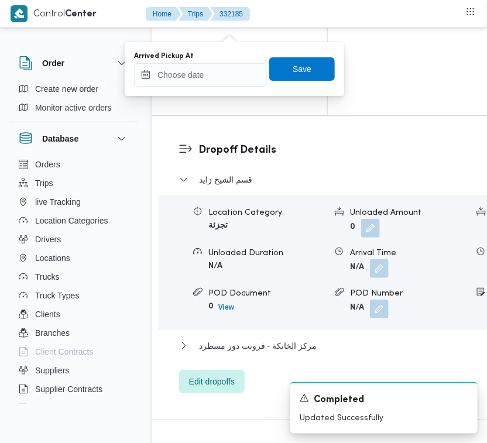
drag, startPoint x: 235, startPoint y: 53, endPoint x: 229, endPoint y: 68, distance: 16.3
click at [228, 57] on div "Arrived Pickup At" at bounding box center [200, 55] width 133 height 9
click at [231, 73] on input "Arrived Pickup At" at bounding box center [200, 74] width 133 height 23
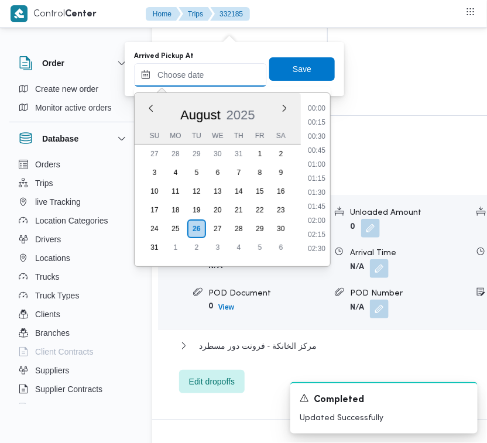
paste input "[DATE] 7:30:00 AM"
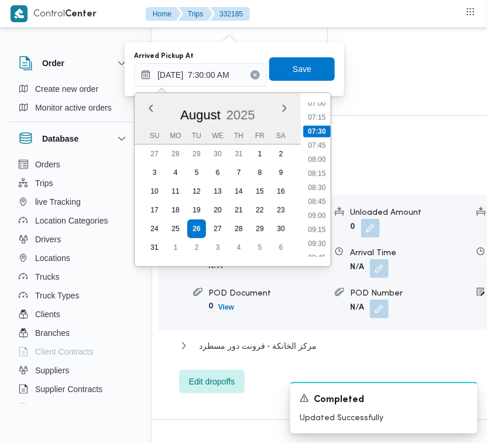
click at [316, 108] on ul "00:00 00:15 00:30 00:45 01:00 01:15 01:30 01:45 02:00 02:15 02:30 02:45 03:00 0…" at bounding box center [316, 179] width 27 height 154
click at [313, 104] on li "07:00" at bounding box center [316, 104] width 27 height 12
type input "[DATE] 07:00"
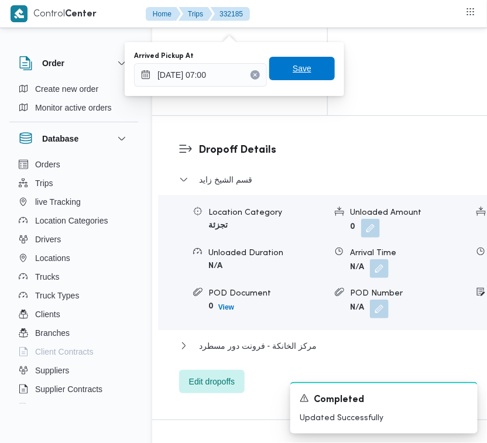
click at [299, 73] on span "Save" at bounding box center [302, 68] width 19 height 14
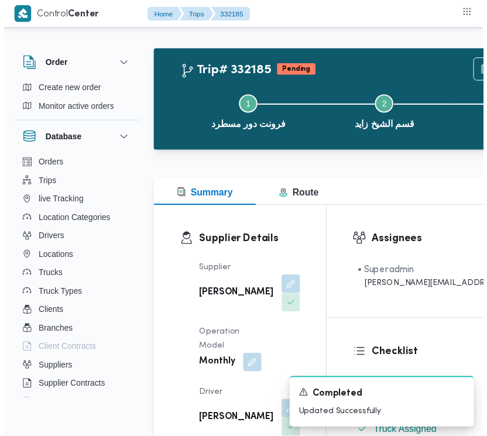
scroll to position [0, 0]
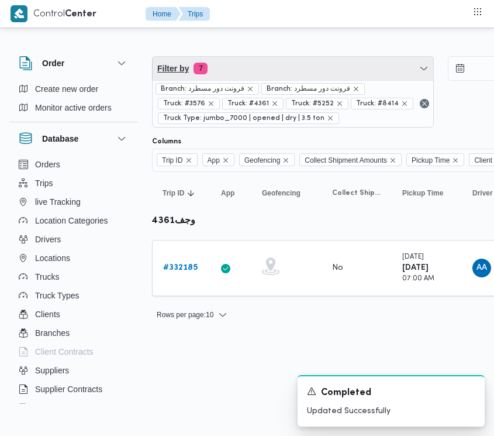
click at [287, 62] on span "Filter by 7" at bounding box center [293, 68] width 281 height 23
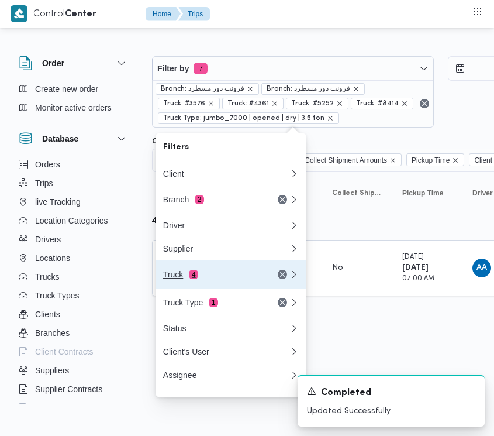
click at [171, 276] on div "Truck 4" at bounding box center [212, 274] width 98 height 9
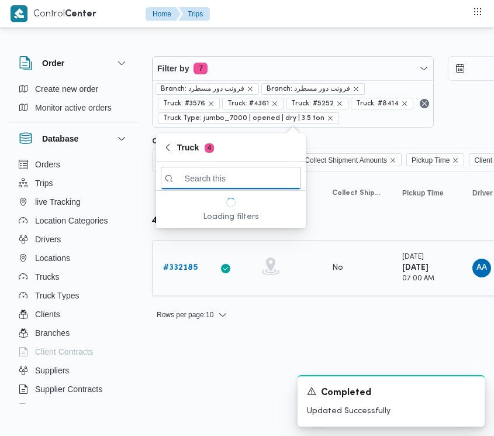
paste input "يلص769"
type input "يلص769"
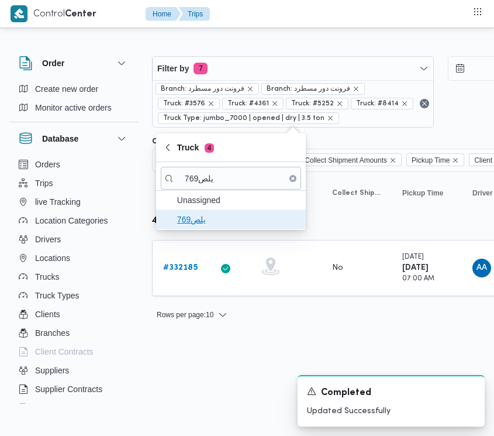
click at [214, 225] on span "يلص769" at bounding box center [238, 219] width 122 height 14
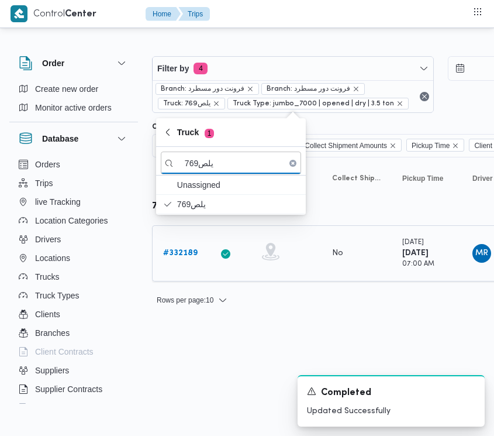
click at [188, 256] on b "# 332189" at bounding box center [180, 253] width 35 height 8
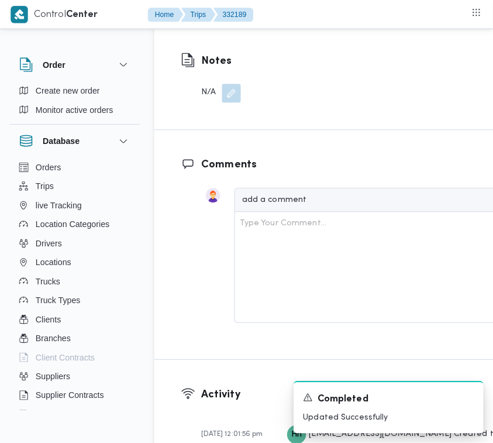
scroll to position [2190, 0]
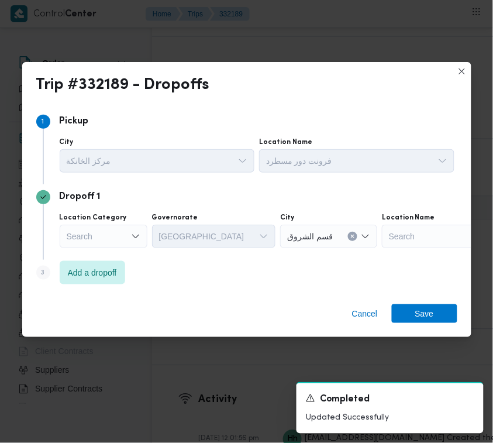
click at [68, 258] on div "Dropoff 1 Location Category Search Governorate [GEOGRAPHIC_DATA] City قسم الشرو…" at bounding box center [246, 221] width 421 height 75
click at [77, 281] on span "Add a dropoff" at bounding box center [93, 271] width 66 height 23
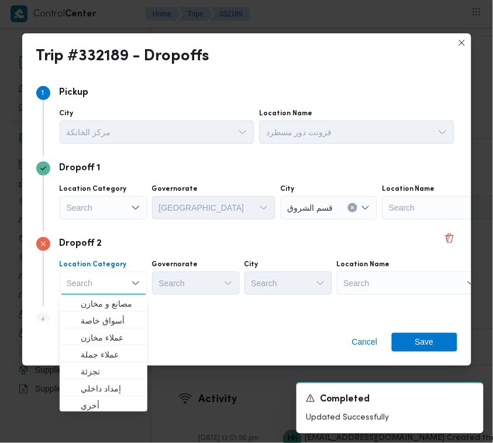
drag, startPoint x: 212, startPoint y: 283, endPoint x: 97, endPoint y: 304, distance: 117.3
click at [212, 284] on div "Search" at bounding box center [196, 282] width 88 height 23
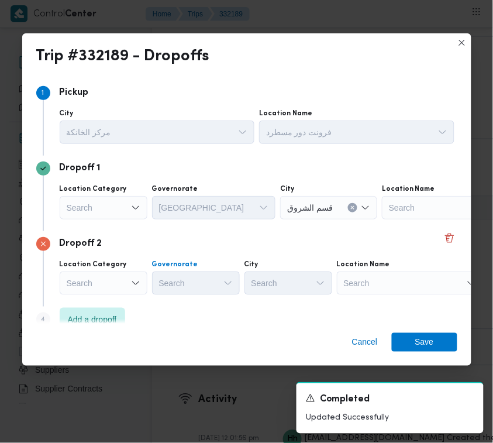
click at [90, 304] on div "Dropoff 2 Location Category Search Governorate Search City Search Location Name…" at bounding box center [246, 268] width 421 height 75
click at [97, 312] on span "Add a dropoff" at bounding box center [92, 319] width 49 height 14
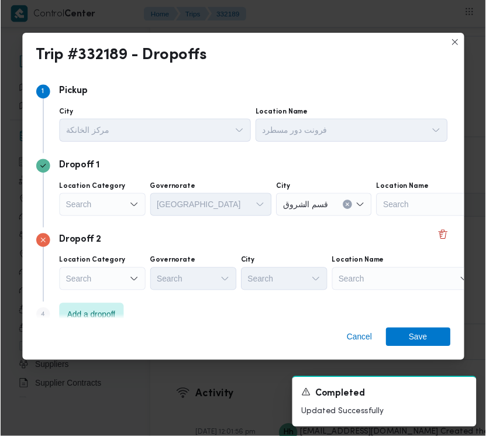
scroll to position [94, 0]
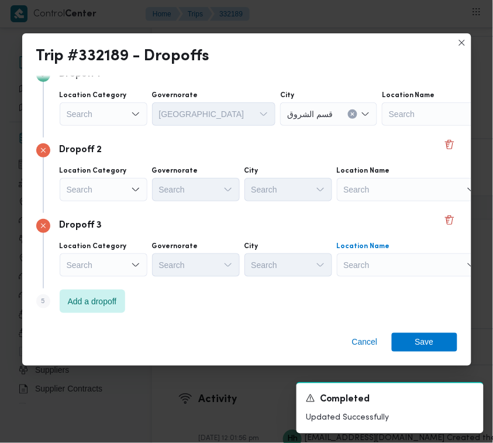
click at [422, 255] on div "Search" at bounding box center [410, 264] width 146 height 23
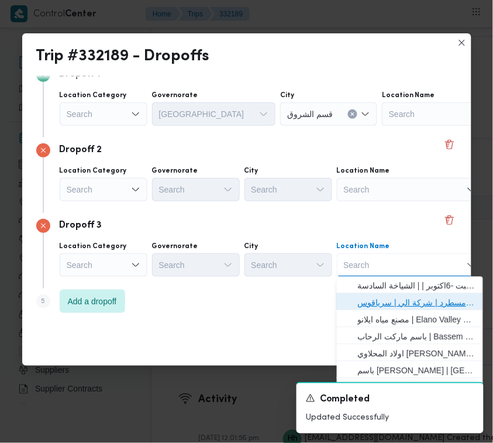
click at [424, 300] on span "فرونت دور مسطرد | شركة الي | سرياقوس" at bounding box center [417, 303] width 118 height 14
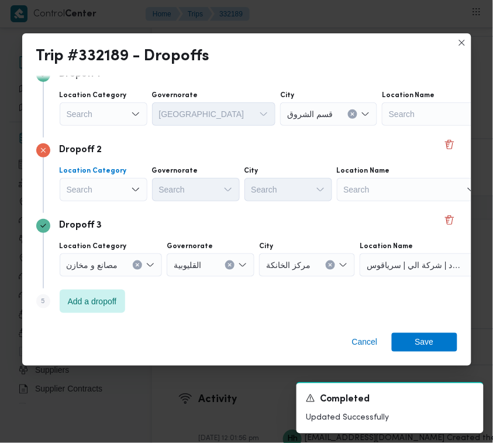
click at [84, 199] on div "Search" at bounding box center [104, 189] width 88 height 23
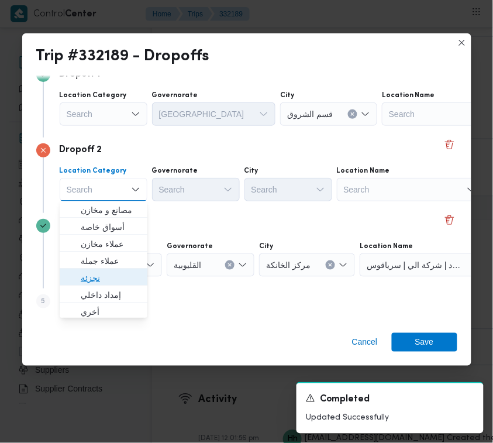
click at [98, 277] on span "تجزئة" at bounding box center [111, 278] width 60 height 14
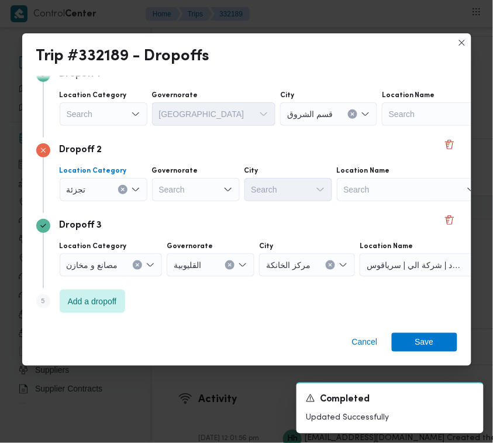
click at [115, 108] on div "Search" at bounding box center [104, 113] width 88 height 23
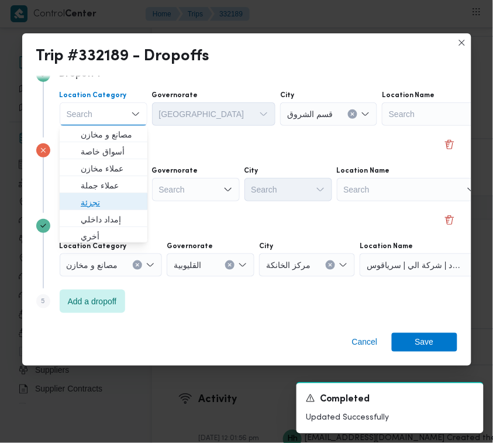
click at [95, 205] on span "تجزئة" at bounding box center [111, 203] width 60 height 14
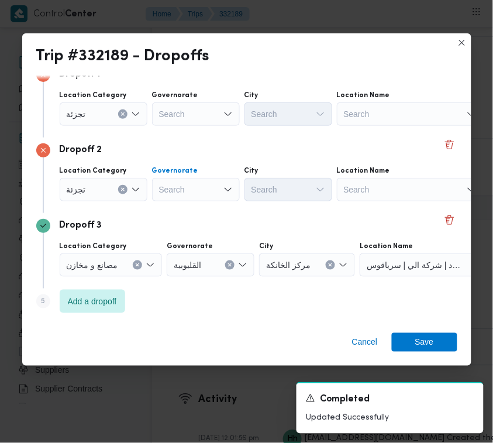
click at [188, 188] on div "Search" at bounding box center [196, 189] width 88 height 23
paste input "[GEOGRAPHIC_DATA]"
type input "[GEOGRAPHIC_DATA]"
click at [188, 126] on div "Location Category تجزئة Governorate Search City Search Location Name Search" at bounding box center [257, 108] width 400 height 40
click at [188, 114] on div "Search" at bounding box center [196, 113] width 88 height 23
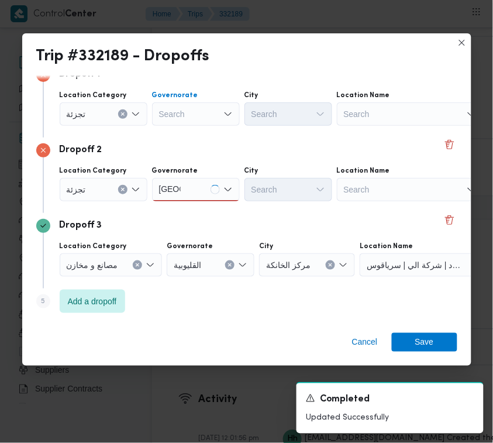
paste input "[GEOGRAPHIC_DATA]"
type input "[GEOGRAPHIC_DATA]"
click at [200, 191] on div "[GEOGRAPHIC_DATA] [GEOGRAPHIC_DATA]" at bounding box center [196, 189] width 88 height 23
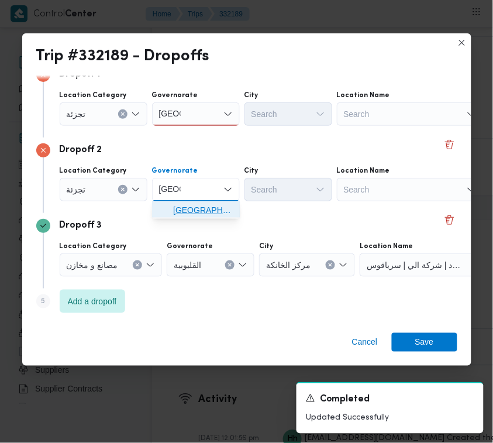
click at [200, 211] on span "[GEOGRAPHIC_DATA]" at bounding box center [203, 211] width 60 height 14
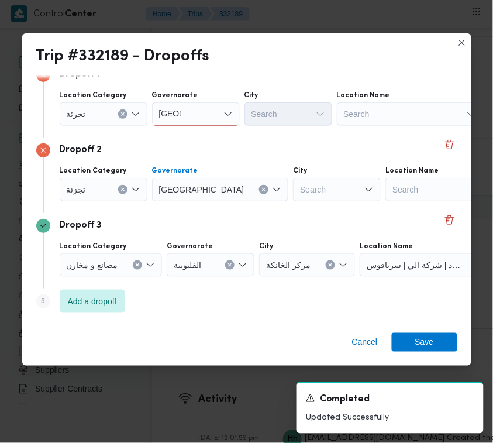
click at [194, 111] on div "[GEOGRAPHIC_DATA] [GEOGRAPHIC_DATA]" at bounding box center [196, 113] width 88 height 23
click at [195, 123] on div "[GEOGRAPHIC_DATA] [GEOGRAPHIC_DATA] Combo box. Selected. [GEOGRAPHIC_DATA] . Se…" at bounding box center [196, 113] width 88 height 23
click at [197, 136] on span "[GEOGRAPHIC_DATA]" at bounding box center [203, 135] width 60 height 14
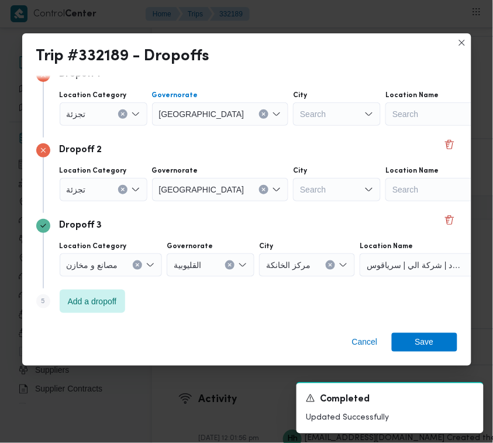
click at [293, 118] on div "Search" at bounding box center [337, 113] width 88 height 23
type input "قديمة"
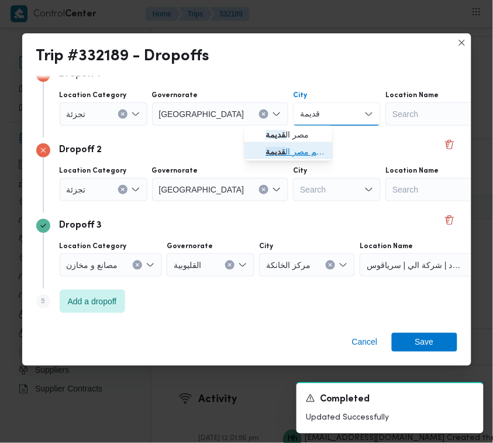
click at [287, 150] on span "قسم مصر ال قديمة" at bounding box center [296, 152] width 60 height 14
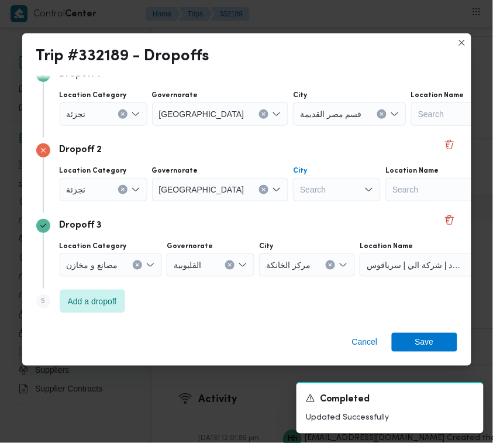
click at [297, 183] on div "Search" at bounding box center [337, 189] width 88 height 23
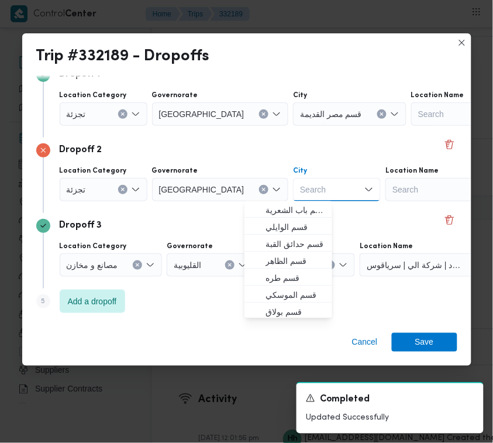
click at [300, 190] on div "Search Combo box. Selected. Combo box input. Search. Type some text or, to disp…" at bounding box center [337, 189] width 88 height 23
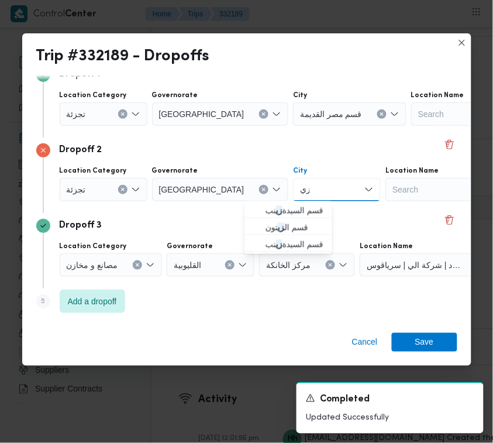
type input "زينب"
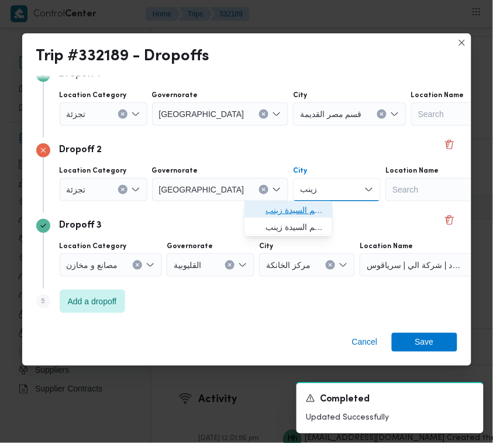
drag, startPoint x: 281, startPoint y: 212, endPoint x: 295, endPoint y: 212, distance: 14.0
click at [281, 212] on span "قسم السيدة زينب" at bounding box center [296, 211] width 60 height 14
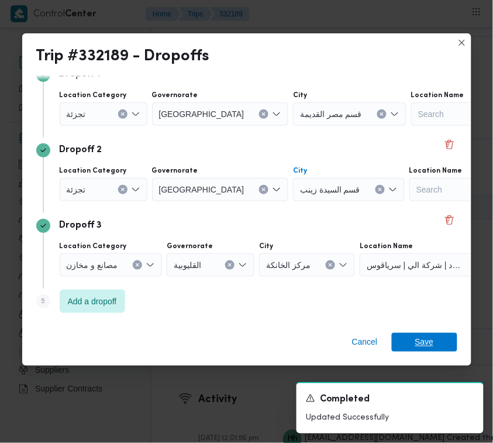
click at [418, 349] on span "Save" at bounding box center [424, 342] width 19 height 19
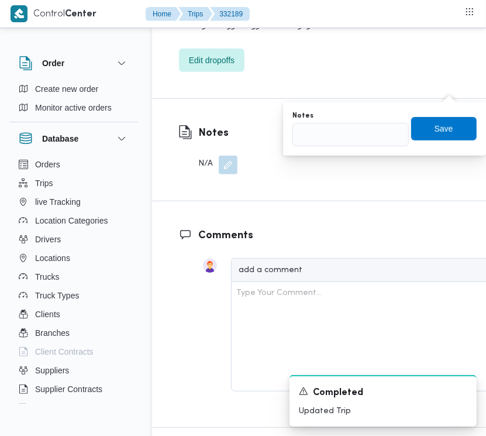
scroll to position [2204, 0]
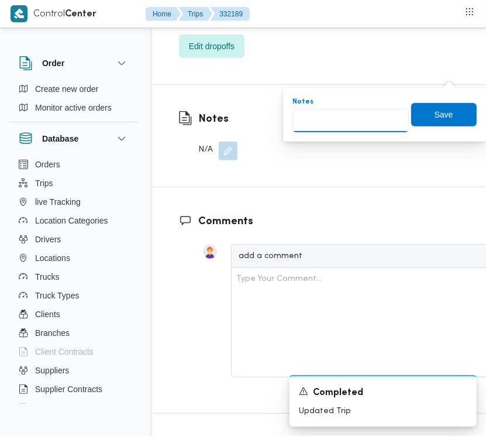
click at [391, 120] on input "Notes" at bounding box center [351, 120] width 116 height 23
paste input "المنيل"
type input "المنيل"
click at [462, 110] on span "Save" at bounding box center [444, 114] width 66 height 23
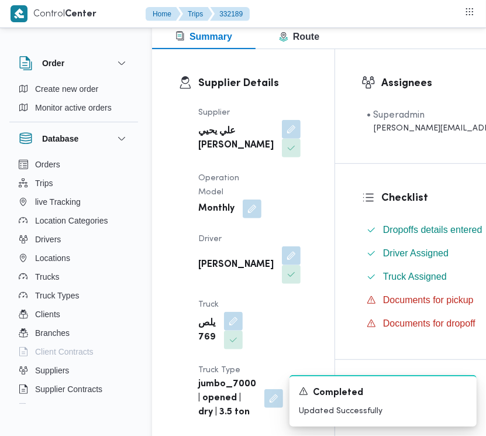
scroll to position [0, 0]
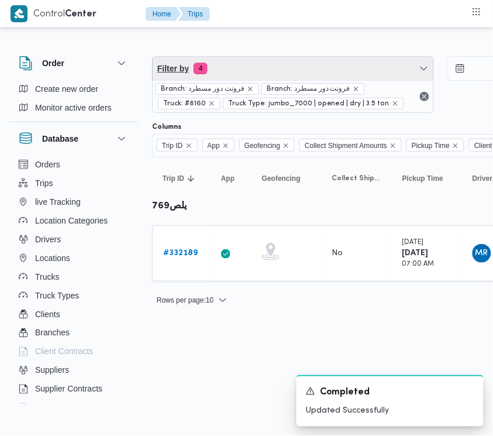
click at [273, 59] on span "Filter by 4" at bounding box center [293, 68] width 281 height 23
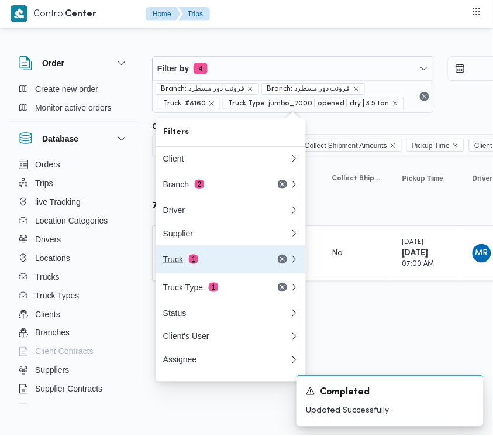
click at [218, 264] on div "Truck 1" at bounding box center [212, 259] width 98 height 9
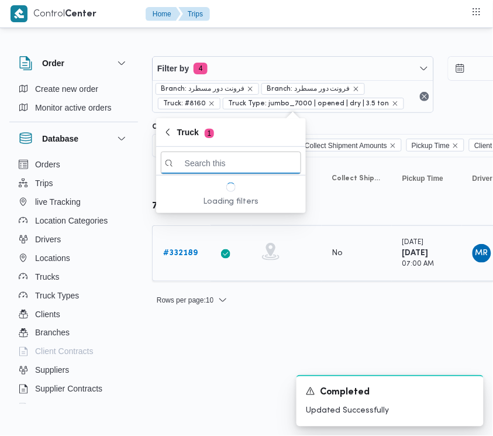
paste input "1737"
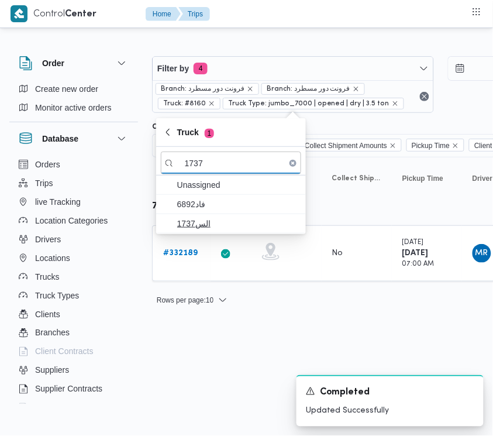
type input "1737"
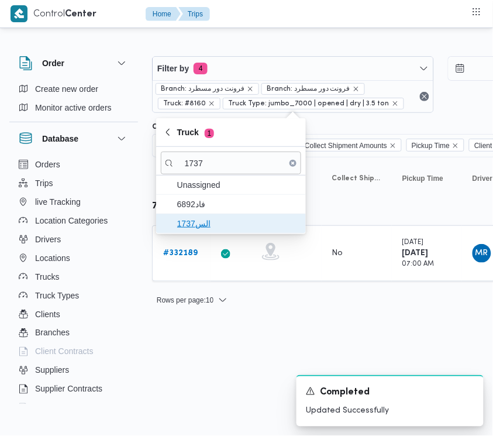
click at [219, 225] on span "الس1737" at bounding box center [238, 223] width 122 height 14
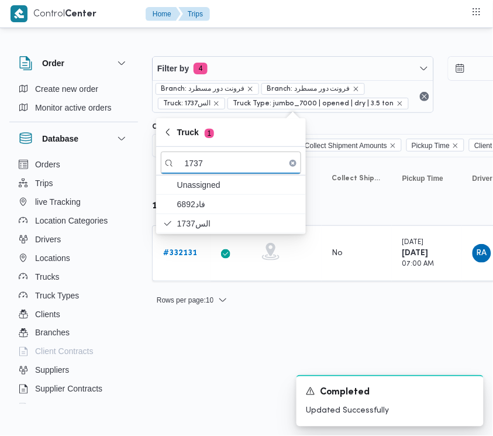
drag, startPoint x: 221, startPoint y: 362, endPoint x: 215, endPoint y: 309, distance: 52.9
click at [221, 362] on html "Control Center Home Trips Order Create new order Monitor active orders Database…" at bounding box center [246, 218] width 493 height 436
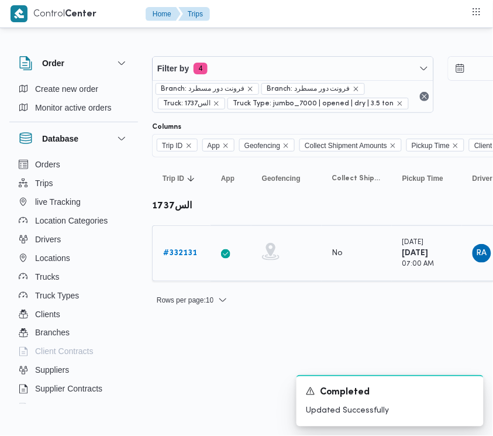
click at [188, 246] on link "# 332131" at bounding box center [180, 253] width 34 height 14
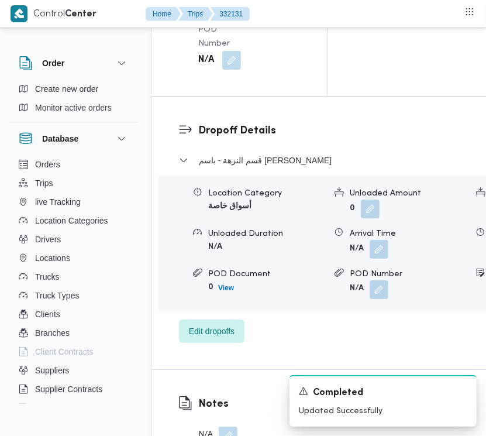
scroll to position [2316, 0]
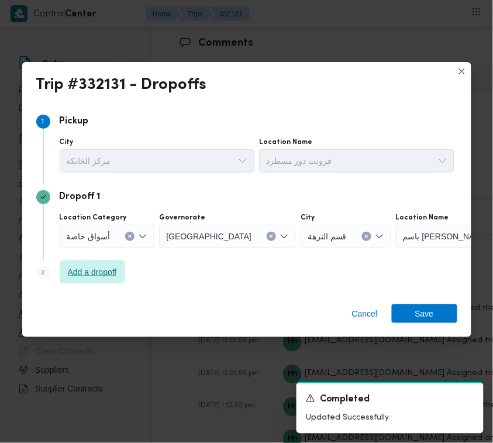
click at [97, 262] on span "Add a dropoff" at bounding box center [93, 271] width 66 height 23
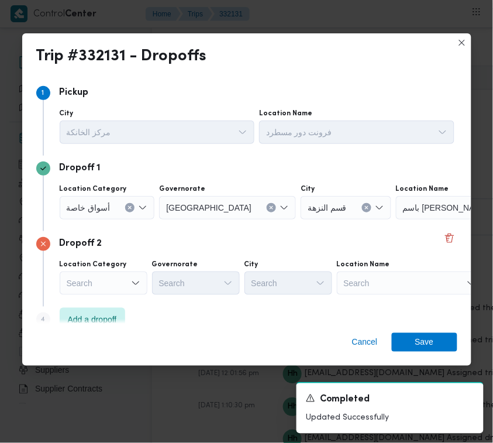
click at [394, 267] on div "Location Name" at bounding box center [410, 264] width 146 height 9
click at [404, 291] on div "Search" at bounding box center [410, 282] width 146 height 23
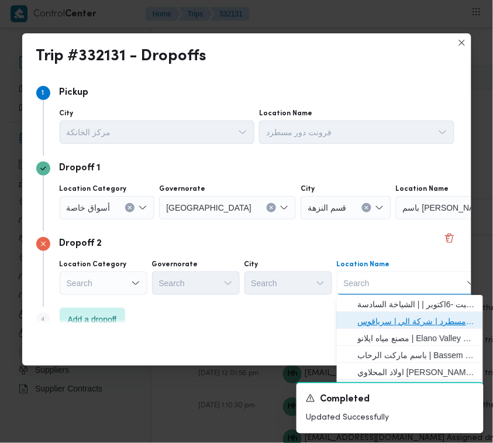
click at [404, 317] on span "فرونت دور مسطرد | شركة الي | سرياقوس" at bounding box center [417, 321] width 118 height 14
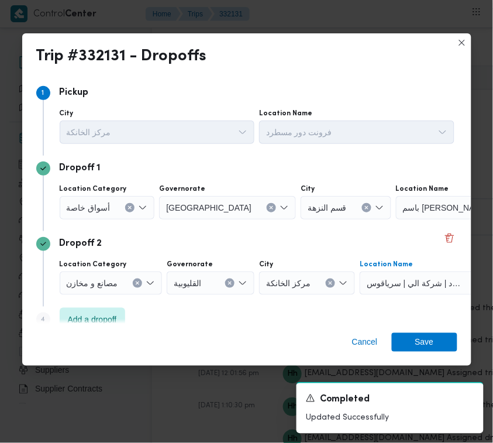
click at [100, 215] on div "أسواق خاصة" at bounding box center [107, 207] width 95 height 23
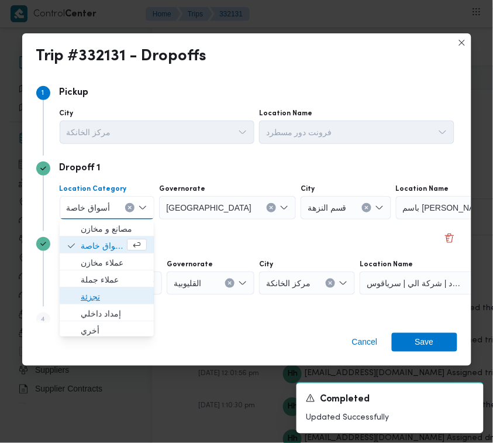
click at [102, 293] on span "تجزئة" at bounding box center [114, 297] width 66 height 14
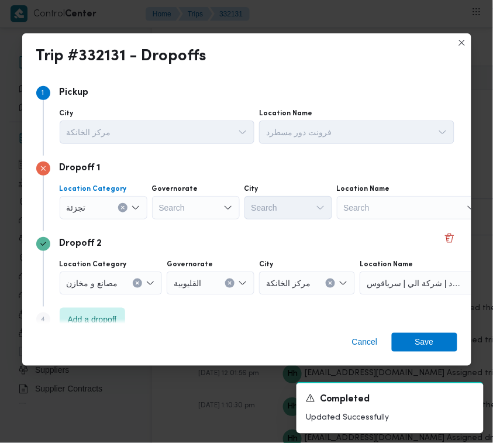
click at [177, 214] on div "Search" at bounding box center [196, 207] width 88 height 23
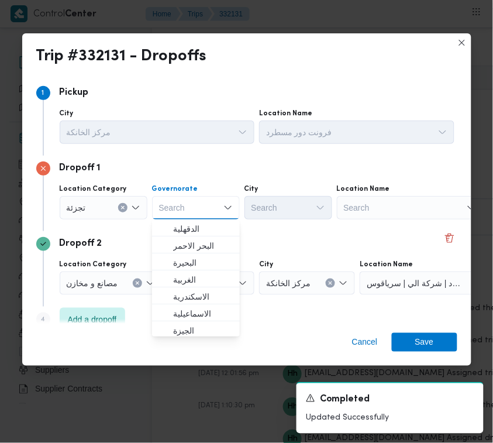
paste input "[GEOGRAPHIC_DATA]"
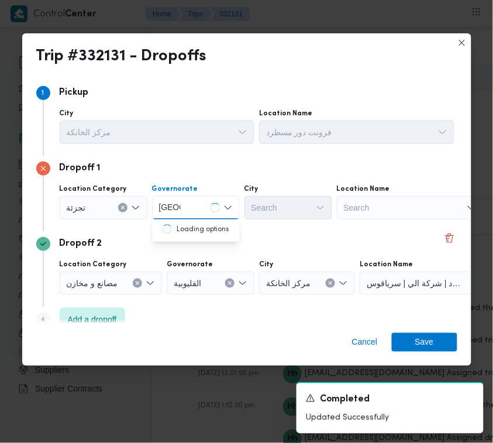
type input "[GEOGRAPHIC_DATA]"
drag, startPoint x: 204, startPoint y: 204, endPoint x: 203, endPoint y: 212, distance: 8.8
click at [204, 204] on div "[GEOGRAPHIC_DATA] [GEOGRAPHIC_DATA]" at bounding box center [196, 207] width 88 height 23
click at [202, 224] on span "[GEOGRAPHIC_DATA]" at bounding box center [203, 229] width 60 height 14
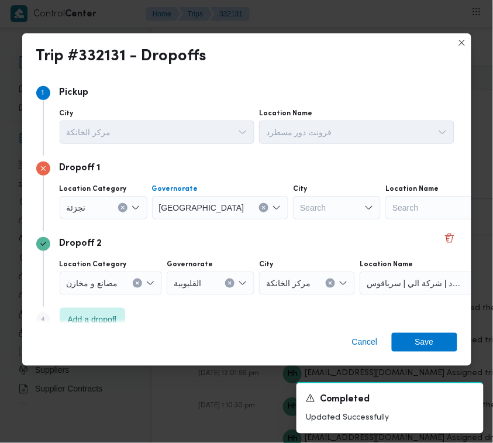
click at [293, 208] on div "Search" at bounding box center [337, 207] width 88 height 23
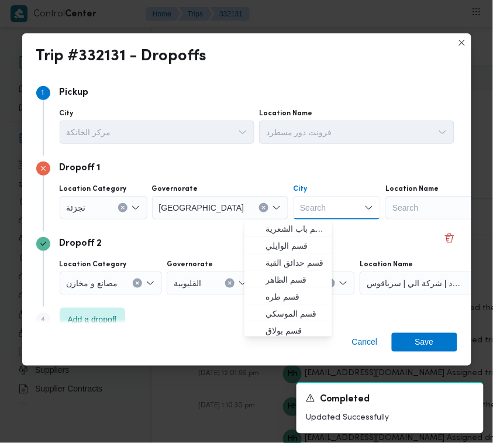
paste input "مصر الجدي"
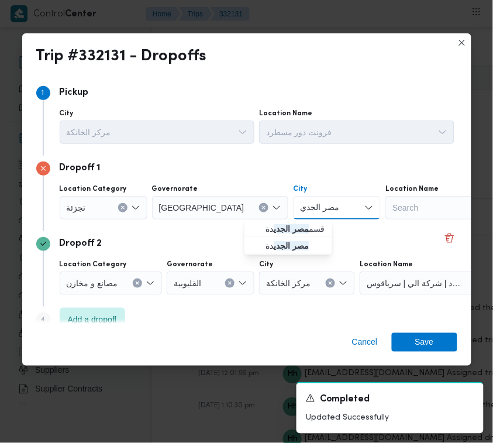
type input "مصر الجديدة"
click at [278, 229] on span "قسم مصر الجديدة" at bounding box center [298, 229] width 64 height 14
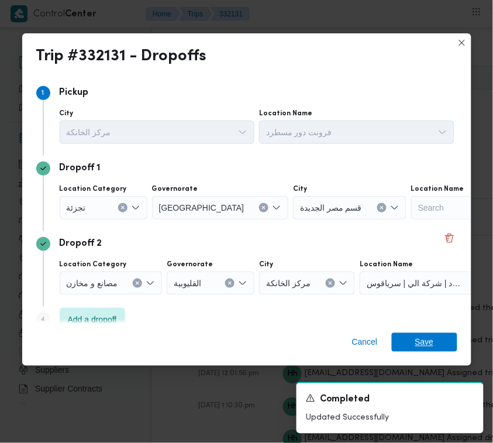
click at [435, 341] on span "Save" at bounding box center [425, 342] width 66 height 19
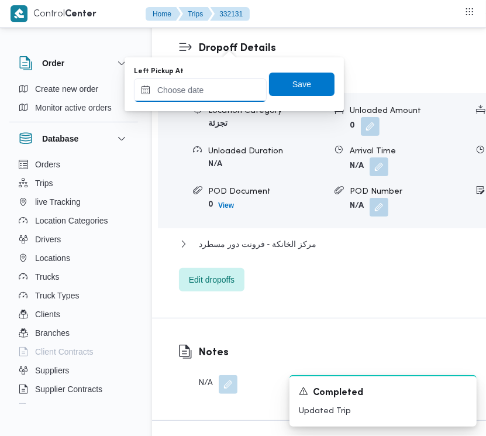
drag, startPoint x: 233, startPoint y: 47, endPoint x: 235, endPoint y: 88, distance: 41.6
click at [235, 88] on input "Left Pickup At" at bounding box center [200, 89] width 133 height 23
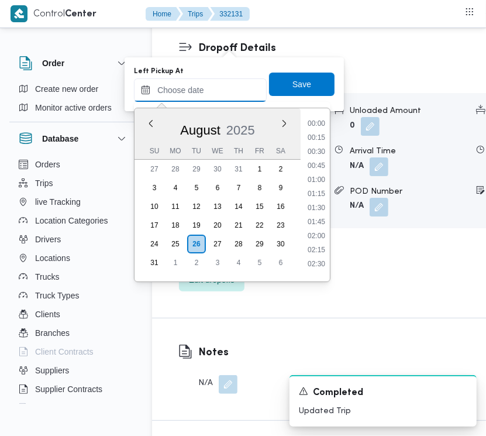
scroll to position [398, 0]
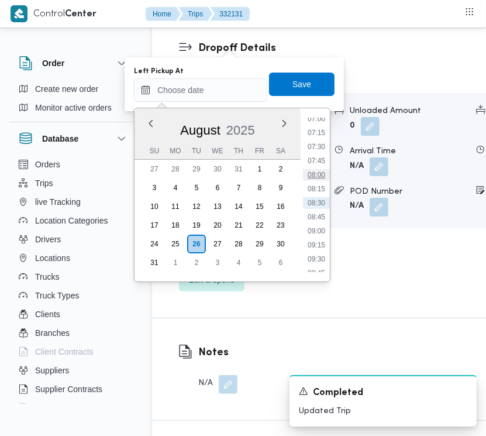
click at [322, 173] on li "08:00" at bounding box center [316, 175] width 27 height 12
type input "[DATE] 08:00"
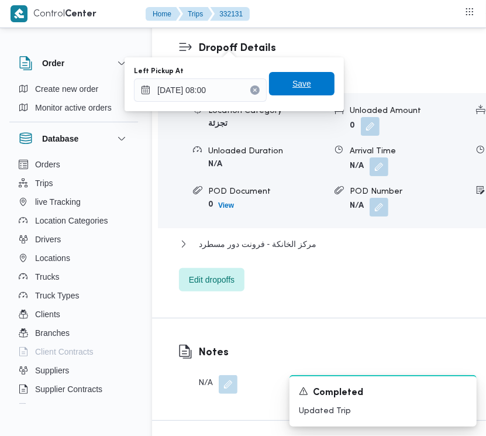
click at [280, 94] on span "Save" at bounding box center [302, 83] width 66 height 23
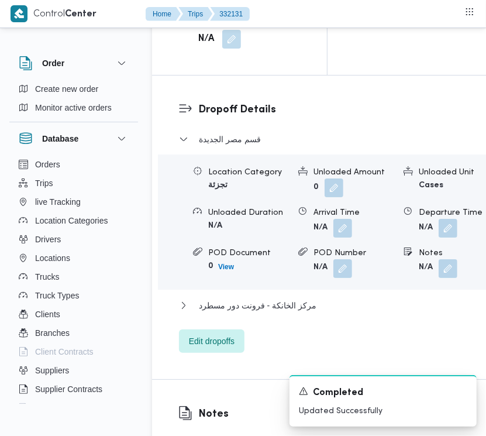
scroll to position [1679, 0]
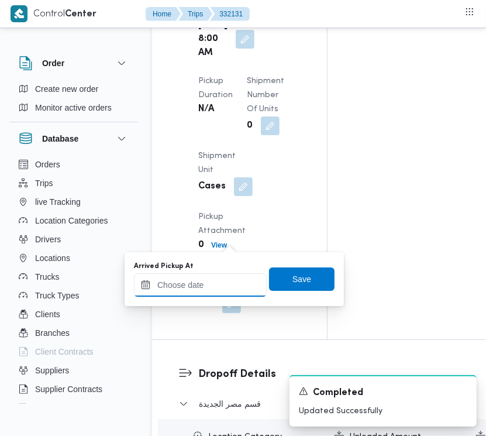
click at [223, 288] on input "Arrived Pickup At" at bounding box center [200, 284] width 133 height 23
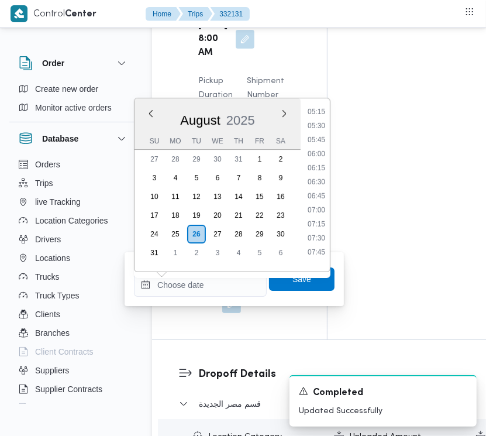
scroll to position [267, 0]
click at [323, 238] on li "07:00" at bounding box center [316, 240] width 27 height 12
type input "[DATE] 07:00"
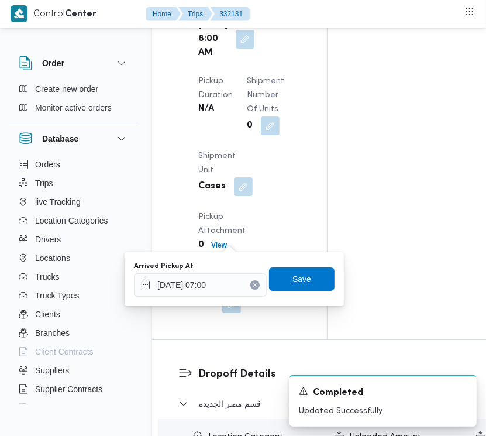
click at [305, 281] on span "Save" at bounding box center [302, 278] width 66 height 23
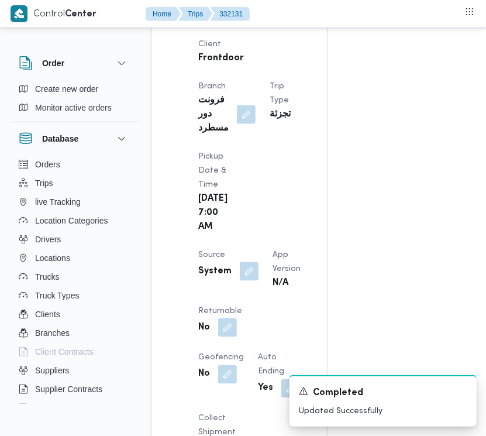
scroll to position [0, 0]
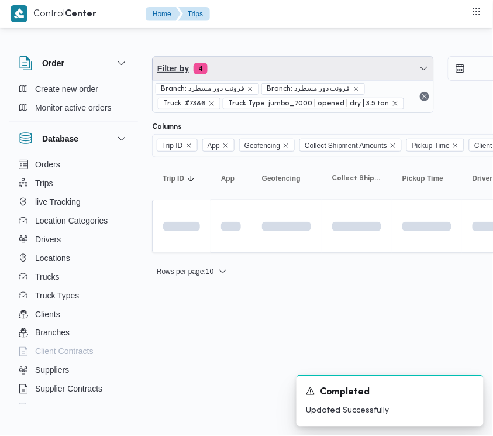
click at [233, 68] on span "Filter by 4" at bounding box center [293, 68] width 281 height 23
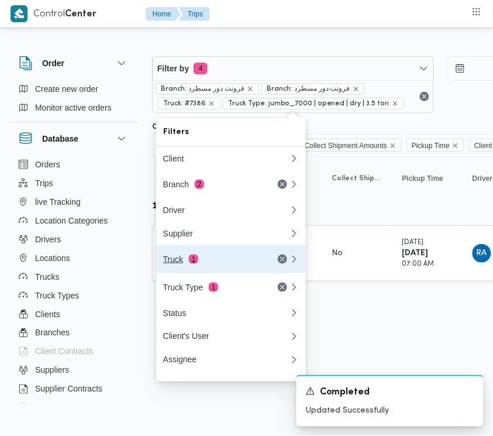
click at [218, 260] on div "Truck 1" at bounding box center [212, 259] width 98 height 9
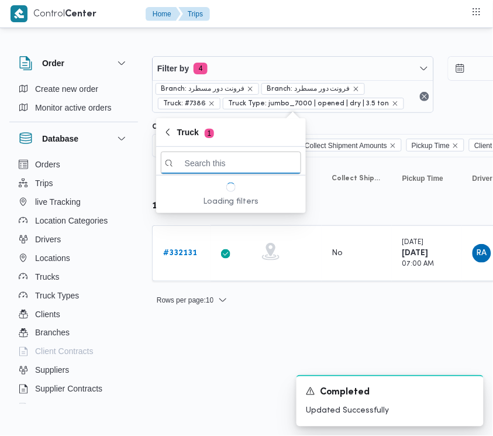
paste input "3976"
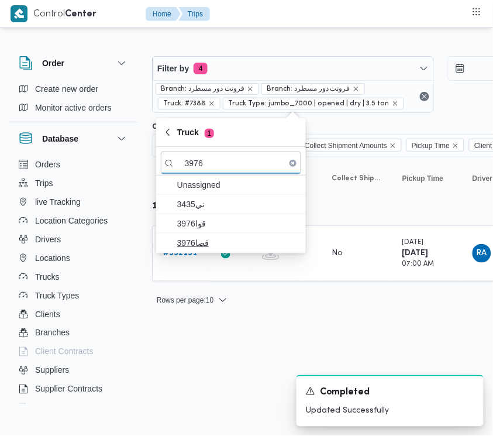
type input "3976"
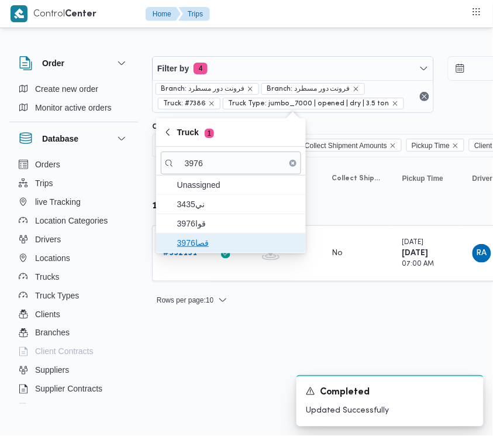
click at [196, 245] on span "قصا3976" at bounding box center [238, 243] width 122 height 14
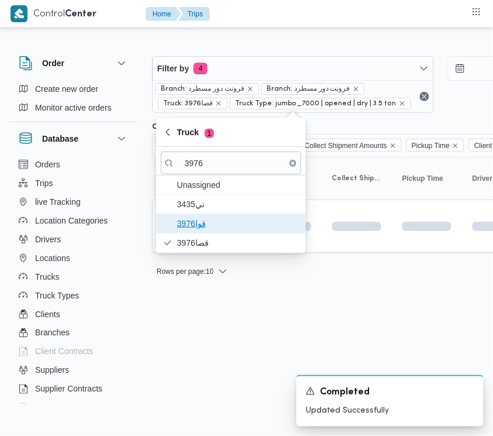
click at [193, 218] on span "3976قوا" at bounding box center [238, 223] width 122 height 14
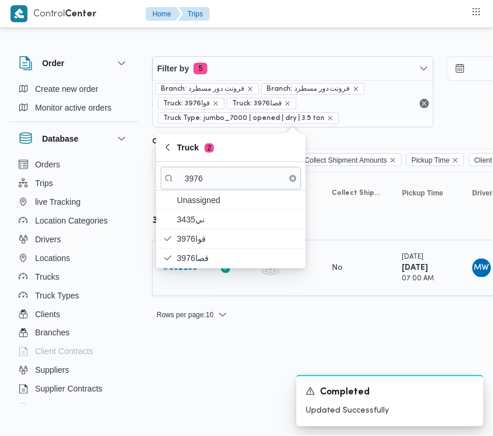
click at [193, 335] on div "Filter by 5 Branch: فرونت دور مسطرد Branch: فرونت دور مسطرد Truck: 3976قوا Truc…" at bounding box center [239, 183] width 493 height 306
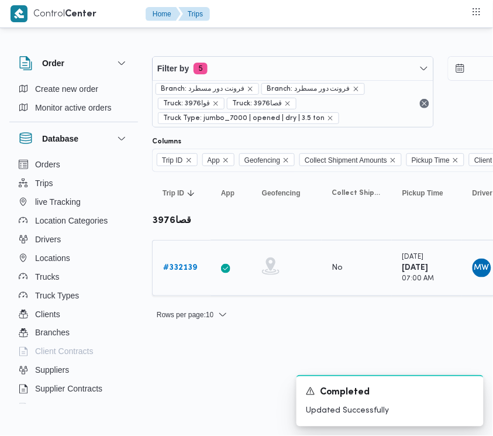
click at [181, 267] on b "# 332139" at bounding box center [180, 268] width 34 height 8
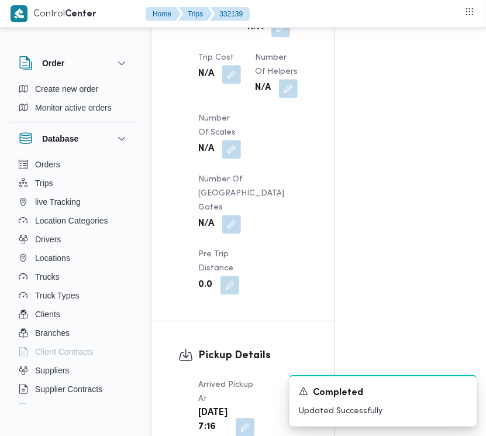
scroll to position [1390, 0]
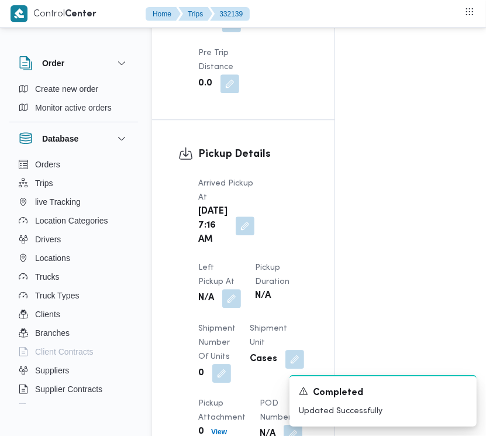
click at [241, 289] on span at bounding box center [228, 298] width 25 height 19
click at [241, 288] on button "button" at bounding box center [231, 297] width 19 height 19
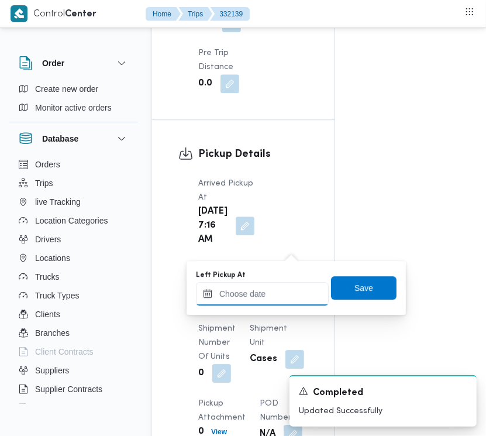
click at [288, 299] on input "Left Pickup At" at bounding box center [262, 293] width 133 height 23
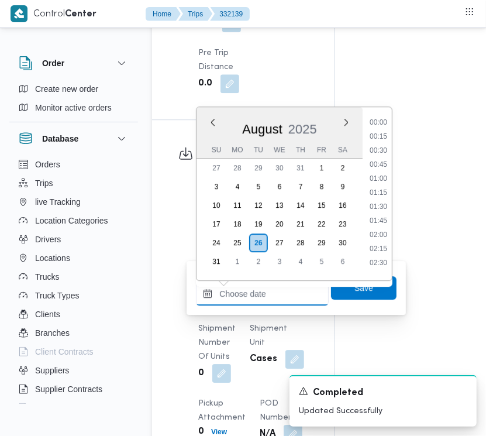
scroll to position [398, 0]
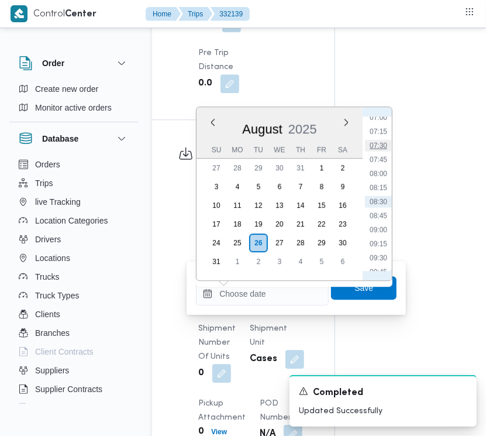
click at [387, 147] on li "07:30" at bounding box center [378, 146] width 27 height 12
type input "[DATE] 07:30"
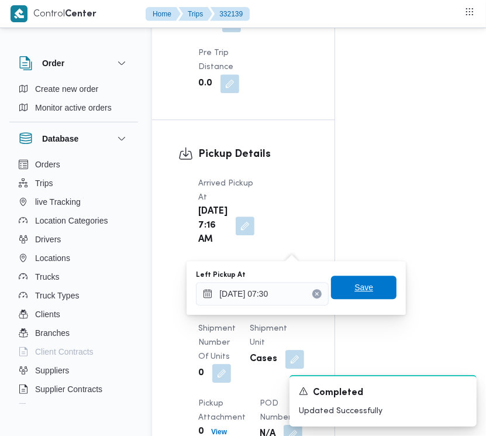
click at [355, 291] on span "Save" at bounding box center [364, 287] width 19 height 14
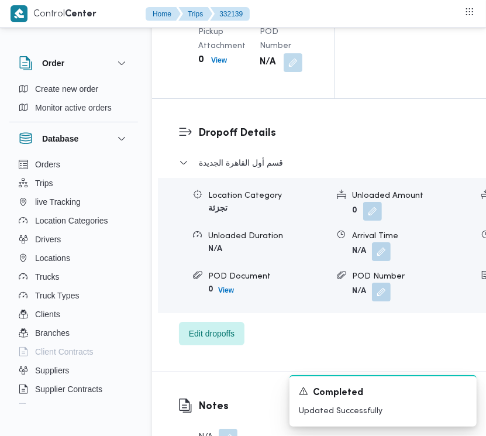
scroll to position [2151, 0]
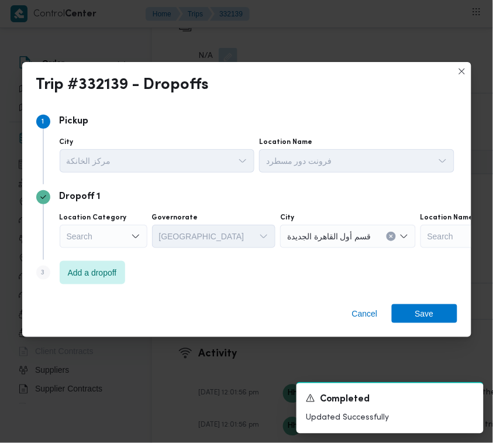
click at [77, 286] on div "Step 3 is disabled 3 Add a dropoff" at bounding box center [246, 275] width 421 height 30
click at [83, 269] on span "Add a dropoff" at bounding box center [92, 272] width 49 height 14
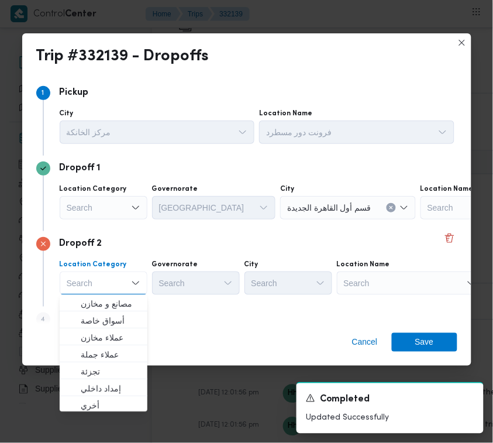
click at [387, 287] on div "Search" at bounding box center [410, 282] width 146 height 23
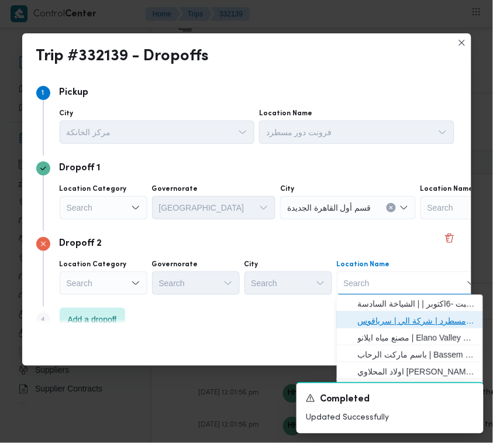
click at [398, 317] on span "فرونت دور مسطرد | شركة الي | سرياقوس" at bounding box center [417, 321] width 118 height 14
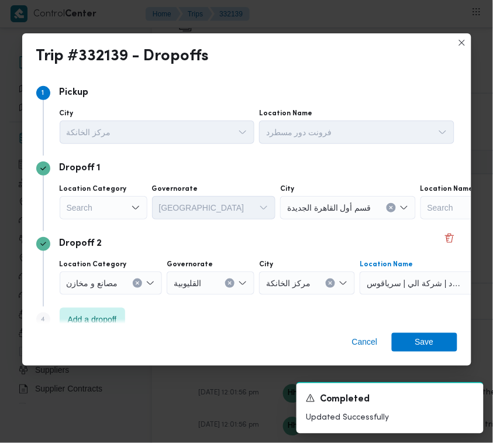
click at [106, 207] on div "Search" at bounding box center [104, 207] width 88 height 23
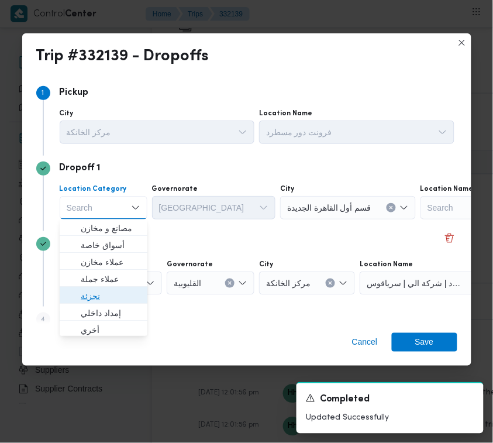
click at [115, 296] on span "تجزئة" at bounding box center [111, 297] width 60 height 14
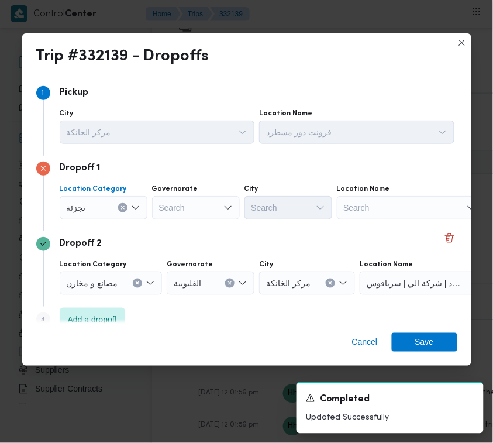
click at [187, 214] on div "Search" at bounding box center [196, 207] width 88 height 23
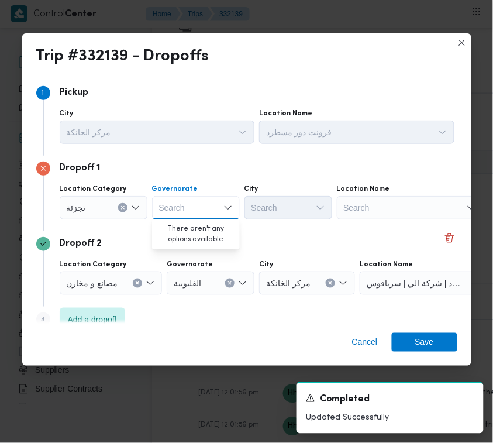
paste input "[GEOGRAPHIC_DATA]"
type input "[GEOGRAPHIC_DATA]"
click at [207, 204] on div "[GEOGRAPHIC_DATA] [GEOGRAPHIC_DATA]" at bounding box center [196, 207] width 88 height 23
click at [203, 226] on span "[GEOGRAPHIC_DATA]" at bounding box center [203, 229] width 60 height 14
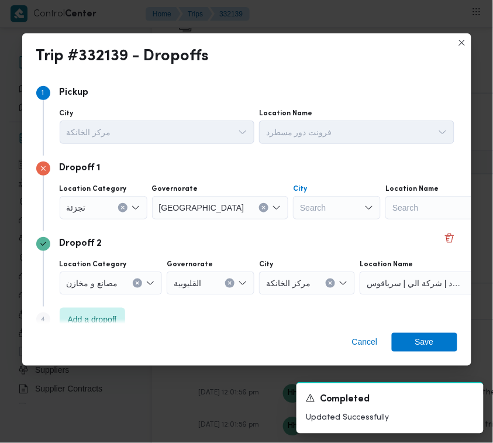
click at [293, 211] on div "Search" at bounding box center [337, 207] width 88 height 23
paste input "المقطم"
type input "المقطم"
click at [278, 228] on mark "المقطم" at bounding box center [278, 228] width 25 height 9
click at [427, 343] on span "Save" at bounding box center [424, 341] width 19 height 19
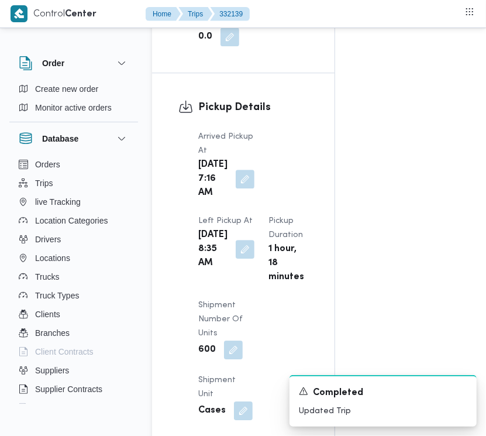
scroll to position [0, 0]
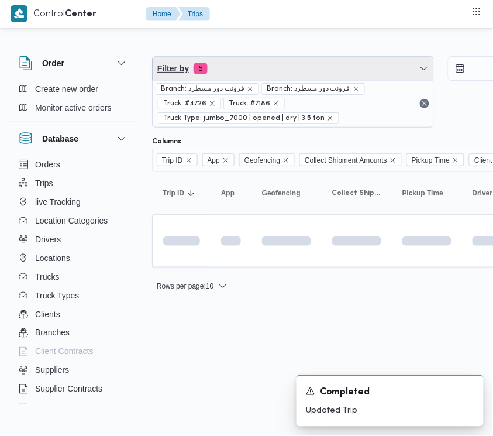
click at [262, 59] on span "Filter by 5" at bounding box center [293, 68] width 281 height 23
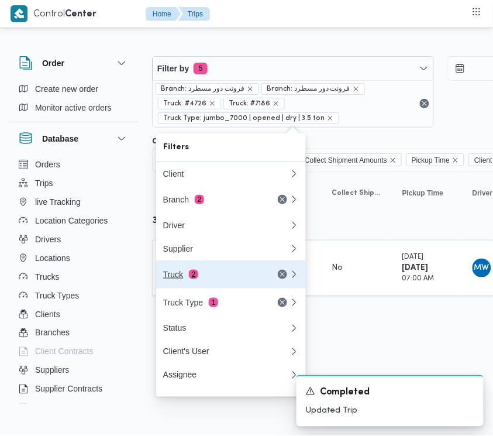
click at [212, 274] on div "Truck 2" at bounding box center [212, 274] width 98 height 9
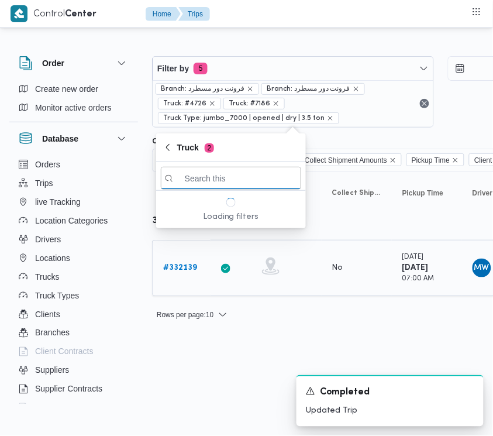
paste input "2721"
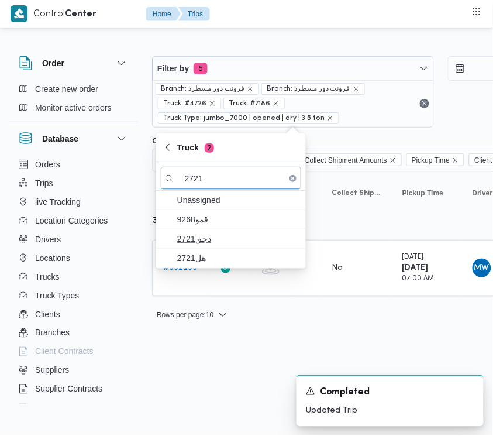
type input "2721"
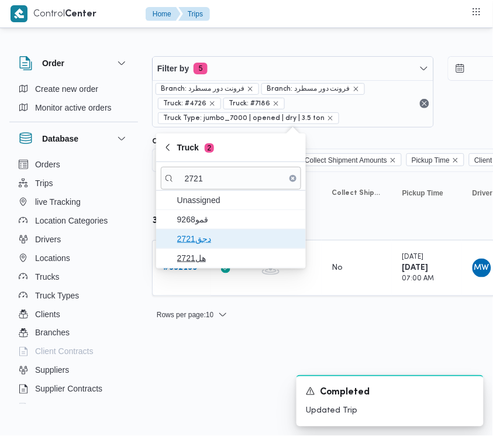
click at [208, 243] on span "دجق2721" at bounding box center [238, 239] width 122 height 14
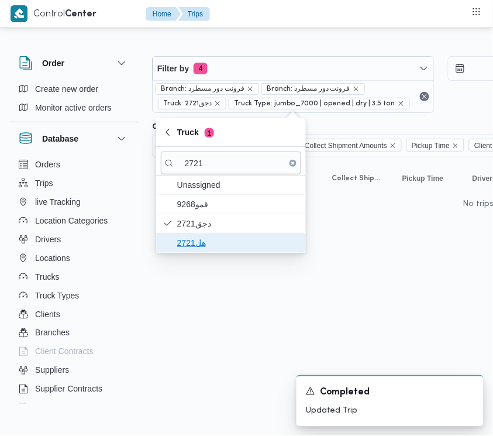
click at [201, 249] on span "هل2721" at bounding box center [238, 243] width 122 height 14
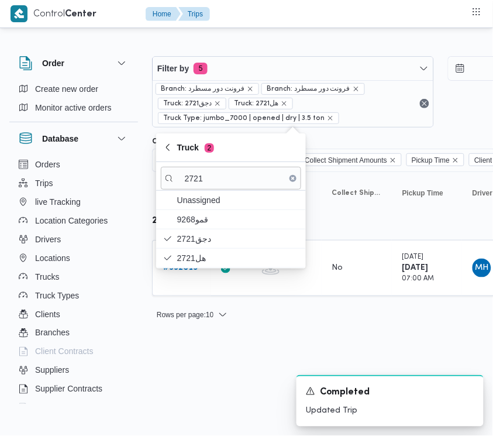
click at [199, 369] on html "Control Center Home Trips Order Create new order Monitor active orders Database…" at bounding box center [246, 218] width 493 height 436
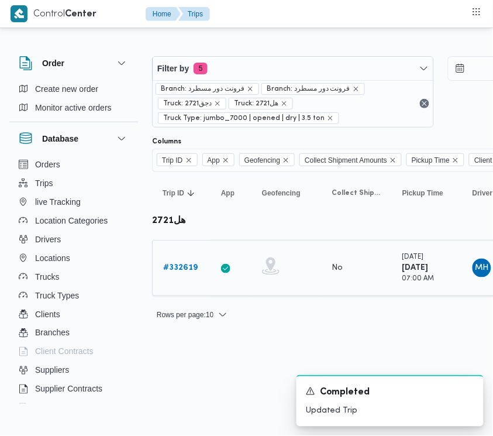
click at [189, 265] on b "# 332619" at bounding box center [180, 268] width 35 height 8
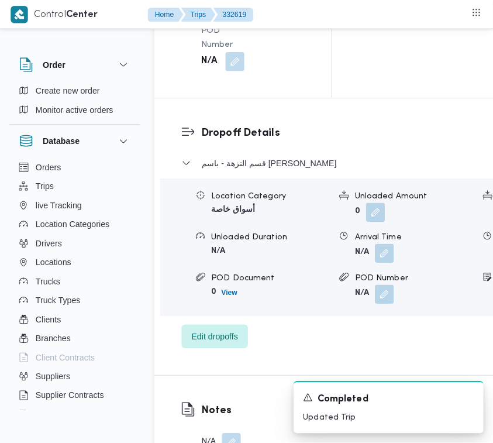
scroll to position [2316, 0]
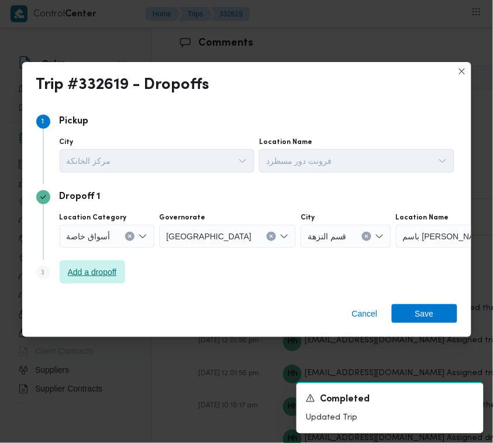
click at [84, 262] on span "Add a dropoff" at bounding box center [93, 271] width 66 height 23
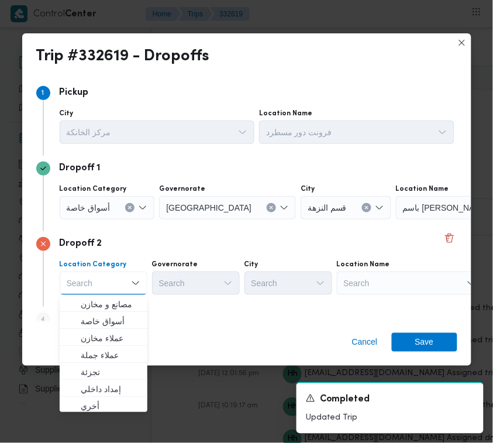
click at [240, 308] on div "Step 1 1 Pickup City مركز الخانكة Location Name فرونت دور مسطرد Dropoff 1 Locat…" at bounding box center [246, 208] width 421 height 257
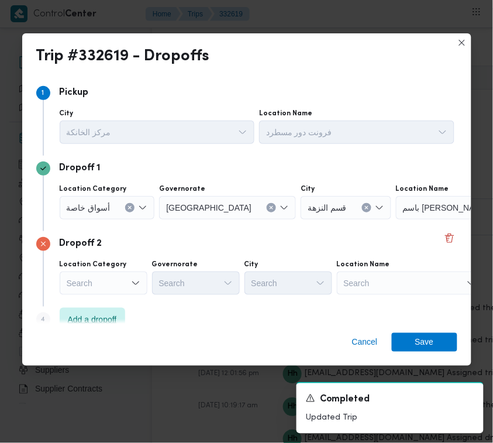
click at [117, 321] on span "Add a dropoff" at bounding box center [92, 319] width 49 height 14
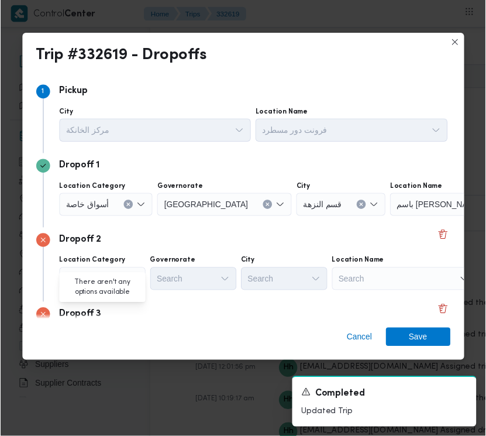
scroll to position [94, 0]
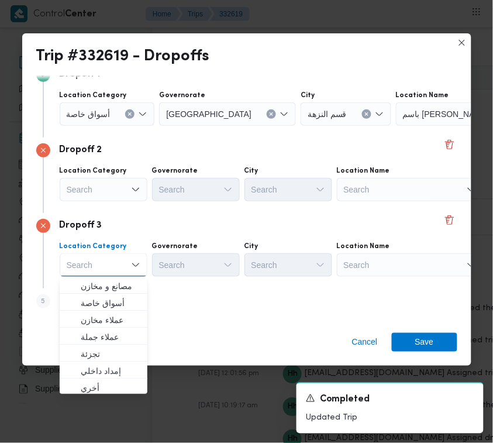
click at [418, 250] on div "Location Name Search" at bounding box center [410, 259] width 146 height 35
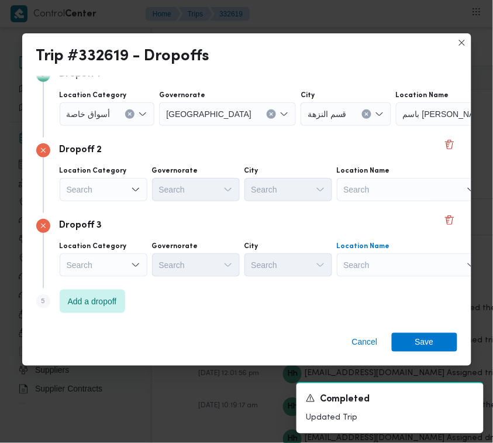
click at [427, 267] on div "Search" at bounding box center [410, 264] width 146 height 23
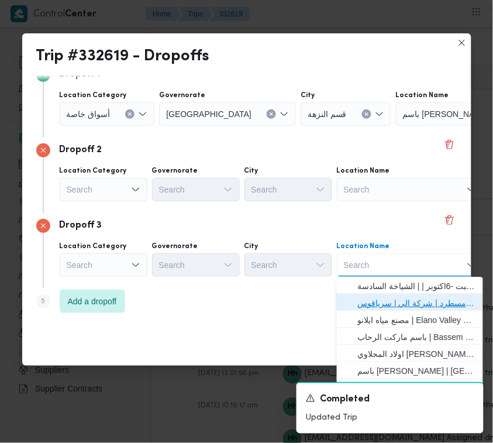
click at [419, 297] on span "فرونت دور مسطرد | شركة الي | سرياقوس" at bounding box center [417, 303] width 118 height 14
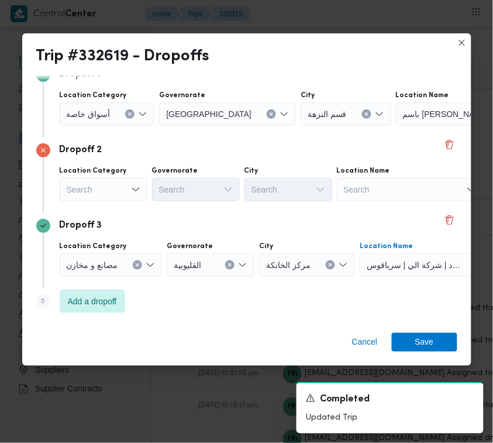
click at [121, 188] on div "Search" at bounding box center [104, 189] width 88 height 23
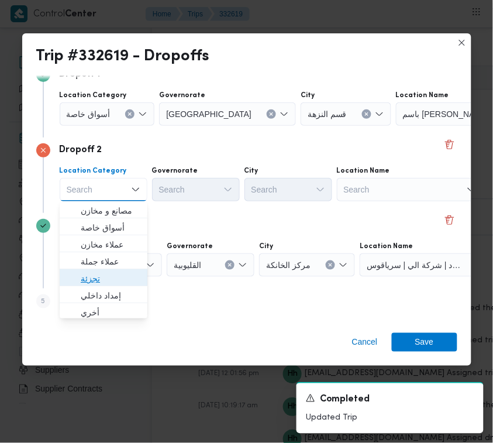
click at [109, 273] on span "تجزئة" at bounding box center [111, 278] width 60 height 14
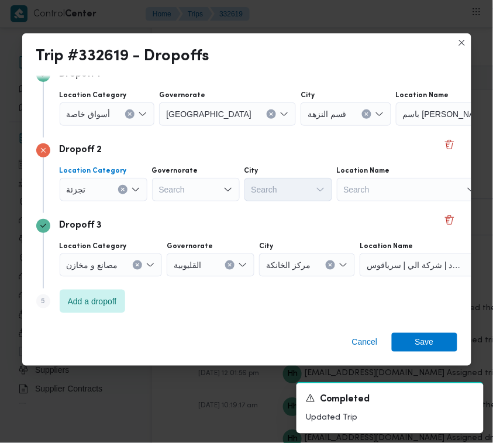
click at [87, 107] on span "أسواق خاصة" at bounding box center [89, 113] width 44 height 13
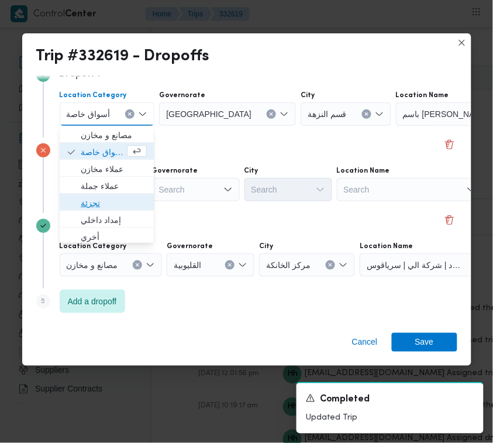
click at [94, 204] on span "تجزئة" at bounding box center [114, 203] width 66 height 14
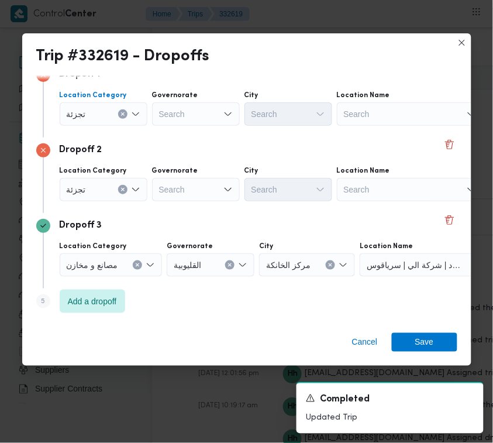
click at [177, 186] on div "Search" at bounding box center [196, 189] width 88 height 23
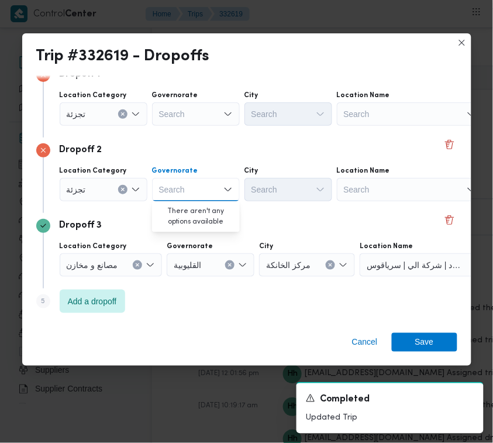
paste input "[GEOGRAPHIC_DATA]"
type input "[GEOGRAPHIC_DATA]"
click at [192, 118] on div "Search" at bounding box center [196, 113] width 88 height 23
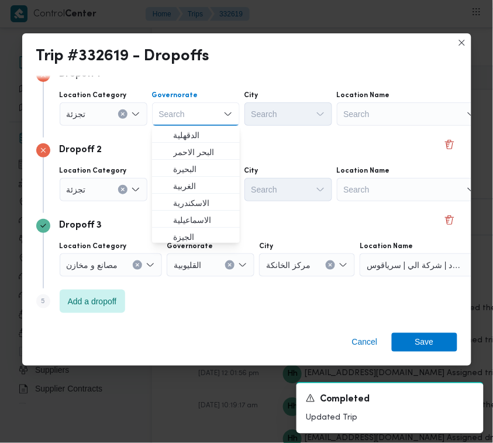
paste input "[GEOGRAPHIC_DATA]"
type input "[GEOGRAPHIC_DATA]"
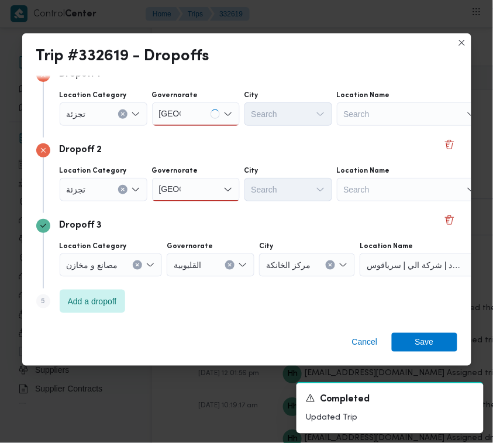
click at [201, 114] on div "[GEOGRAPHIC_DATA] [GEOGRAPHIC_DATA]" at bounding box center [196, 113] width 88 height 23
click at [193, 141] on span "[GEOGRAPHIC_DATA]" at bounding box center [203, 135] width 60 height 14
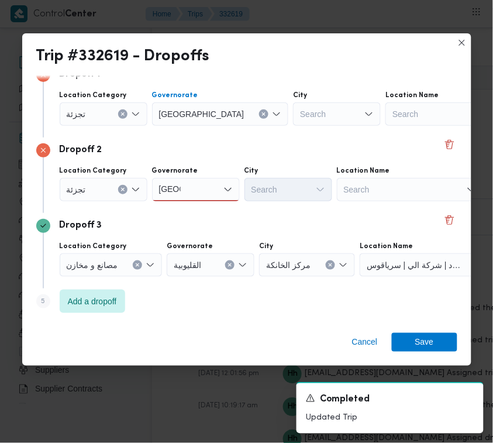
click at [205, 190] on div "[GEOGRAPHIC_DATA] [GEOGRAPHIC_DATA]" at bounding box center [196, 189] width 88 height 23
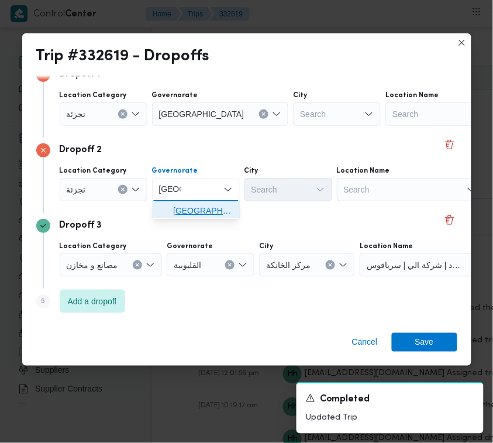
click at [207, 205] on span "[GEOGRAPHIC_DATA]" at bounding box center [203, 211] width 60 height 14
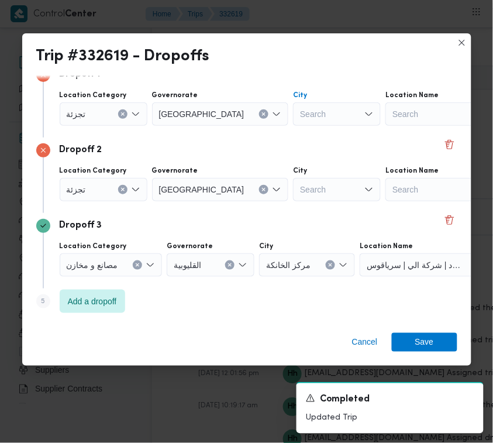
click at [293, 108] on div "Search" at bounding box center [337, 113] width 88 height 23
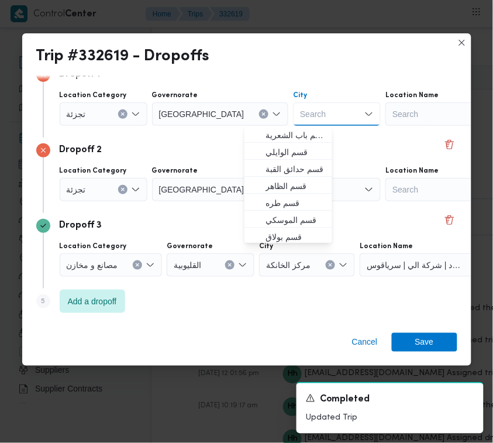
paste input "[PERSON_NAME]"
type input "[PERSON_NAME]"
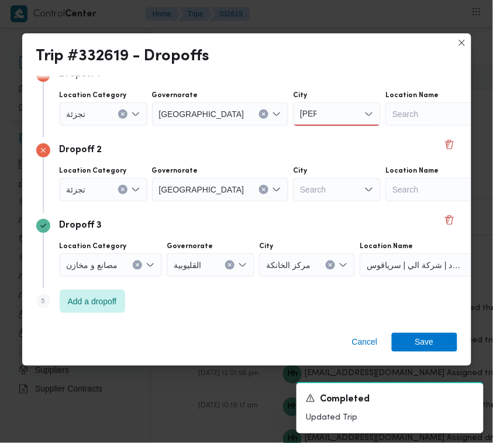
click at [300, 182] on div "Search" at bounding box center [337, 189] width 88 height 23
paste input "النزهة"
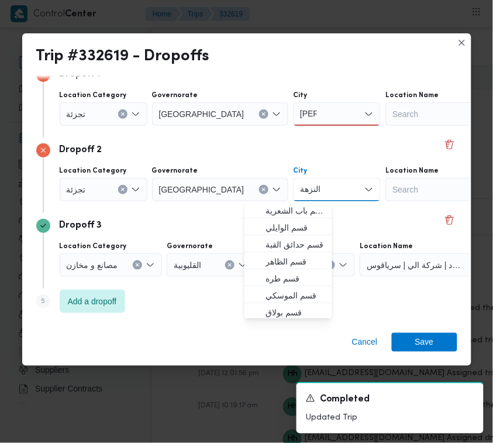
type input "النزهة"
click at [293, 104] on div "[PERSON_NAME]" at bounding box center [337, 113] width 88 height 23
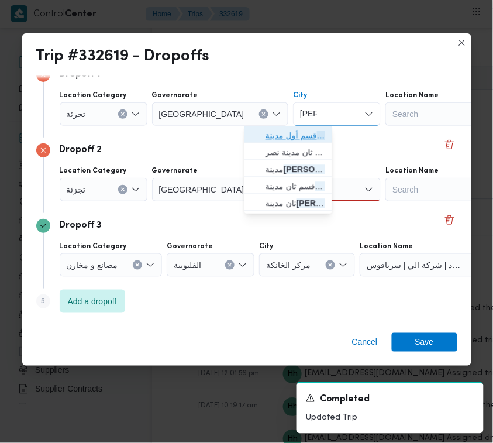
click at [280, 128] on span "قسم أول مدينة نصر" at bounding box center [288, 135] width 78 height 19
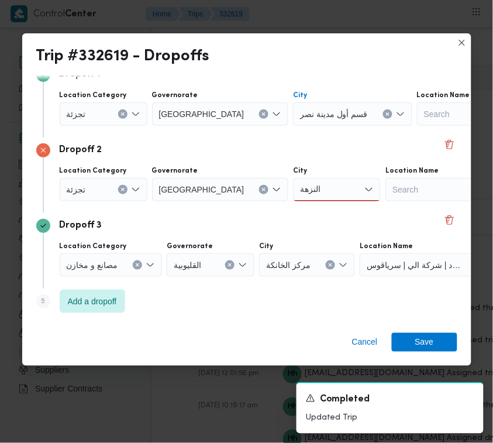
click at [293, 191] on div "النزهة النزهة" at bounding box center [337, 189] width 88 height 23
click at [293, 209] on span "قسم النزهة" at bounding box center [296, 211] width 60 height 14
click at [436, 341] on span "Save" at bounding box center [425, 342] width 66 height 19
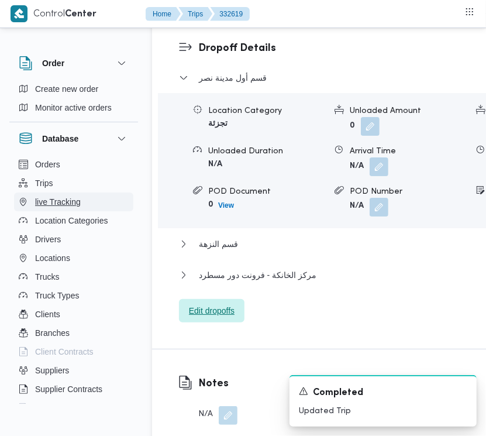
scroll to position [1949, 0]
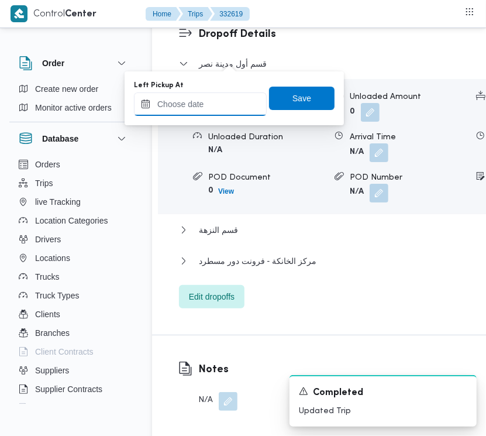
click at [237, 92] on input "Left Pickup At" at bounding box center [200, 103] width 133 height 23
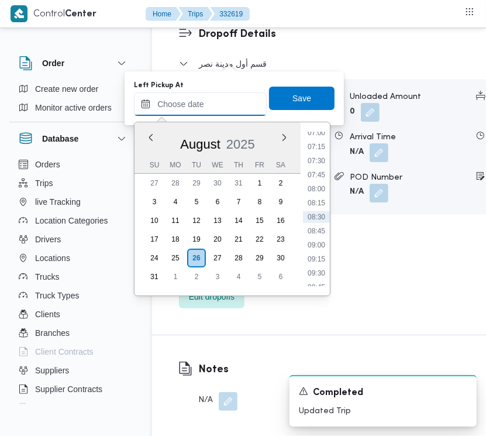
paste input "[DATE] 7:00:00 AM"
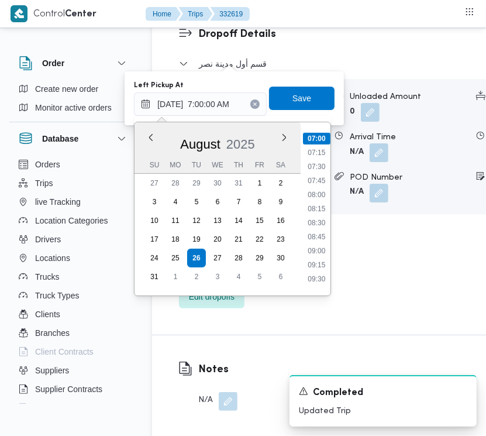
click at [317, 190] on li "08:00" at bounding box center [316, 195] width 27 height 12
type input "[DATE] 08:00"
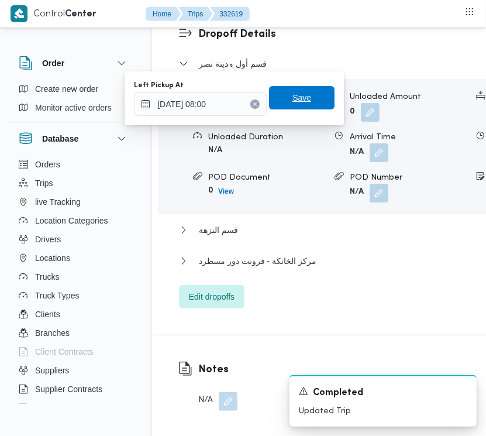
click at [303, 91] on span "Save" at bounding box center [302, 97] width 66 height 23
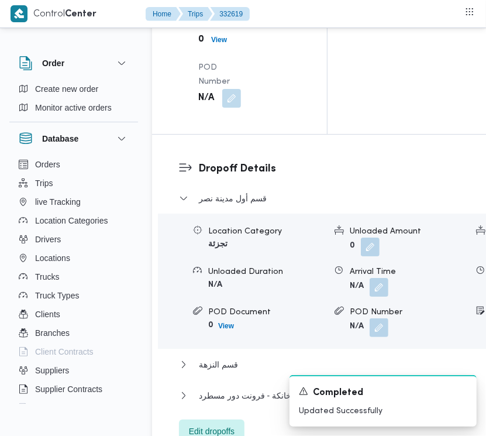
scroll to position [1878, 0]
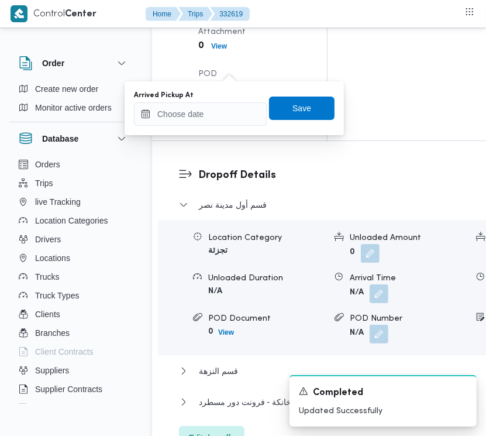
click at [218, 99] on div "Arrived Pickup At" at bounding box center [200, 95] width 133 height 9
click at [218, 115] on input "Arrived Pickup At" at bounding box center [200, 113] width 133 height 23
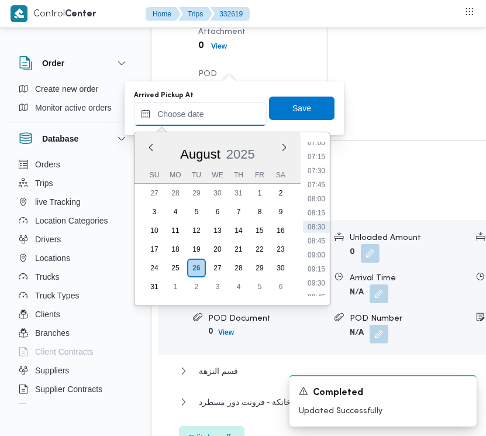
paste input "[DATE] 7:00:00 AM"
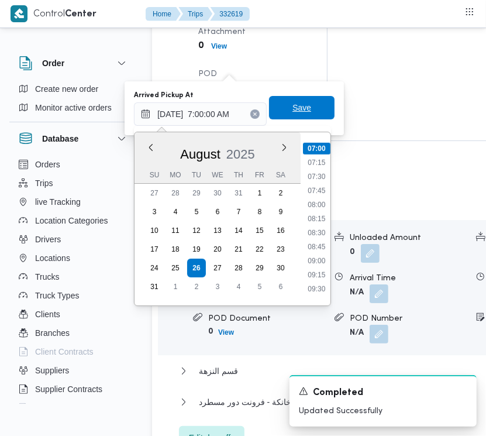
type input "[DATE] 07:00"
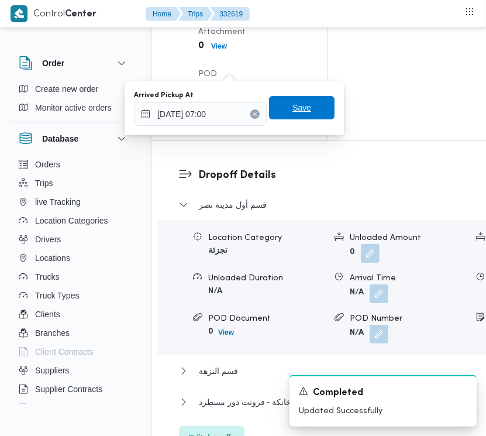
click at [293, 114] on span "Save" at bounding box center [302, 108] width 19 height 14
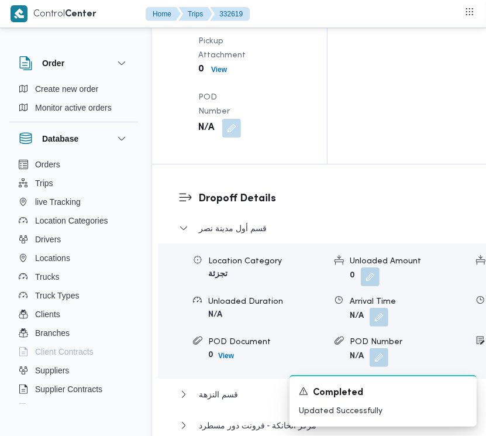
scroll to position [0, 0]
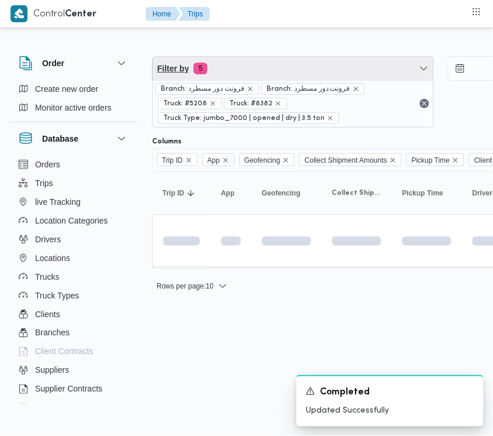
click at [245, 66] on span "Filter by 5" at bounding box center [293, 68] width 281 height 23
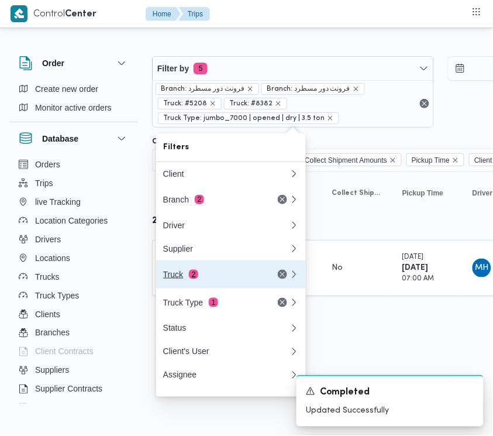
click at [232, 279] on div "Truck 2" at bounding box center [212, 274] width 98 height 9
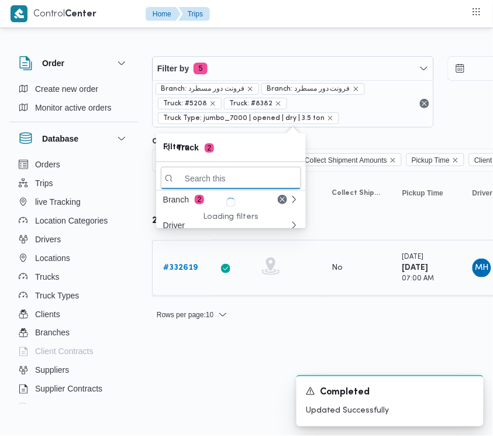
paste input "3217"
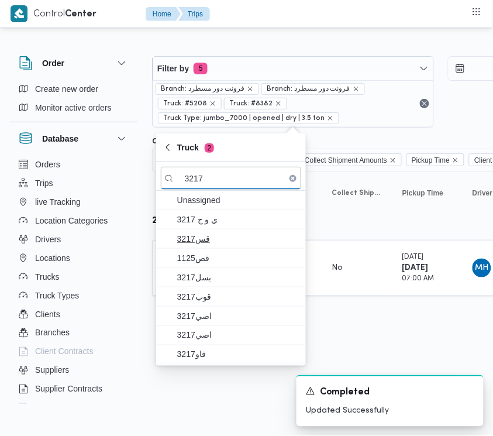
type input "3217"
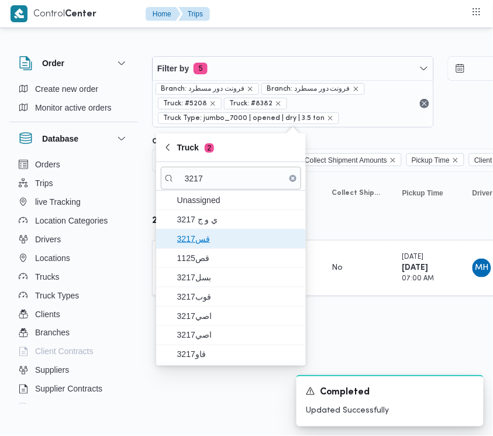
click at [191, 245] on span "قس3217" at bounding box center [238, 239] width 122 height 14
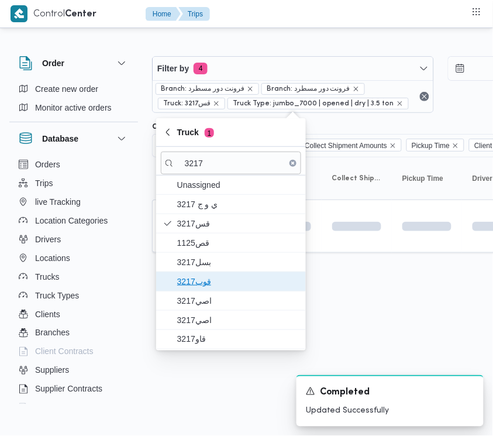
click at [206, 278] on span "3217قوب" at bounding box center [238, 281] width 122 height 14
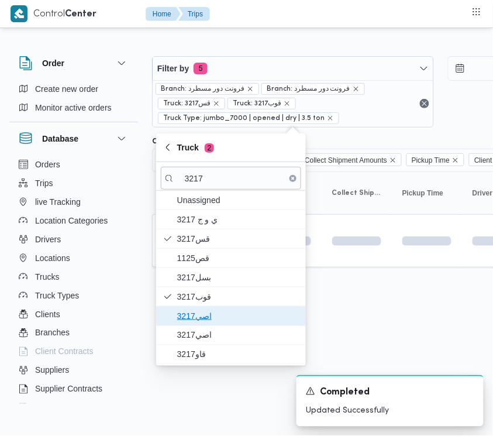
click at [204, 322] on span "اصي3217" at bounding box center [238, 316] width 122 height 14
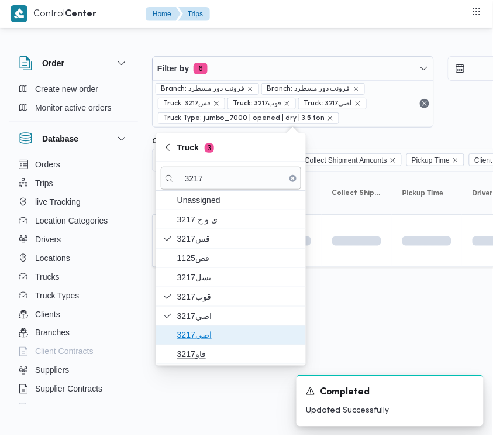
click at [203, 346] on div "Unassigned ي و ج 3217 قس3217 1125قص بسل3217 3217قوب اصي3217 اصي3217 قاو3217" at bounding box center [231, 278] width 150 height 174
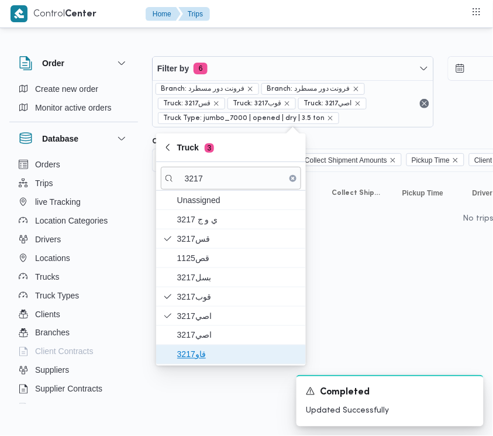
click at [200, 359] on span "قاو3217" at bounding box center [238, 355] width 122 height 14
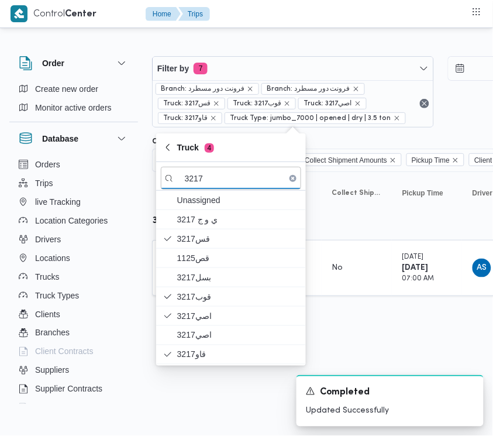
click at [180, 393] on html "Control Center Home Trips Order Create new order Monitor active orders Database…" at bounding box center [246, 218] width 493 height 436
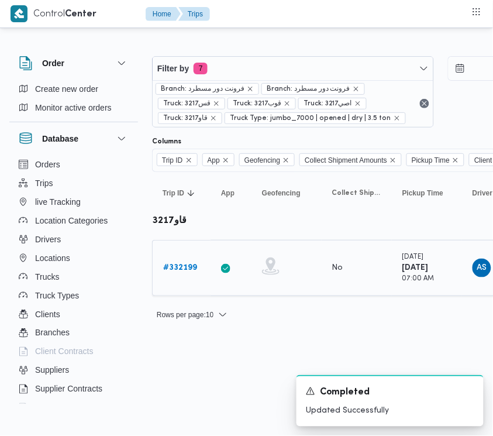
click at [197, 270] on b "# 332199" at bounding box center [180, 268] width 34 height 8
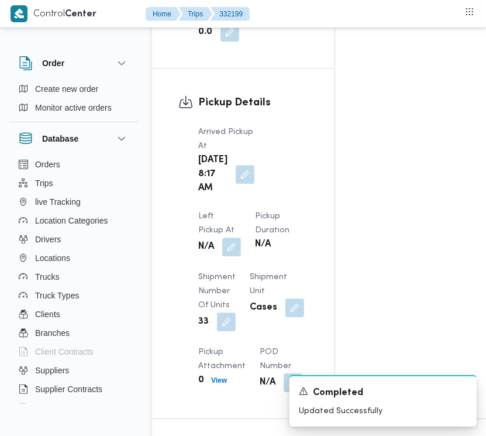
scroll to position [1852, 0]
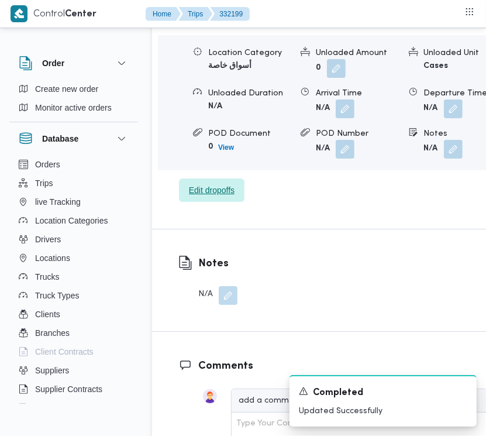
click at [218, 178] on span "Edit dropoffs" at bounding box center [212, 189] width 66 height 23
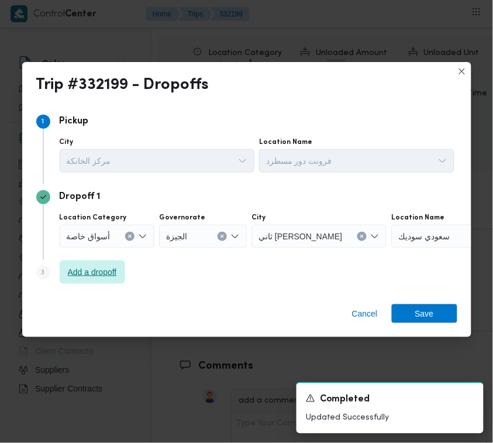
click at [104, 275] on span "Add a dropoff" at bounding box center [92, 272] width 49 height 14
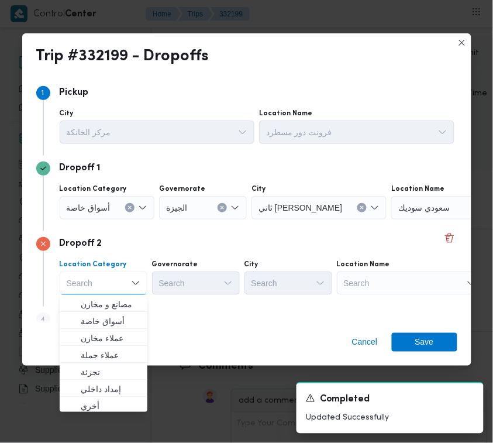
click at [404, 282] on div "Search" at bounding box center [410, 282] width 146 height 23
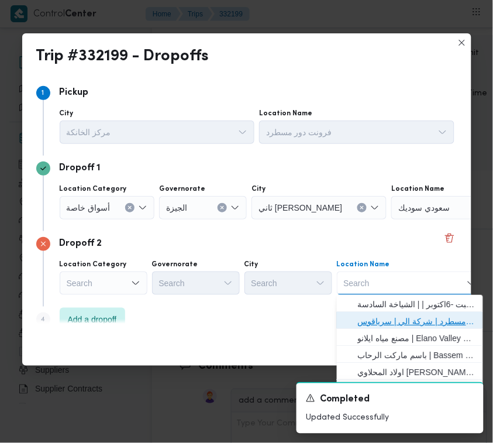
click at [417, 316] on span "فرونت دور مسطرد | شركة الي | سرياقوس" at bounding box center [417, 321] width 118 height 14
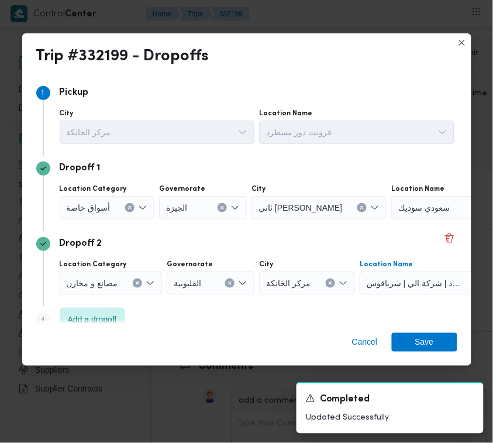
click at [97, 196] on div "أسواق خاصة" at bounding box center [107, 207] width 95 height 23
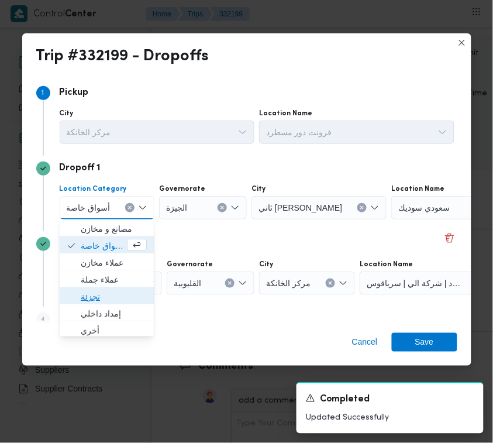
click at [98, 295] on span "تجزئة" at bounding box center [114, 297] width 66 height 14
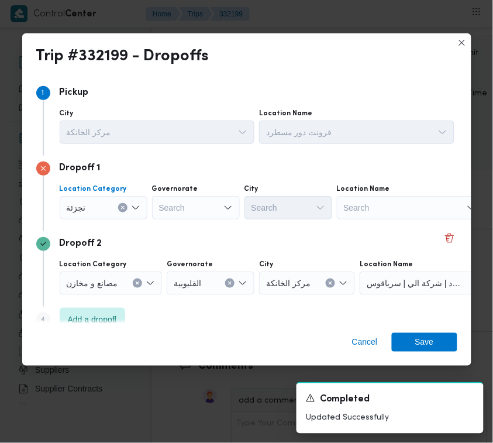
click at [153, 208] on div "Search" at bounding box center [196, 207] width 88 height 23
paste input "جيزة"
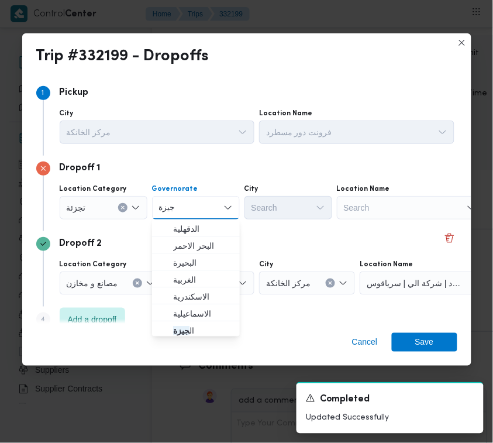
type input "جيزة"
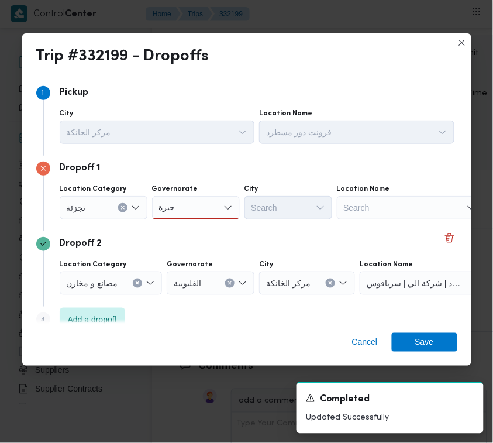
click at [209, 220] on div "Location Category [GEOGRAPHIC_DATA] [GEOGRAPHIC_DATA] [GEOGRAPHIC_DATA] Search …" at bounding box center [257, 202] width 400 height 40
click at [193, 209] on div "جيزة جيزة" at bounding box center [196, 207] width 88 height 23
click at [194, 232] on span "ال جيزة" at bounding box center [203, 229] width 60 height 14
click at [288, 197] on div "Search" at bounding box center [289, 207] width 88 height 23
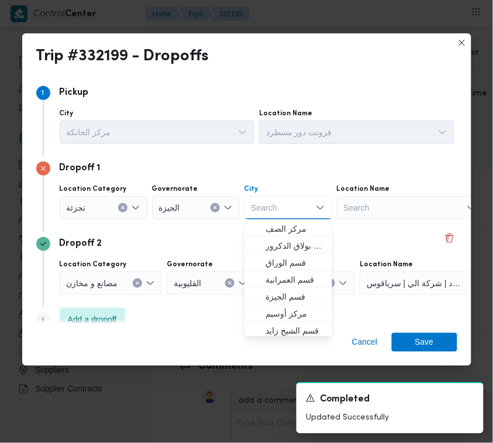
paste input "زايد"
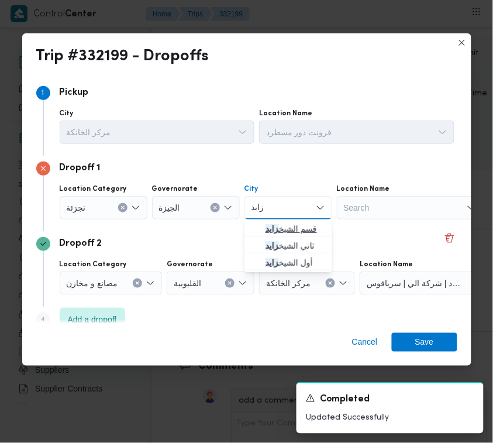
type input "زايد"
click at [260, 228] on span "قسم الشيخ زايد" at bounding box center [288, 228] width 78 height 19
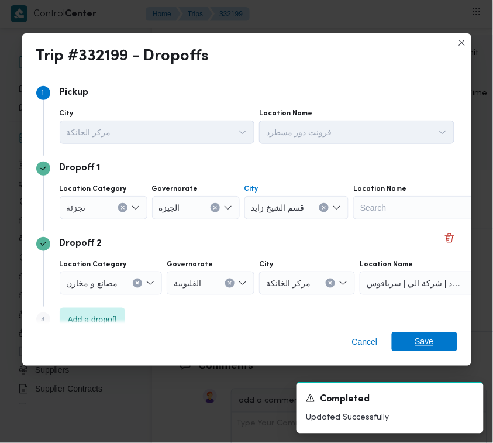
click at [428, 338] on span "Save" at bounding box center [424, 341] width 19 height 19
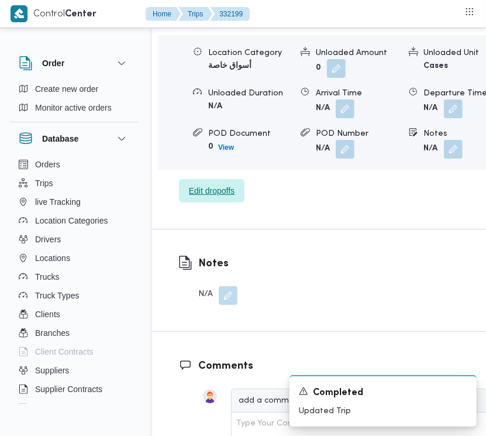
scroll to position [1471, 0]
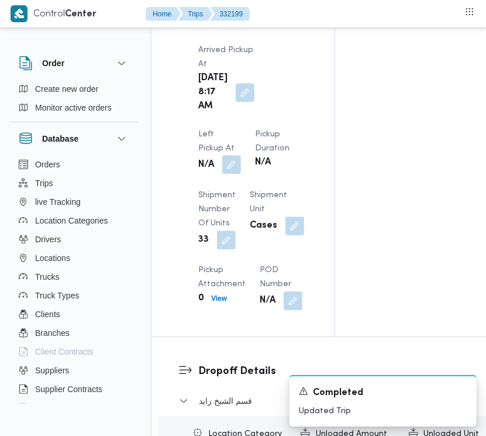
click at [241, 155] on button "button" at bounding box center [231, 164] width 19 height 19
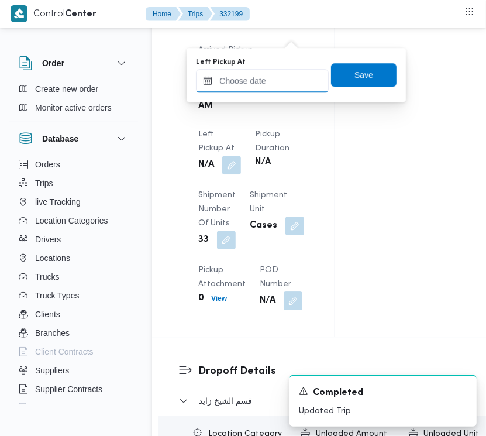
click at [282, 81] on input "Left Pickup At" at bounding box center [262, 80] width 133 height 23
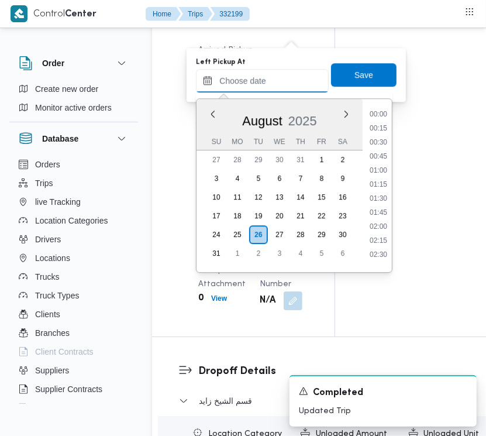
scroll to position [398, 0]
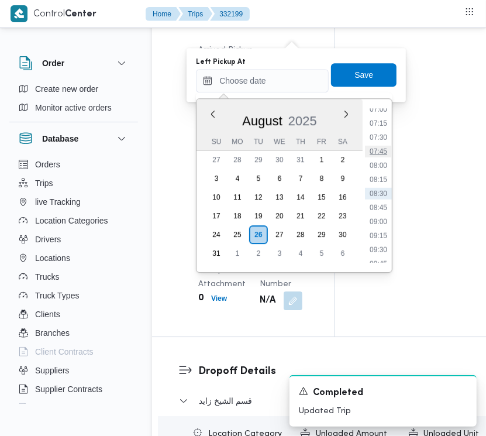
click at [384, 146] on li "07:45" at bounding box center [378, 152] width 27 height 12
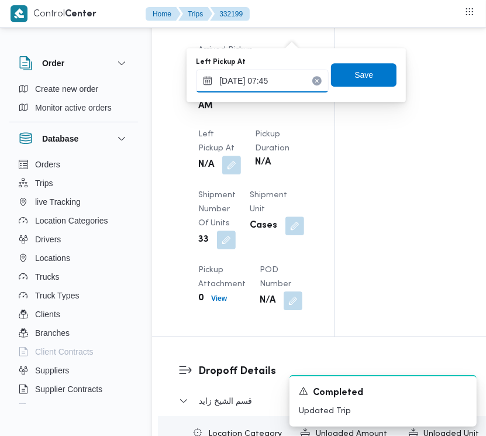
click at [304, 85] on input "[DATE] 07:45" at bounding box center [262, 80] width 133 height 23
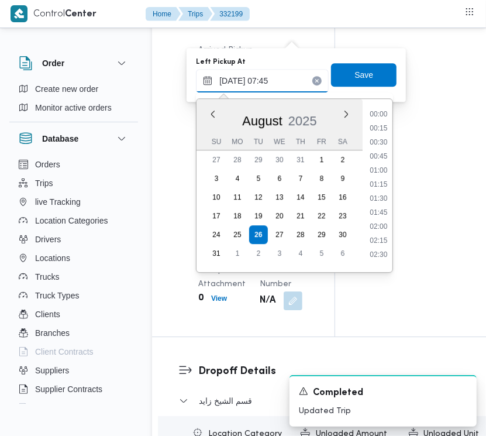
scroll to position [355, 0]
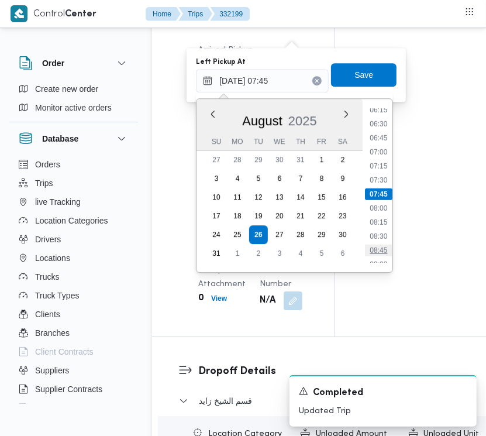
click at [384, 249] on li "08:45" at bounding box center [379, 251] width 27 height 12
type input "[DATE] 08:45"
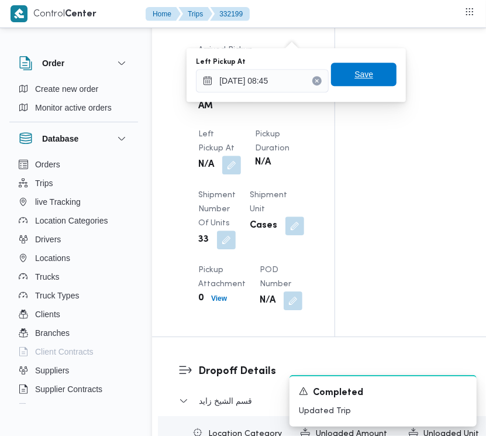
click at [355, 69] on span "Save" at bounding box center [364, 74] width 19 height 14
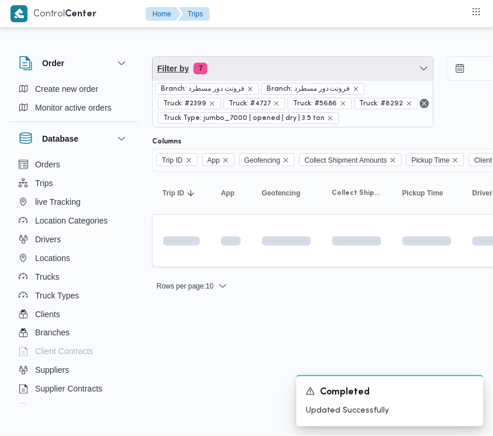
click at [262, 69] on span "Filter by 7" at bounding box center [293, 68] width 281 height 23
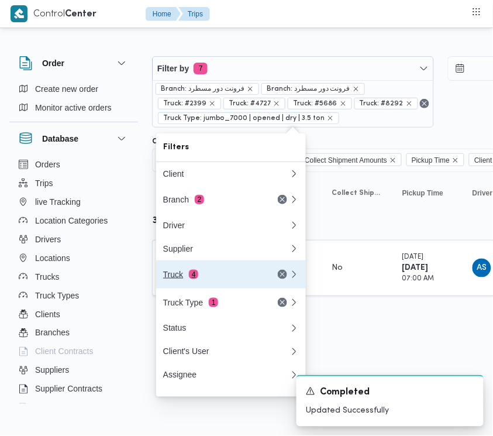
click at [211, 279] on div "Truck 4" at bounding box center [212, 274] width 98 height 9
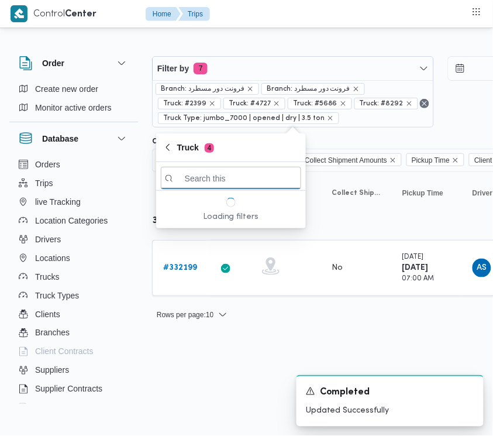
paste input "7952"
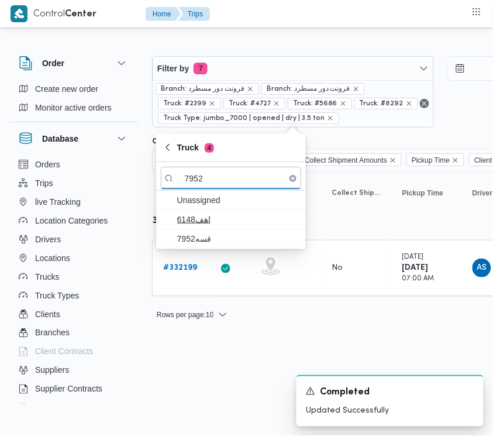
type input "7952"
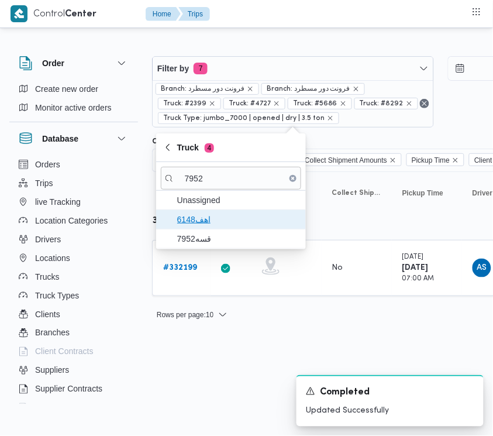
click at [191, 221] on span "اهف6148" at bounding box center [238, 219] width 122 height 14
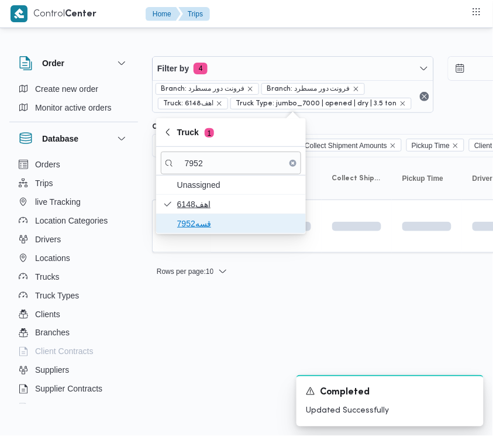
click at [191, 221] on span "قسه7952" at bounding box center [238, 223] width 122 height 14
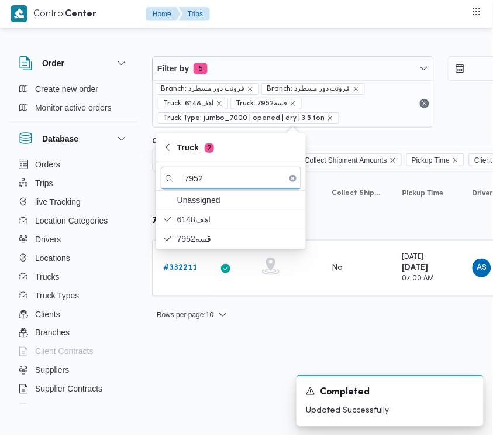
click at [261, 364] on html "Control Center Home Trips Order Create new order Monitor active orders Database…" at bounding box center [246, 218] width 493 height 436
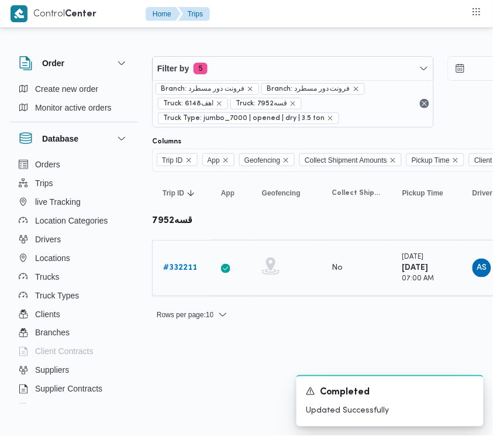
click at [197, 267] on b "# 332211" at bounding box center [180, 268] width 34 height 8
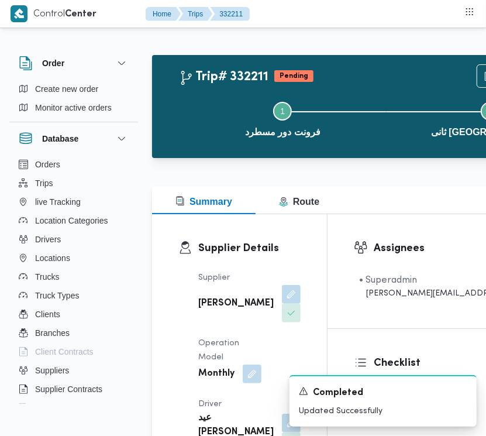
click at [290, 267] on div "Supplier Details Supplier [PERSON_NAME] Operation Model Monthly Driver عيد [PER…" at bounding box center [239, 414] width 175 height 401
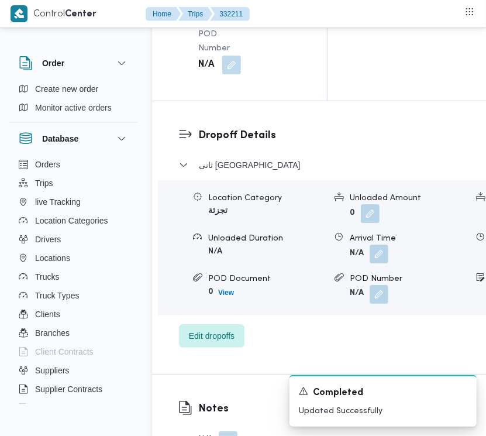
scroll to position [2316, 0]
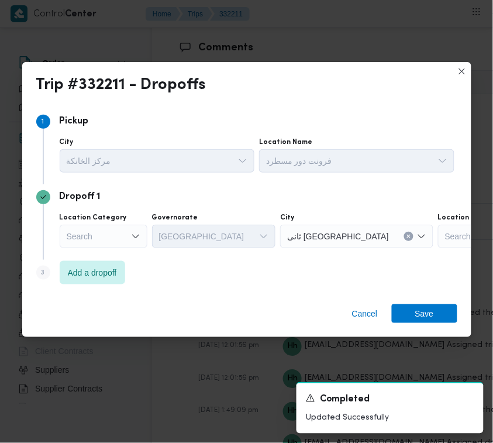
click at [50, 270] on div "Step 3 is disabled 3" at bounding box center [47, 275] width 23 height 19
click at [82, 273] on span "Add a dropoff" at bounding box center [92, 272] width 49 height 14
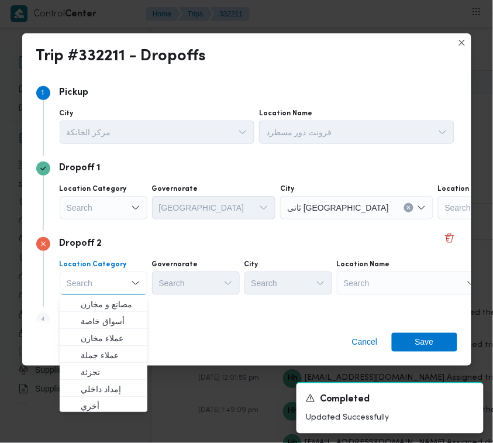
click at [384, 284] on div "Search" at bounding box center [410, 282] width 146 height 23
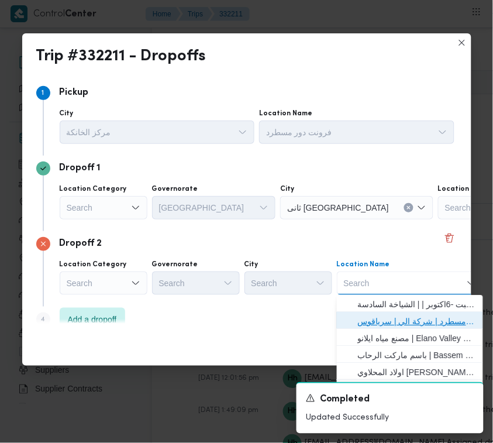
click at [403, 316] on span "فرونت دور مسطرد | شركة الي | سرياقوس" at bounding box center [417, 321] width 118 height 14
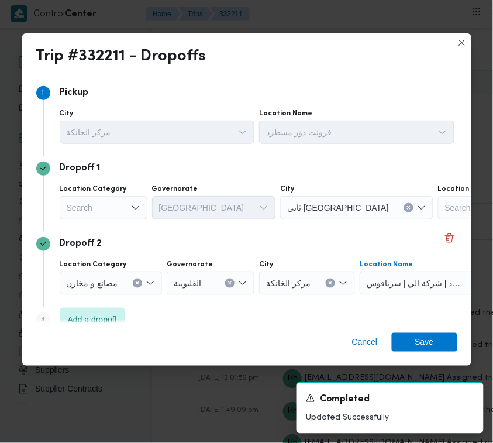
click at [112, 199] on div "Search" at bounding box center [104, 207] width 88 height 23
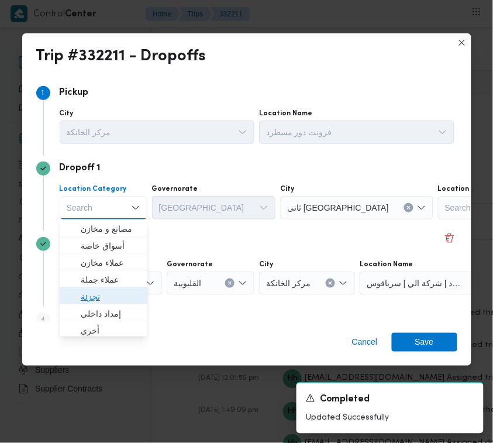
drag, startPoint x: 112, startPoint y: 291, endPoint x: 145, endPoint y: 261, distance: 44.7
click at [112, 293] on span "تجزئة" at bounding box center [111, 297] width 60 height 14
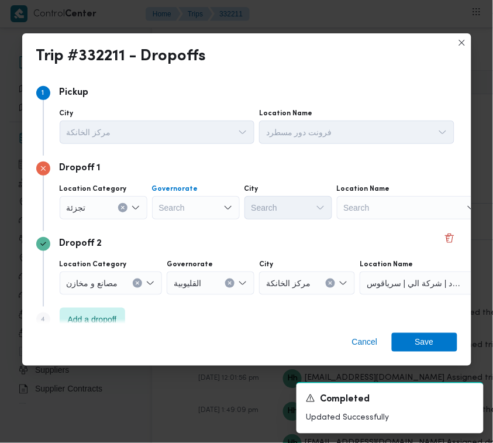
click at [199, 205] on div "Search" at bounding box center [196, 207] width 88 height 23
paste input "القليوبية"
type input "القليوبية"
drag, startPoint x: 177, startPoint y: 209, endPoint x: 195, endPoint y: 212, distance: 17.8
click at [177, 209] on input "القليوبية" at bounding box center [173, 208] width 29 height 14
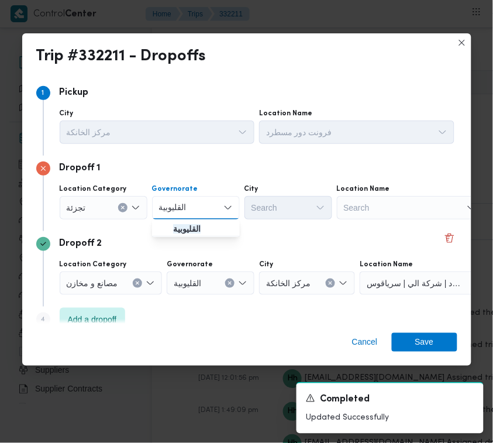
click at [204, 212] on div "القليوبية القليوبية" at bounding box center [196, 207] width 88 height 23
click at [207, 228] on span "القليوبية" at bounding box center [203, 229] width 60 height 14
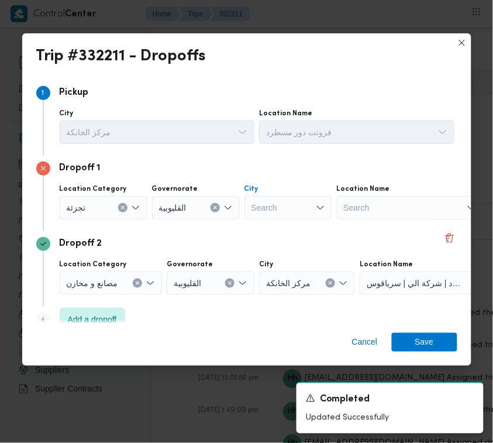
click at [290, 202] on div "Search" at bounding box center [289, 207] width 88 height 23
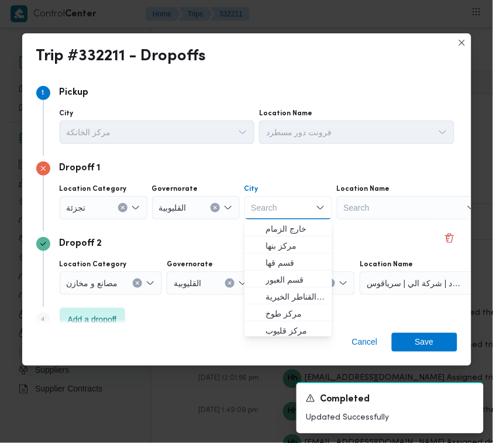
paste input "العبور"
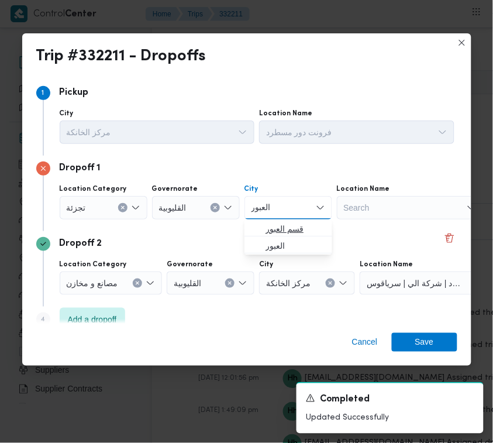
type input "العبور"
click at [290, 226] on span "قسم العبور" at bounding box center [296, 229] width 60 height 14
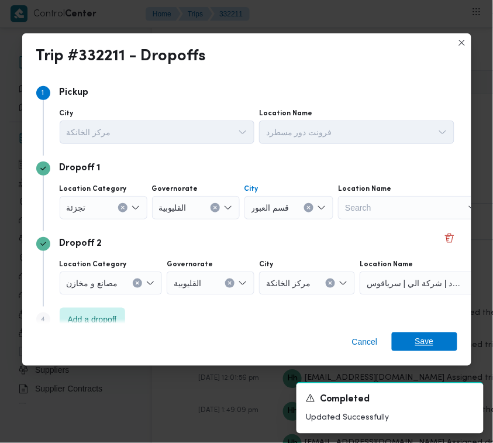
click at [429, 341] on span "Save" at bounding box center [424, 341] width 19 height 19
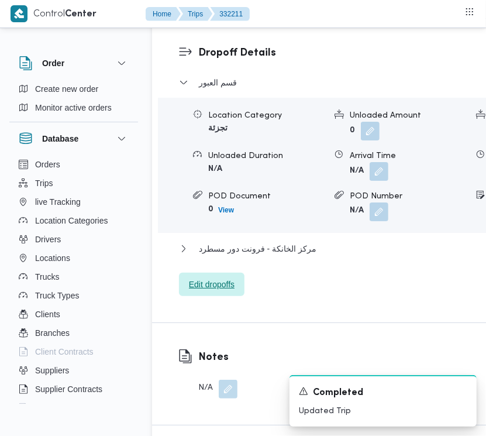
scroll to position [1767, 0]
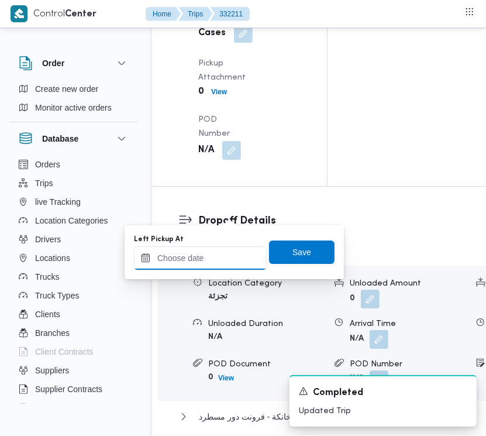
click at [222, 255] on input "Left Pickup At" at bounding box center [200, 257] width 133 height 23
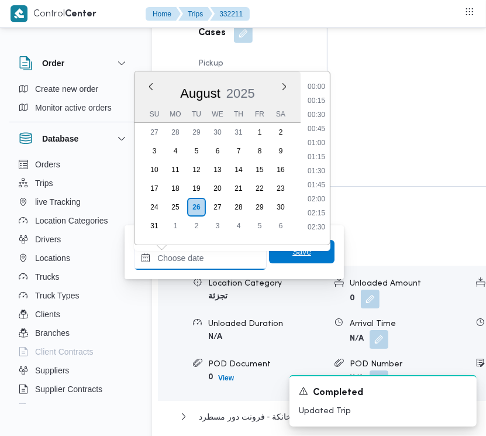
scroll to position [398, 0]
paste input "[DATE] 7:30:00 AM"
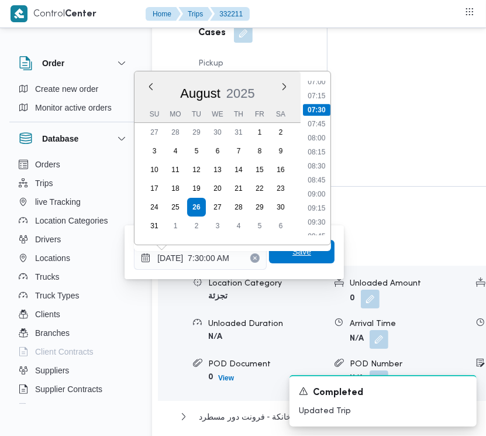
type input "[DATE] 07:30"
click at [301, 257] on span "Save" at bounding box center [302, 251] width 66 height 23
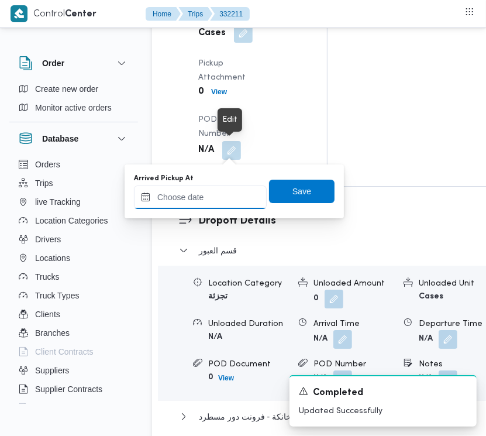
click at [217, 196] on input "Arrived Pickup At" at bounding box center [200, 196] width 133 height 23
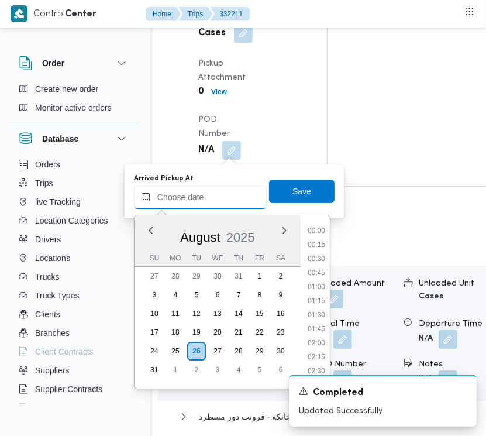
paste input "[DATE] 7:30:00 AM"
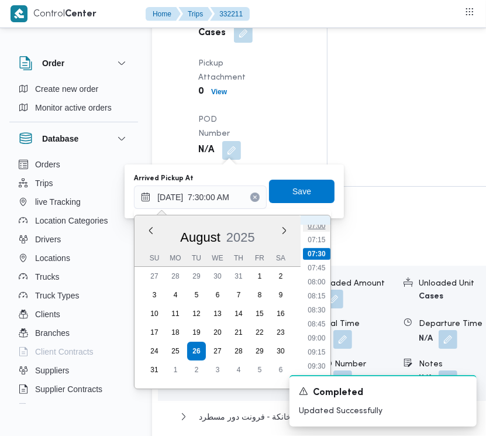
click at [318, 226] on li "07:00" at bounding box center [316, 226] width 27 height 12
type input "[DATE] 07:00"
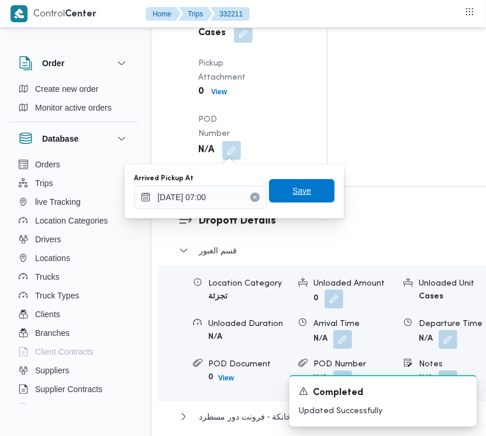
click at [308, 197] on span "Save" at bounding box center [302, 190] width 66 height 23
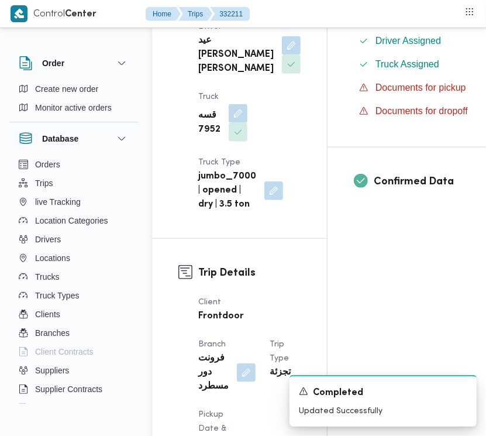
scroll to position [0, 0]
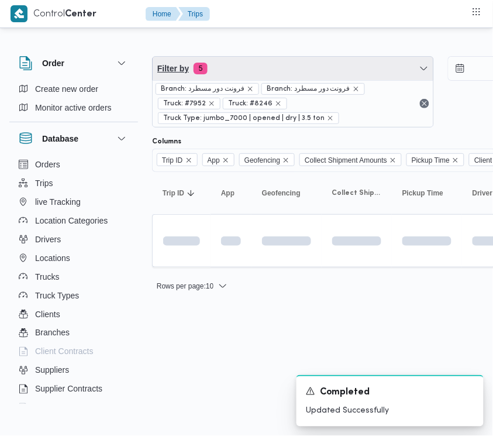
click at [215, 65] on span "Filter by 5" at bounding box center [293, 68] width 281 height 23
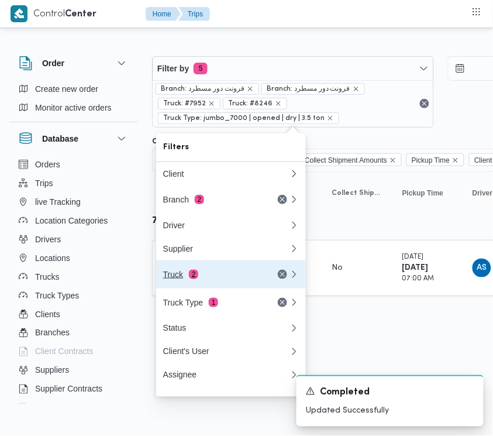
click at [227, 269] on button "Truck 2" at bounding box center [231, 274] width 150 height 28
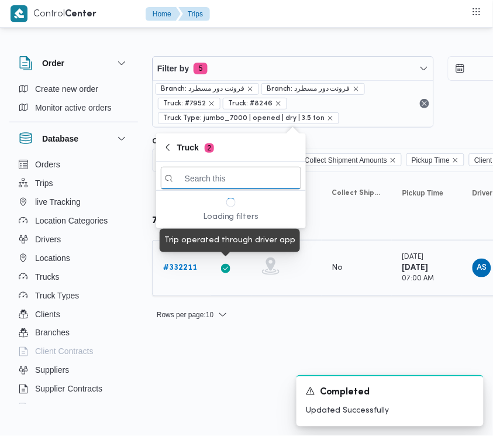
paste input "ومب628"
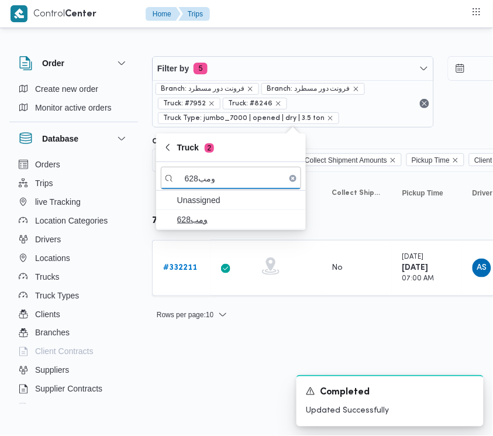
type input "ومب628"
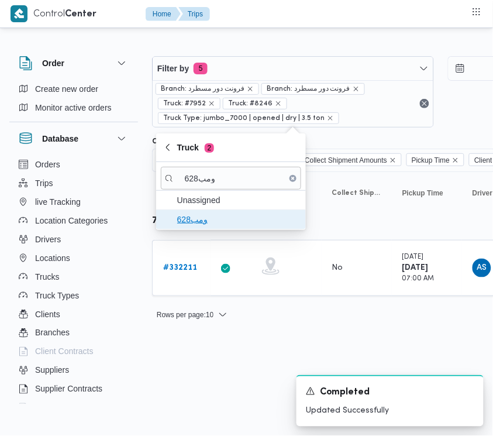
click at [202, 218] on span "ومب628" at bounding box center [238, 219] width 122 height 14
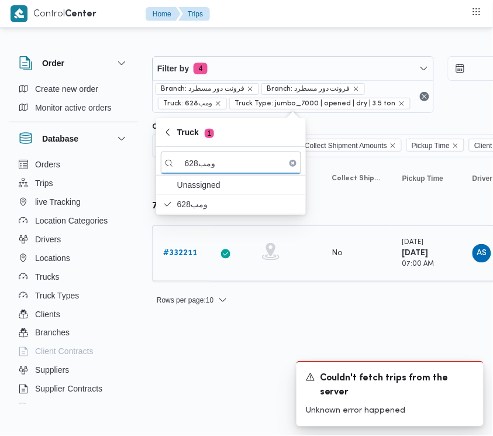
click at [201, 257] on div "# 332211" at bounding box center [182, 253] width 46 height 23
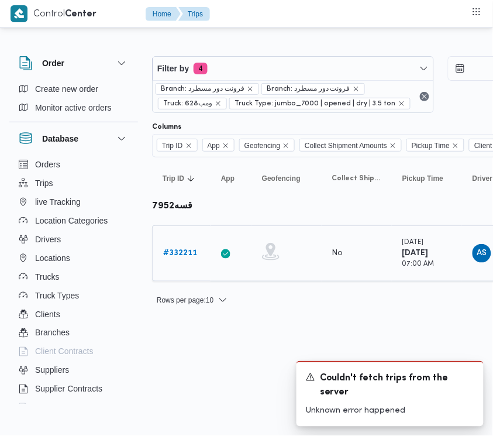
click at [193, 253] on b "# 332211" at bounding box center [180, 253] width 34 height 8
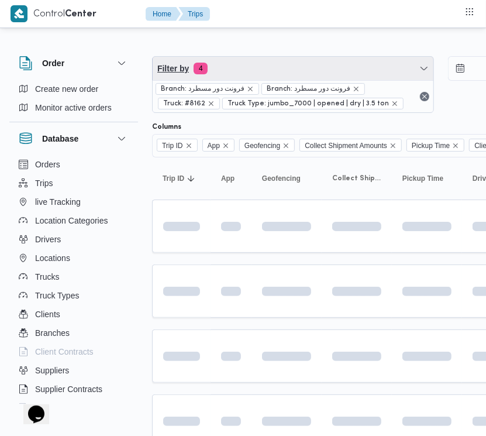
click at [255, 68] on span "Filter by 4" at bounding box center [293, 68] width 281 height 23
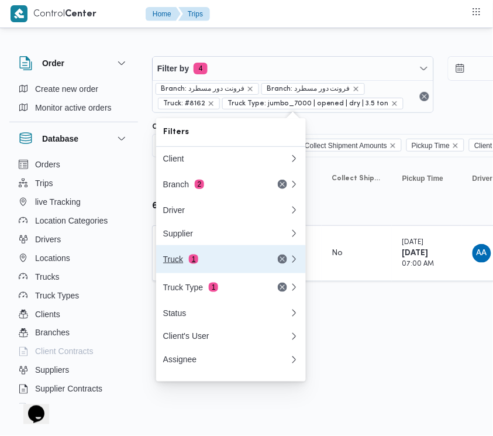
click at [221, 260] on div "Truck 1" at bounding box center [212, 259] width 98 height 9
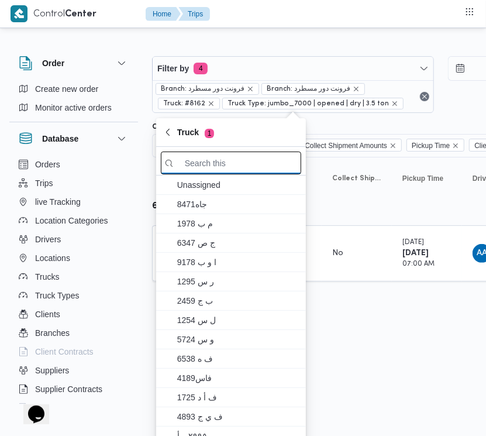
click at [220, 164] on input "search filters" at bounding box center [231, 163] width 140 height 23
paste input "ومب628"
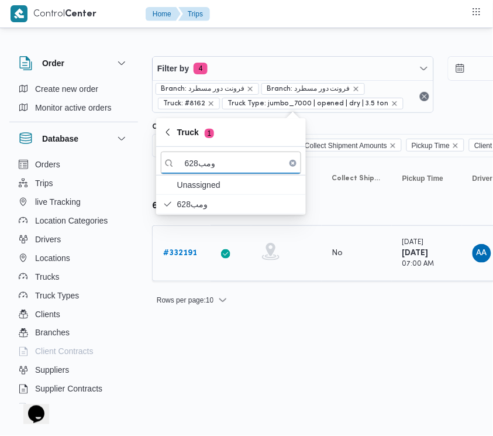
type input "ومب628"
click at [191, 247] on link "# 332191" at bounding box center [180, 253] width 34 height 14
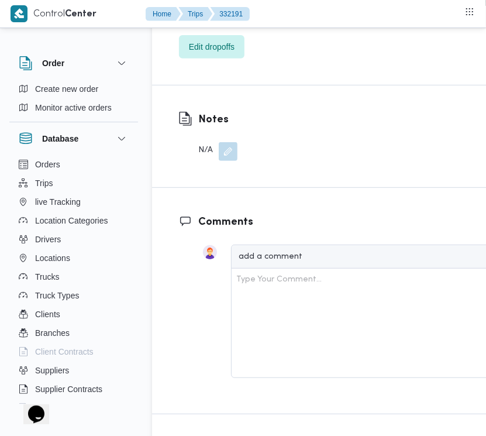
scroll to position [2316, 0]
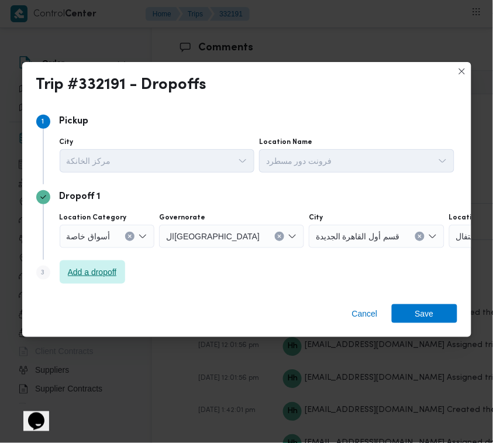
click at [74, 270] on span "Add a dropoff" at bounding box center [92, 272] width 49 height 14
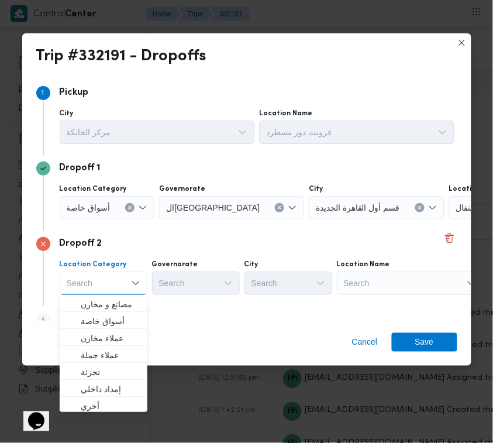
click at [396, 276] on div "Search" at bounding box center [410, 282] width 146 height 23
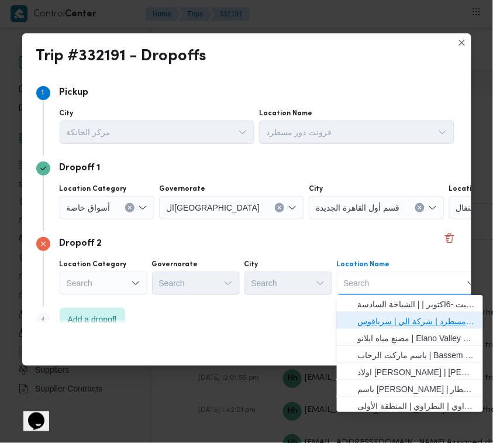
click at [407, 317] on span "فرونت دور مسطرد | شركة الي | سرياقوس" at bounding box center [417, 321] width 118 height 14
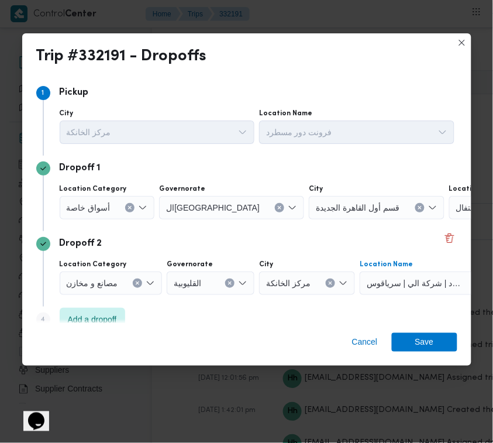
click at [117, 208] on div at bounding box center [115, 207] width 6 height 19
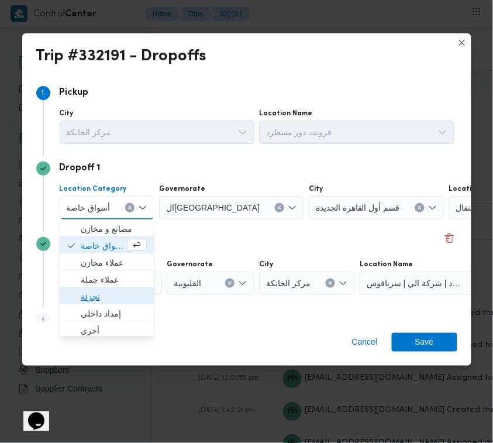
click at [106, 294] on span "تجزئة" at bounding box center [114, 297] width 66 height 14
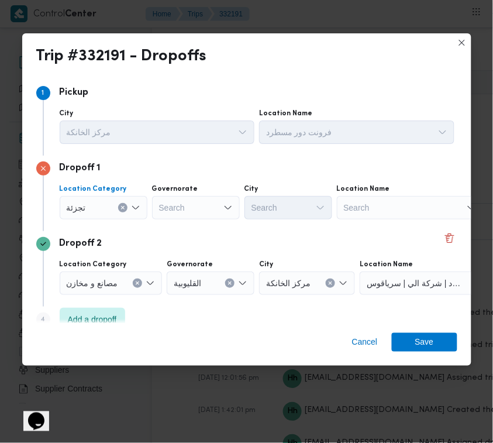
click at [196, 205] on div "Search" at bounding box center [196, 207] width 88 height 23
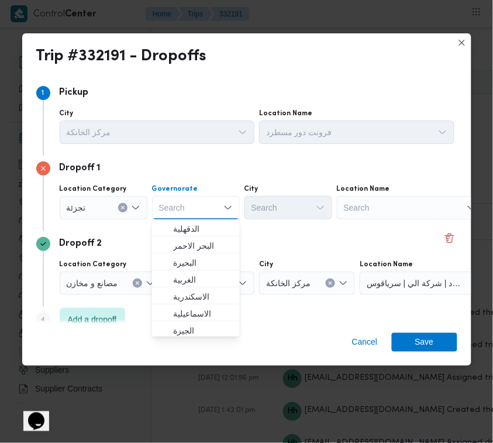
paste input "[GEOGRAPHIC_DATA]"
type input "[GEOGRAPHIC_DATA]"
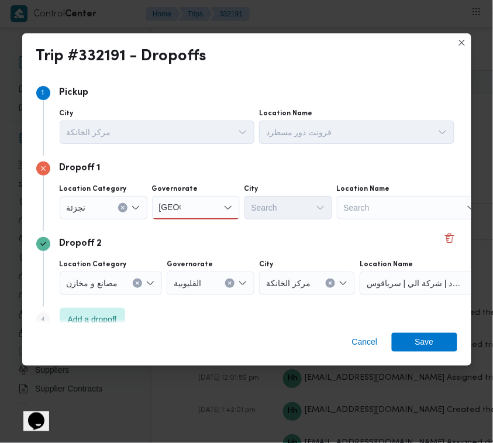
drag, startPoint x: 270, startPoint y: 232, endPoint x: 220, endPoint y: 220, distance: 51.2
click at [270, 233] on div "Dropoff 2 Location Category مصانع و [GEOGRAPHIC_DATA] القليوبية City مركز الخان…" at bounding box center [246, 268] width 421 height 75
click at [184, 204] on div "[GEOGRAPHIC_DATA] [GEOGRAPHIC_DATA]" at bounding box center [196, 207] width 88 height 23
click at [191, 209] on div "[GEOGRAPHIC_DATA] [GEOGRAPHIC_DATA]" at bounding box center [196, 207] width 88 height 23
click at [193, 205] on div "[GEOGRAPHIC_DATA] [GEOGRAPHIC_DATA]" at bounding box center [196, 207] width 88 height 23
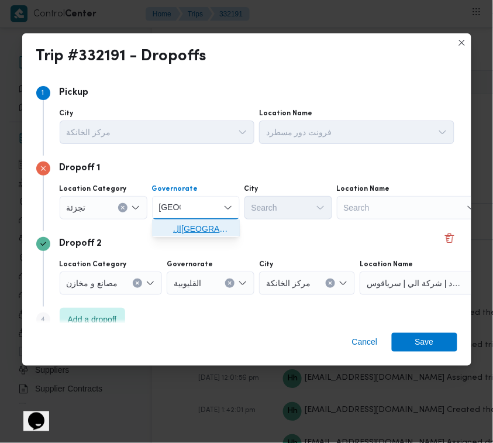
click at [189, 226] on span "[GEOGRAPHIC_DATA]" at bounding box center [203, 229] width 60 height 14
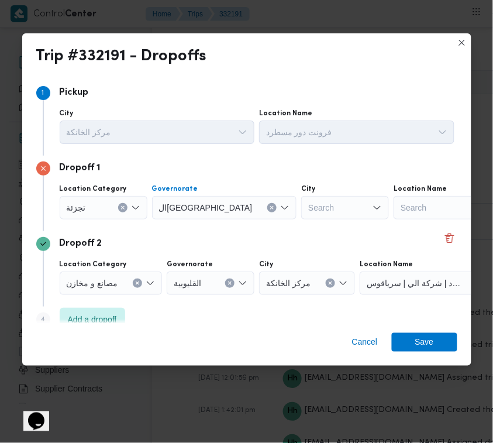
drag, startPoint x: 257, startPoint y: 217, endPoint x: 265, endPoint y: 215, distance: 7.8
click at [301, 218] on div "Search" at bounding box center [345, 207] width 88 height 23
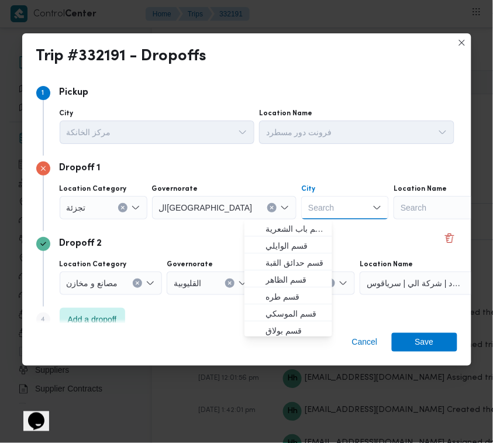
paste input "[GEOGRAPHIC_DATA]"
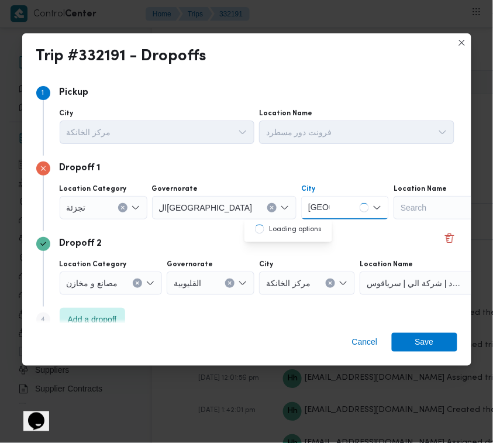
type input "[GEOGRAPHIC_DATA]"
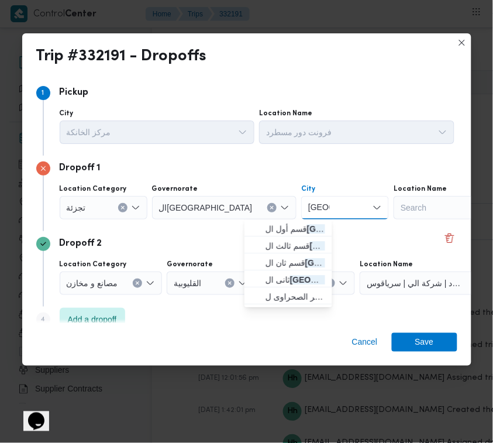
click at [270, 229] on span "قسم أول ال قاهرة الجديدة" at bounding box center [296, 229] width 60 height 14
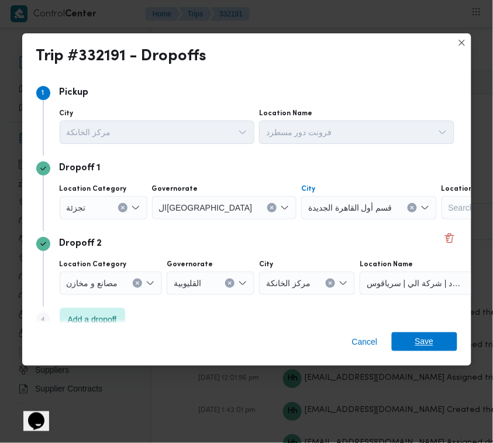
click at [435, 341] on span "Save" at bounding box center [425, 341] width 66 height 19
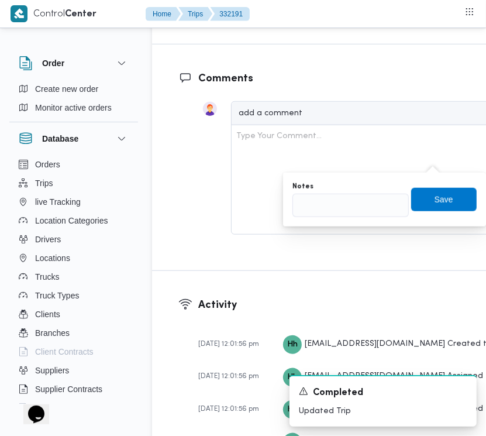
scroll to position [2330, 0]
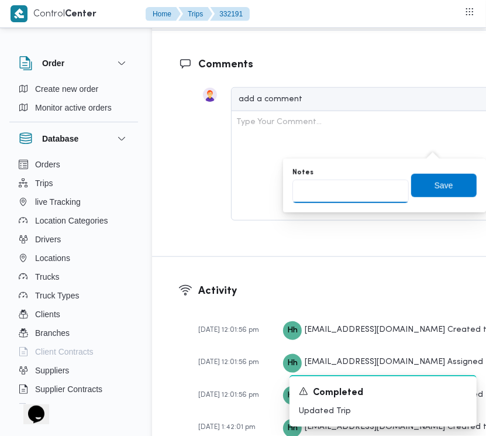
click at [341, 188] on input "Notes" at bounding box center [351, 191] width 116 height 23
paste input "تجمع"
type input "تجمع"
click at [418, 185] on span "Save" at bounding box center [444, 184] width 66 height 23
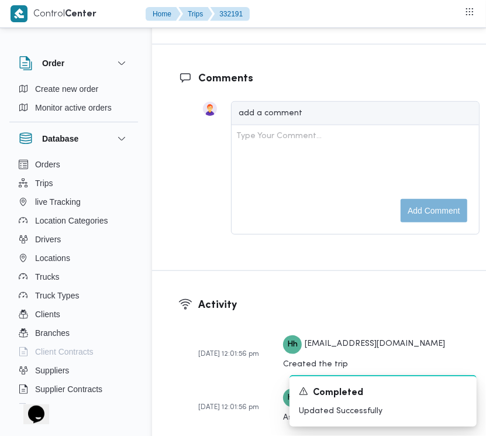
scroll to position [1949, 0]
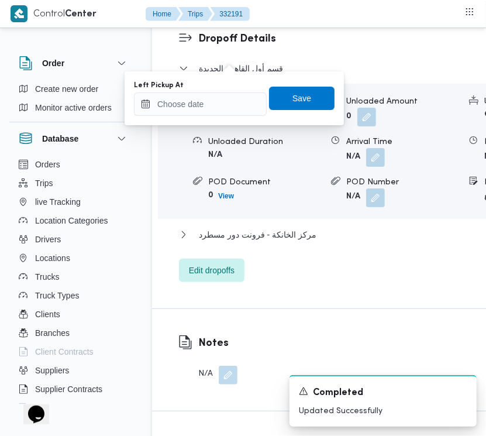
click at [219, 123] on div "You are in a dialog. To close this dialog, hit escape. Left Pickup At Save" at bounding box center [234, 98] width 219 height 54
click at [212, 106] on input "Left Pickup At" at bounding box center [200, 103] width 133 height 23
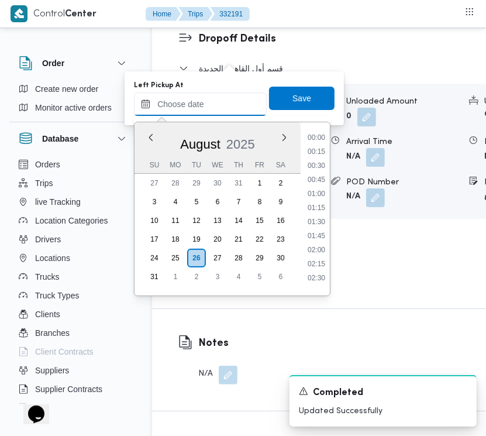
scroll to position [398, 0]
paste input "[DATE] 7:30:00 AM"
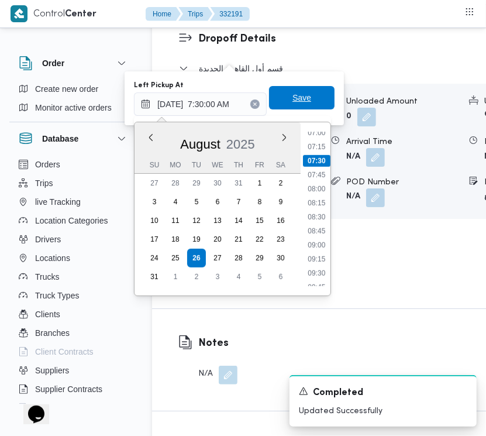
type input "[DATE] 07:30"
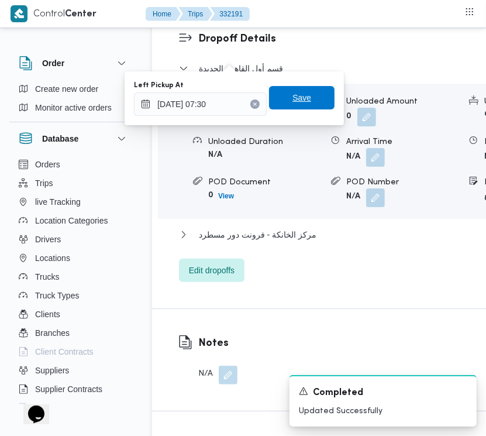
click at [297, 104] on span "Save" at bounding box center [302, 97] width 66 height 23
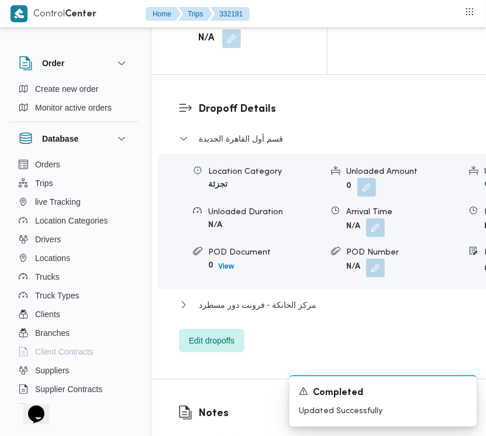
scroll to position [1814, 0]
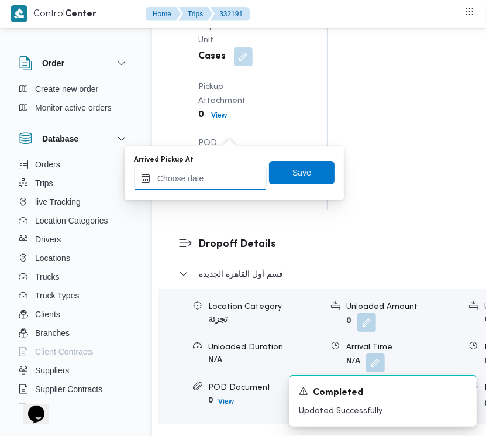
drag, startPoint x: 222, startPoint y: 176, endPoint x: 232, endPoint y: 178, distance: 9.8
click at [222, 176] on input "Arrived Pickup At" at bounding box center [200, 178] width 133 height 23
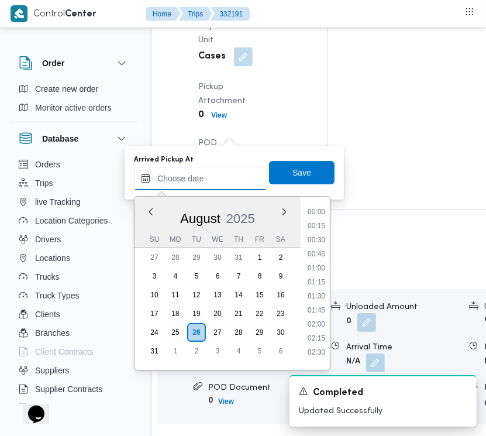
paste input "[DATE] 7:00:00 AM"
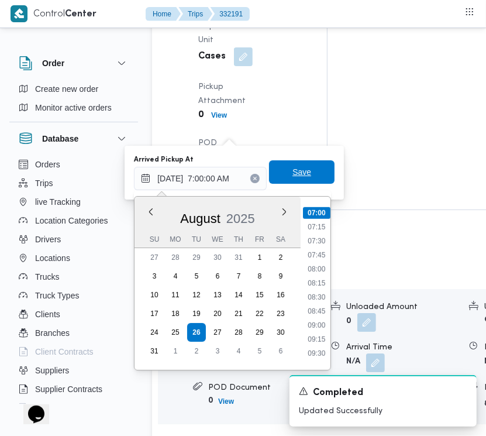
type input "[DATE] 07:00"
click at [317, 176] on span "Save" at bounding box center [302, 171] width 66 height 23
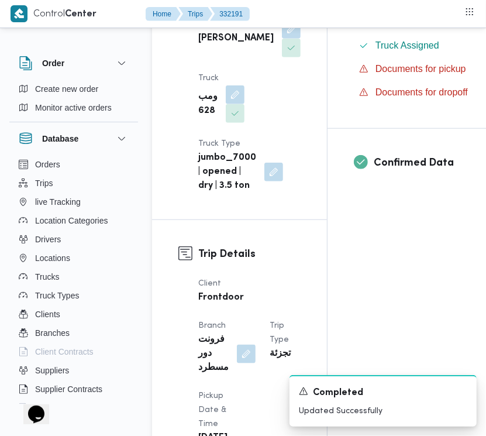
scroll to position [0, 0]
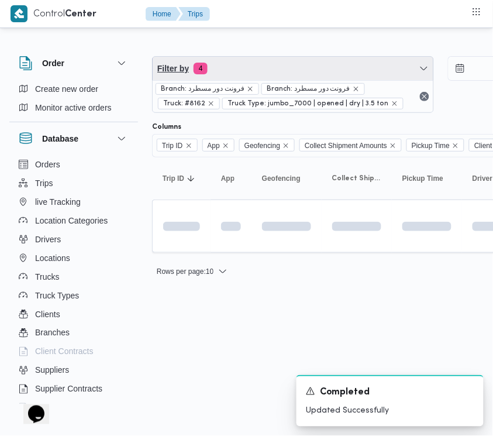
click at [300, 64] on span "Filter by 4" at bounding box center [293, 68] width 281 height 23
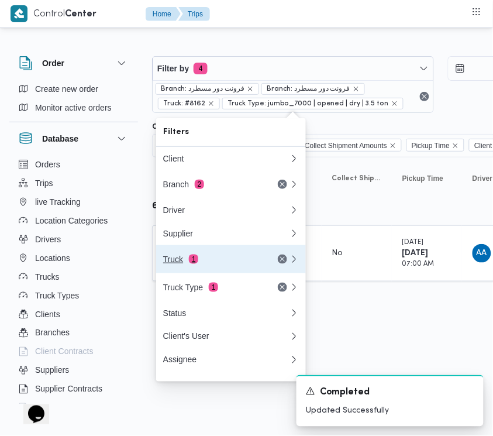
click at [200, 264] on div "Truck 1" at bounding box center [212, 259] width 98 height 9
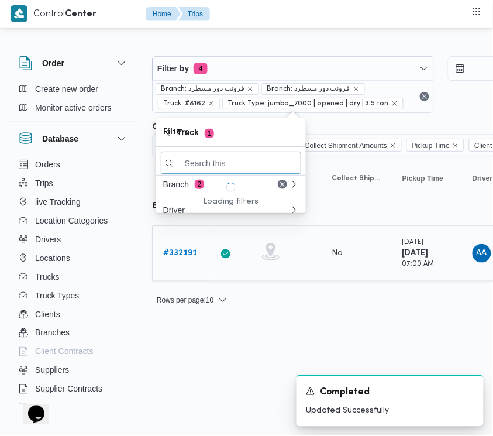
paste input "3396"
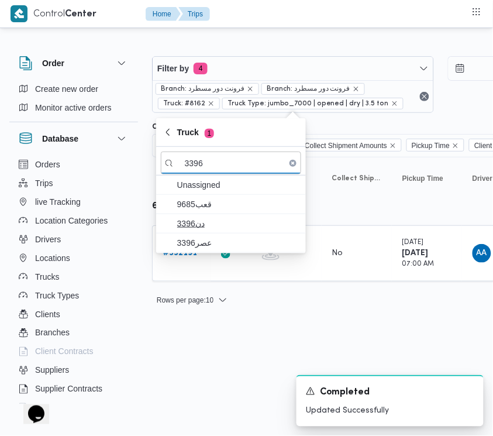
type input "3396"
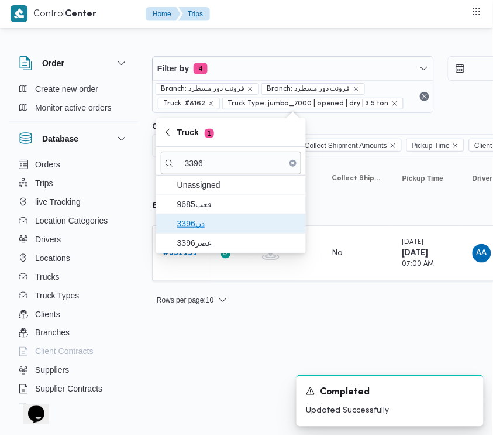
click at [202, 222] on span "دن3396" at bounding box center [238, 223] width 122 height 14
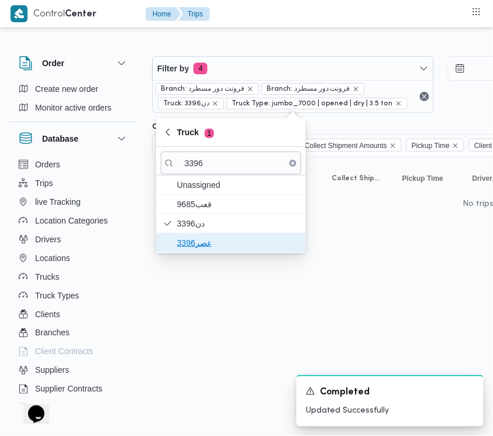
click at [200, 239] on span "عصر3396" at bounding box center [238, 243] width 122 height 14
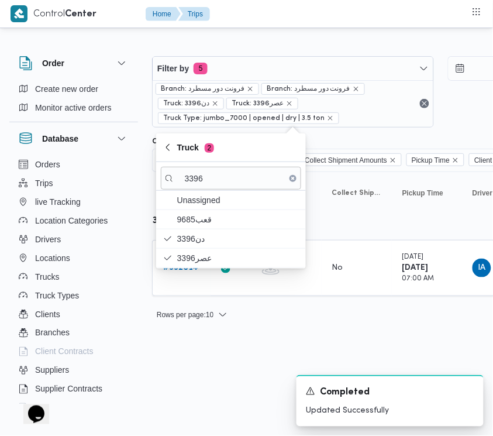
click at [192, 376] on html "Control Center Home Trips Order Create new order Monitor active orders Database…" at bounding box center [246, 218] width 493 height 436
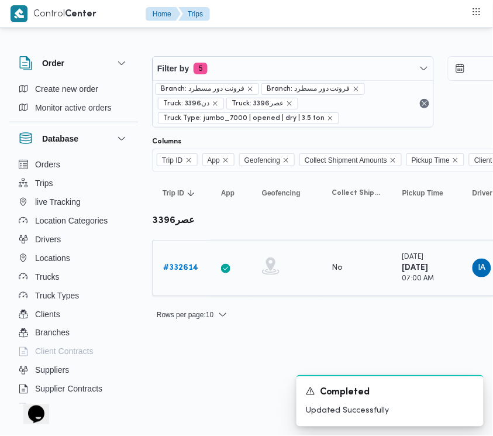
click at [183, 269] on b "# 332614" at bounding box center [180, 268] width 35 height 8
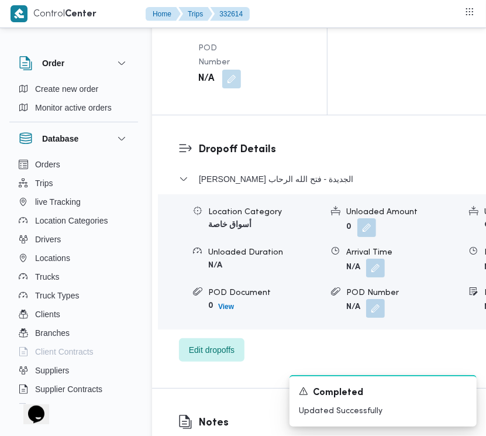
scroll to position [2316, 0]
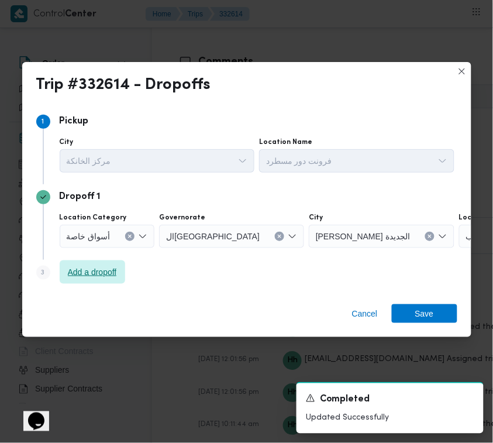
click at [97, 273] on span "Add a dropoff" at bounding box center [92, 272] width 49 height 14
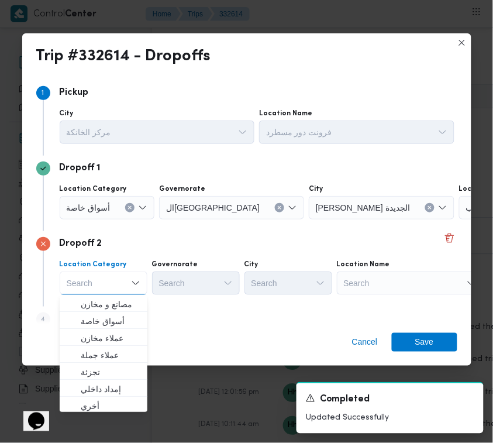
click at [405, 286] on div "Search" at bounding box center [410, 282] width 146 height 23
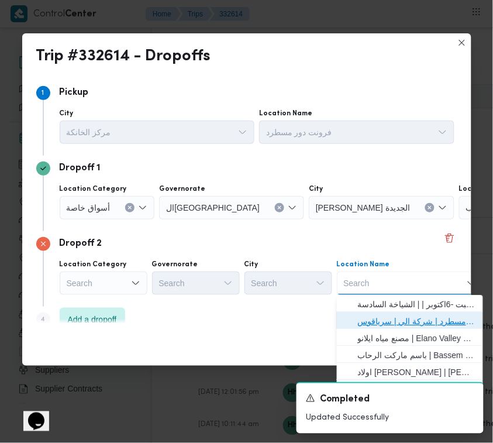
click at [400, 315] on span "فرونت دور مسطرد | شركة الي | سرياقوس" at bounding box center [417, 321] width 118 height 14
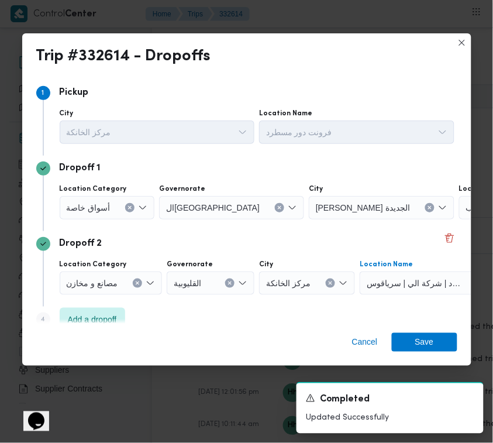
click at [112, 207] on div at bounding box center [115, 207] width 6 height 19
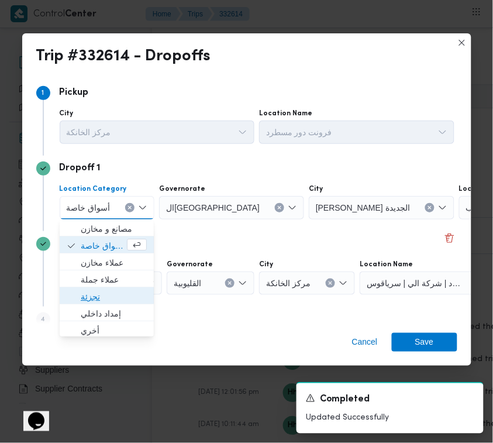
click at [107, 297] on span "تجزئة" at bounding box center [114, 297] width 66 height 14
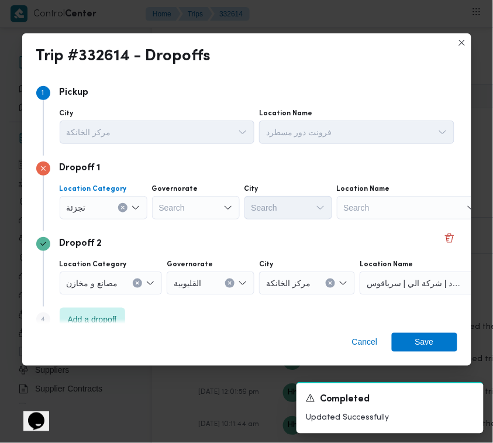
click at [211, 205] on div "Search" at bounding box center [196, 207] width 88 height 23
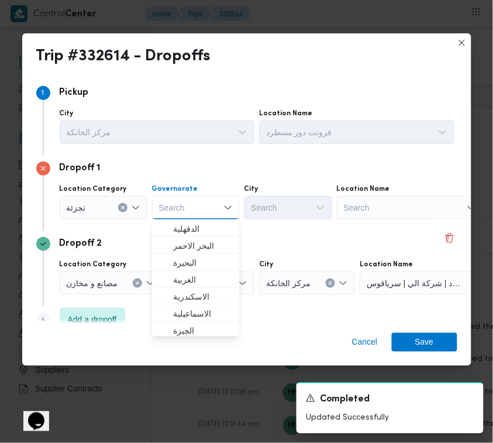
paste input "شرقية"
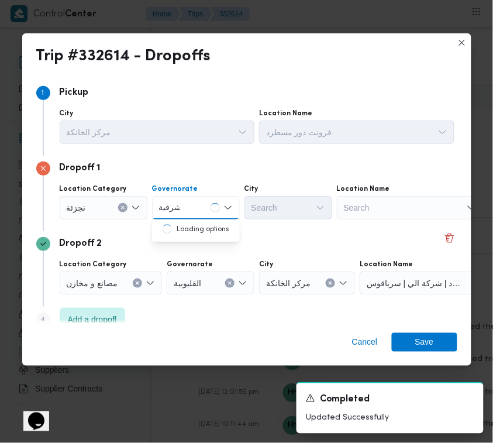
type input "شرقية"
click at [216, 206] on div "شرقية شرقية" at bounding box center [196, 207] width 88 height 23
click at [202, 225] on span "ال شرقية" at bounding box center [203, 229] width 60 height 14
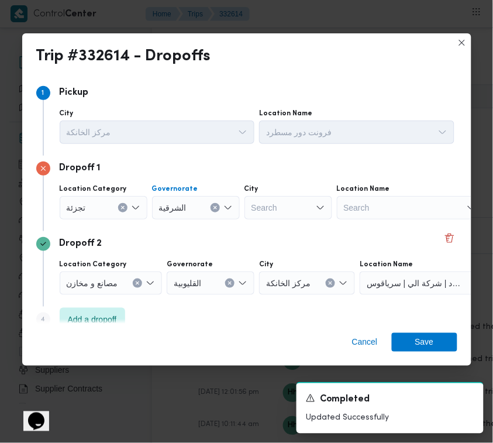
click at [269, 209] on div "Search" at bounding box center [289, 207] width 88 height 23
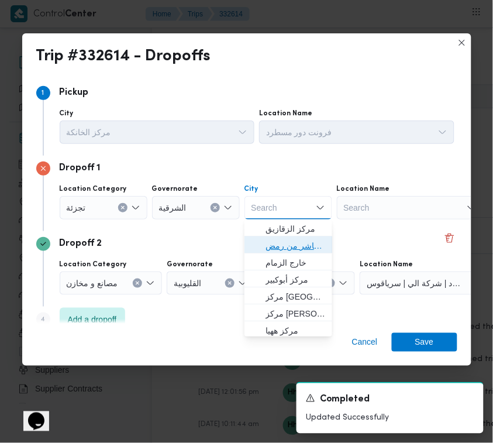
click at [278, 242] on span "قسم اول مدينة العاشر من رمض" at bounding box center [296, 246] width 60 height 14
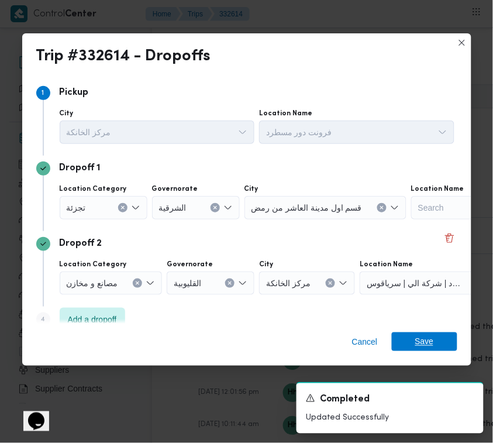
click at [425, 344] on span "Save" at bounding box center [424, 341] width 19 height 19
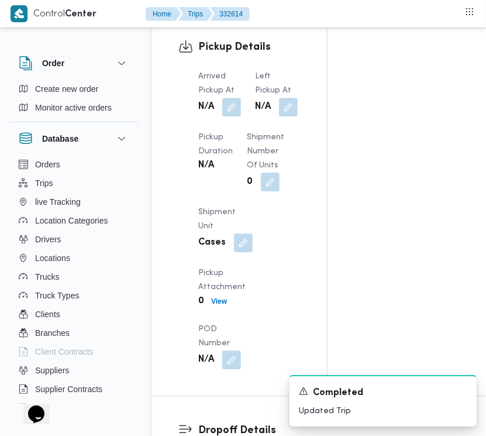
scroll to position [1628, 0]
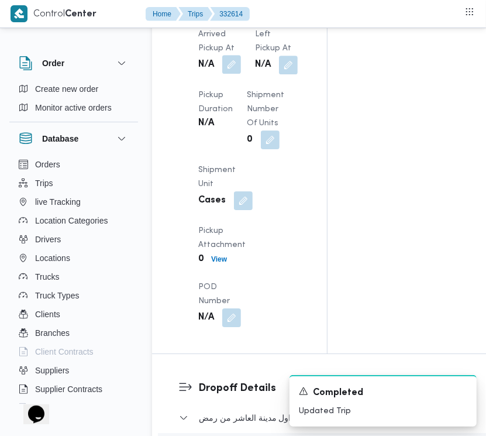
click at [228, 74] on button "button" at bounding box center [231, 64] width 19 height 19
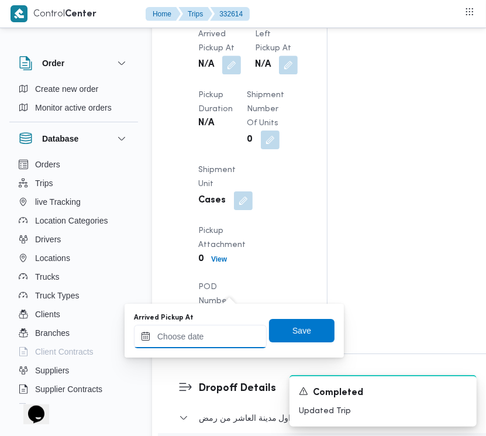
click at [227, 340] on input "Arrived Pickup At" at bounding box center [200, 336] width 133 height 23
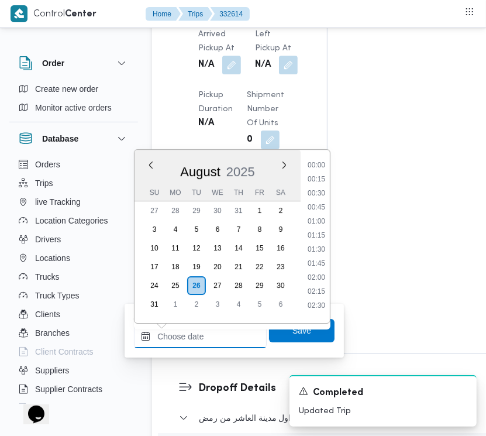
scroll to position [398, 0]
paste input "[DATE] 7:30:00 AM"
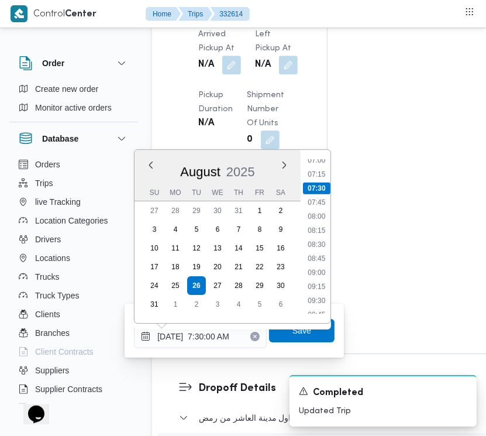
type input "[DATE] 07:30"
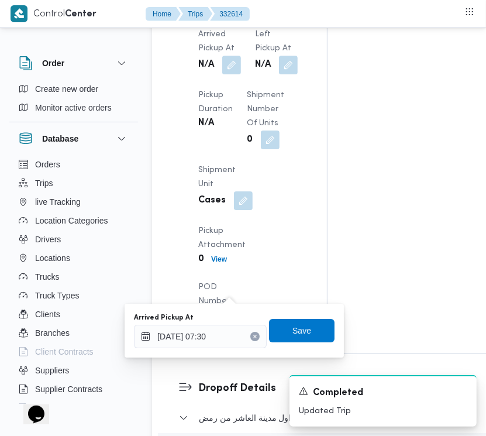
click at [290, 345] on div "Arrived Pickup At 26/08/2025 07:30 Save" at bounding box center [234, 330] width 203 height 37
click at [297, 336] on span "Save" at bounding box center [302, 330] width 19 height 14
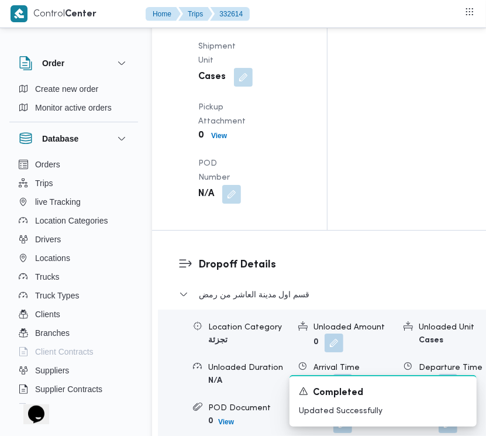
scroll to position [1764, 0]
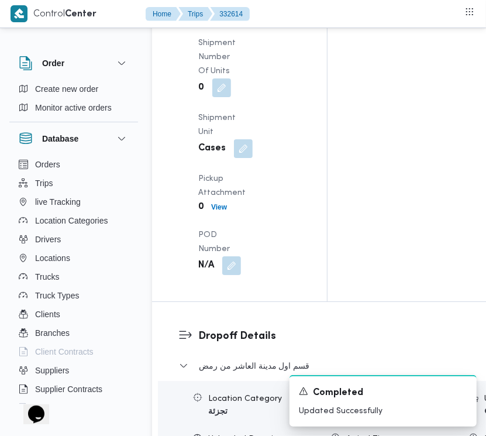
click at [235, 22] on button "button" at bounding box center [231, 12] width 19 height 19
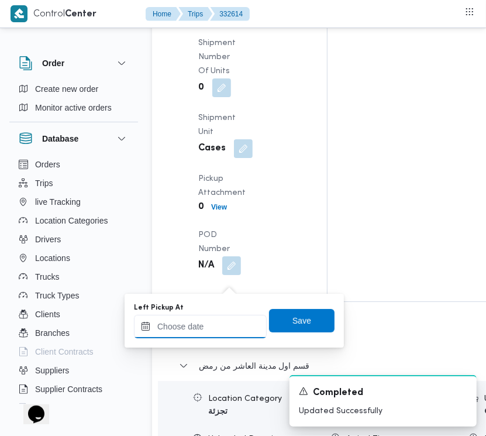
click at [211, 332] on input "Left Pickup At" at bounding box center [200, 326] width 133 height 23
paste input "[DATE] 7:30:00 AM"
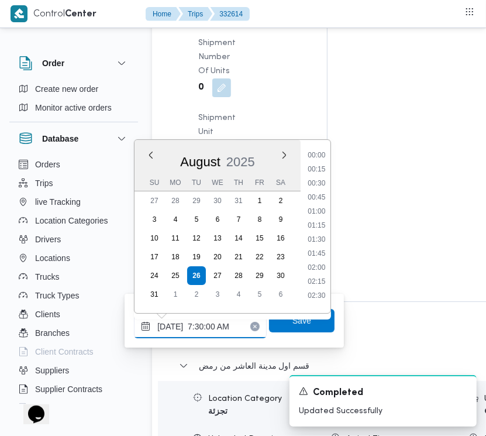
scroll to position [398, 0]
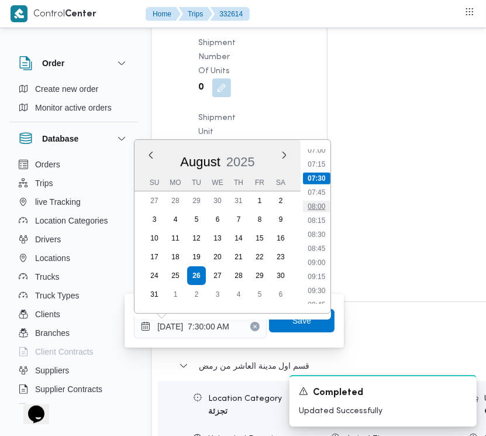
click at [320, 201] on li "08:00" at bounding box center [316, 207] width 27 height 12
type input "[DATE] 08:00"
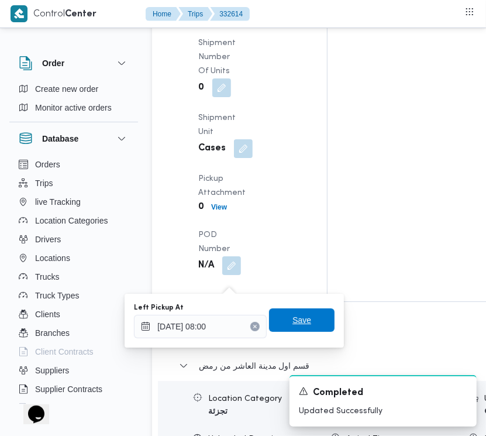
drag, startPoint x: 300, startPoint y: 304, endPoint x: 300, endPoint y: 311, distance: 7.0
click at [300, 305] on div "Left Pickup At 26/08/2025 08:00 Save" at bounding box center [234, 320] width 203 height 37
click at [300, 324] on span "Save" at bounding box center [302, 320] width 19 height 14
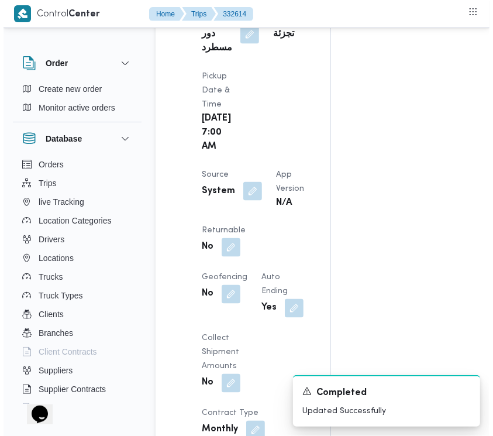
scroll to position [0, 0]
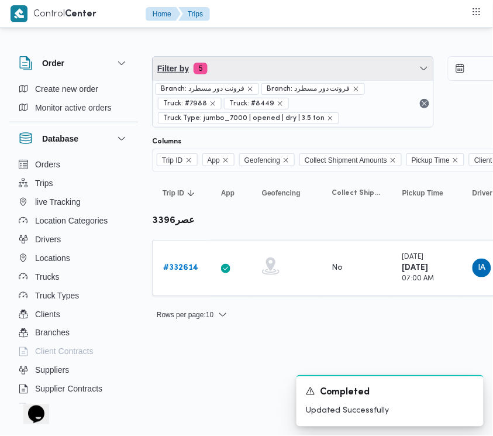
click at [291, 61] on span "Filter by 5" at bounding box center [293, 68] width 281 height 23
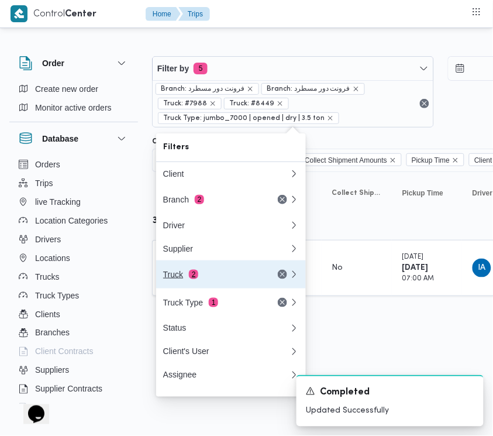
click at [216, 279] on div "Truck 2" at bounding box center [212, 274] width 98 height 9
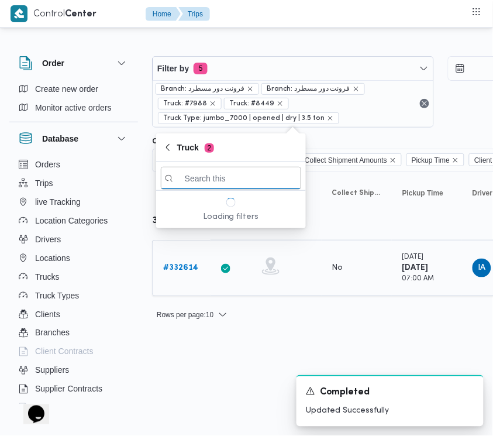
paste input "5679"
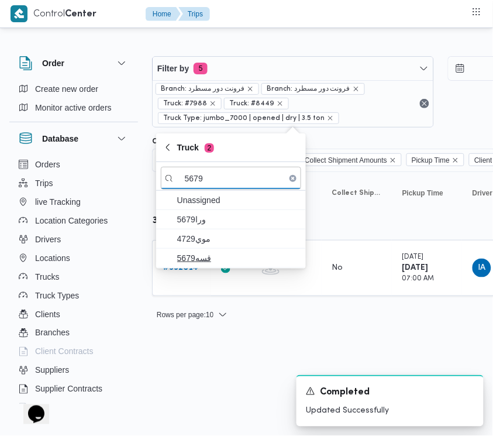
type input "5679"
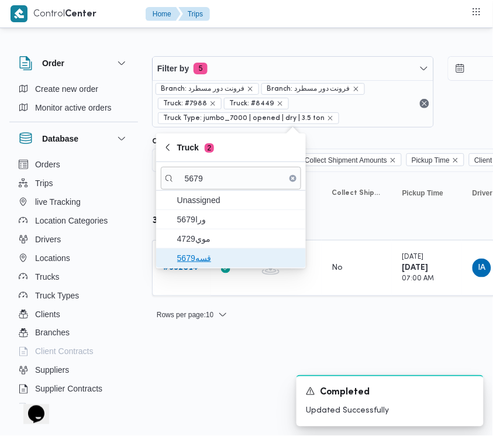
click at [209, 256] on span "قسه5679" at bounding box center [238, 258] width 122 height 14
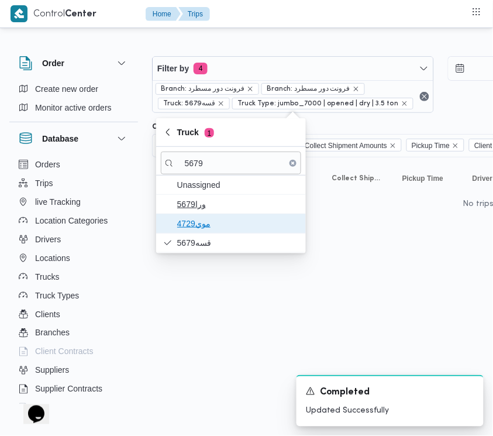
click at [204, 221] on span "موي4729" at bounding box center [238, 223] width 122 height 14
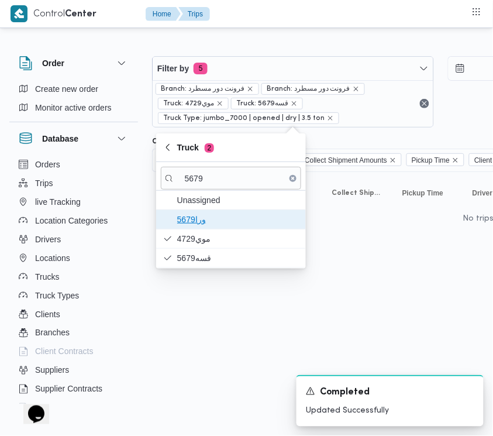
click at [200, 211] on span "5679ورا" at bounding box center [231, 219] width 140 height 19
